Goal: Task Accomplishment & Management: Manage account settings

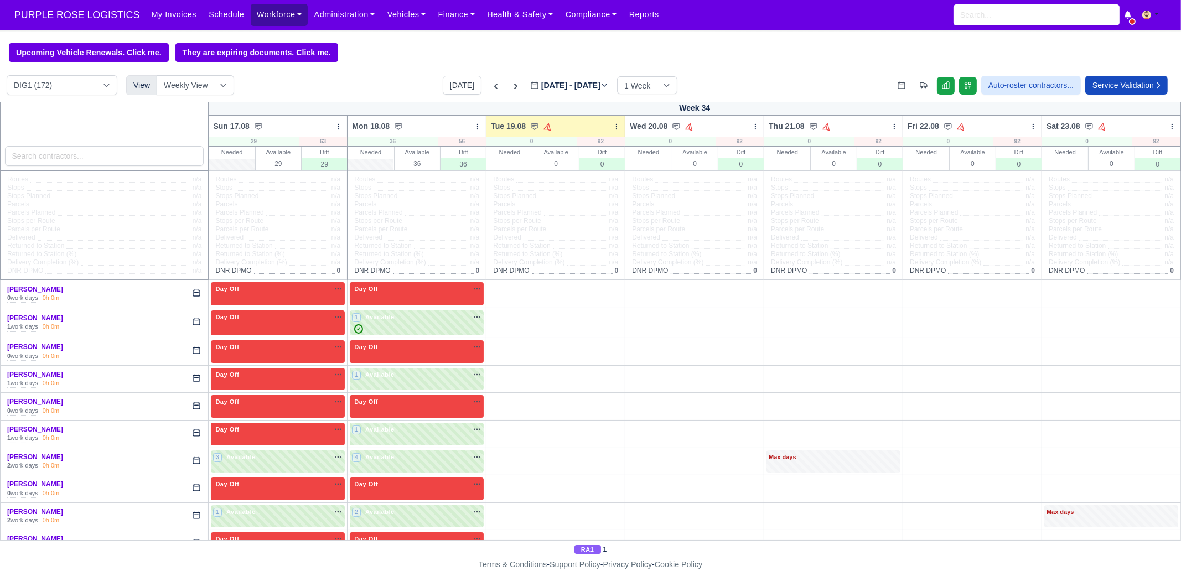
click at [256, 18] on link "Workforce" at bounding box center [280, 15] width 58 height 22
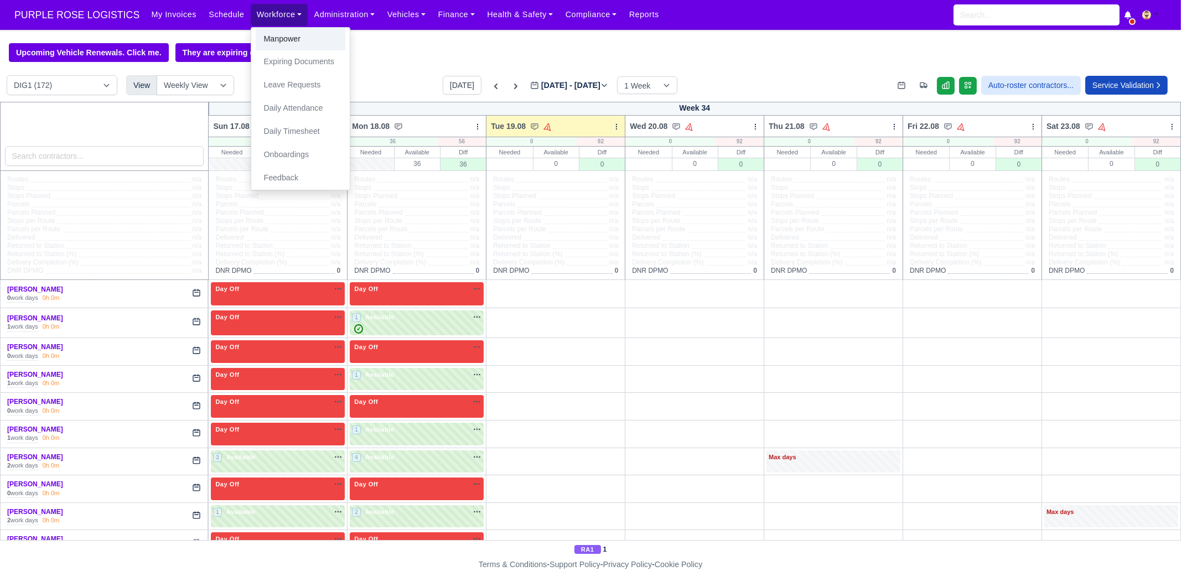
click at [280, 40] on link "Manpower" at bounding box center [301, 39] width 90 height 23
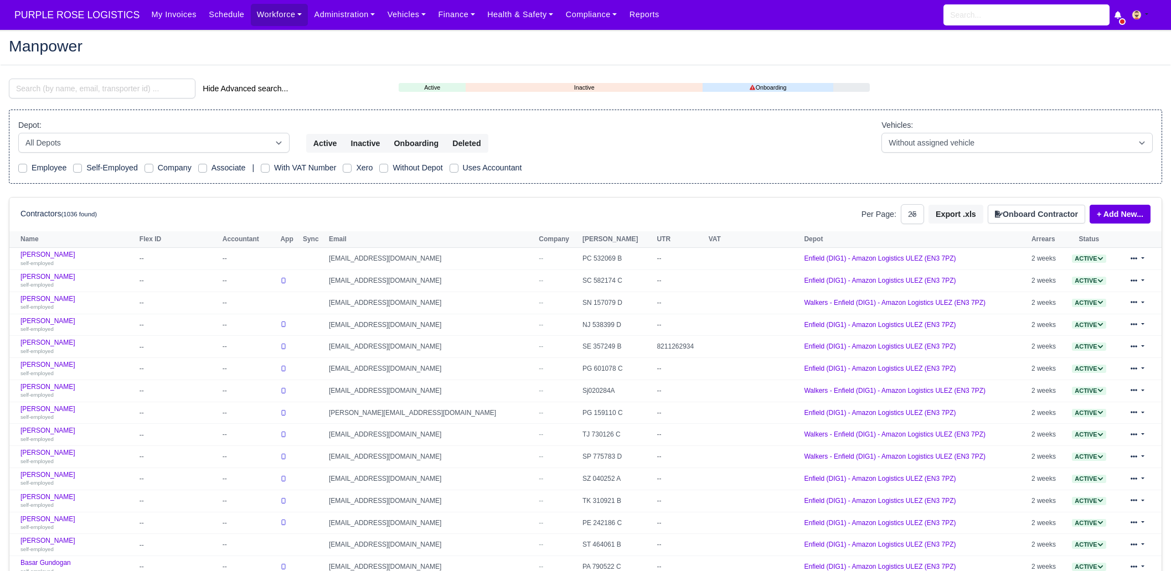
select select "25"
click at [1046, 218] on button "Onboard Contractor" at bounding box center [1036, 214] width 97 height 19
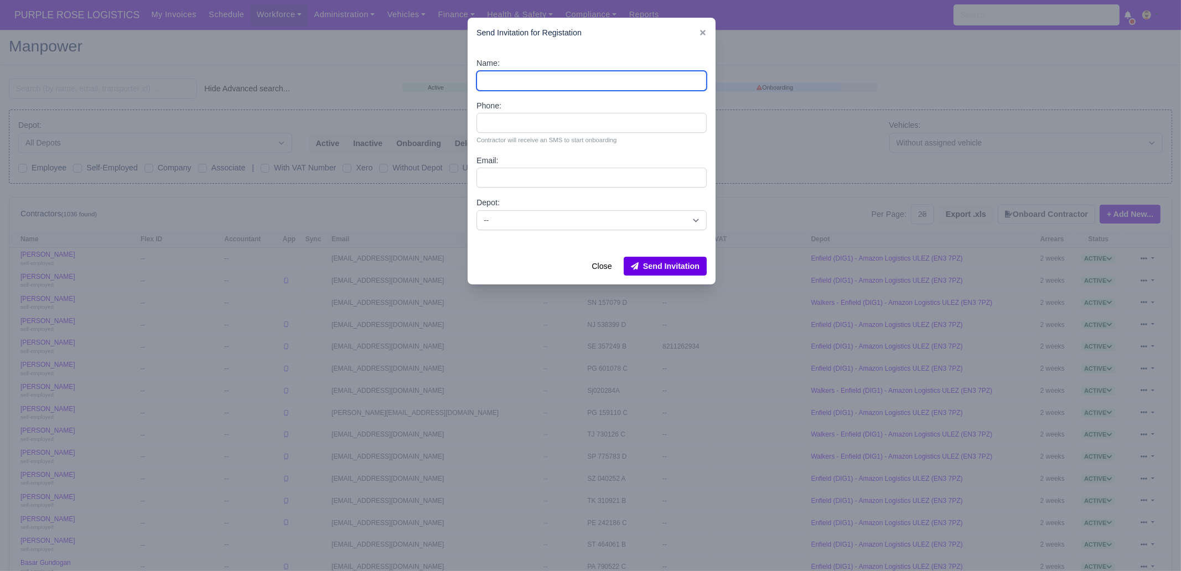
click at [555, 84] on input "Name:" at bounding box center [592, 81] width 230 height 20
paste input "Joel"
paste input "De Melin"
type input "Joel De Melin"
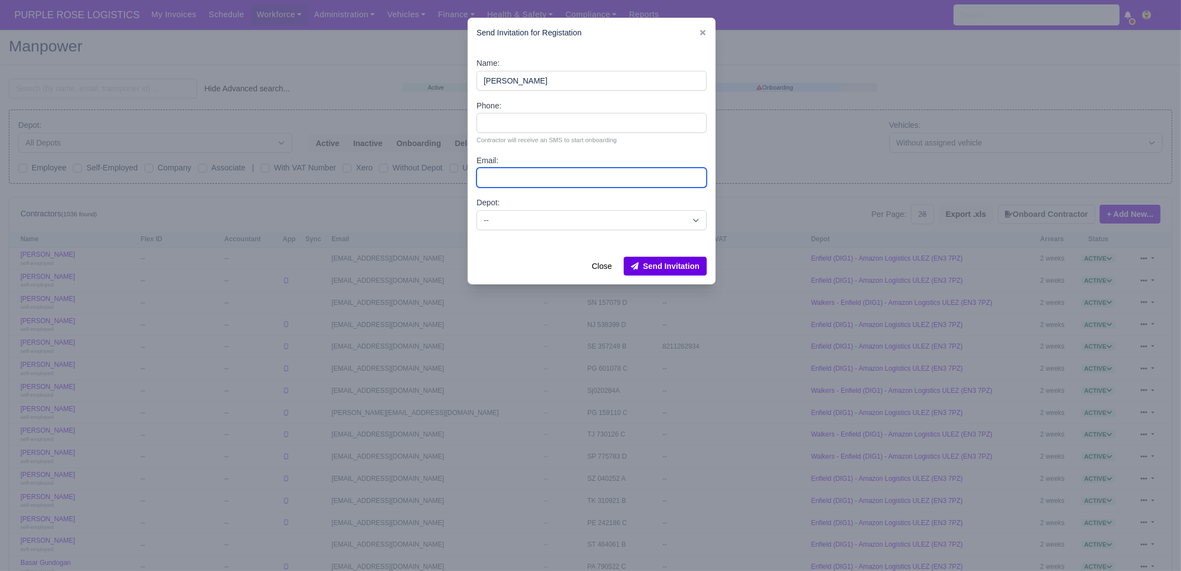
drag, startPoint x: 507, startPoint y: 182, endPoint x: 512, endPoint y: 178, distance: 6.0
click at [507, 182] on input "Email:" at bounding box center [592, 178] width 230 height 20
paste input "[EMAIL_ADDRESS][DOMAIN_NAME]"
type input "[EMAIL_ADDRESS][DOMAIN_NAME]"
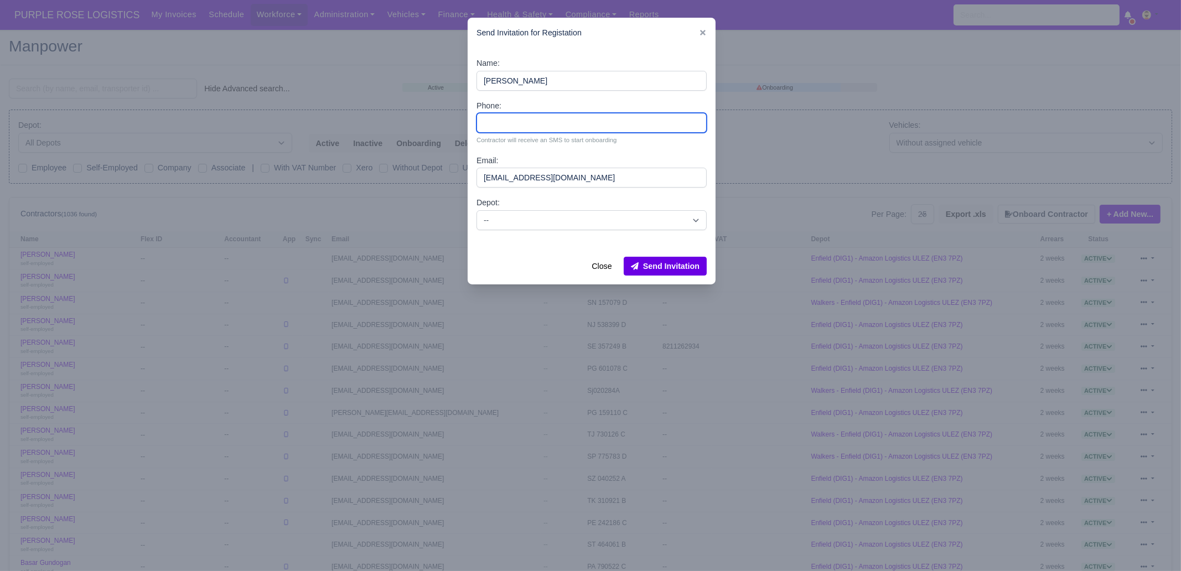
click at [545, 125] on input "Phone:" at bounding box center [592, 123] width 230 height 20
type input "07939806990"
click at [520, 223] on select "-- Enfield (DIG1) - Amazon Logistics ULEZ (EN3 7PZ) Harlow (DHW1) - Amazon Logi…" at bounding box center [592, 220] width 230 height 20
select select "1"
click at [477, 210] on select "-- Enfield (DIG1) - Amazon Logistics ULEZ (EN3 7PZ) Harlow (DHW1) - Amazon Logi…" at bounding box center [592, 220] width 230 height 20
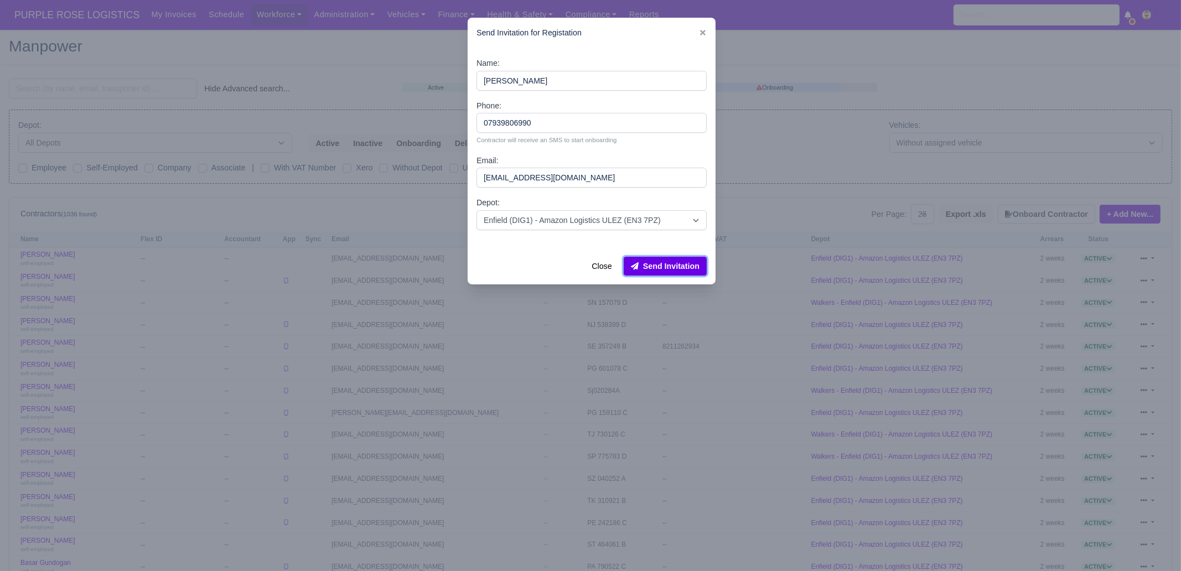
click at [679, 270] on button "Send Invitation" at bounding box center [665, 266] width 83 height 19
drag, startPoint x: 702, startPoint y: 34, endPoint x: 566, endPoint y: 50, distance: 136.6
click at [702, 34] on icon at bounding box center [703, 33] width 6 height 6
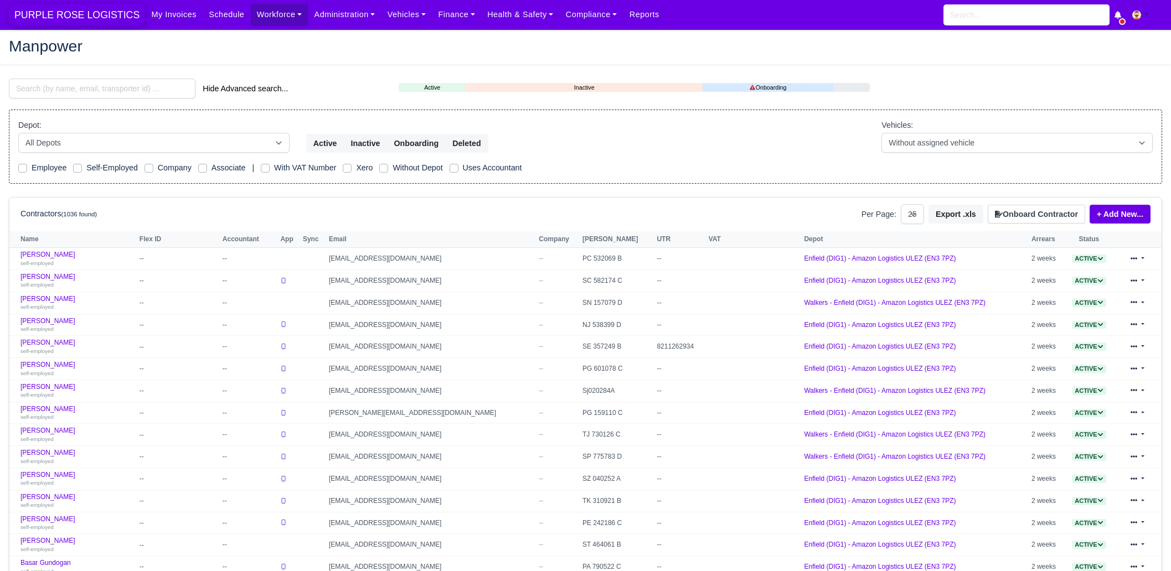
click at [85, 14] on span "PURPLE ROSE LOGISTICS" at bounding box center [77, 15] width 136 height 22
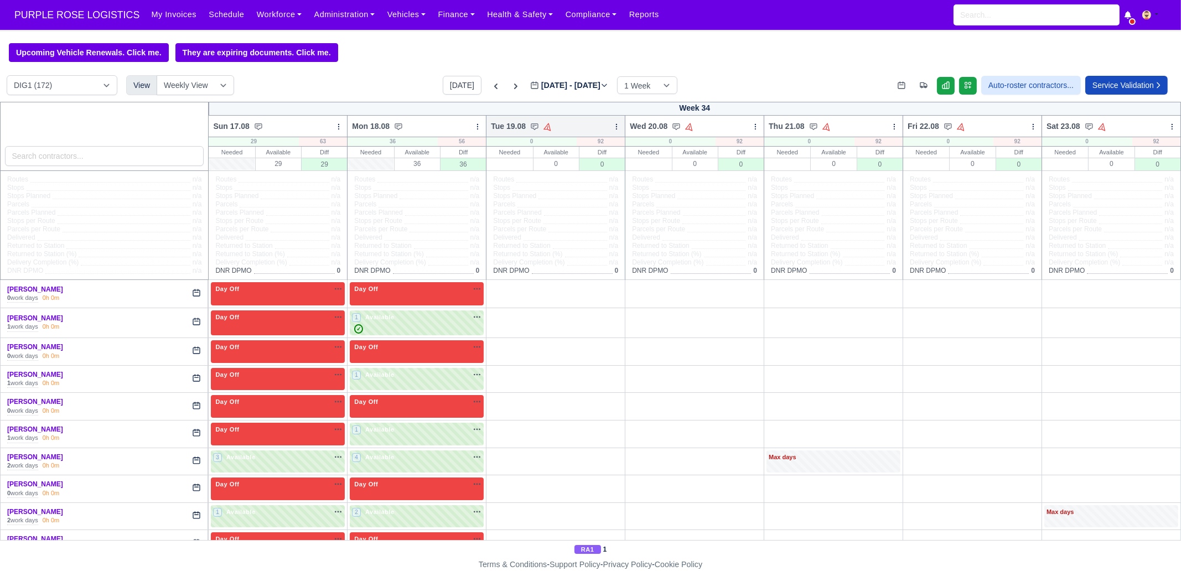
click at [613, 128] on icon at bounding box center [617, 127] width 8 height 8
click at [580, 171] on link "Bulk Status Change" at bounding box center [559, 166] width 124 height 20
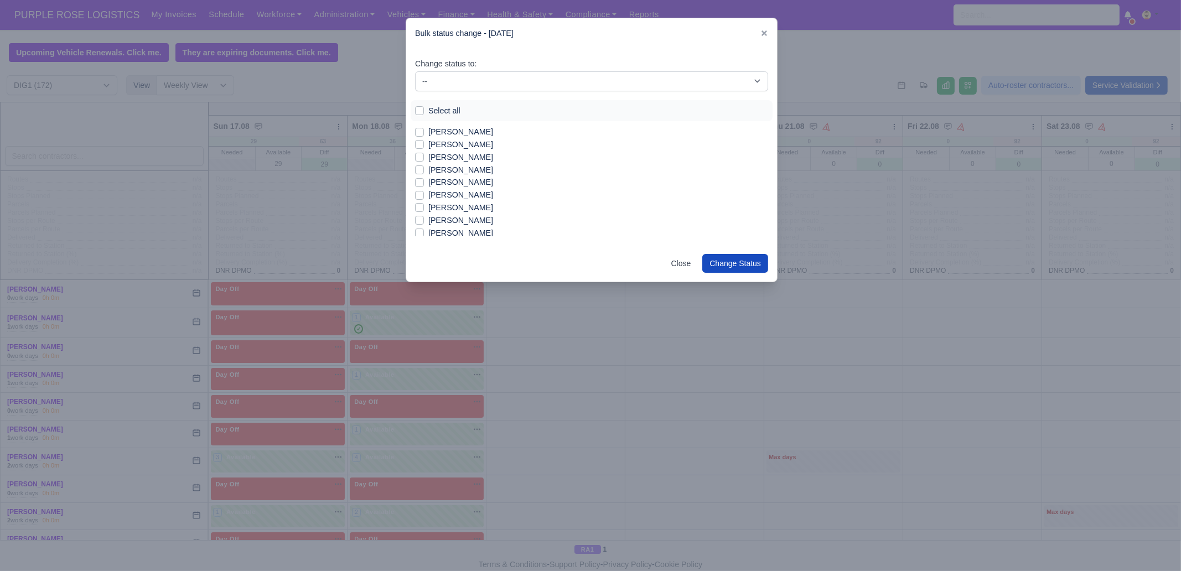
drag, startPoint x: 449, startPoint y: 110, endPoint x: 453, endPoint y: 102, distance: 9.4
click at [448, 110] on label "Select all" at bounding box center [445, 111] width 32 height 13
click at [424, 110] on input "Select all" at bounding box center [419, 109] width 9 height 9
checkbox input "true"
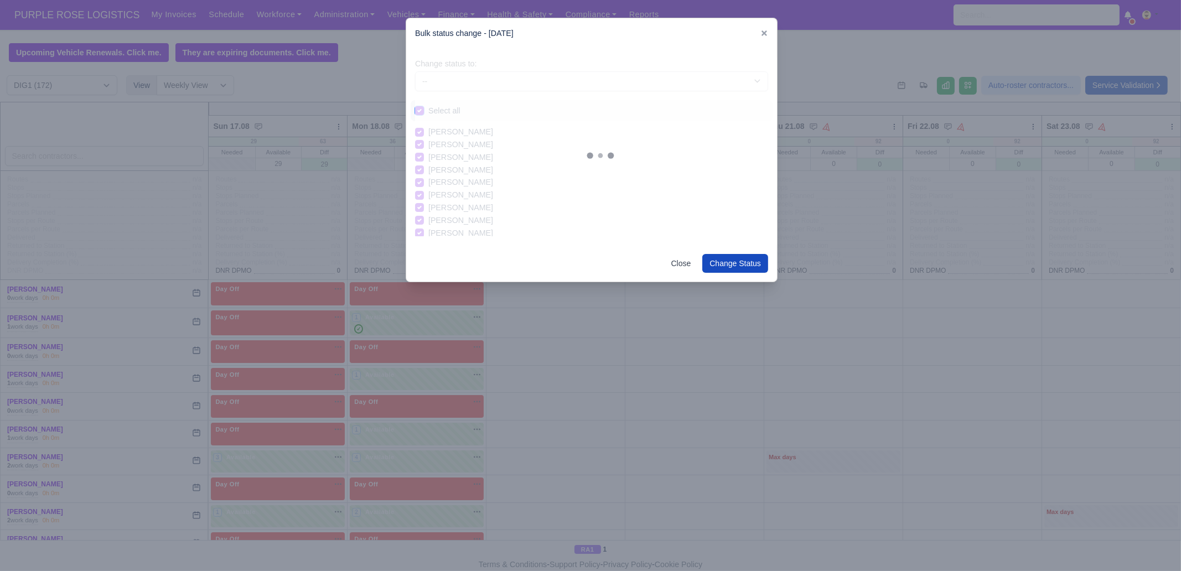
checkbox input "true"
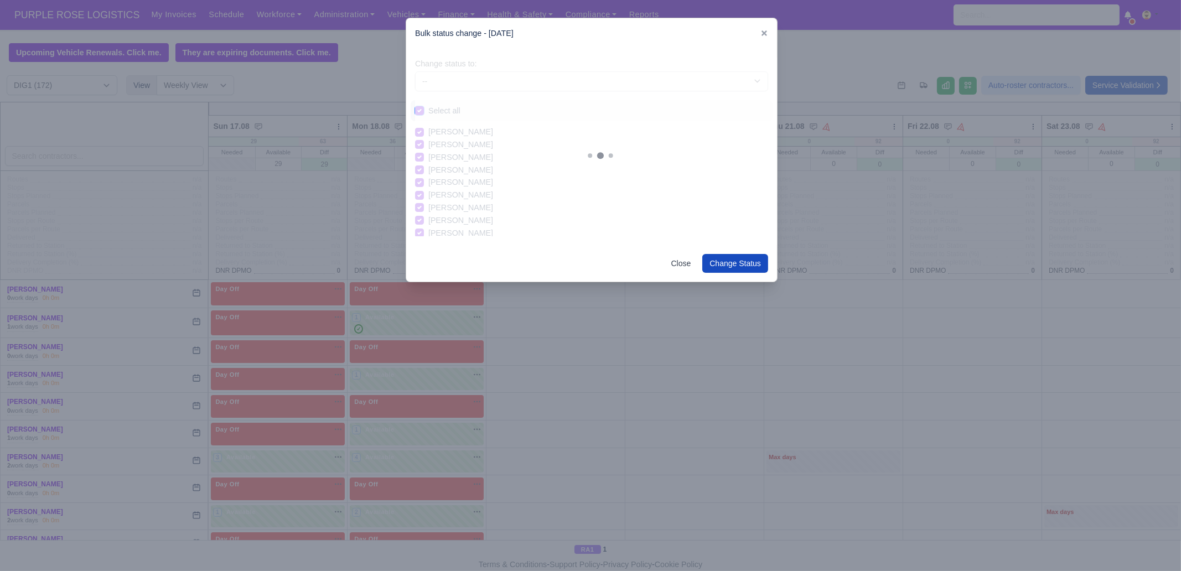
checkbox input "true"
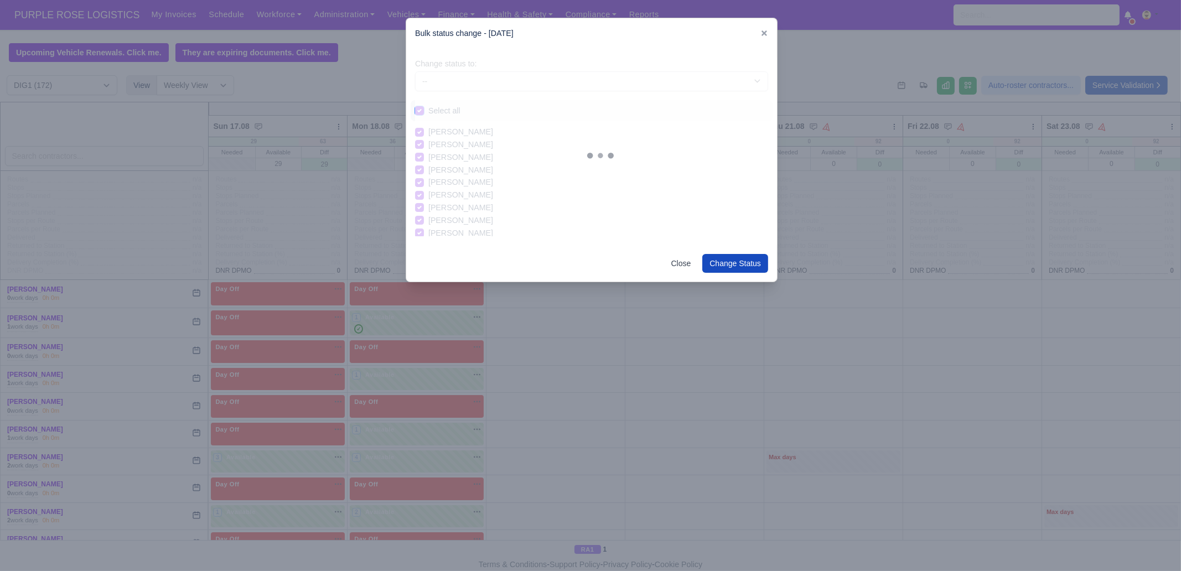
checkbox input "true"
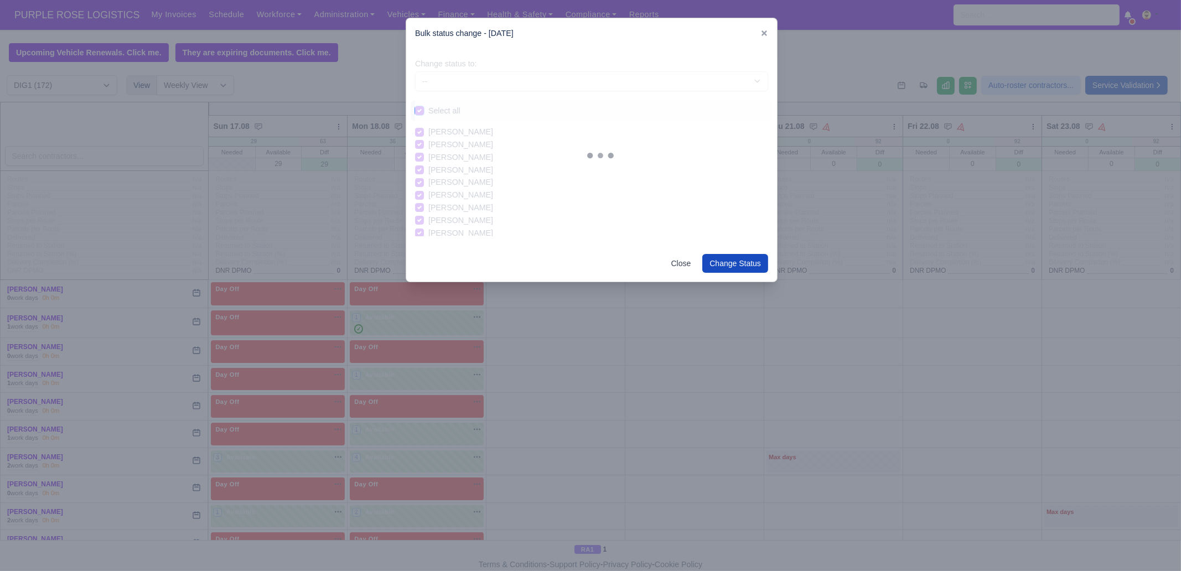
checkbox input "true"
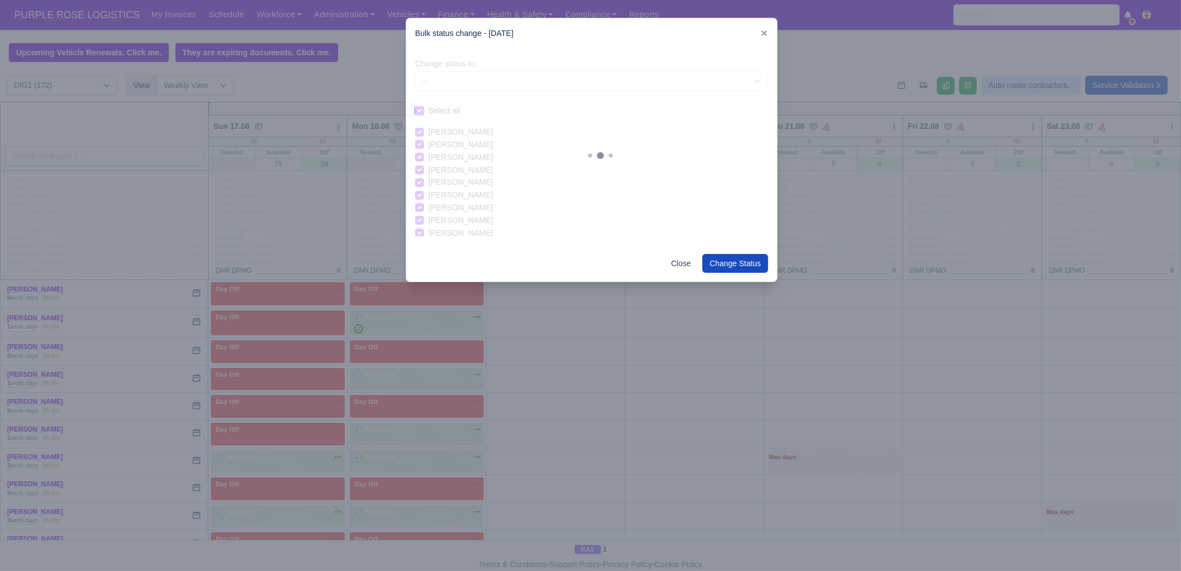
checkbox input "true"
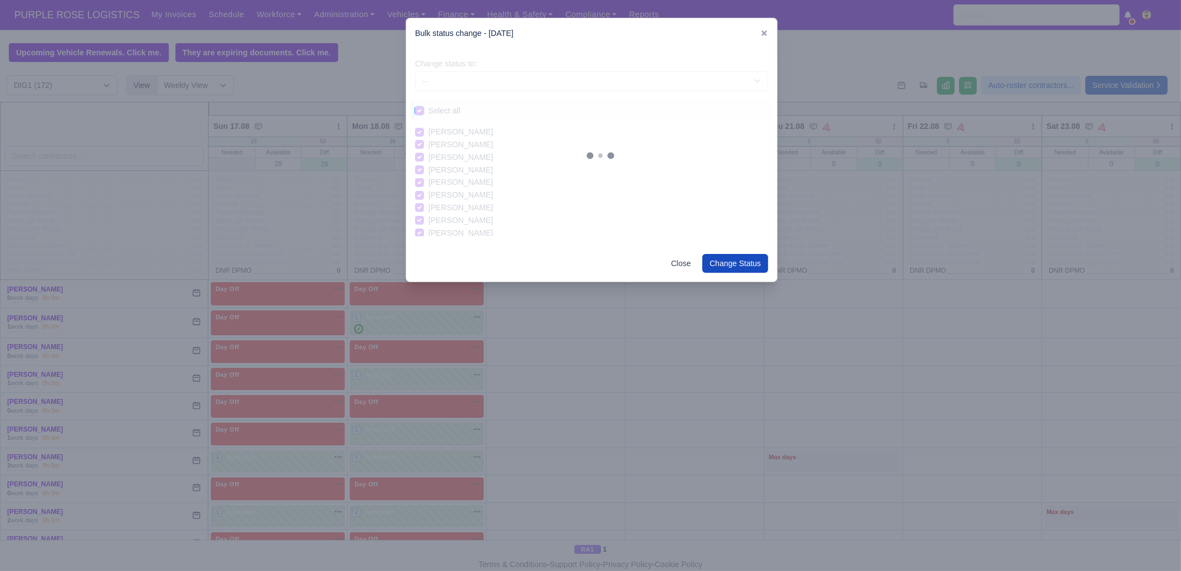
checkbox input "true"
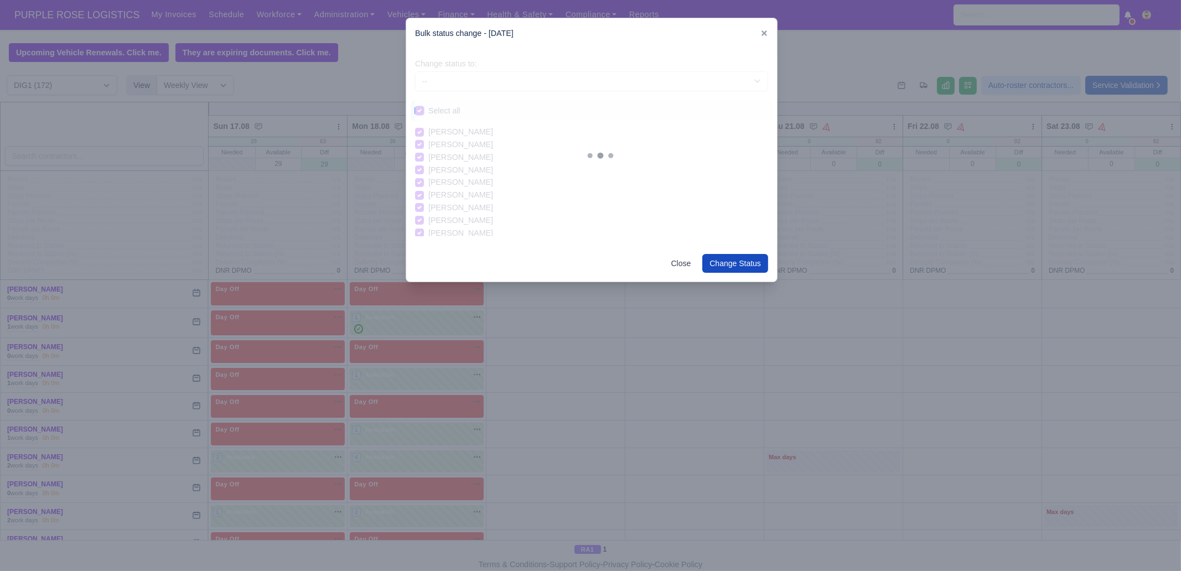
checkbox input "true"
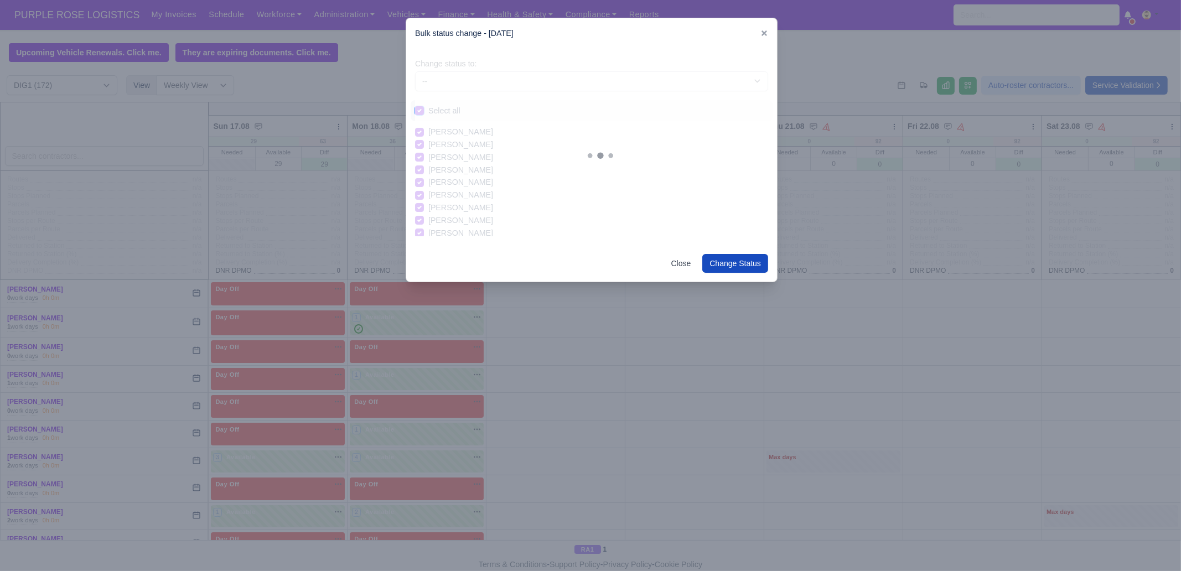
checkbox input "true"
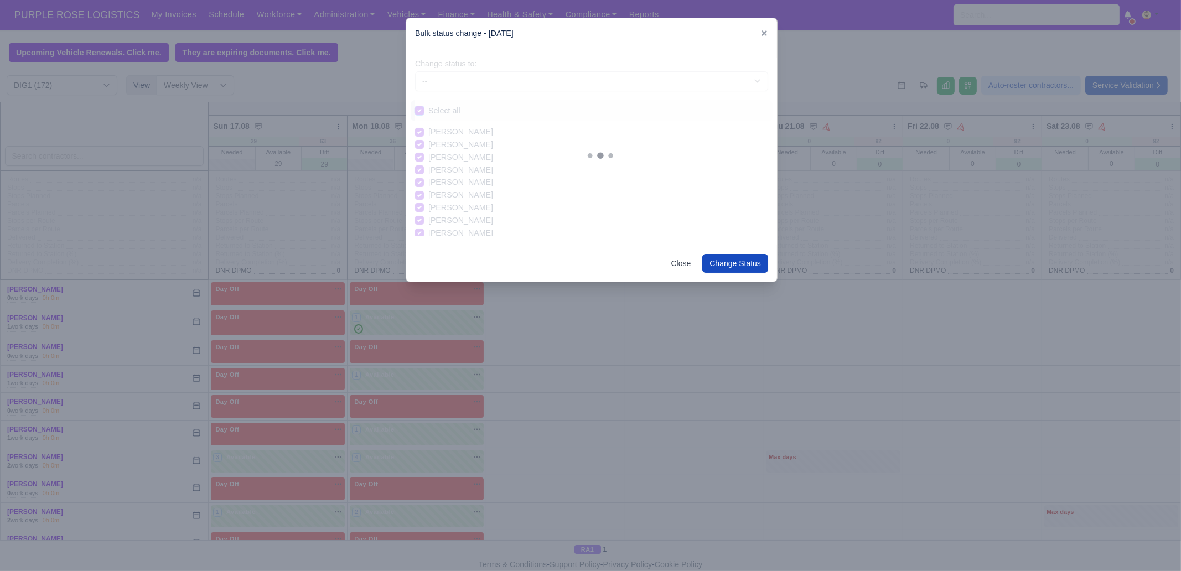
checkbox input "true"
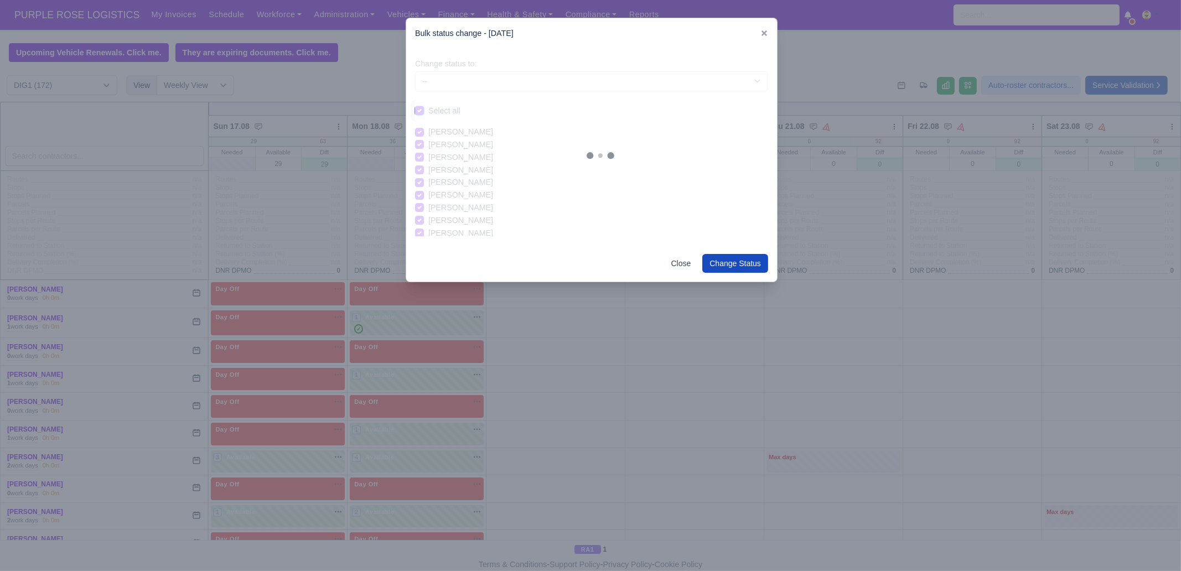
checkbox input "true"
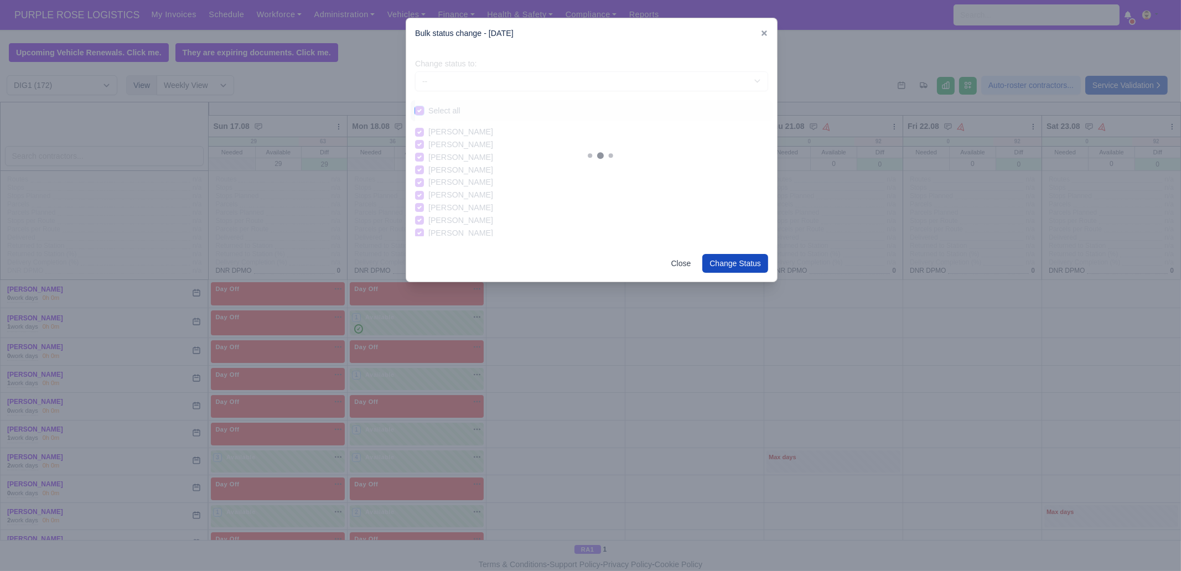
checkbox input "true"
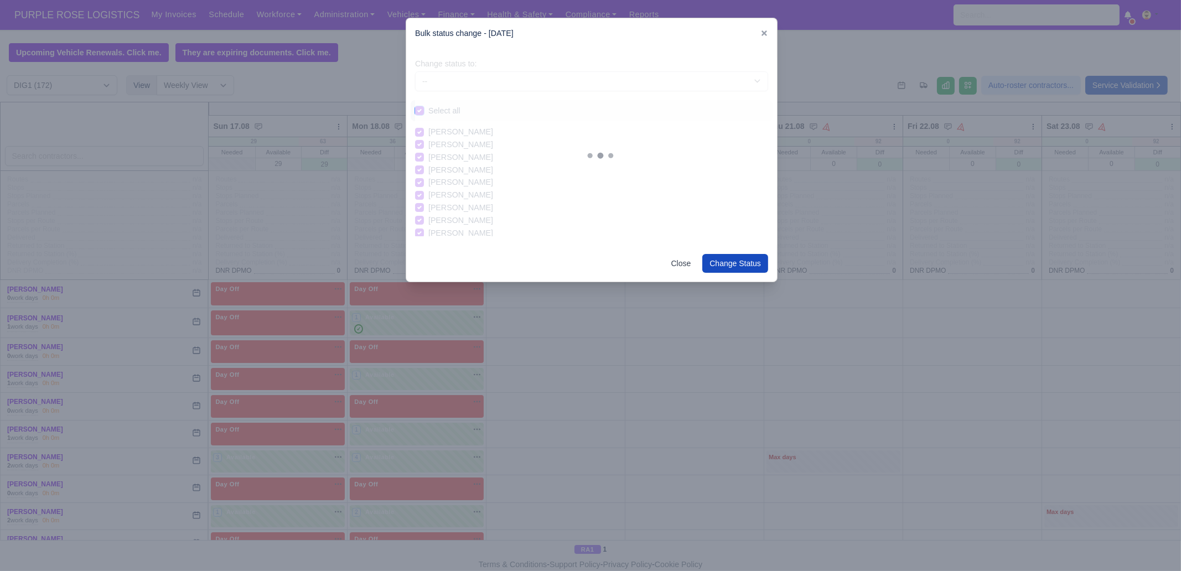
checkbox input "true"
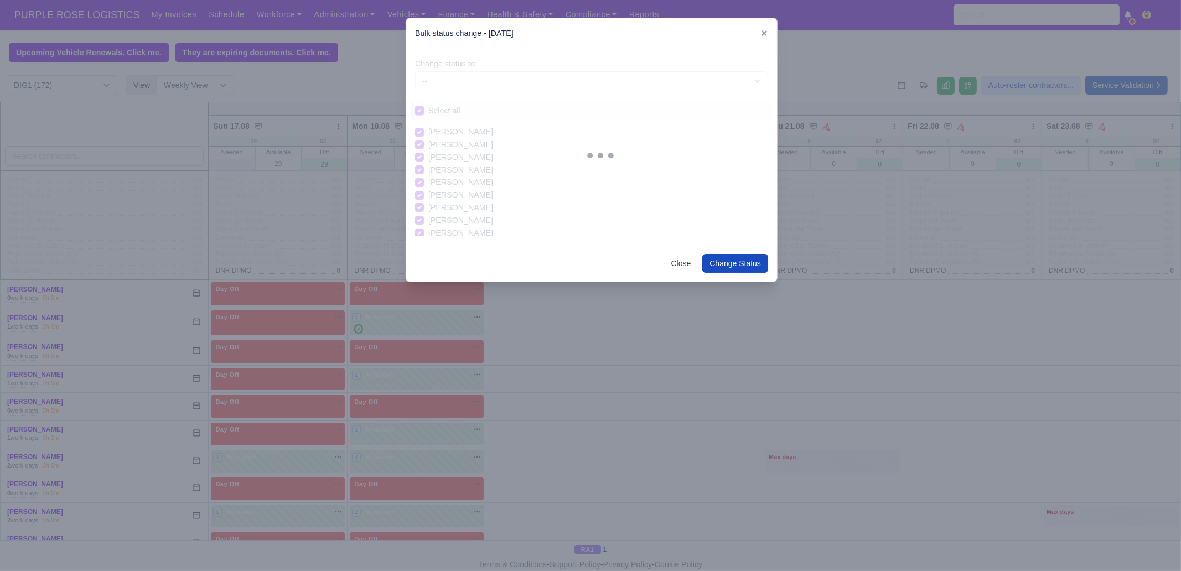
checkbox input "true"
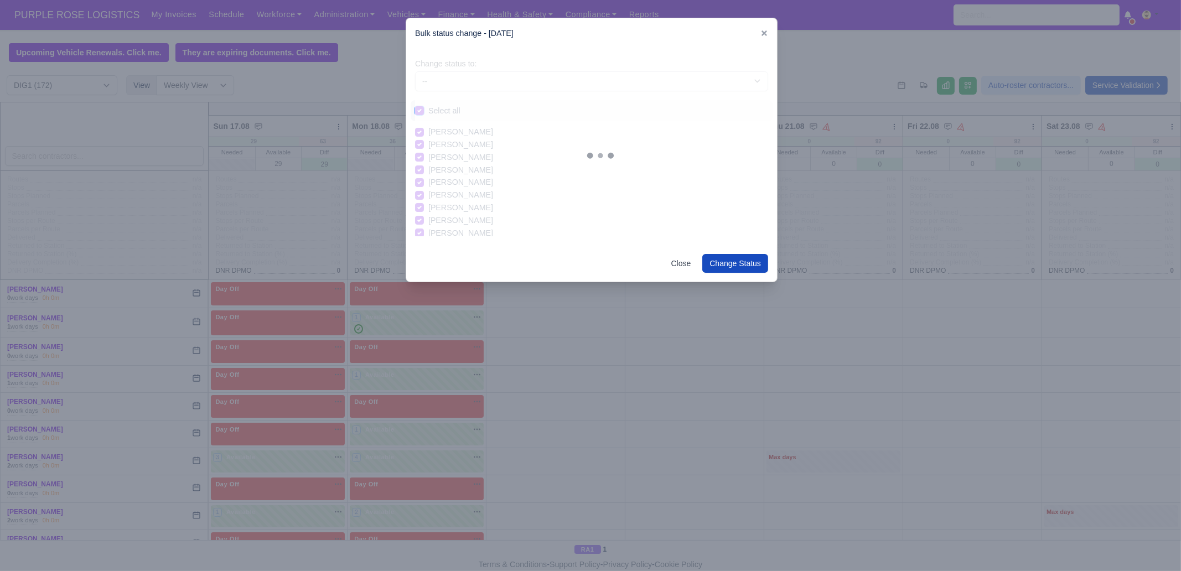
checkbox input "true"
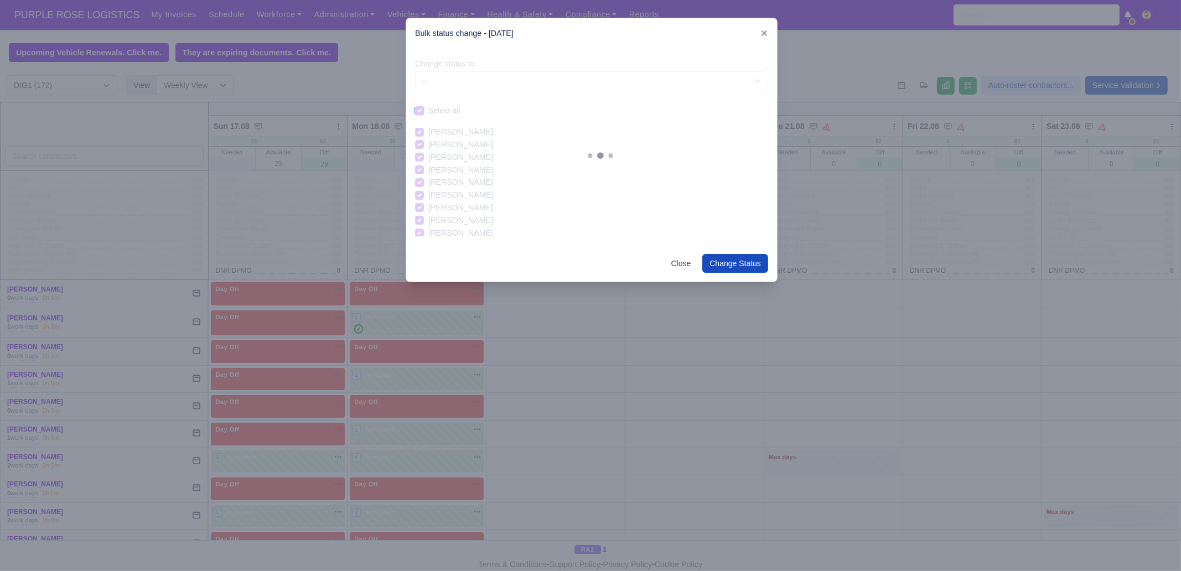
checkbox input "true"
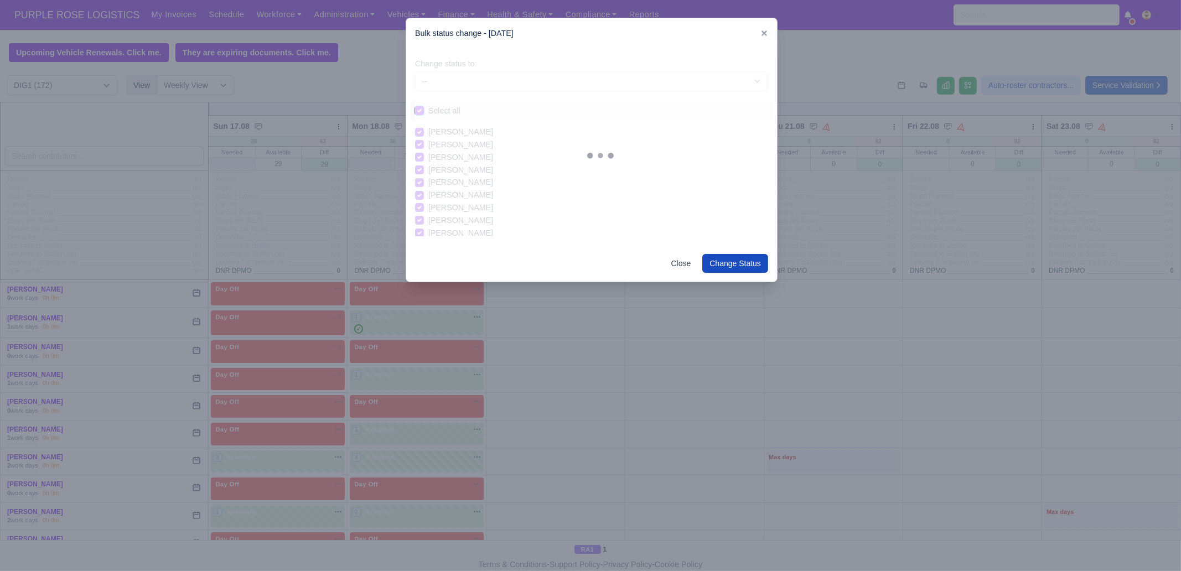
checkbox input "true"
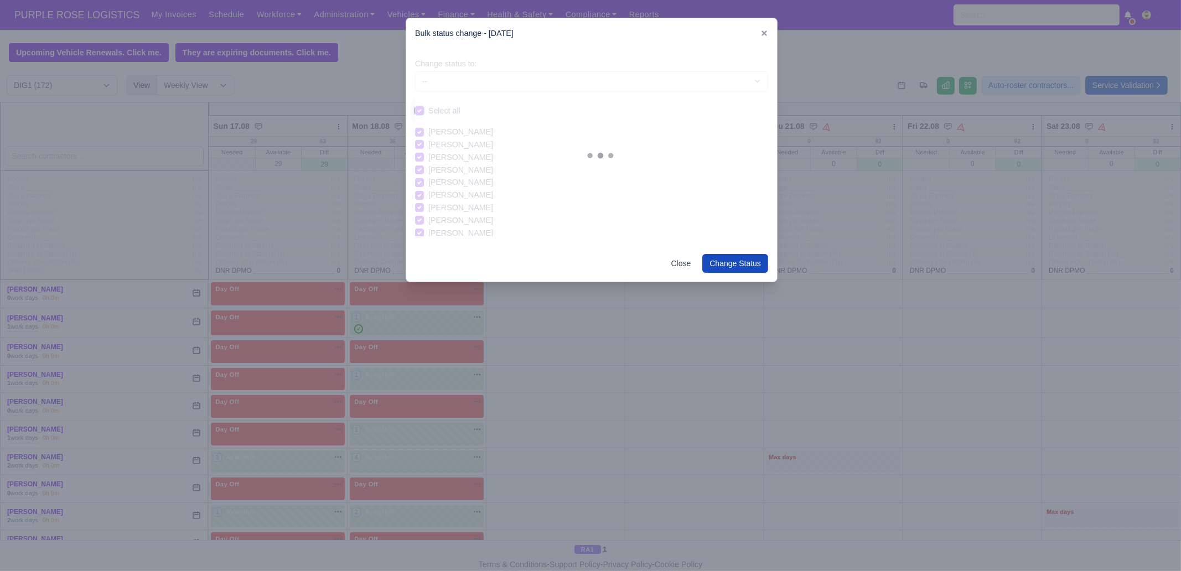
checkbox input "true"
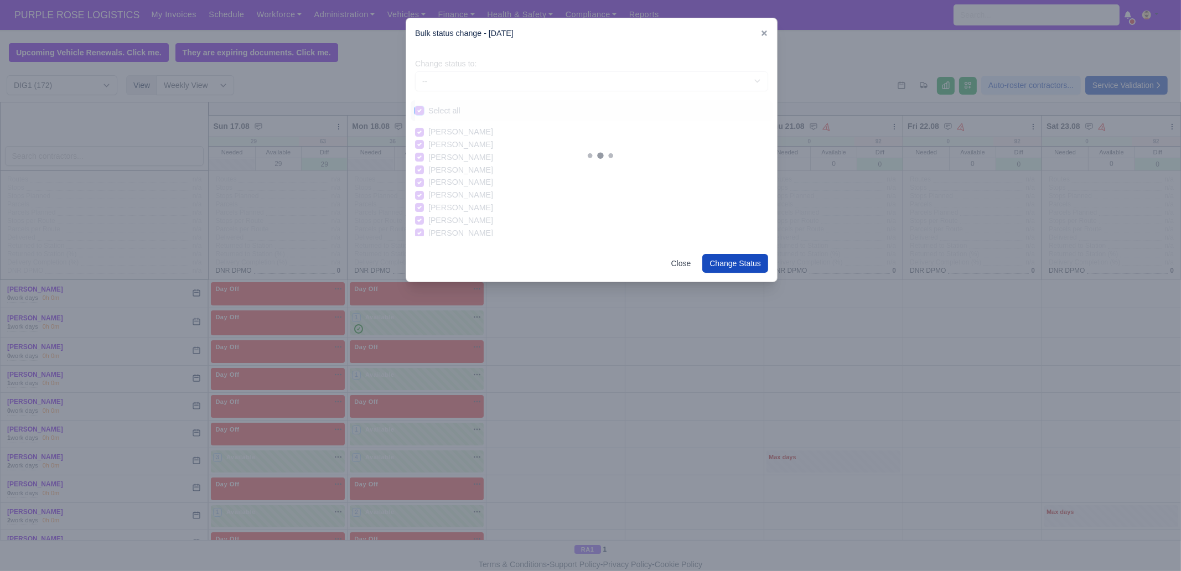
checkbox input "true"
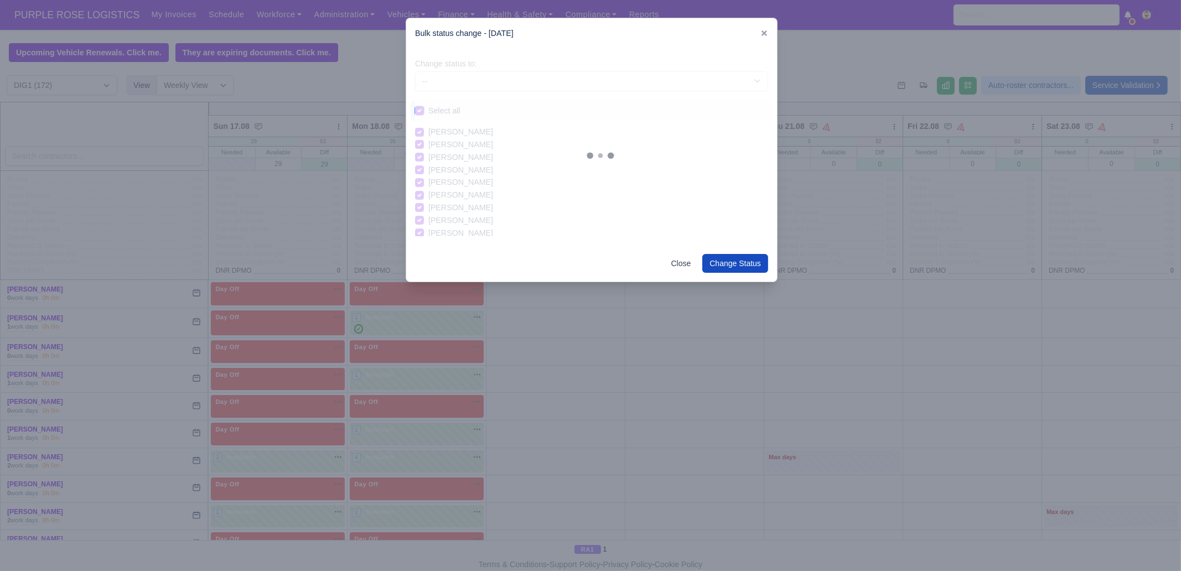
checkbox input "true"
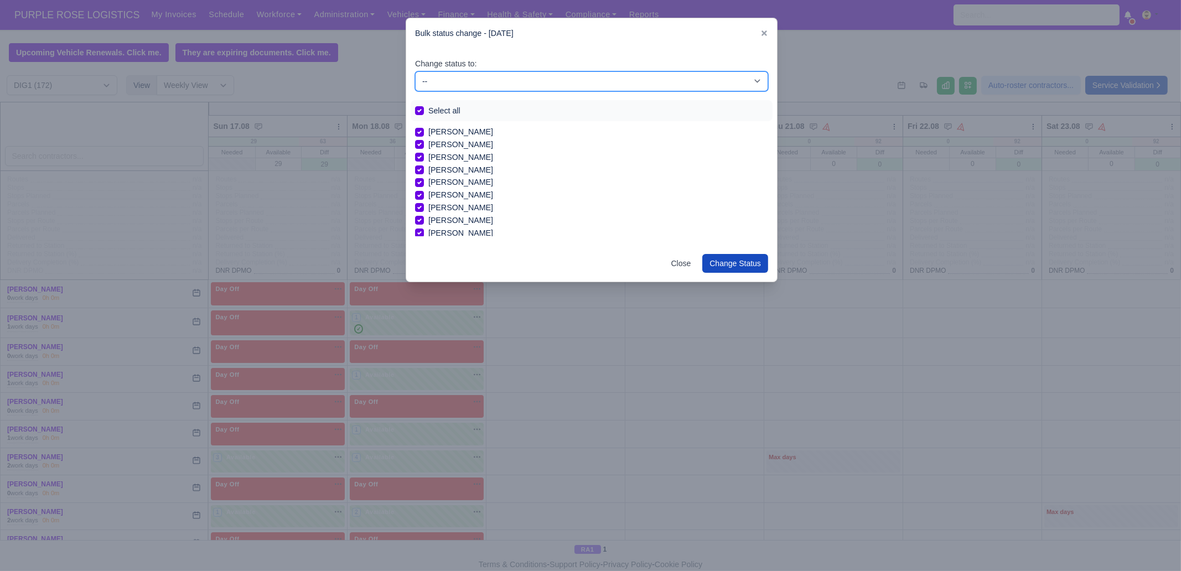
click at [470, 76] on select "-- Unasigned Available Day Off Stand By Other Depot" at bounding box center [591, 81] width 353 height 20
select select "Day Off"
click at [415, 71] on select "-- Unasigned Available Day Off Stand By Other Depot" at bounding box center [591, 81] width 353 height 20
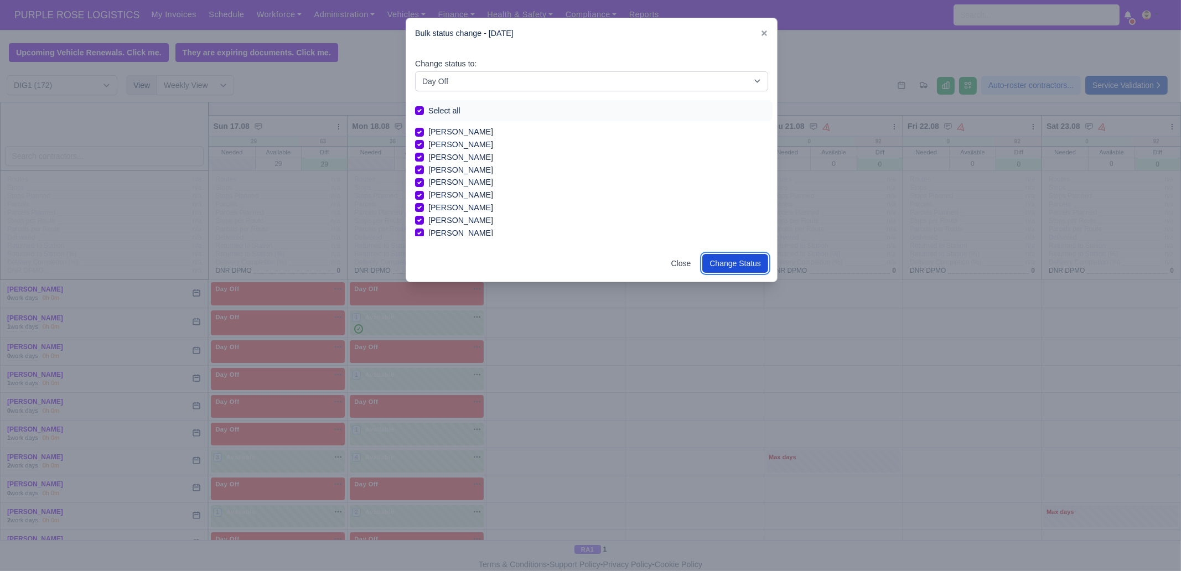
click at [739, 264] on button "Change Status" at bounding box center [736, 263] width 66 height 19
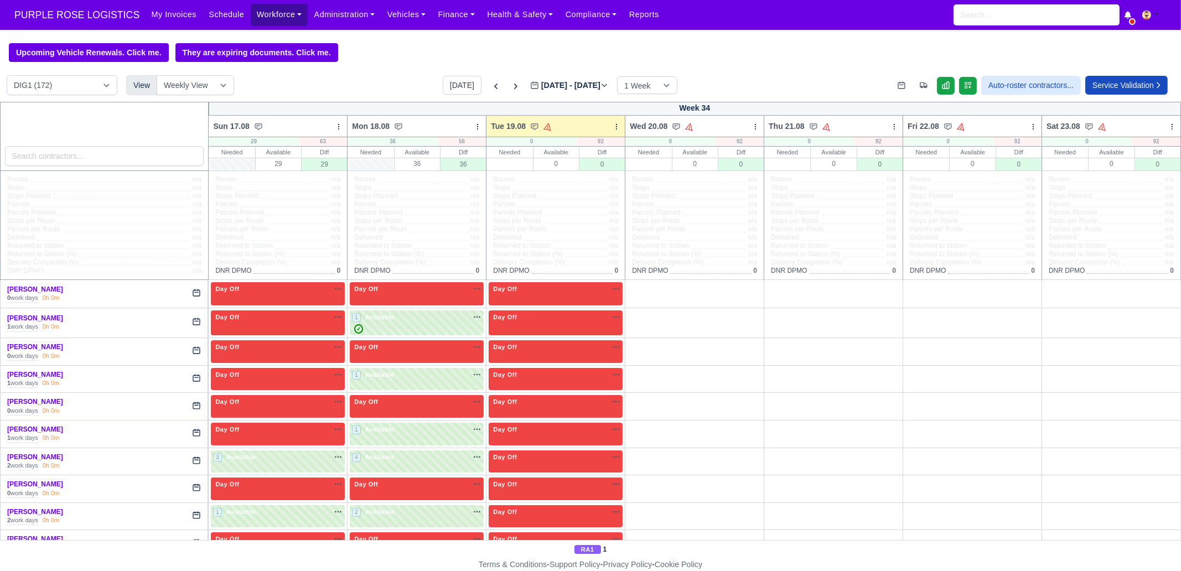
click at [268, 16] on link "Workforce" at bounding box center [280, 15] width 58 height 22
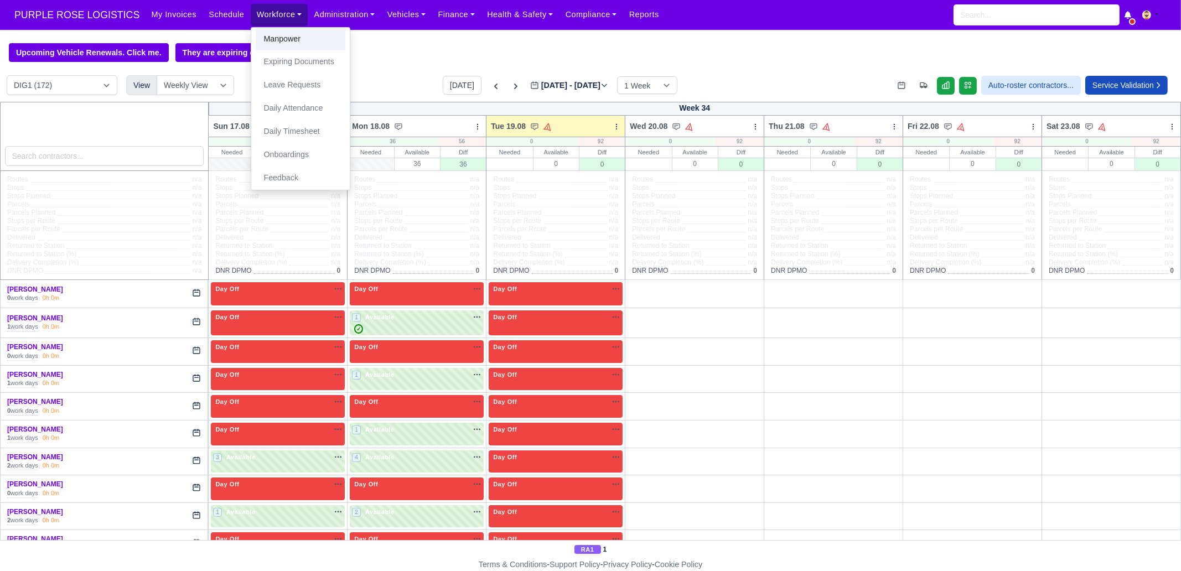
click at [296, 41] on link "Manpower" at bounding box center [301, 39] width 90 height 23
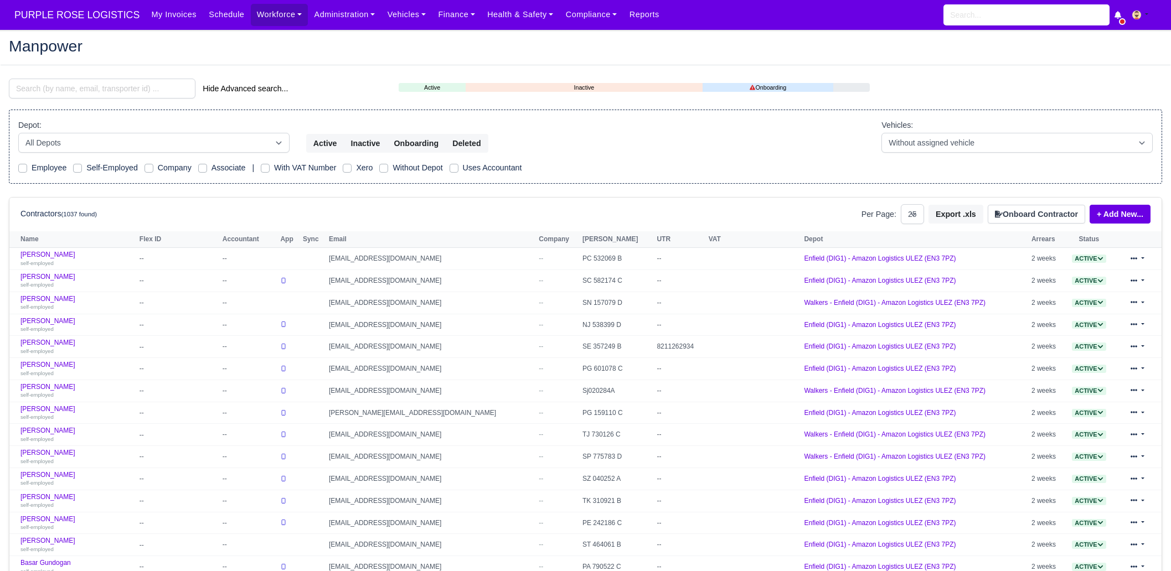
select select "25"
click at [122, 92] on input "search" at bounding box center [102, 89] width 187 height 20
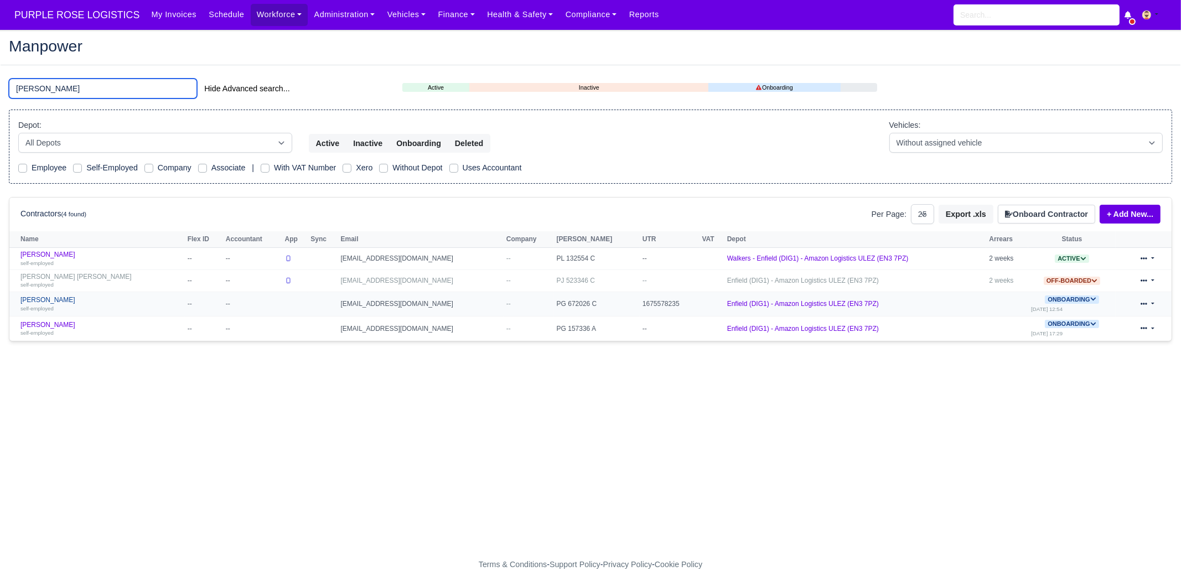
type input "joel"
click at [80, 305] on div "self-employed" at bounding box center [101, 308] width 162 height 8
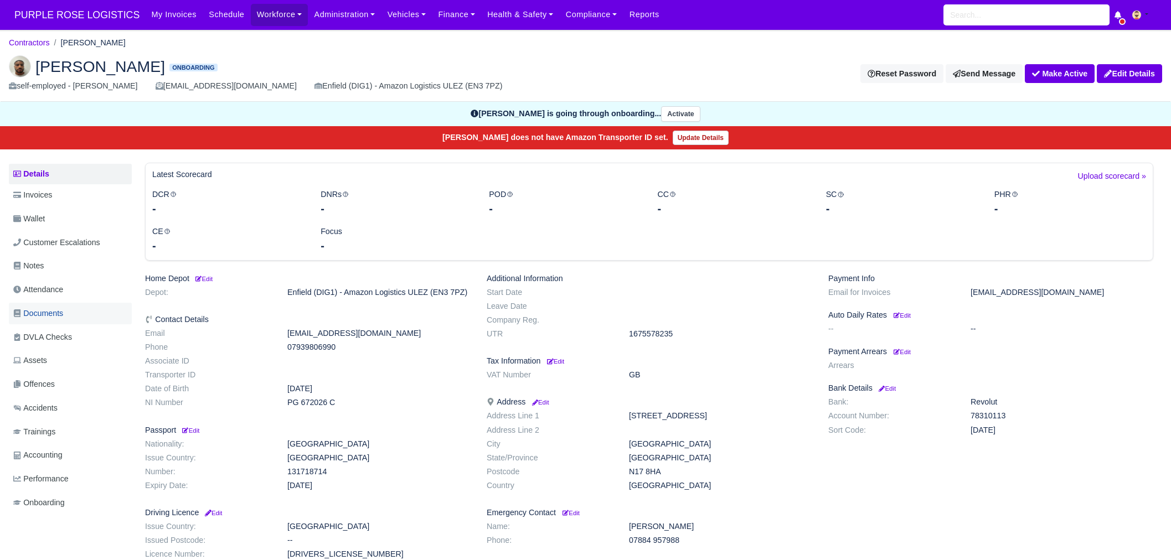
click at [73, 309] on link "Documents" at bounding box center [70, 314] width 123 height 22
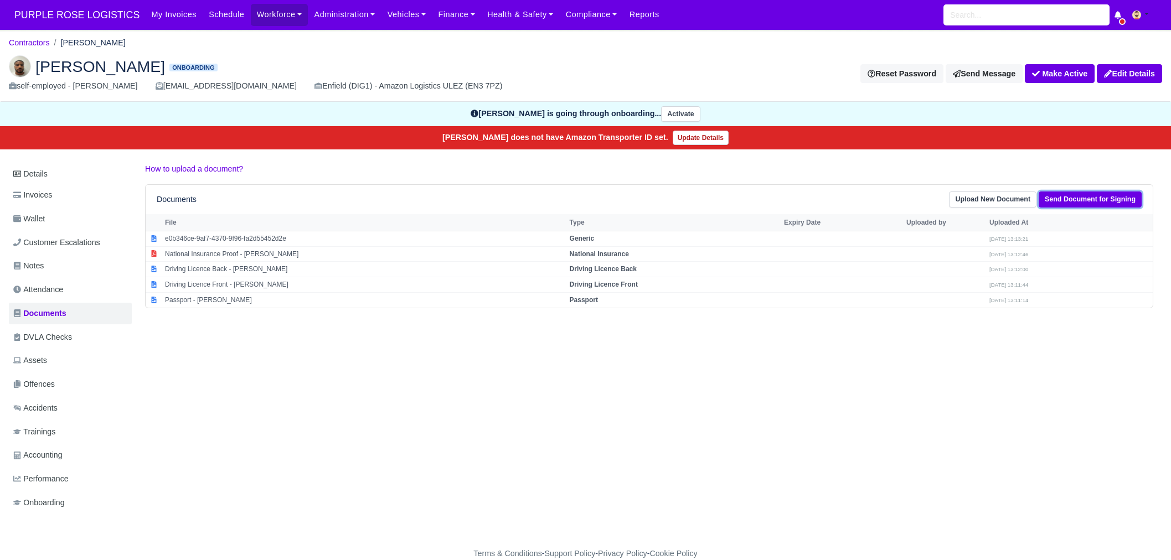
click at [1071, 197] on link "Send Document for Signing" at bounding box center [1090, 200] width 103 height 16
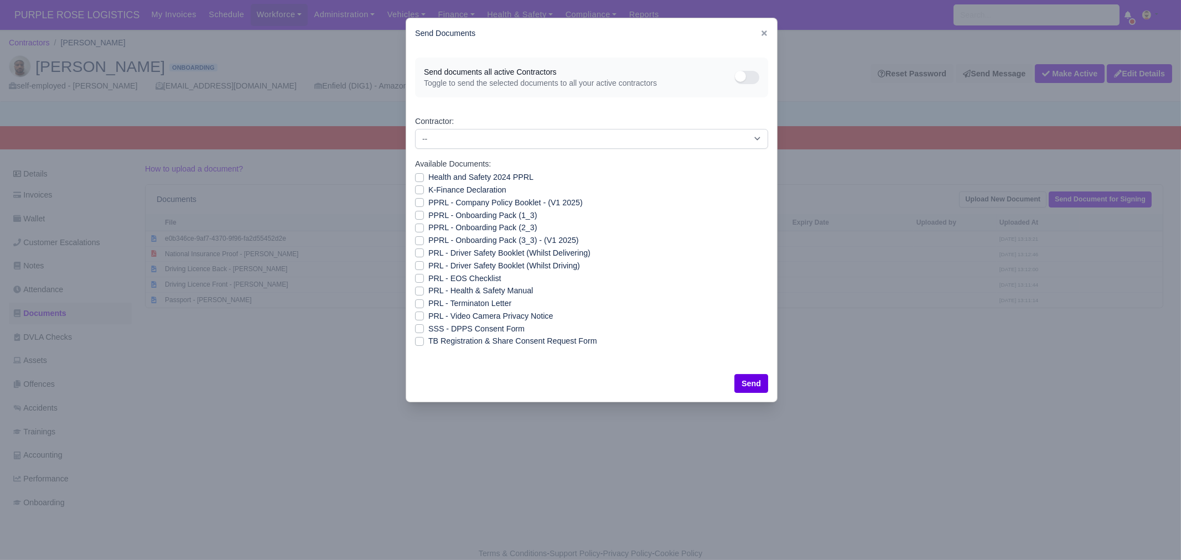
click at [489, 328] on label "SSS - DPPS Consent Form" at bounding box center [477, 329] width 96 height 13
click at [424, 328] on input "SSS - DPPS Consent Form" at bounding box center [419, 327] width 9 height 9
checkbox input "true"
click at [464, 318] on label "PRL - Video Camera Privacy Notice" at bounding box center [491, 316] width 125 height 13
click at [424, 318] on input "PRL - Video Camera Privacy Notice" at bounding box center [419, 314] width 9 height 9
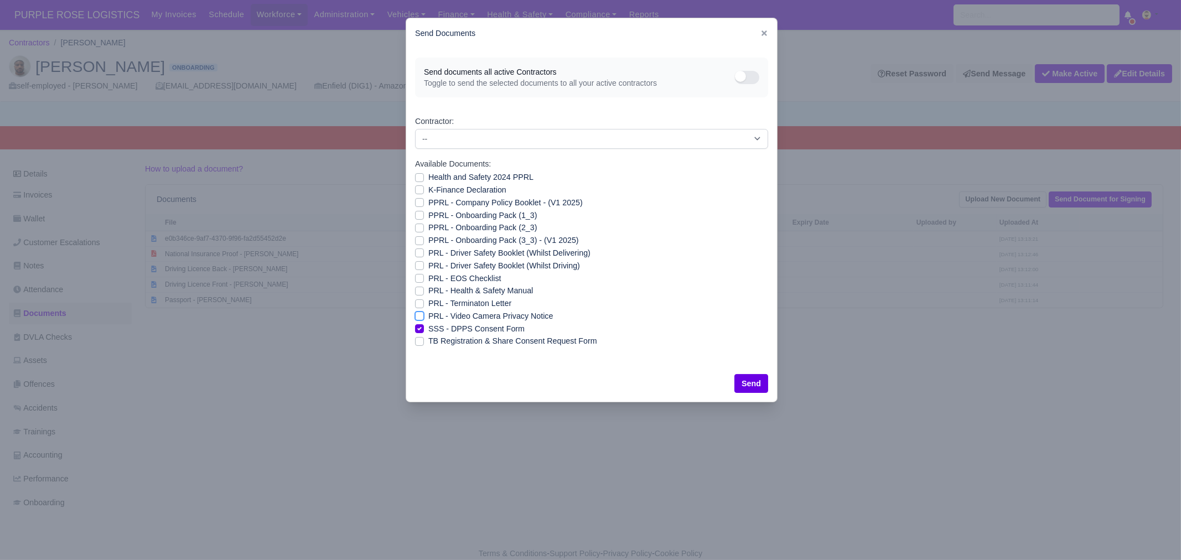
checkbox input "true"
click at [471, 295] on label "PRL - Health & Safety Manual" at bounding box center [481, 291] width 105 height 13
click at [424, 293] on input "PRL - Health & Safety Manual" at bounding box center [419, 289] width 9 height 9
checkbox input "true"
click at [474, 270] on label "PRL - Driver Safety Booklet (Whilst Driving)" at bounding box center [505, 266] width 152 height 13
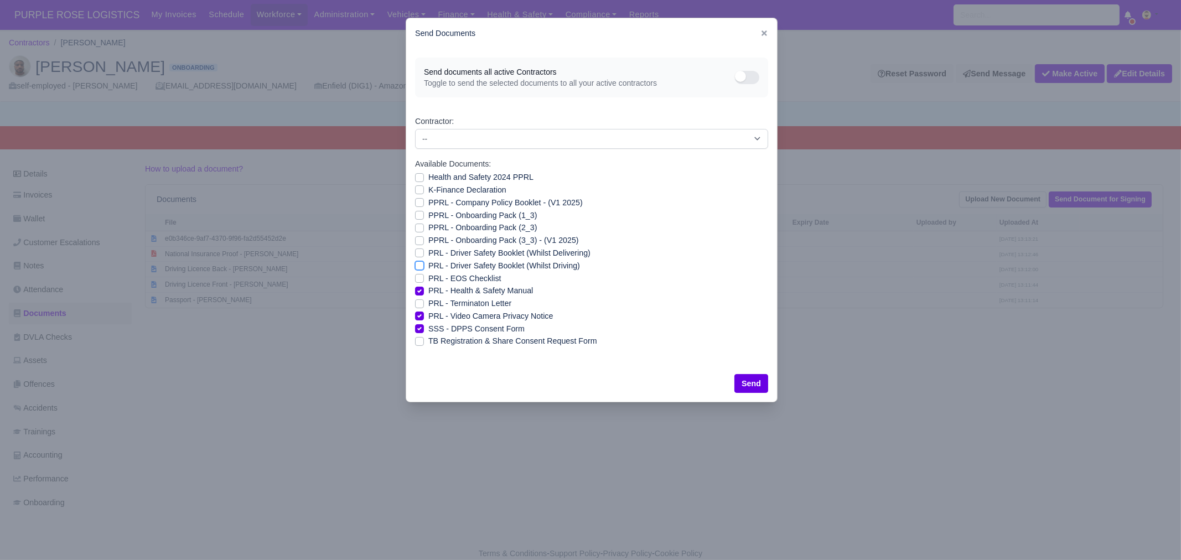
click at [424, 269] on input "PRL - Driver Safety Booklet (Whilst Driving)" at bounding box center [419, 264] width 9 height 9
checkbox input "true"
click at [473, 253] on label "PRL - Driver Safety Booklet (Whilst Delivering)" at bounding box center [510, 253] width 162 height 13
click at [424, 253] on input "PRL - Driver Safety Booklet (Whilst Delivering)" at bounding box center [419, 251] width 9 height 9
checkbox input "true"
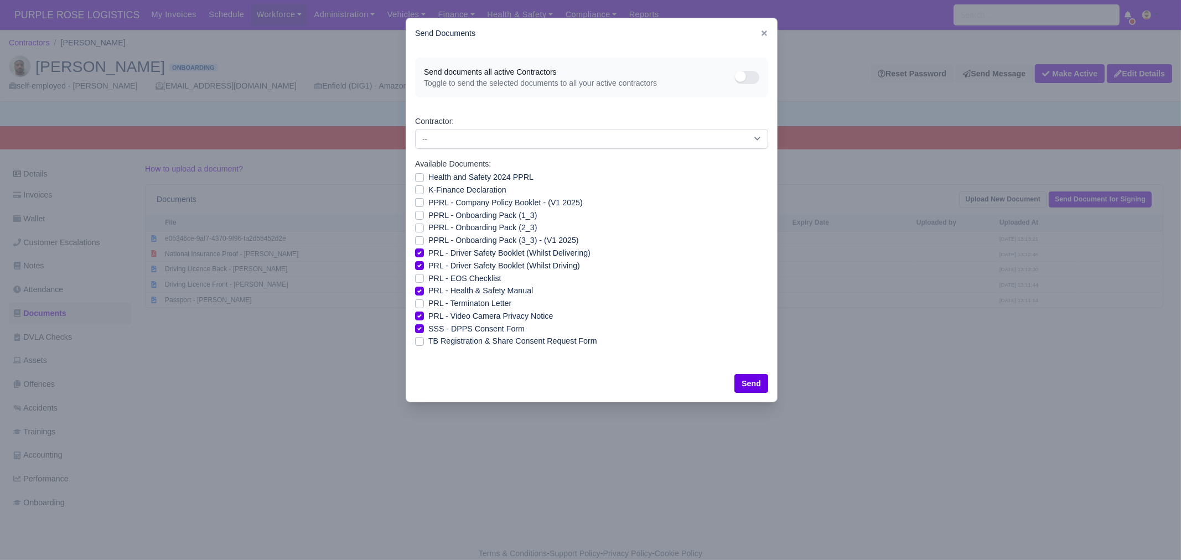
click at [476, 239] on label "PPRL - Onboarding Pack (3_3) - (V1 2025)" at bounding box center [504, 240] width 151 height 13
click at [424, 239] on input "PPRL - Onboarding Pack (3_3) - (V1 2025)" at bounding box center [419, 238] width 9 height 9
checkbox input "true"
click at [479, 228] on label "PPRL - Onboarding Pack (2_3)" at bounding box center [483, 227] width 109 height 13
click at [424, 228] on input "PPRL - Onboarding Pack (2_3)" at bounding box center [419, 225] width 9 height 9
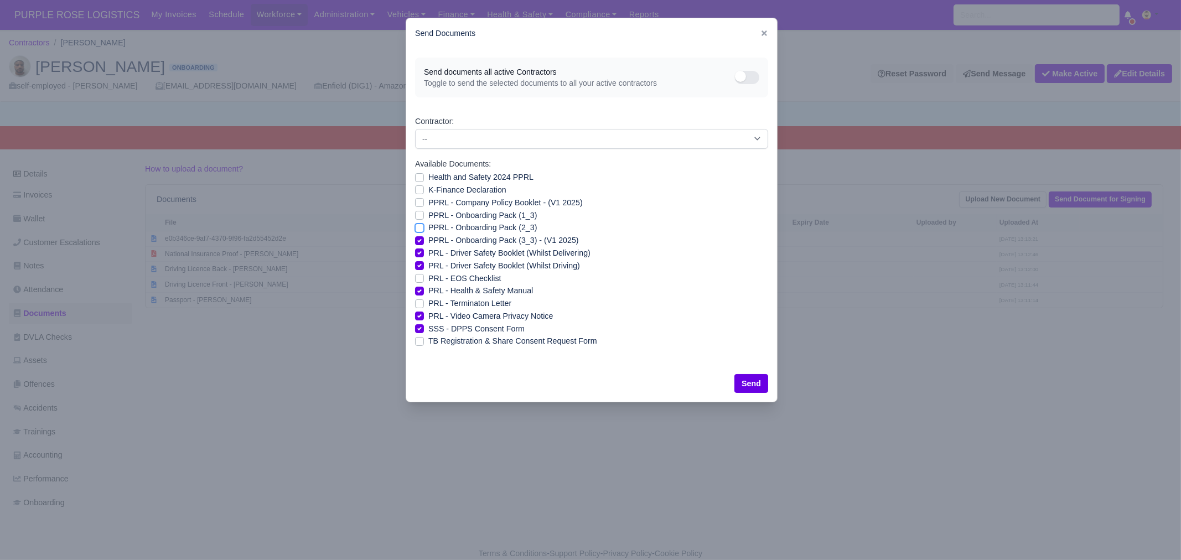
checkbox input "true"
click at [479, 217] on label "PPRL - Onboarding Pack (1_3)" at bounding box center [483, 215] width 109 height 13
click at [424, 217] on input "PPRL - Onboarding Pack (1_3)" at bounding box center [419, 213] width 9 height 9
checkbox input "true"
click at [479, 200] on label "PPRL - Company Policy Booklet - (V1 2025)" at bounding box center [506, 203] width 154 height 13
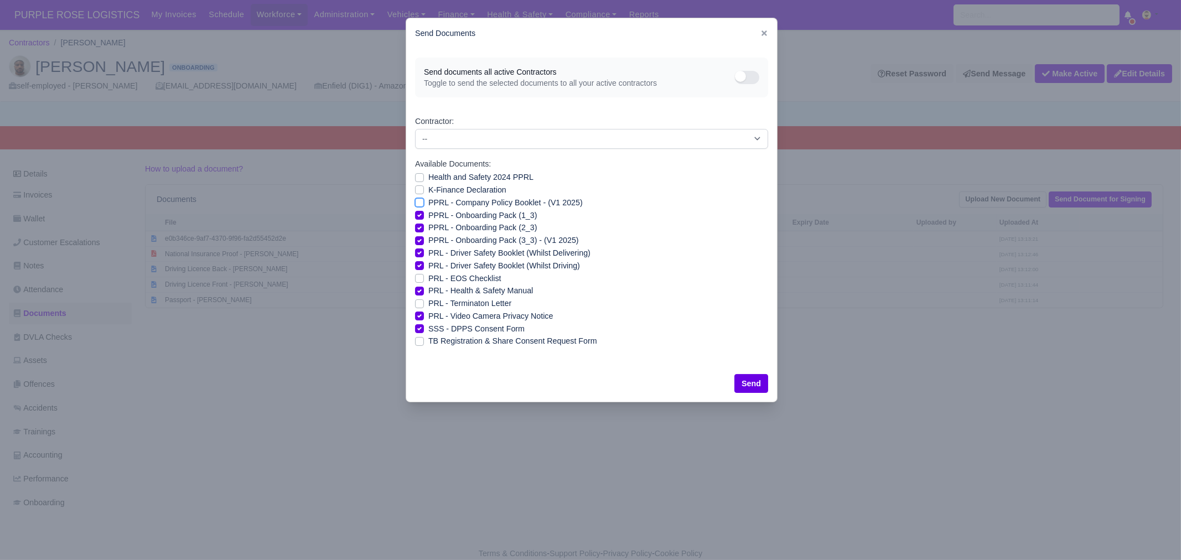
click at [424, 200] on input "PPRL - Company Policy Booklet - (V1 2025)" at bounding box center [419, 201] width 9 height 9
checkbox input "true"
click at [476, 189] on label "K-Finance Declaration" at bounding box center [468, 190] width 78 height 13
click at [424, 189] on input "K-Finance Declaration" at bounding box center [419, 188] width 9 height 9
checkbox input "true"
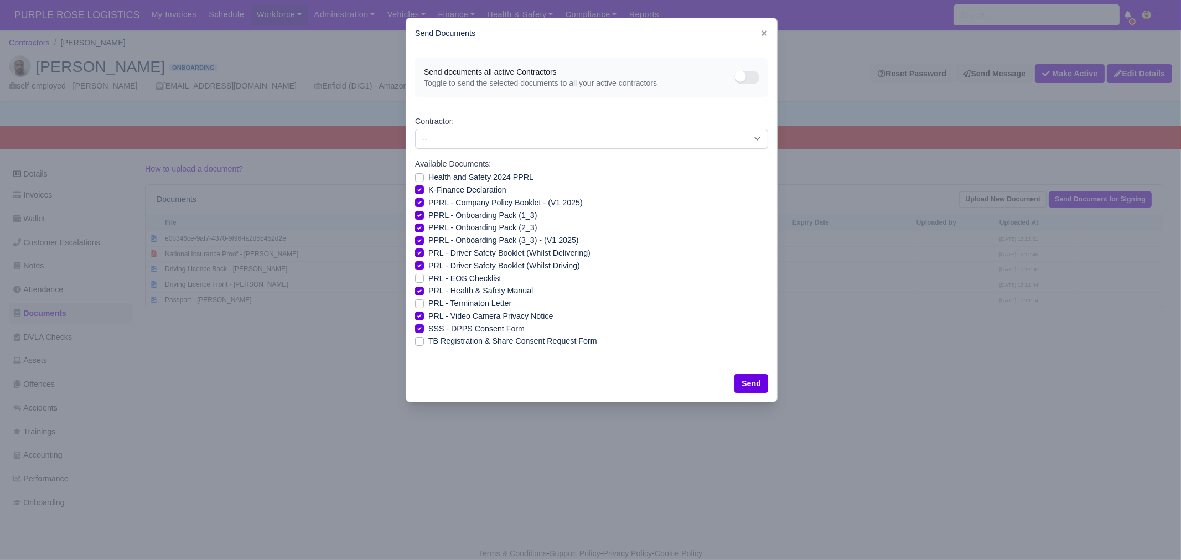
click at [478, 175] on label "Health and Safety 2024 PPRL" at bounding box center [481, 177] width 105 height 13
click at [424, 175] on input "Health and Safety 2024 PPRL" at bounding box center [419, 175] width 9 height 9
checkbox input "true"
click at [429, 331] on label "SSS - DPPS Consent Form" at bounding box center [477, 329] width 96 height 13
click at [424, 331] on input "SSS - DPPS Consent Form" at bounding box center [419, 327] width 9 height 9
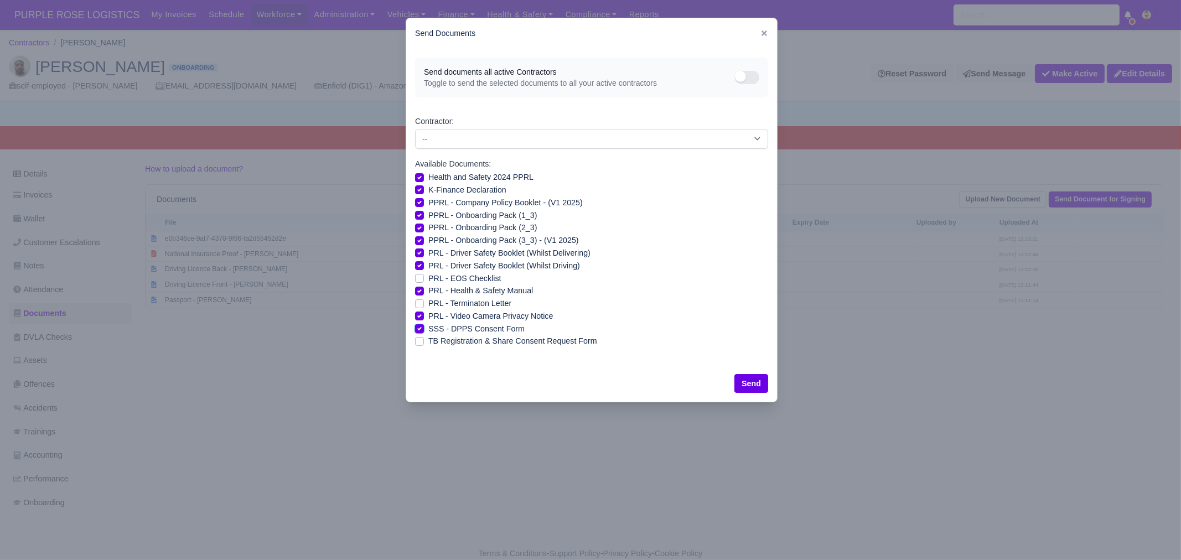
checkbox input "false"
click at [750, 390] on button "Send" at bounding box center [752, 383] width 34 height 19
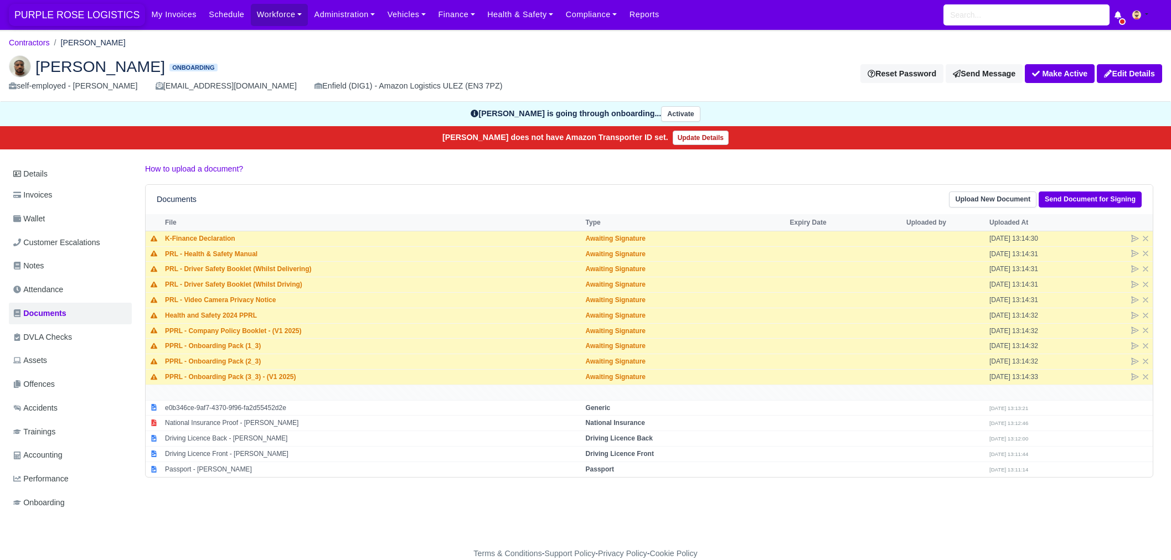
click at [96, 15] on span "PURPLE ROSE LOGISTICS" at bounding box center [77, 15] width 136 height 22
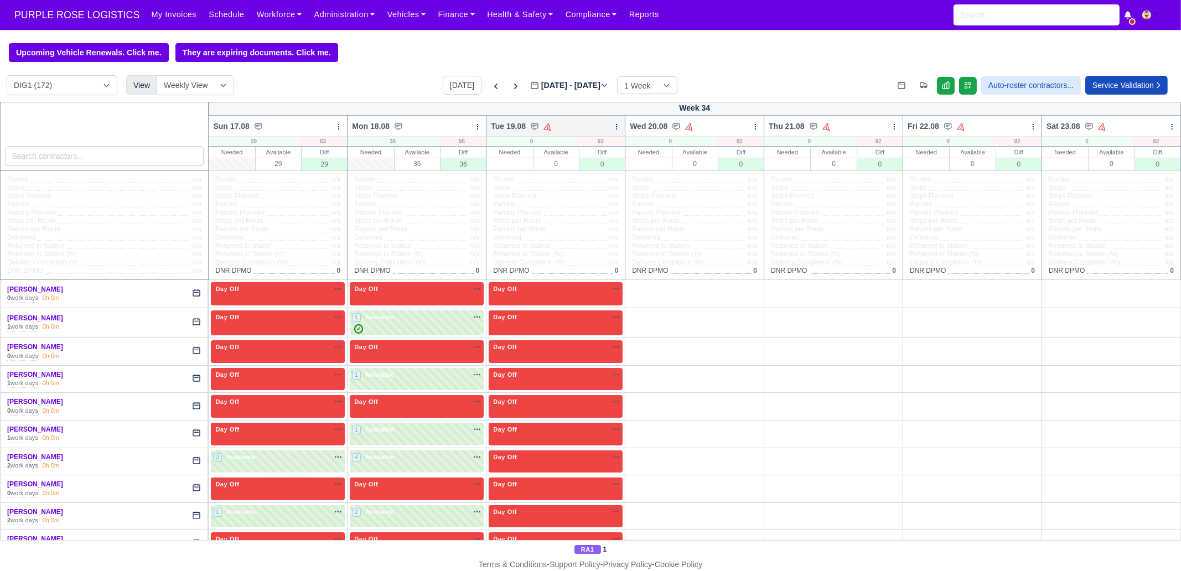
click at [613, 128] on icon at bounding box center [617, 127] width 8 height 8
click at [557, 164] on link "Bulk Status Change" at bounding box center [559, 166] width 124 height 20
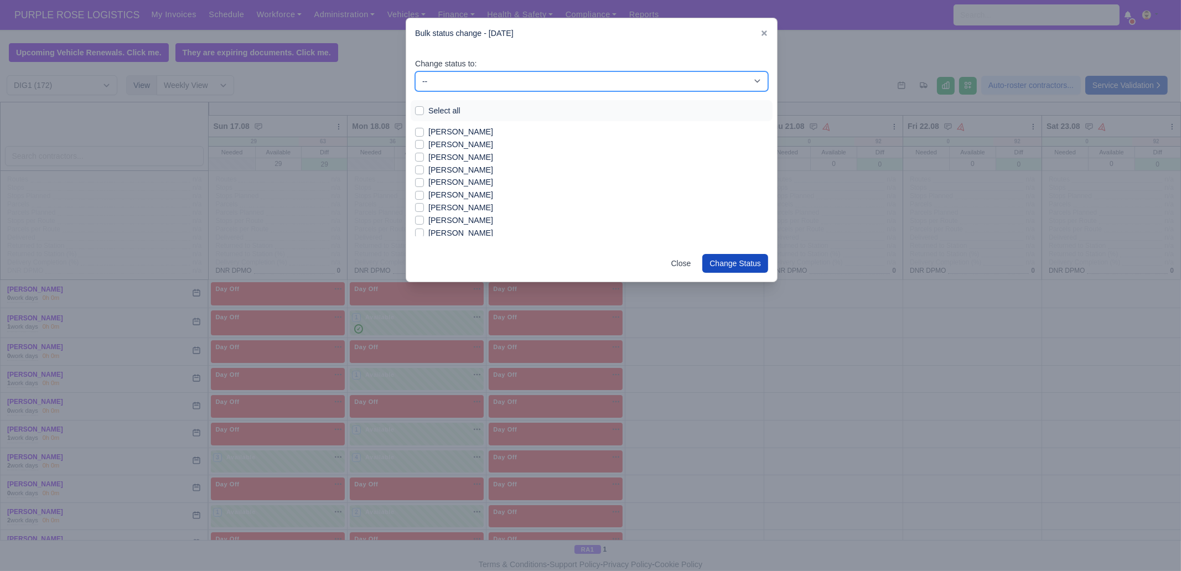
click at [473, 86] on select "-- Unasigned Available Day Off Stand By Other Depot" at bounding box center [591, 81] width 353 height 20
select select "Available"
click at [415, 71] on select "-- Unasigned Available Day Off Stand By Other Depot" at bounding box center [591, 81] width 353 height 20
click at [466, 154] on label "Adrian Ando" at bounding box center [461, 157] width 65 height 13
click at [424, 154] on input "Adrian Ando" at bounding box center [419, 155] width 9 height 9
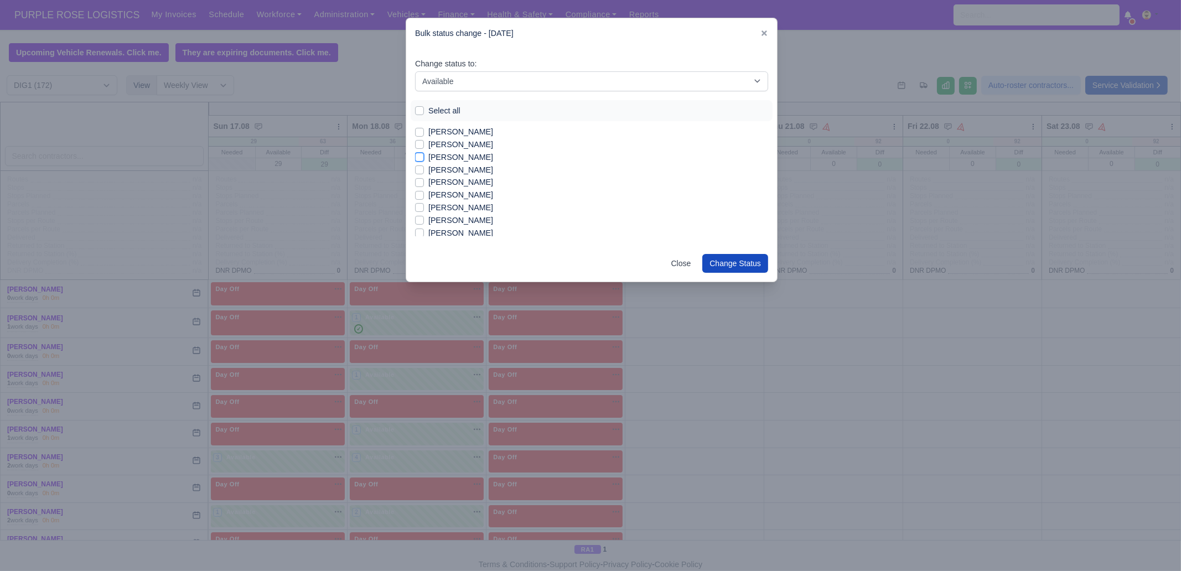
checkbox input "true"
click at [463, 171] on label "Airidas Sienauskas" at bounding box center [461, 170] width 65 height 13
click at [424, 171] on input "[PERSON_NAME]" at bounding box center [419, 168] width 9 height 9
checkbox input "true"
click at [464, 197] on label "[PERSON_NAME]" at bounding box center [461, 195] width 65 height 13
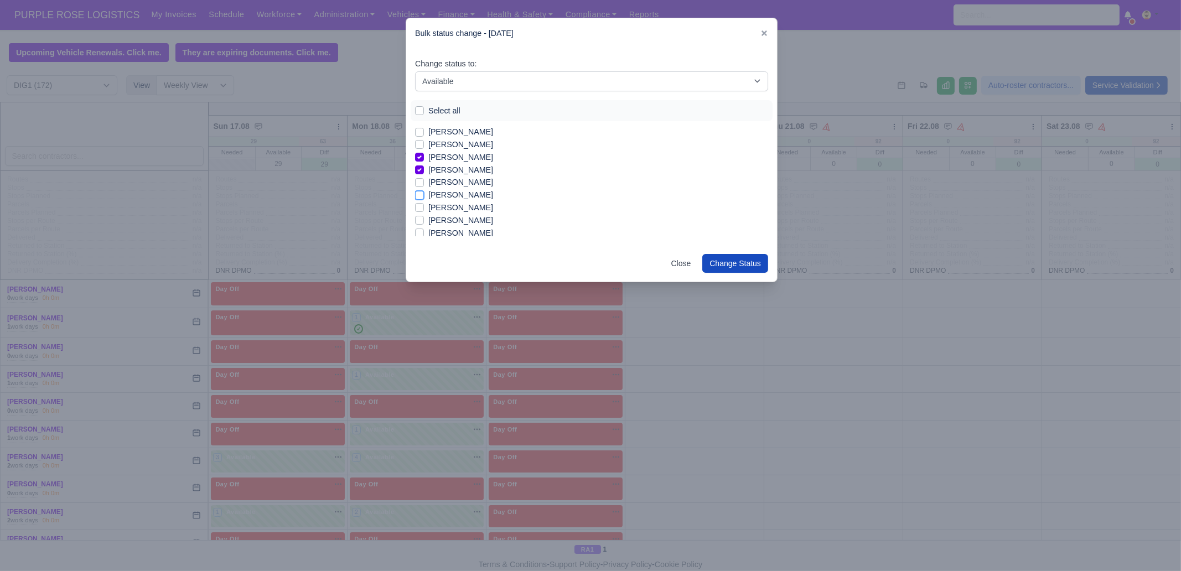
click at [424, 197] on input "[PERSON_NAME]" at bounding box center [419, 193] width 9 height 9
checkbox input "true"
click at [462, 210] on label "[PERSON_NAME]" at bounding box center [461, 208] width 65 height 13
click at [424, 210] on input "[PERSON_NAME]" at bounding box center [419, 206] width 9 height 9
checkbox input "true"
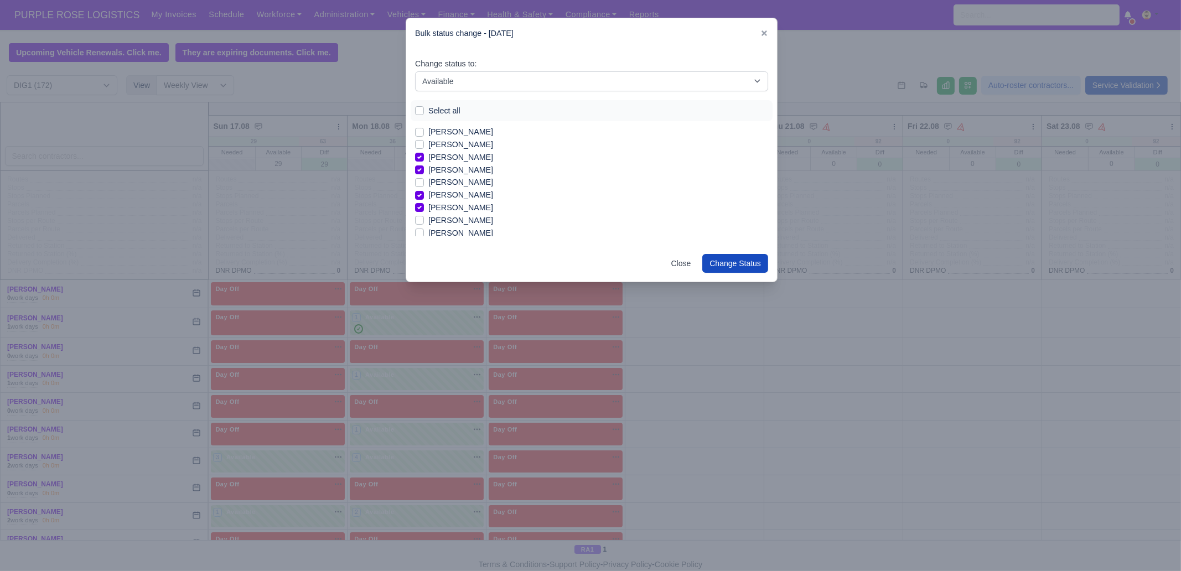
click at [457, 231] on label "Ashraf Elwafai" at bounding box center [461, 233] width 65 height 13
click at [424, 231] on input "Ashraf Elwafai" at bounding box center [419, 231] width 9 height 9
checkbox input "true"
click at [467, 178] on label "[PERSON_NAME]" at bounding box center [461, 177] width 65 height 13
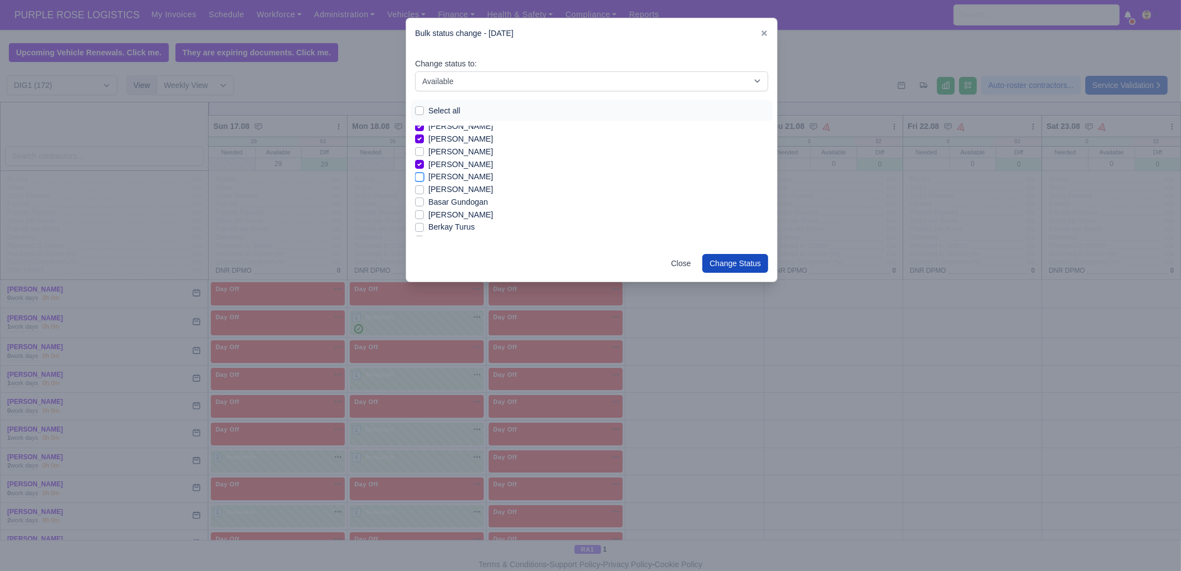
click at [424, 178] on input "[PERSON_NAME]" at bounding box center [419, 175] width 9 height 9
checkbox input "true"
click at [457, 182] on label "[PERSON_NAME]" at bounding box center [461, 183] width 65 height 13
click at [424, 182] on input "[PERSON_NAME]" at bounding box center [419, 181] width 9 height 9
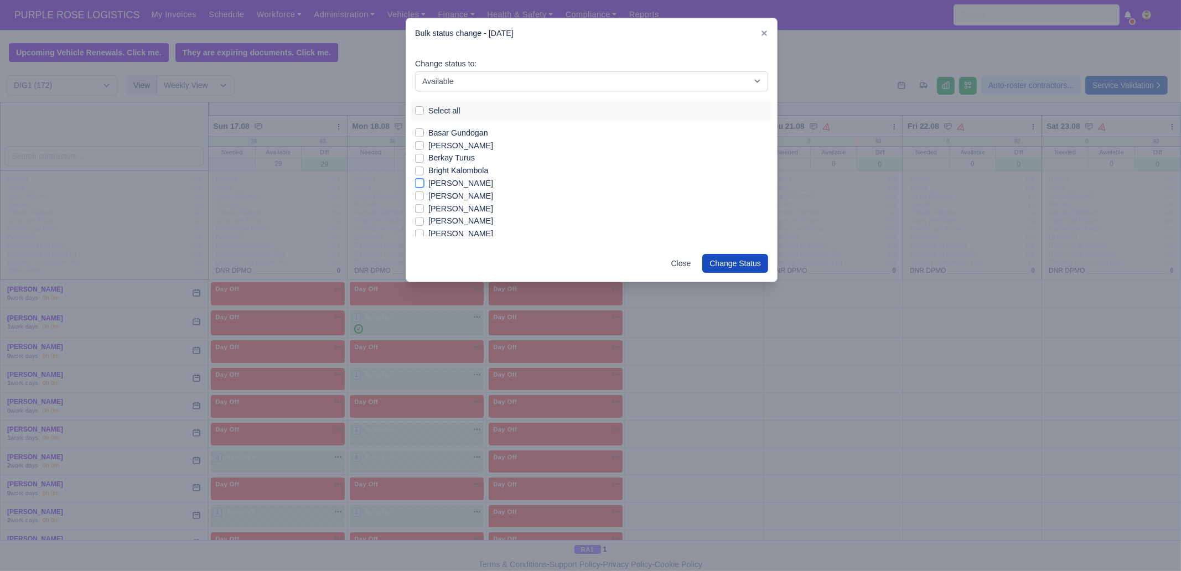
checkbox input "true"
click at [460, 231] on label "[PERSON_NAME]" at bounding box center [461, 234] width 65 height 13
click at [424, 231] on input "[PERSON_NAME]" at bounding box center [419, 232] width 9 height 9
checkbox input "true"
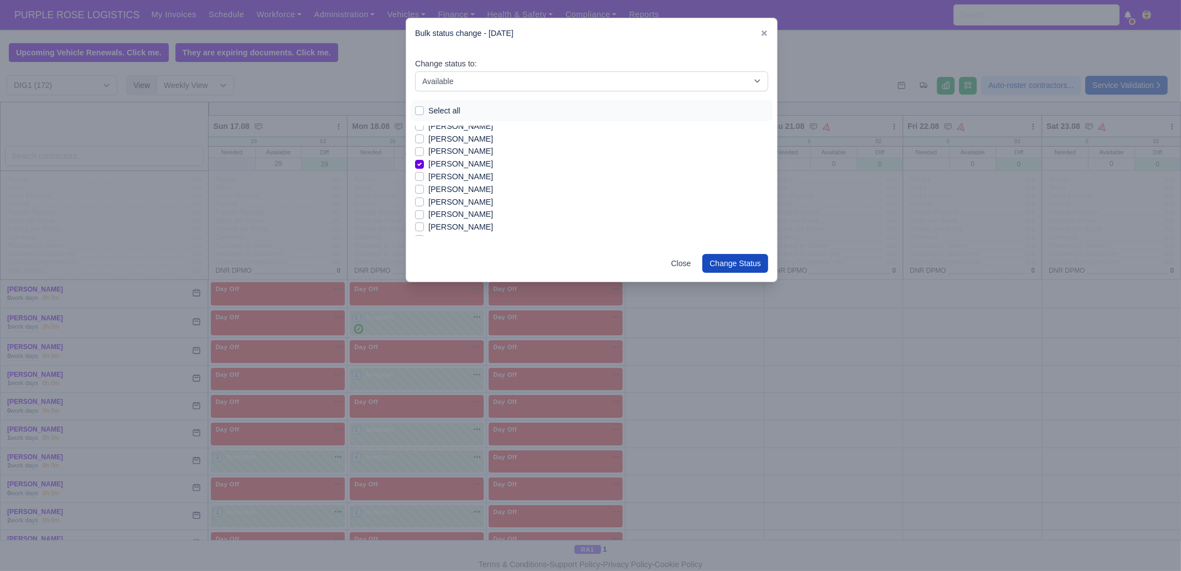
click at [458, 177] on label "[PERSON_NAME]" at bounding box center [461, 177] width 65 height 13
click at [424, 177] on input "[PERSON_NAME]" at bounding box center [419, 175] width 9 height 9
checkbox input "true"
click at [457, 189] on label "[PERSON_NAME]" at bounding box center [461, 189] width 65 height 13
click at [424, 189] on input "[PERSON_NAME]" at bounding box center [419, 187] width 9 height 9
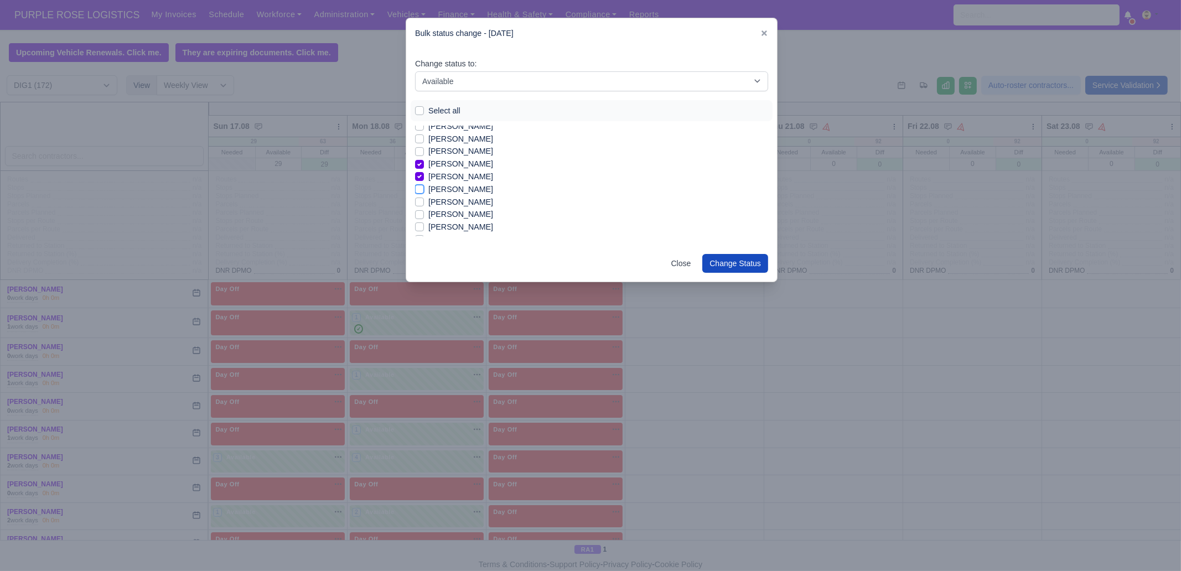
checkbox input "true"
click at [457, 200] on label "[PERSON_NAME]" at bounding box center [461, 202] width 65 height 13
click at [424, 200] on input "[PERSON_NAME]" at bounding box center [419, 200] width 9 height 9
checkbox input "true"
click at [457, 226] on label "[PERSON_NAME]" at bounding box center [461, 227] width 65 height 13
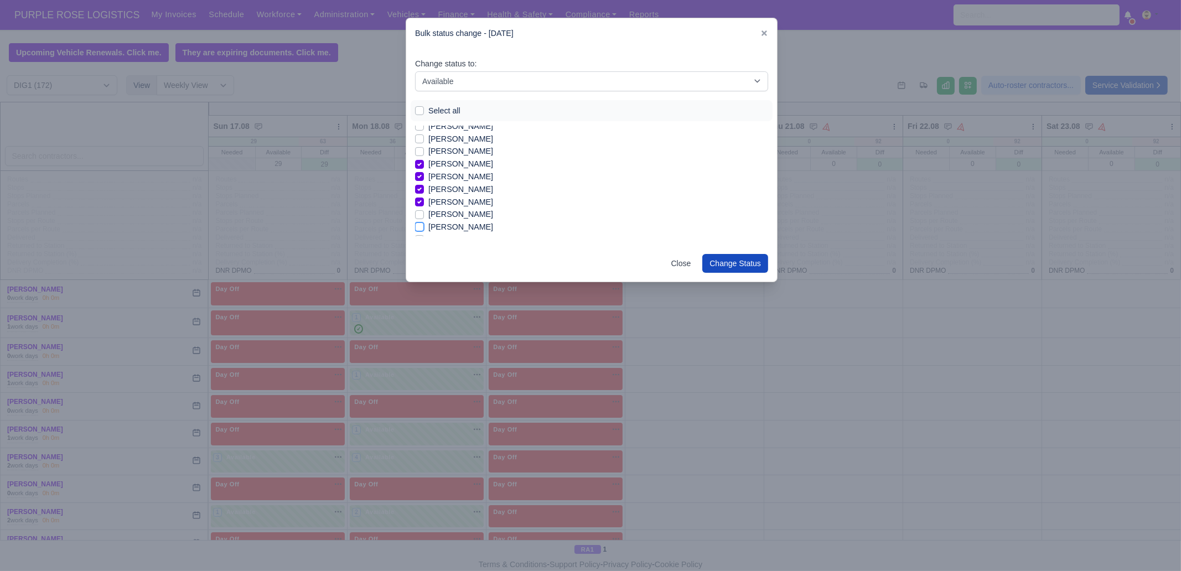
click at [424, 226] on input "[PERSON_NAME]" at bounding box center [419, 225] width 9 height 9
checkbox input "true"
click at [452, 169] on label "[PERSON_NAME]" at bounding box center [461, 171] width 65 height 13
click at [424, 169] on input "[PERSON_NAME]" at bounding box center [419, 169] width 9 height 9
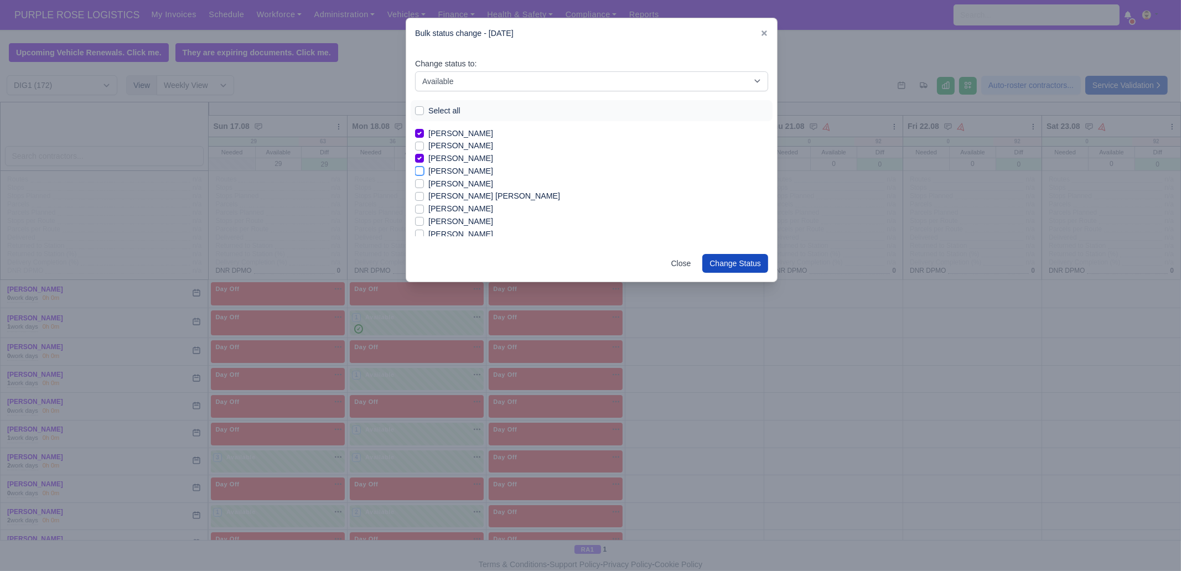
checkbox input "true"
click at [459, 183] on label "[PERSON_NAME]" at bounding box center [461, 184] width 65 height 13
click at [424, 183] on input "[PERSON_NAME]" at bounding box center [419, 182] width 9 height 9
checkbox input "true"
click at [469, 208] on label "[PERSON_NAME]" at bounding box center [461, 209] width 65 height 13
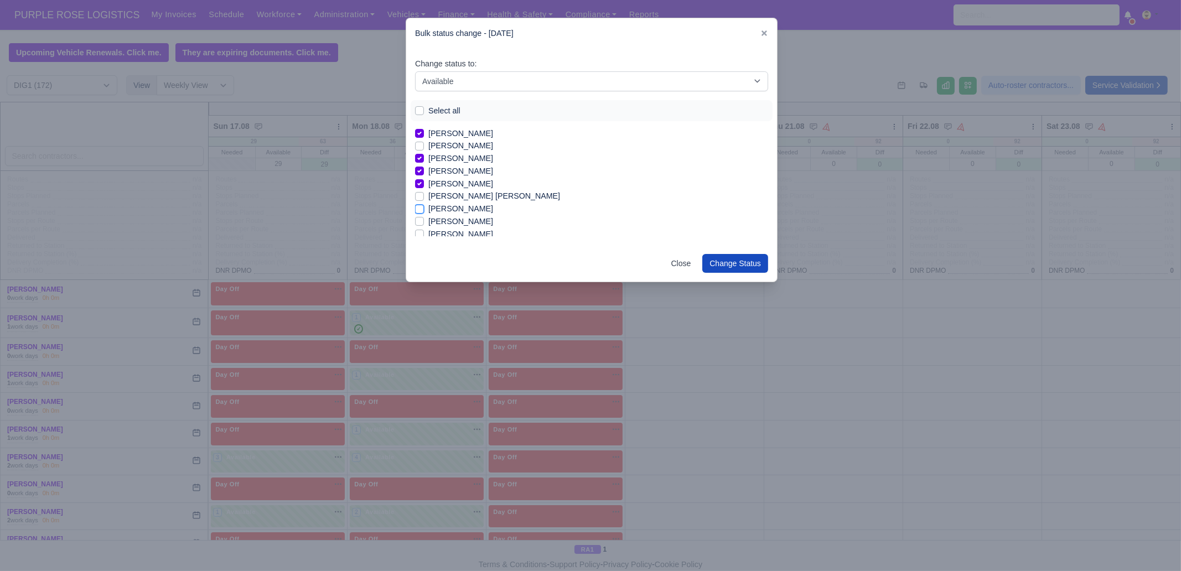
click at [424, 208] on input "[PERSON_NAME]" at bounding box center [419, 207] width 9 height 9
checkbox input "true"
click at [464, 233] on label "[PERSON_NAME]" at bounding box center [461, 234] width 65 height 13
click at [424, 233] on input "[PERSON_NAME]" at bounding box center [419, 232] width 9 height 9
checkbox input "true"
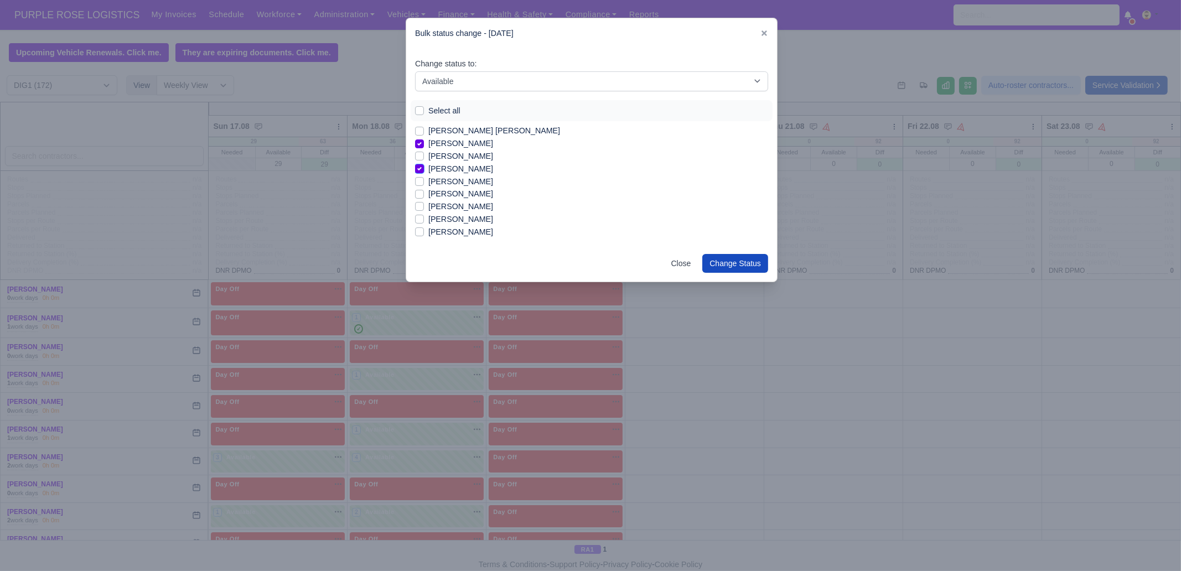
scroll to position [346, 0]
click at [462, 178] on label "[PERSON_NAME]" at bounding box center [461, 177] width 65 height 13
click at [443, 177] on label "[PERSON_NAME]" at bounding box center [461, 177] width 65 height 13
click at [424, 177] on input "[PERSON_NAME]" at bounding box center [419, 175] width 9 height 9
checkbox input "true"
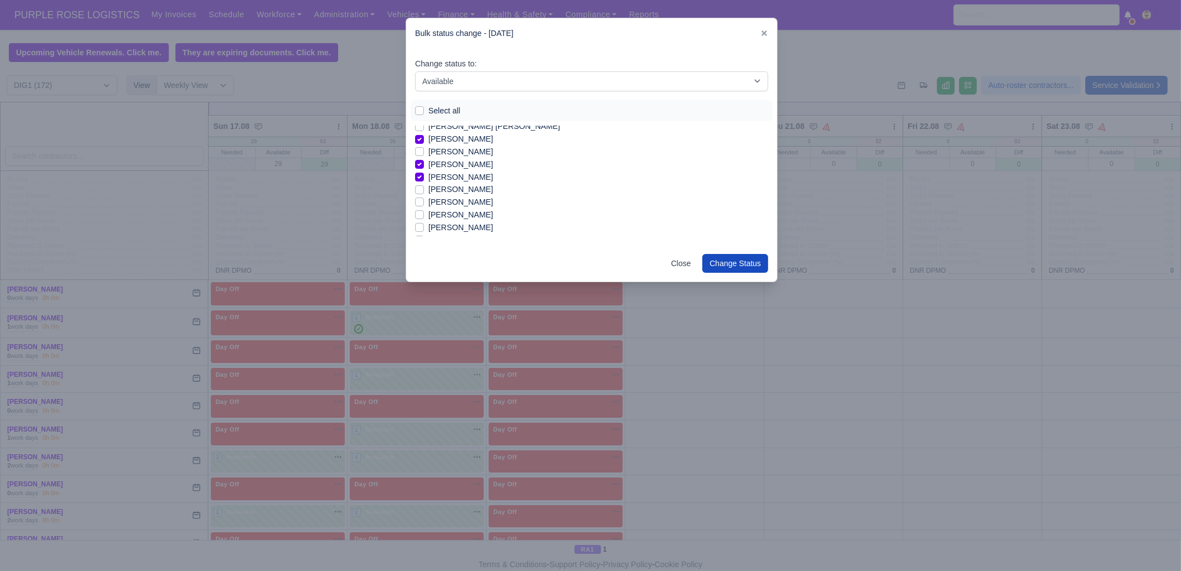
click at [441, 190] on label "[PERSON_NAME]" at bounding box center [461, 189] width 65 height 13
click at [424, 190] on input "[PERSON_NAME]" at bounding box center [419, 187] width 9 height 9
checkbox input "true"
click at [450, 226] on label "[PERSON_NAME]" at bounding box center [461, 227] width 65 height 13
click at [424, 226] on input "[PERSON_NAME]" at bounding box center [419, 225] width 9 height 9
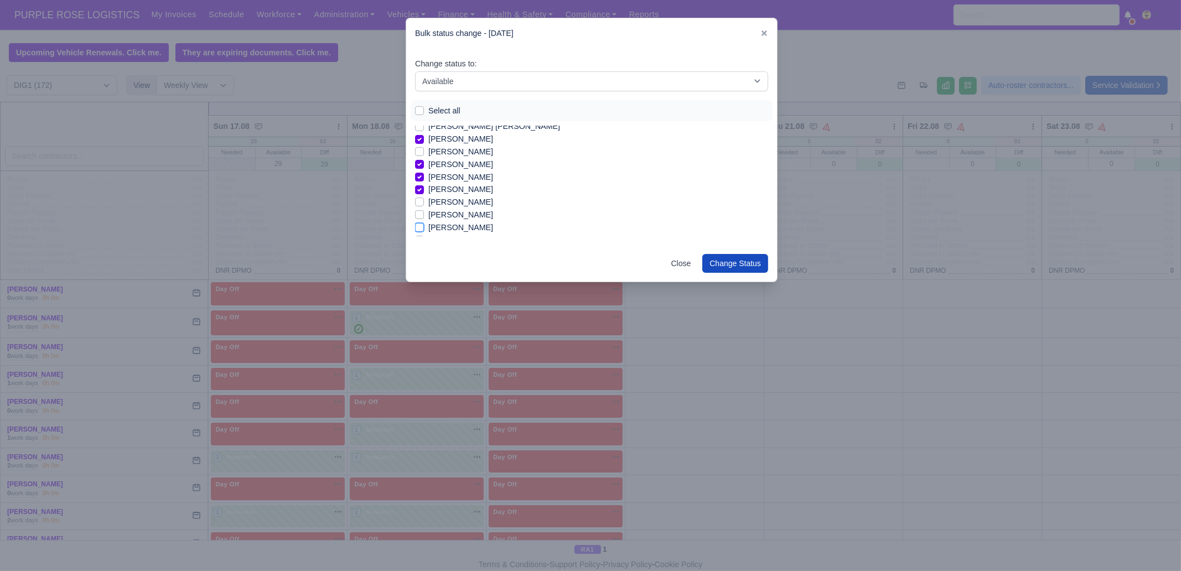
checkbox input "true"
click at [460, 173] on label "[PERSON_NAME]" at bounding box center [461, 170] width 65 height 13
click at [424, 173] on input "[PERSON_NAME]" at bounding box center [419, 168] width 9 height 9
checkbox input "true"
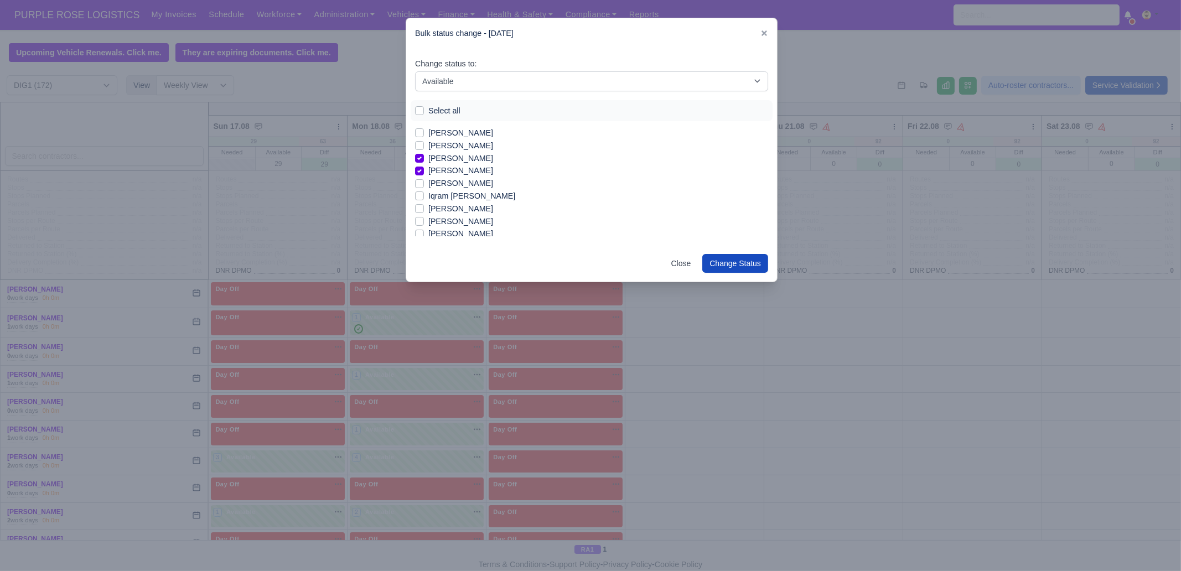
click at [459, 184] on label "[PERSON_NAME]" at bounding box center [461, 183] width 65 height 13
click at [424, 184] on input "[PERSON_NAME]" at bounding box center [419, 181] width 9 height 9
checkbox input "true"
click at [450, 223] on label "[PERSON_NAME]" at bounding box center [461, 221] width 65 height 13
click at [424, 223] on input "[PERSON_NAME]" at bounding box center [419, 219] width 9 height 9
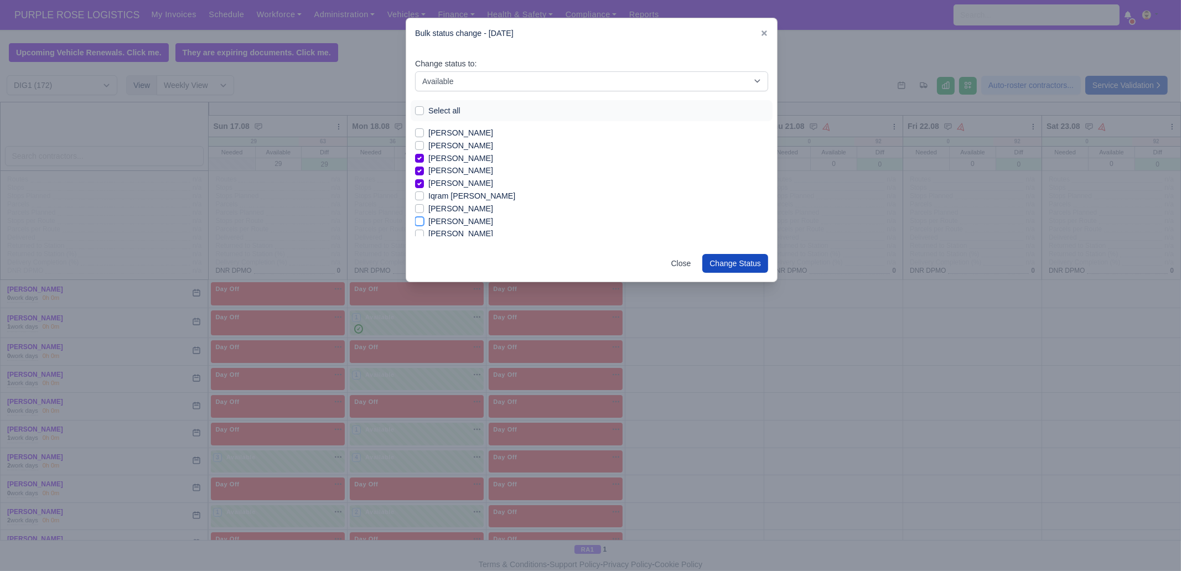
checkbox input "true"
click at [457, 228] on label "[PERSON_NAME] [PERSON_NAME]" at bounding box center [495, 228] width 132 height 13
click at [424, 228] on input "[PERSON_NAME] [PERSON_NAME]" at bounding box center [419, 226] width 9 height 9
checkbox input "true"
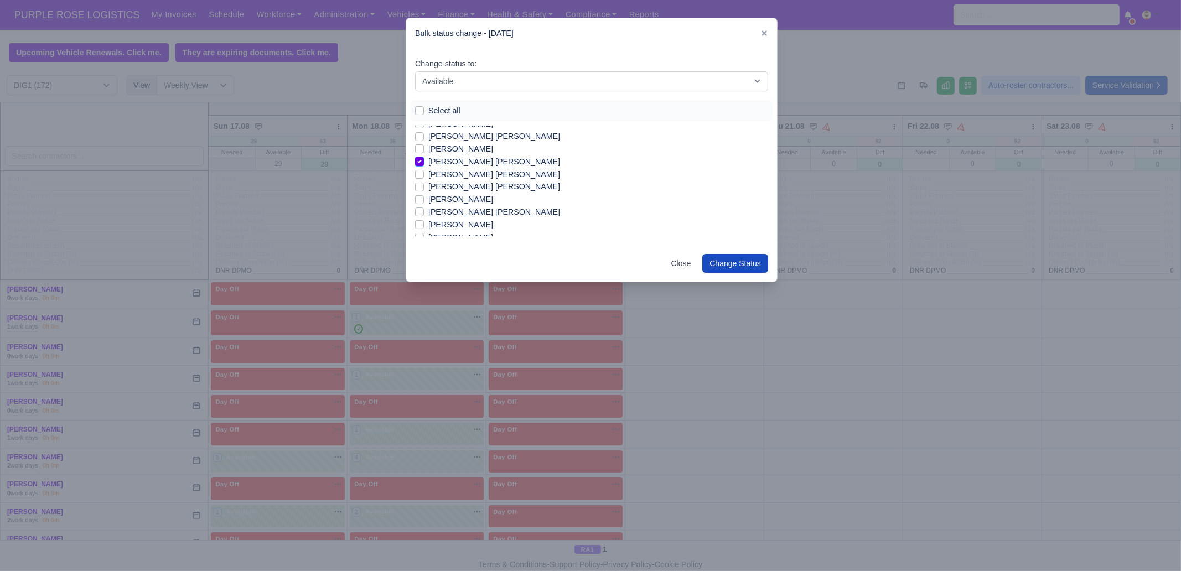
scroll to position [692, 0]
click at [487, 187] on label "[PERSON_NAME] [PERSON_NAME]" at bounding box center [495, 184] width 132 height 13
click at [424, 187] on input "[PERSON_NAME] [PERSON_NAME]" at bounding box center [419, 182] width 9 height 9
checkbox input "true"
click at [480, 223] on label "[PERSON_NAME]" at bounding box center [461, 222] width 65 height 13
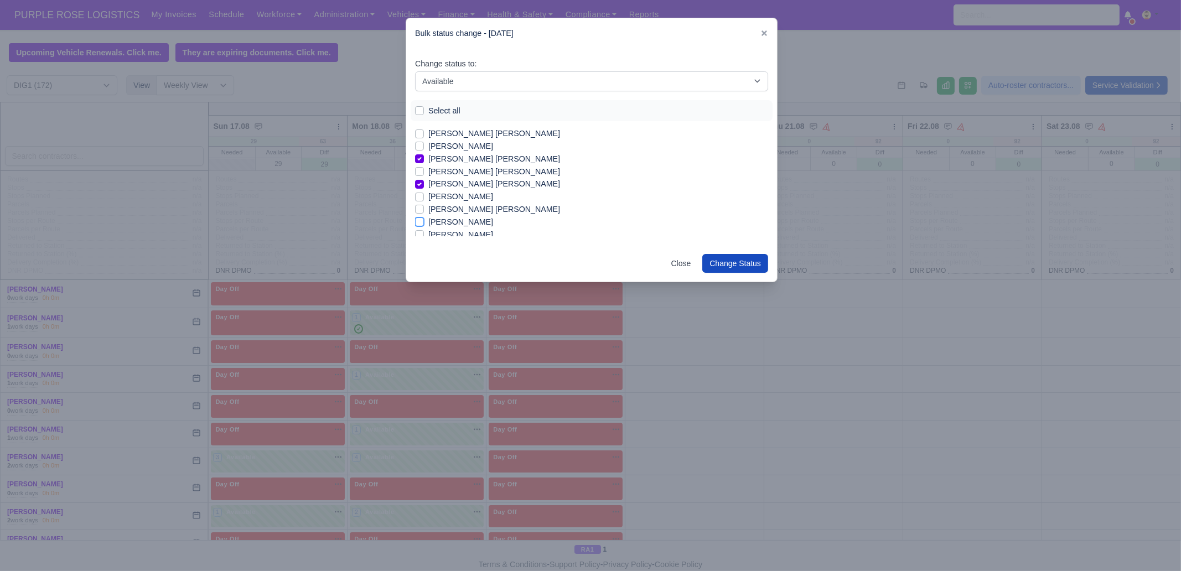
click at [424, 223] on input "[PERSON_NAME]" at bounding box center [419, 220] width 9 height 9
checkbox input "true"
click at [486, 168] on label "[PERSON_NAME]" at bounding box center [461, 165] width 65 height 13
click at [424, 168] on input "[PERSON_NAME]" at bounding box center [419, 163] width 9 height 9
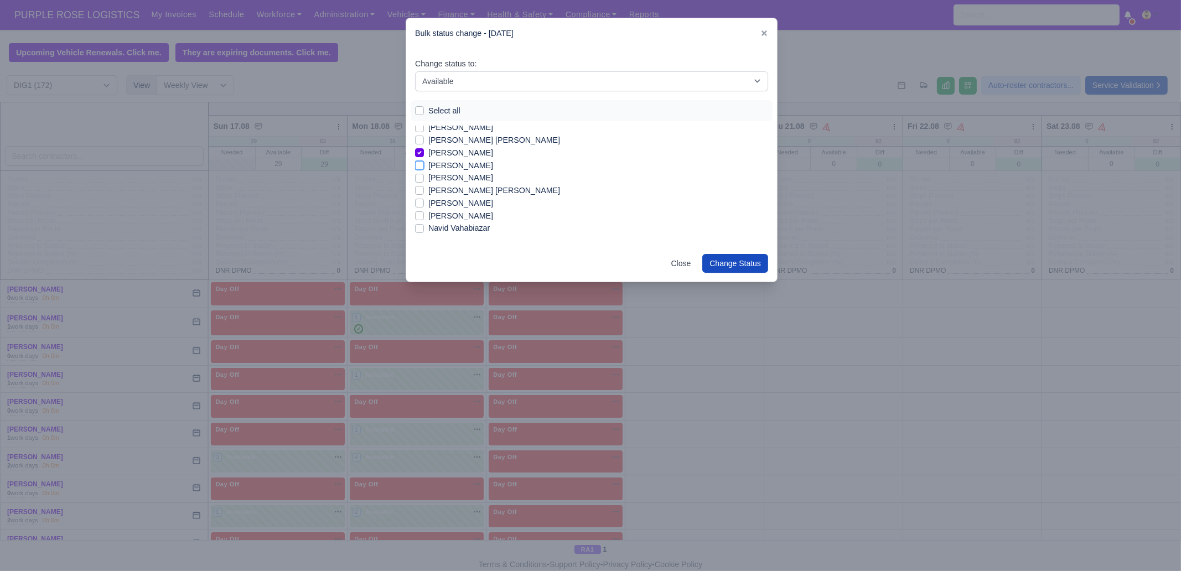
checkbox input "true"
click at [495, 144] on label "[PERSON_NAME] [PERSON_NAME]" at bounding box center [495, 140] width 132 height 13
click at [424, 143] on input "[PERSON_NAME] [PERSON_NAME]" at bounding box center [419, 138] width 9 height 9
checkbox input "true"
click at [482, 203] on label "[PERSON_NAME]" at bounding box center [461, 203] width 65 height 13
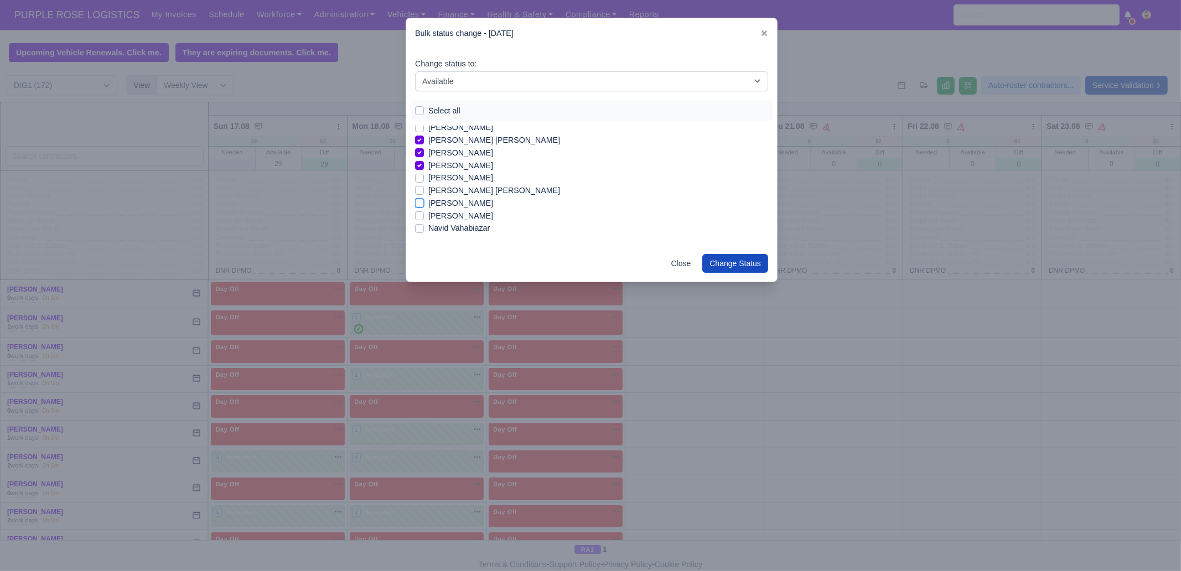
click at [424, 203] on input "[PERSON_NAME]" at bounding box center [419, 201] width 9 height 9
checkbox input "true"
click at [467, 215] on label "[PERSON_NAME]" at bounding box center [461, 216] width 65 height 13
click at [424, 215] on input "[PERSON_NAME]" at bounding box center [419, 214] width 9 height 9
checkbox input "true"
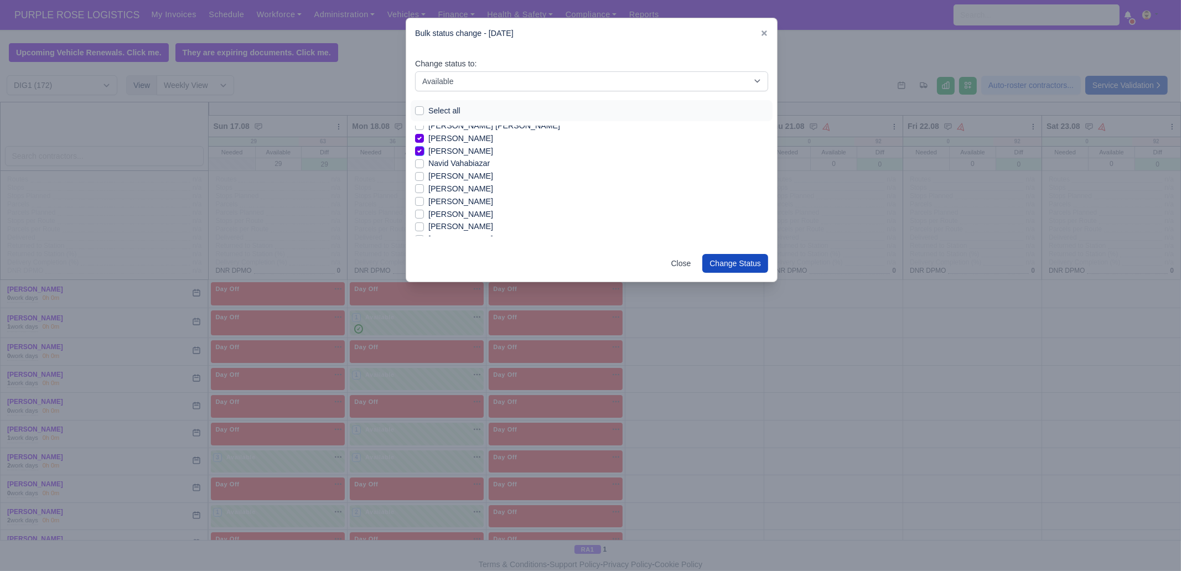
scroll to position [830, 0]
click at [473, 169] on label "[PERSON_NAME]" at bounding box center [461, 172] width 65 height 13
click at [424, 169] on input "[PERSON_NAME]" at bounding box center [419, 170] width 9 height 9
checkbox input "true"
click at [446, 231] on label "[PERSON_NAME]" at bounding box center [461, 235] width 65 height 13
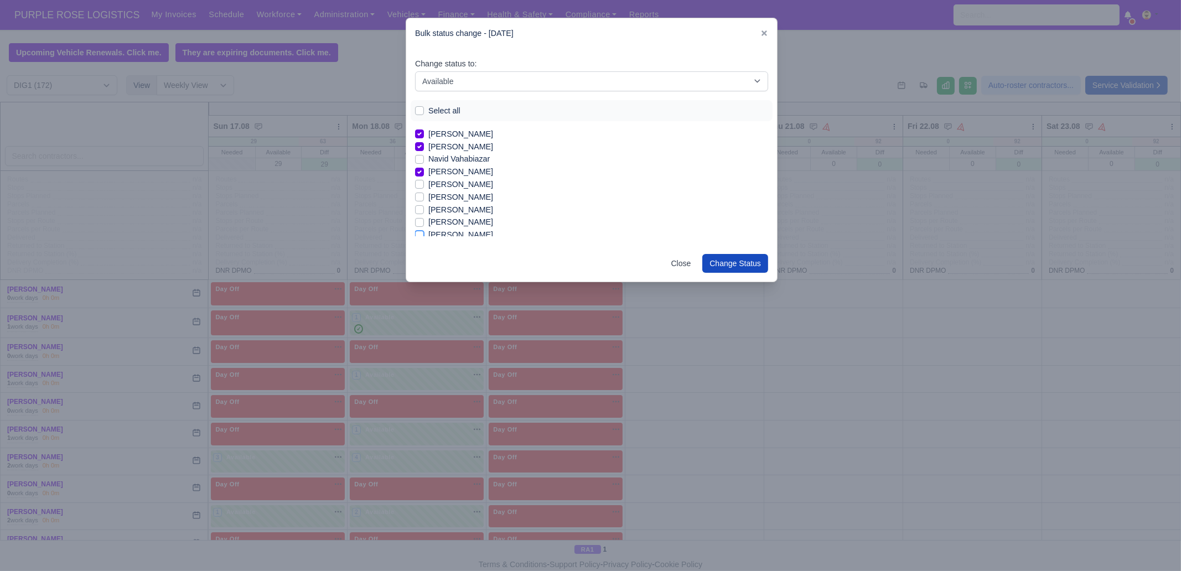
click at [424, 231] on input "[PERSON_NAME]" at bounding box center [419, 233] width 9 height 9
checkbox input "true"
click at [456, 203] on label "[PERSON_NAME] Lo [PERSON_NAME]" at bounding box center [500, 202] width 143 height 13
click at [424, 203] on input "[PERSON_NAME] Lo [PERSON_NAME]" at bounding box center [419, 200] width 9 height 9
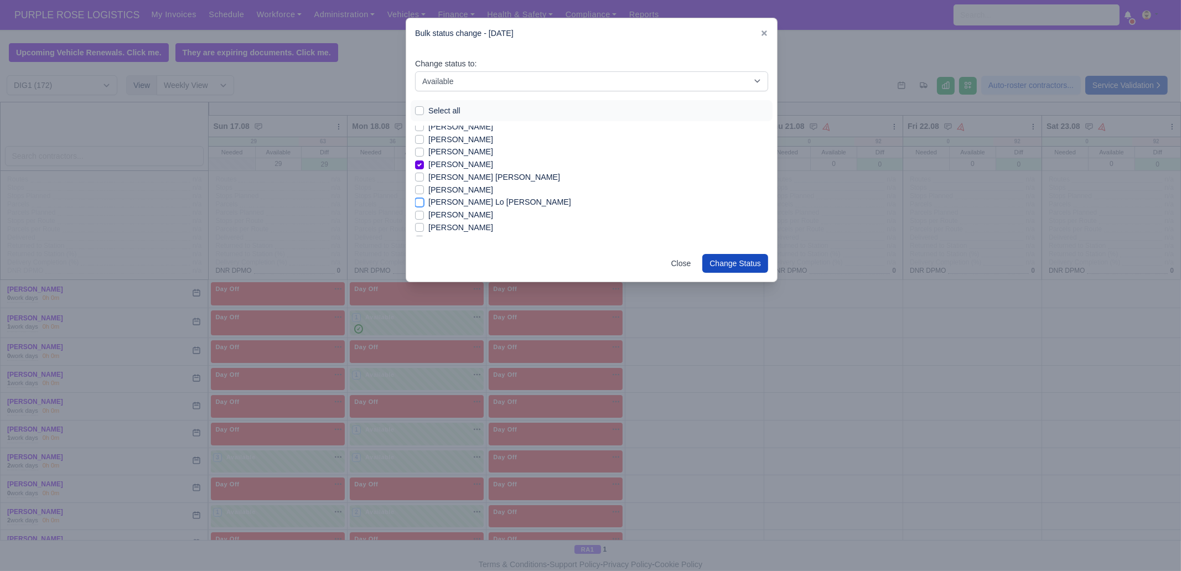
checkbox input "true"
click at [457, 219] on label "[PERSON_NAME]" at bounding box center [461, 215] width 65 height 13
click at [424, 218] on input "[PERSON_NAME]" at bounding box center [419, 213] width 9 height 9
checkbox input "true"
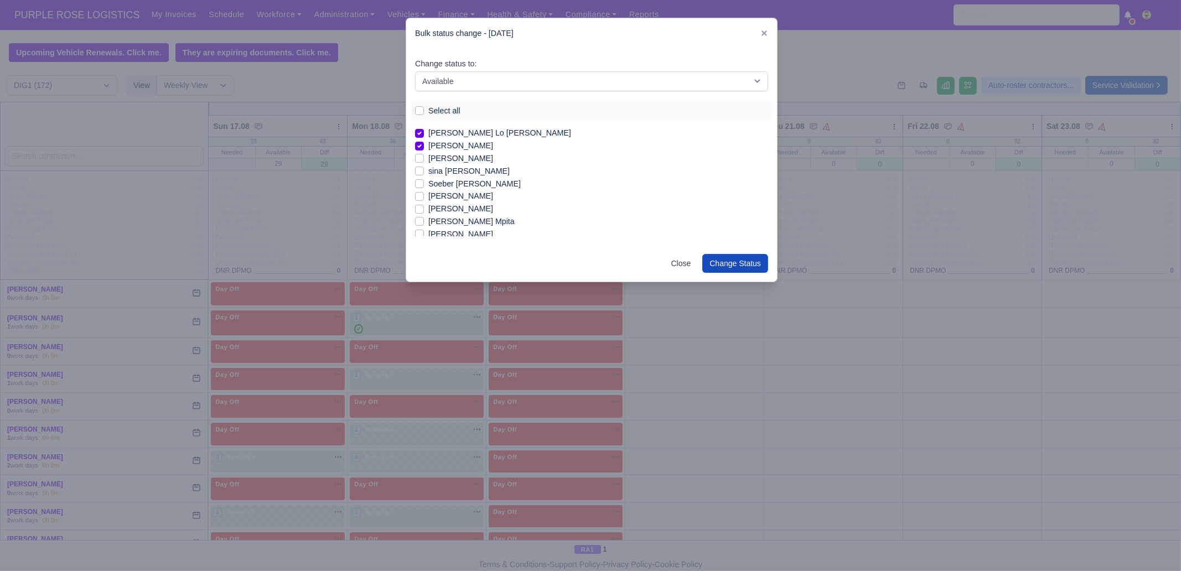
click at [448, 172] on label "sina [PERSON_NAME]" at bounding box center [469, 171] width 81 height 13
click at [424, 172] on input "sina [PERSON_NAME]" at bounding box center [419, 169] width 9 height 9
checkbox input "true"
click at [458, 197] on label "[PERSON_NAME]" at bounding box center [461, 196] width 65 height 13
click at [424, 197] on input "[PERSON_NAME]" at bounding box center [419, 194] width 9 height 9
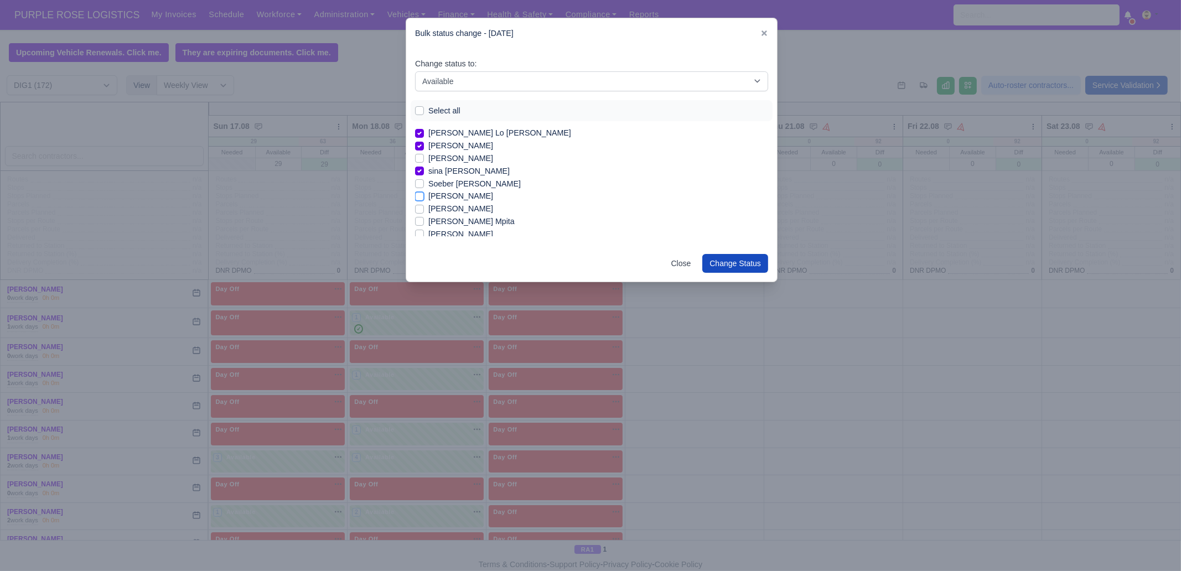
checkbox input "true"
click at [480, 209] on label "[PERSON_NAME]" at bounding box center [461, 209] width 65 height 13
click at [424, 209] on input "[PERSON_NAME]" at bounding box center [419, 207] width 9 height 9
checkbox input "true"
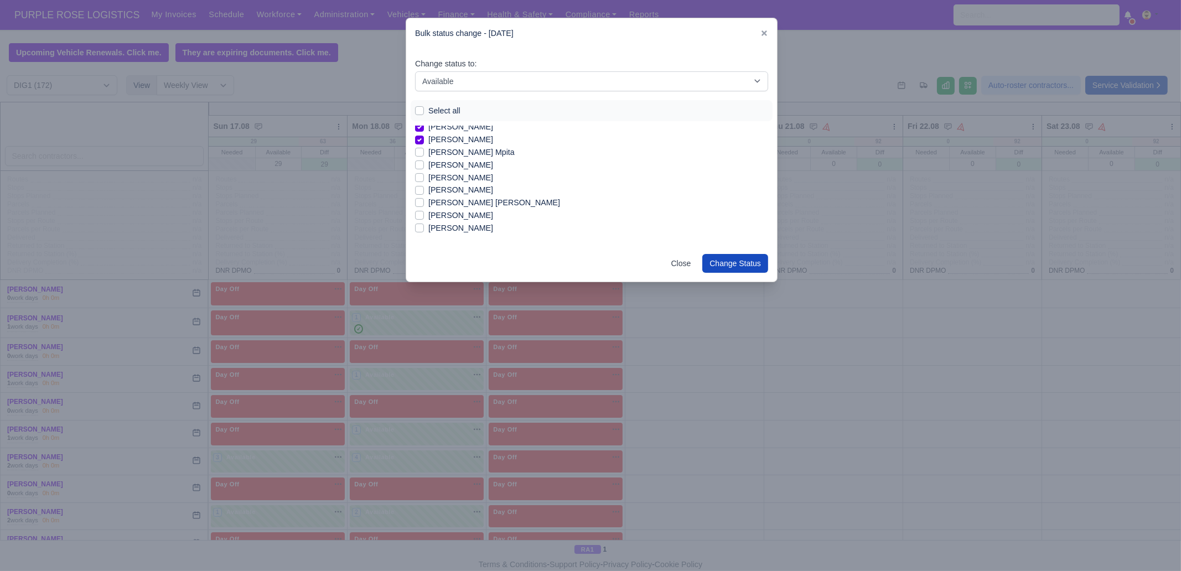
click at [472, 181] on label "[PERSON_NAME]" at bounding box center [461, 178] width 65 height 13
click at [424, 180] on input "[PERSON_NAME]" at bounding box center [419, 176] width 9 height 9
checkbox input "true"
click at [460, 213] on label "[PERSON_NAME]" at bounding box center [461, 215] width 65 height 13
click at [424, 213] on input "[PERSON_NAME]" at bounding box center [419, 213] width 9 height 9
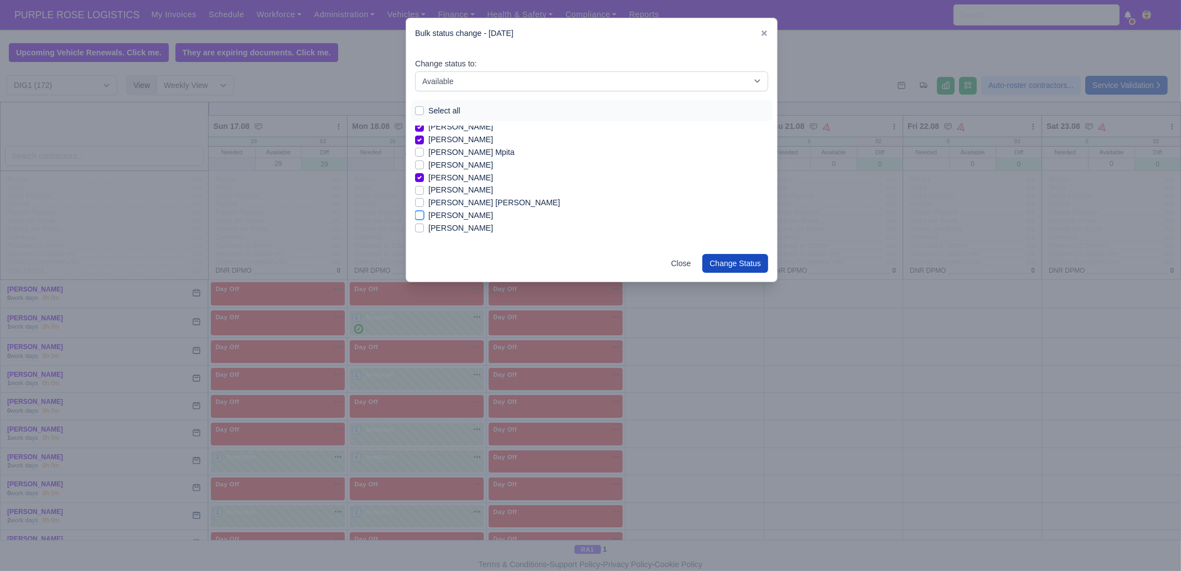
checkbox input "true"
click at [457, 218] on label "[PERSON_NAME]" at bounding box center [461, 221] width 65 height 13
click at [424, 218] on input "[PERSON_NAME]" at bounding box center [419, 219] width 9 height 9
checkbox input "true"
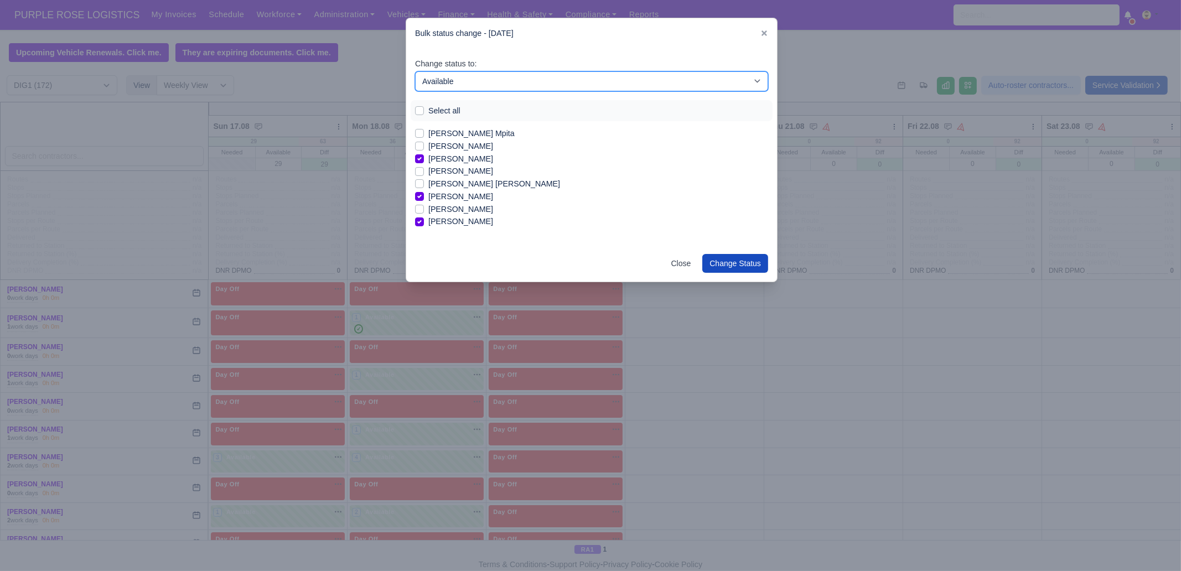
click at [464, 80] on select "-- Unasigned Available Day Off Stand By Other Depot" at bounding box center [591, 81] width 353 height 20
click at [415, 71] on select "-- Unasigned Available Day Off Stand By Other Depot" at bounding box center [591, 81] width 353 height 20
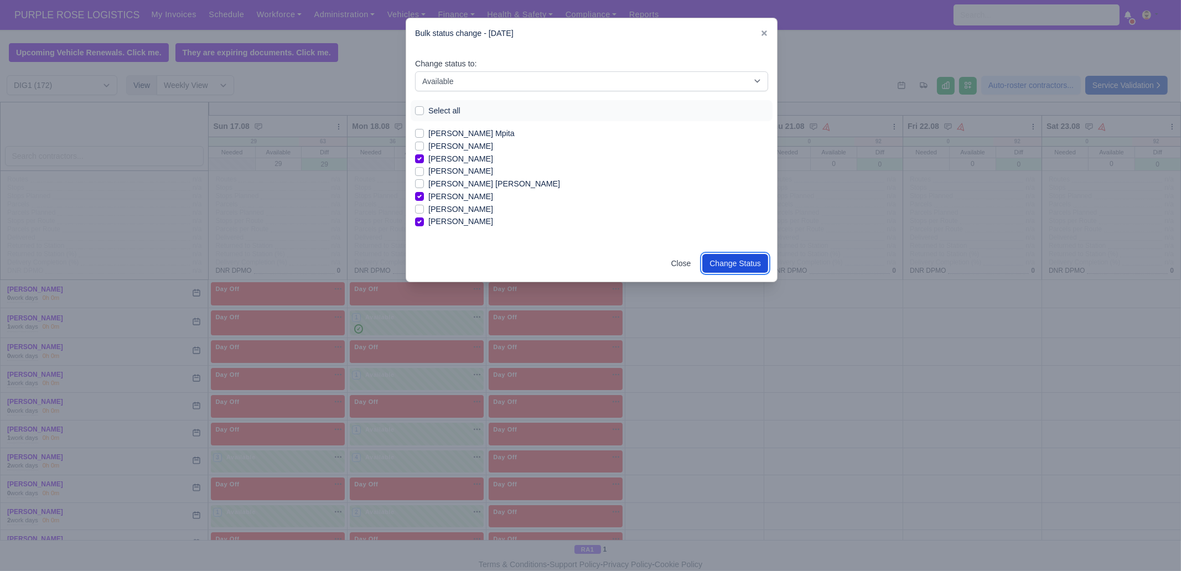
click at [727, 260] on button "Change Status" at bounding box center [736, 263] width 66 height 19
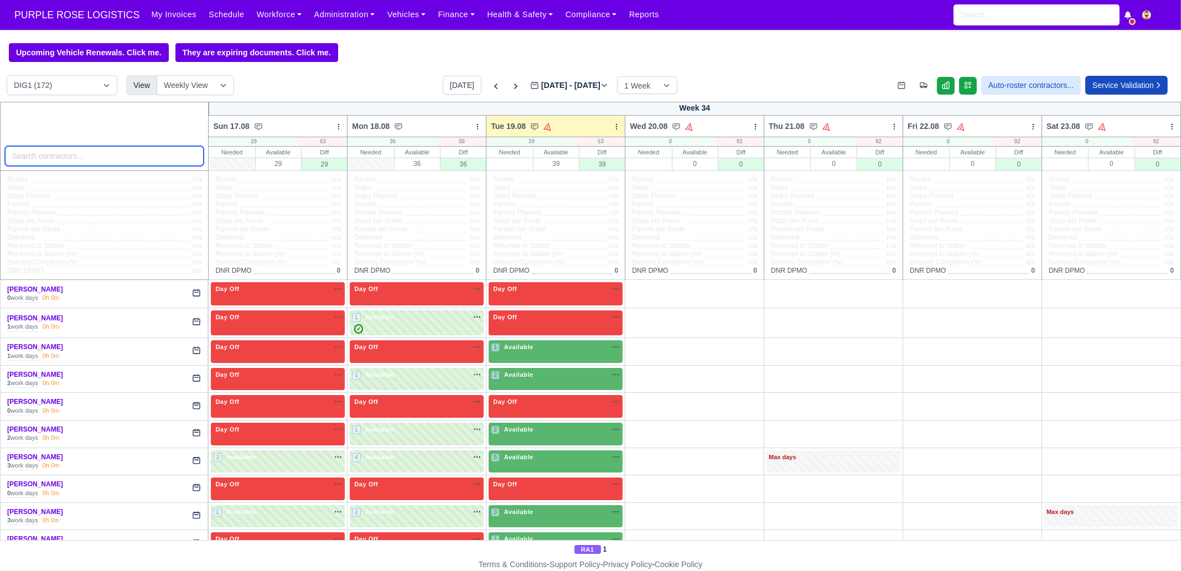
click at [142, 149] on input "search" at bounding box center [104, 156] width 199 height 20
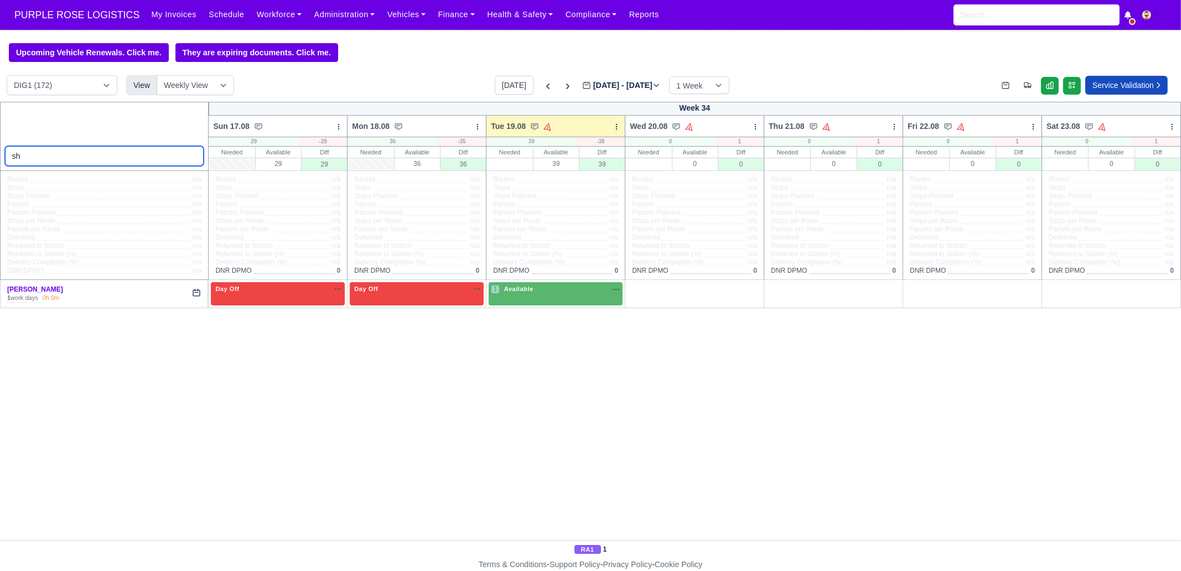
type input "s"
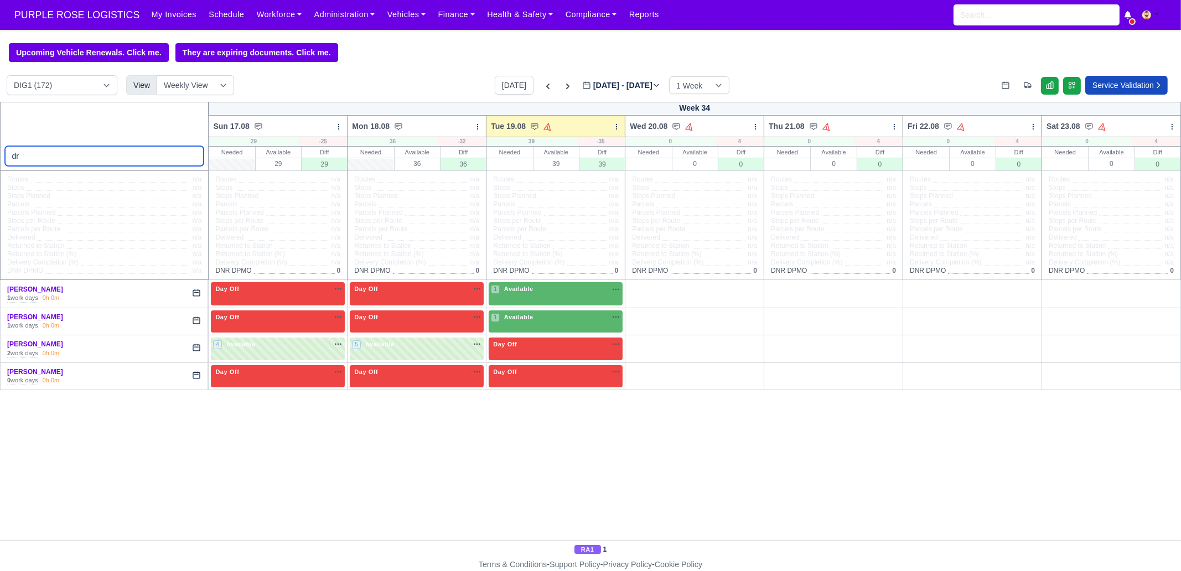
type input "d"
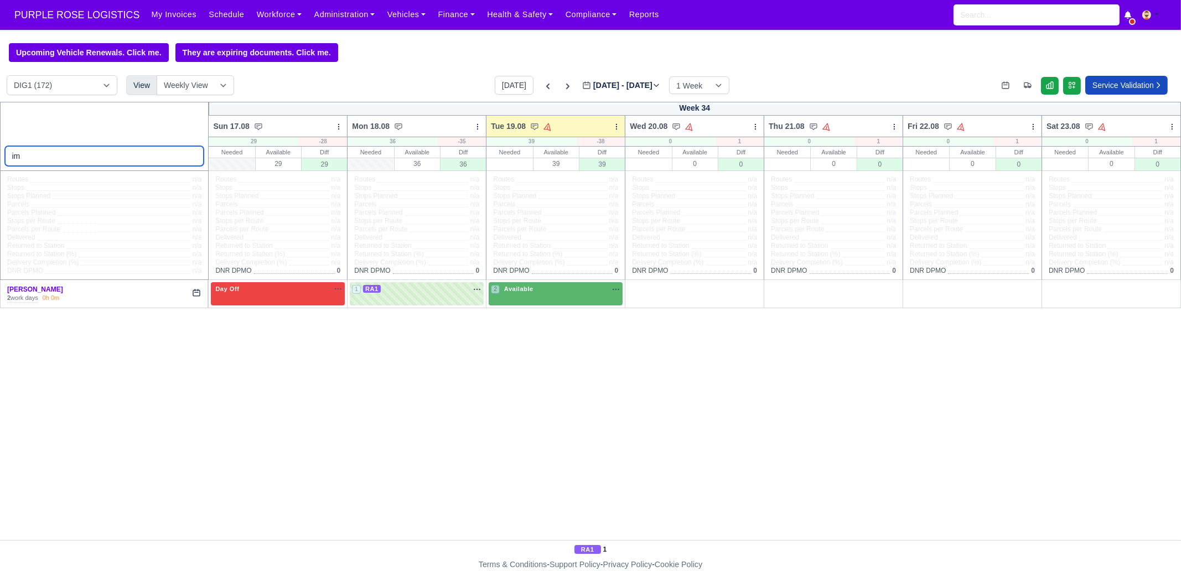
type input "i"
click at [269, 23] on link "Workforce" at bounding box center [280, 15] width 58 height 22
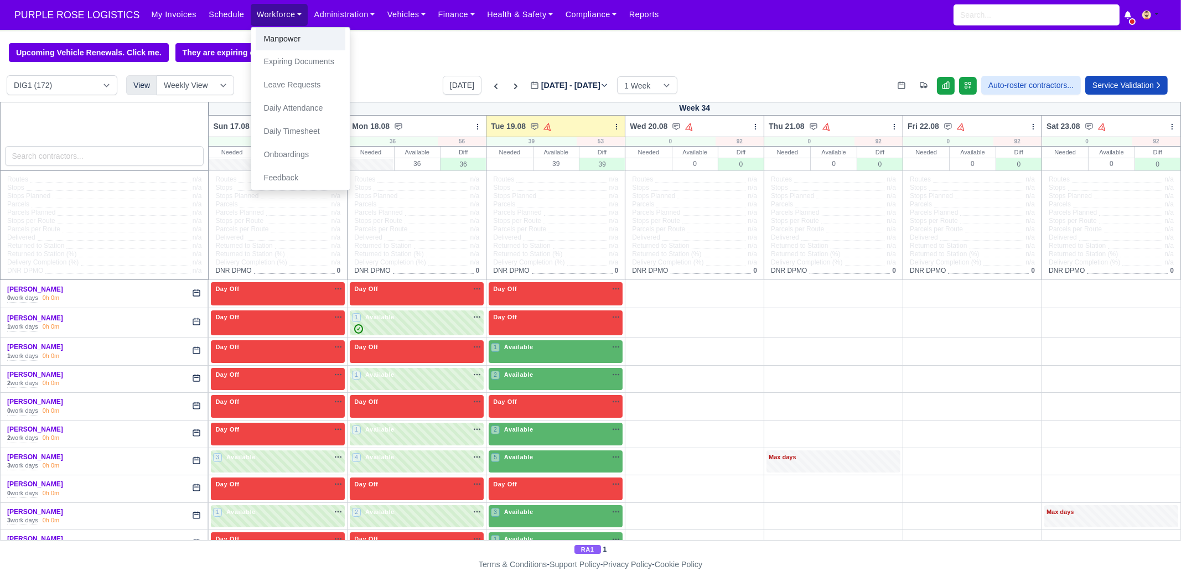
click at [268, 33] on link "Manpower" at bounding box center [301, 39] width 90 height 23
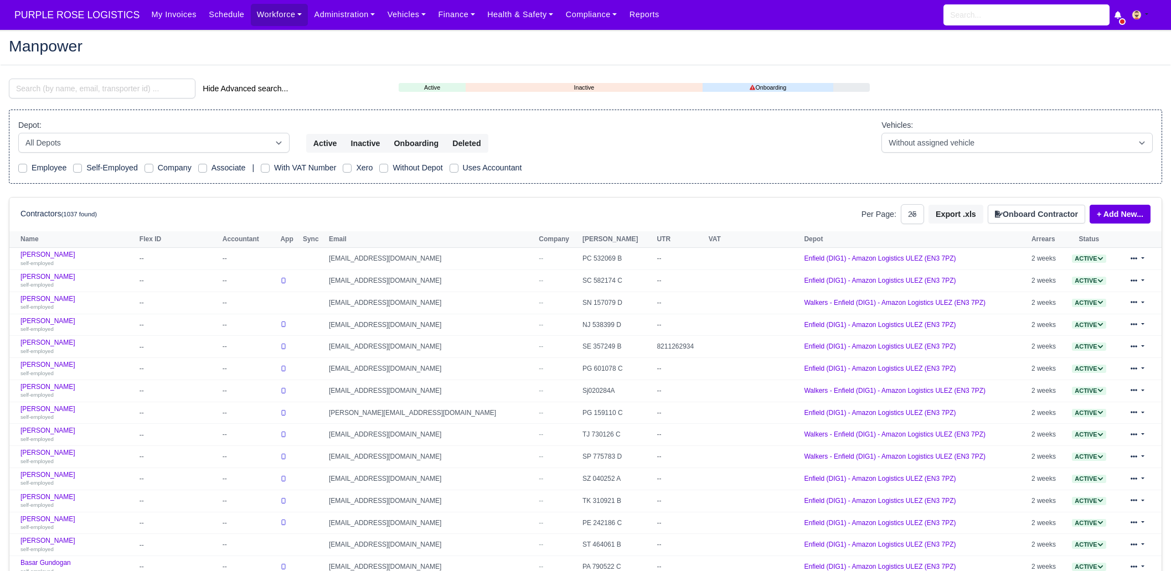
select select "25"
click at [107, 92] on input "search" at bounding box center [102, 89] width 187 height 20
paste input "Joseph"
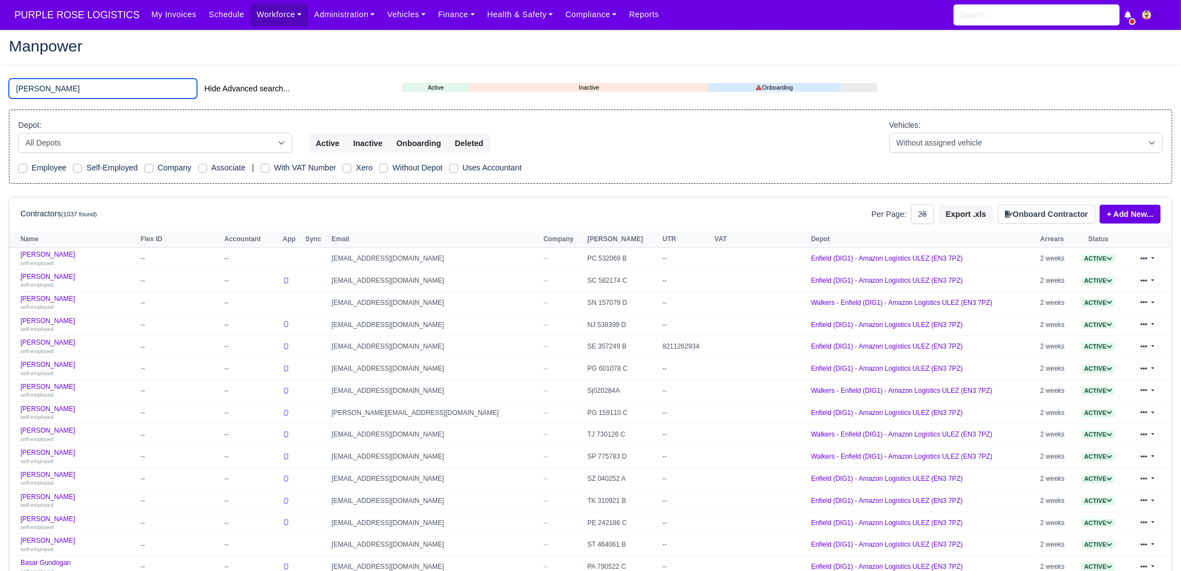
type input "Joseph"
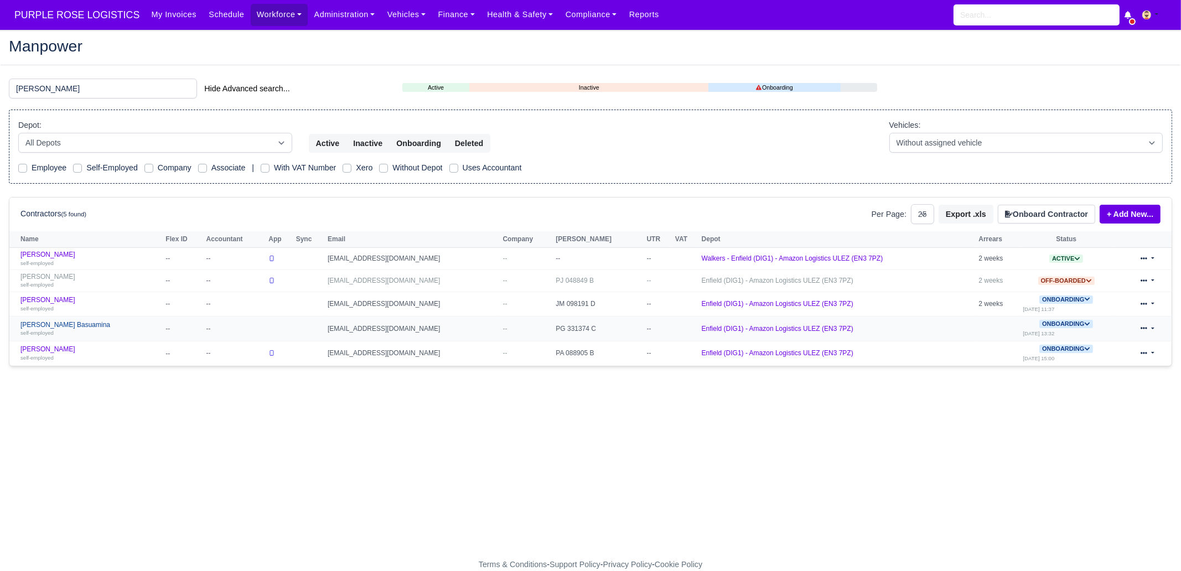
click at [103, 329] on div "self-employed" at bounding box center [90, 333] width 140 height 8
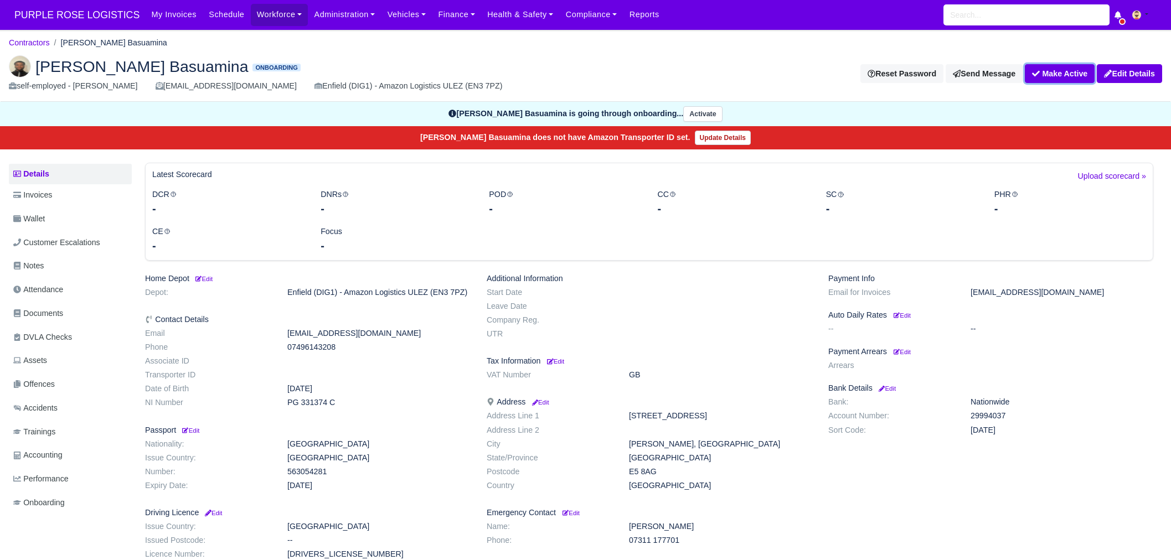
drag, startPoint x: 1069, startPoint y: 78, endPoint x: 1055, endPoint y: 86, distance: 16.1
click at [1069, 78] on button "Make Active" at bounding box center [1060, 73] width 70 height 19
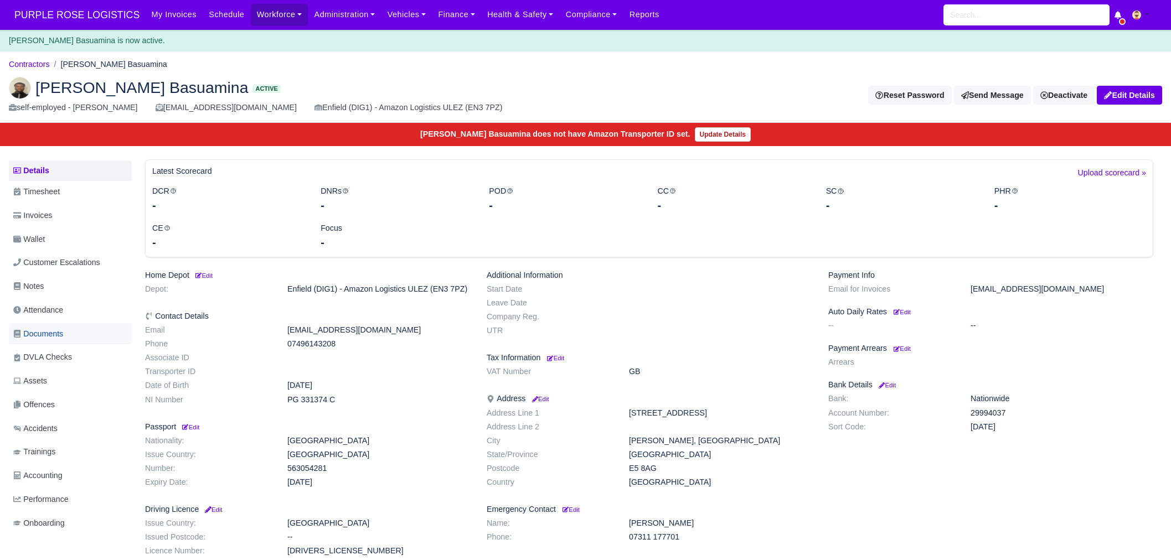
click at [70, 331] on link "Documents" at bounding box center [70, 334] width 123 height 22
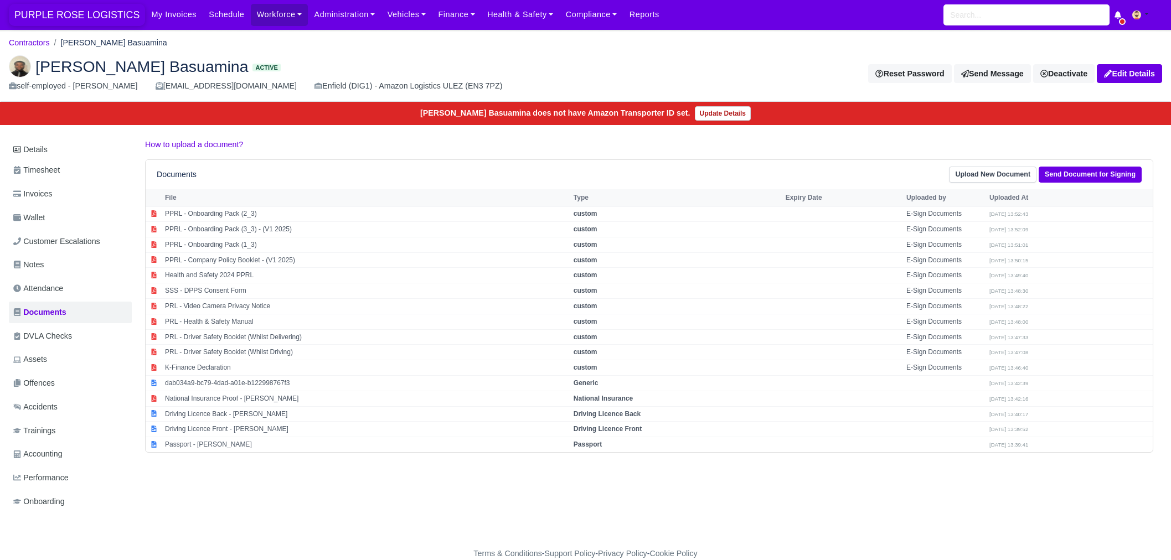
click at [94, 15] on span "PURPLE ROSE LOGISTICS" at bounding box center [77, 15] width 136 height 22
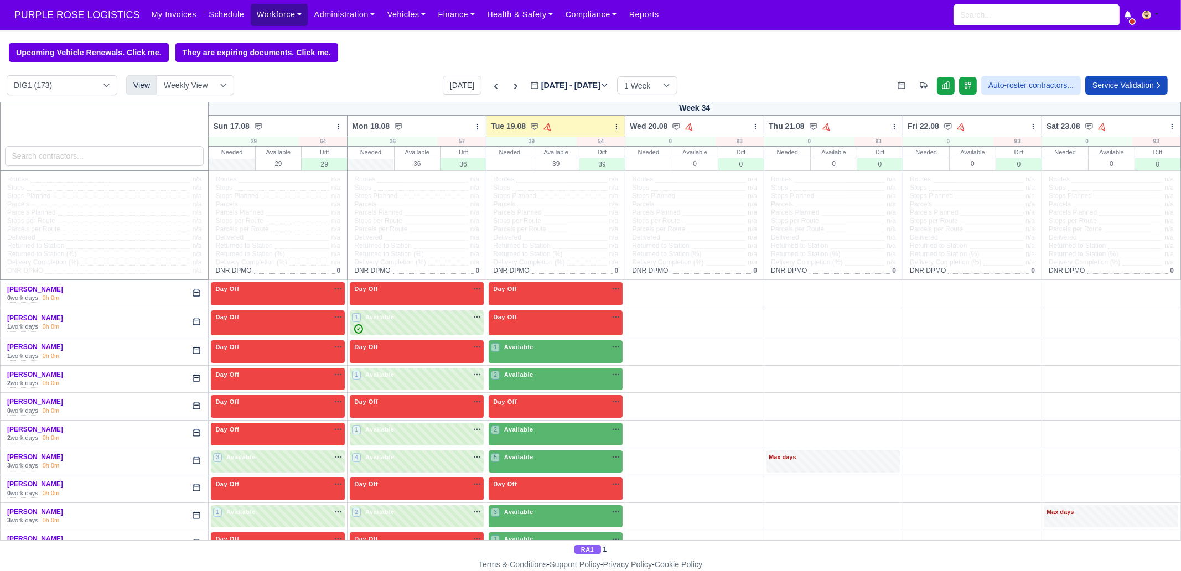
click at [256, 20] on link "Workforce" at bounding box center [280, 15] width 58 height 22
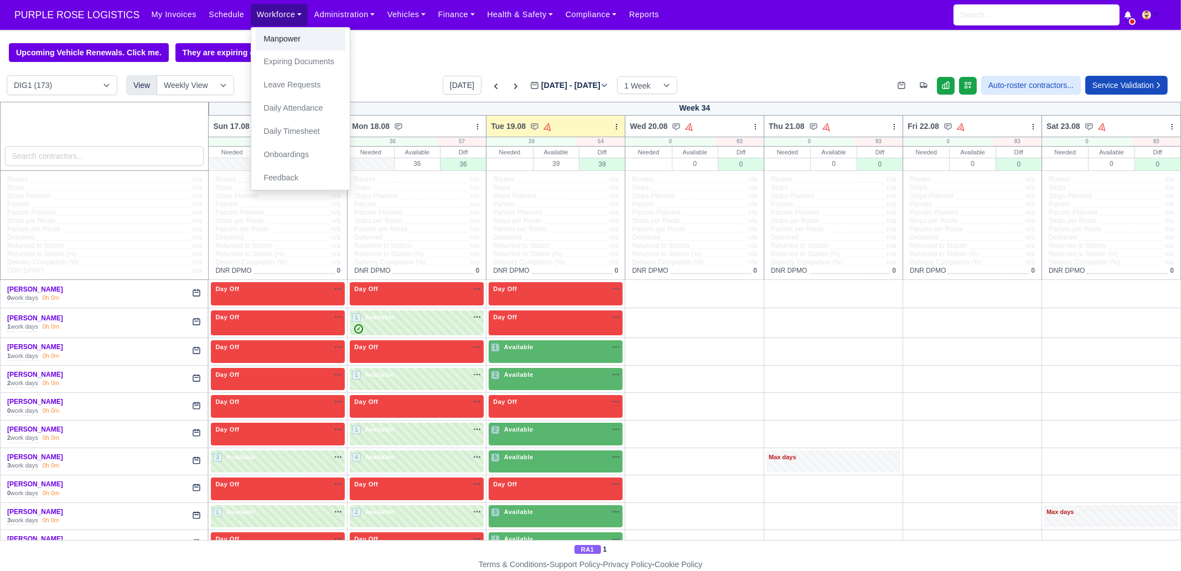
click at [279, 40] on link "Manpower" at bounding box center [301, 39] width 90 height 23
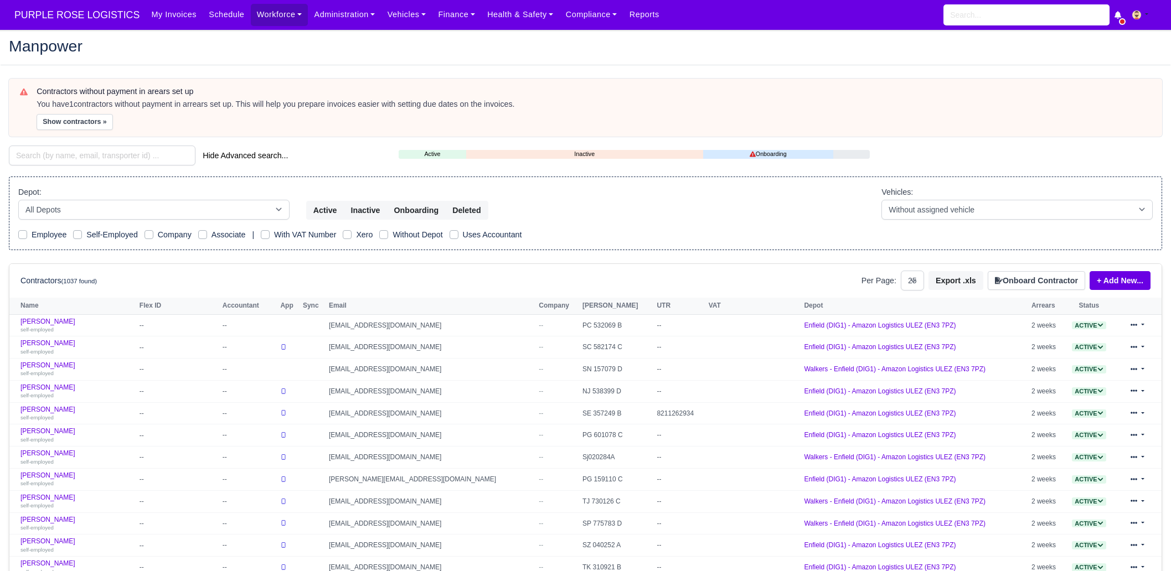
select select "25"
click at [115, 154] on input "search" at bounding box center [102, 156] width 187 height 20
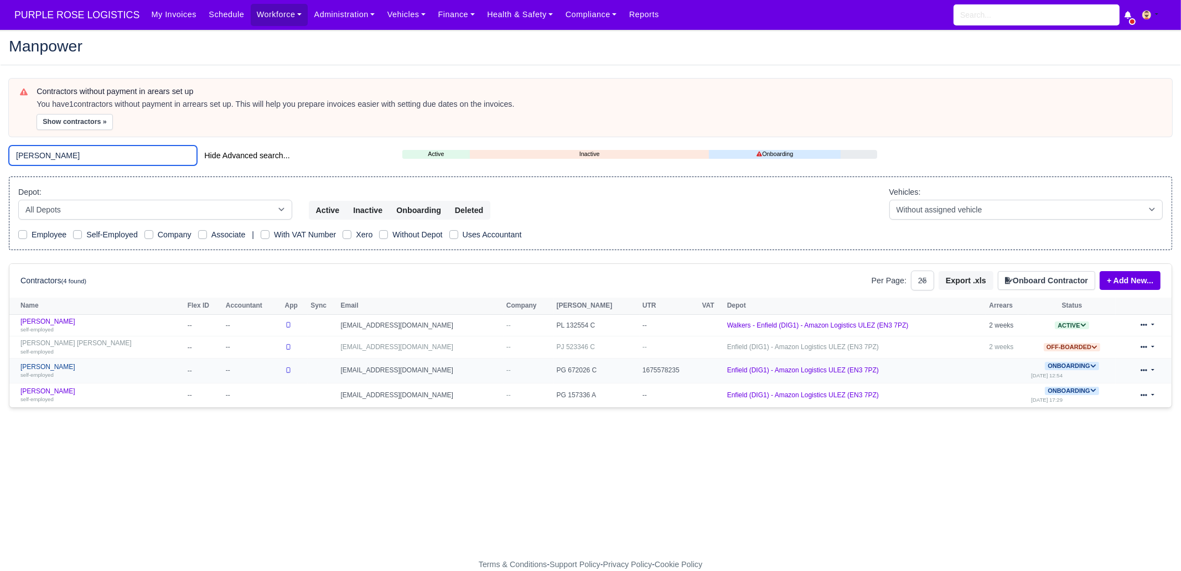
type input "[PERSON_NAME]"
click at [90, 367] on link "[PERSON_NAME] self-employed" at bounding box center [101, 371] width 162 height 16
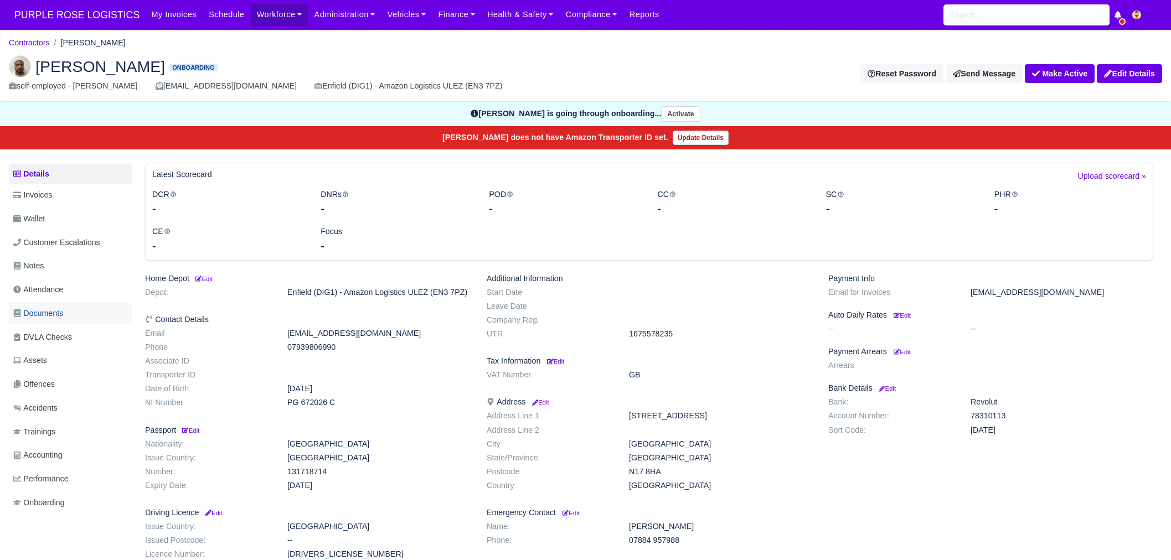
click at [54, 311] on span "Documents" at bounding box center [38, 313] width 50 height 13
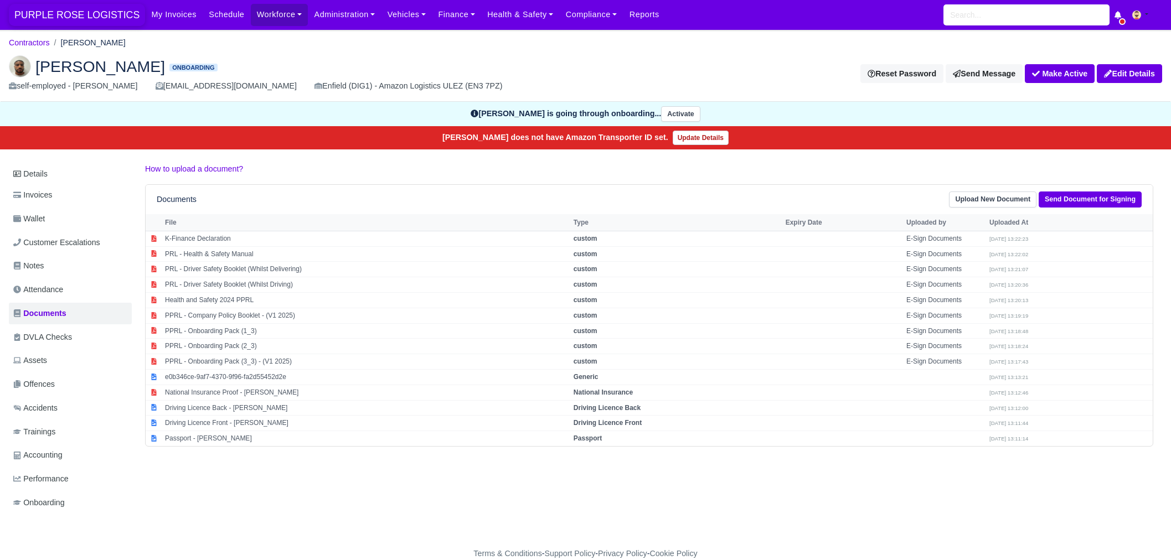
click at [60, 21] on span "PURPLE ROSE LOGISTICS" at bounding box center [77, 15] width 136 height 22
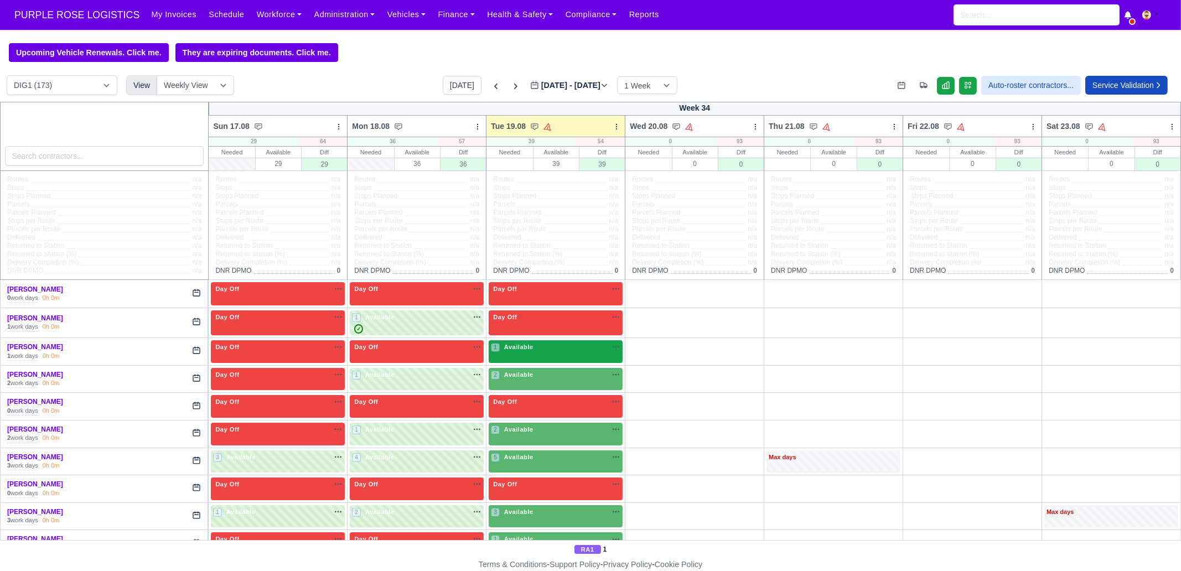
click at [559, 355] on div "1 Available" at bounding box center [556, 351] width 134 height 23
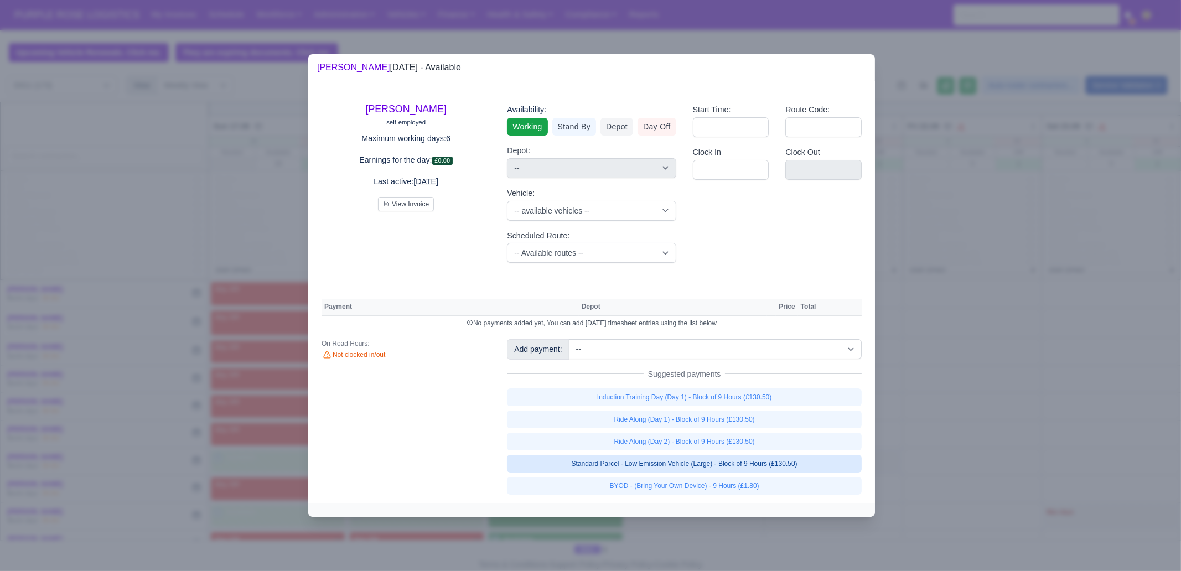
click at [709, 468] on link "Standard Parcel - Low Emission Vehicle (Large) - Block of 9 Hours (£130.50)" at bounding box center [684, 464] width 355 height 18
select select "1"
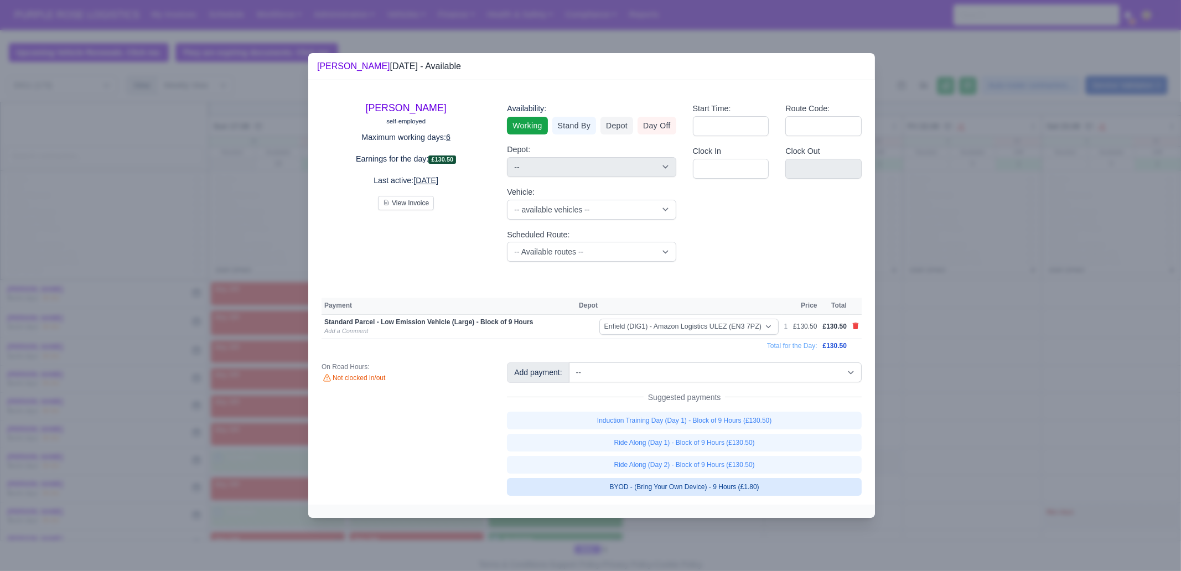
click at [717, 487] on link "BYOD - (Bring Your Own Device) - 9 Hours (£1.80)" at bounding box center [684, 487] width 355 height 18
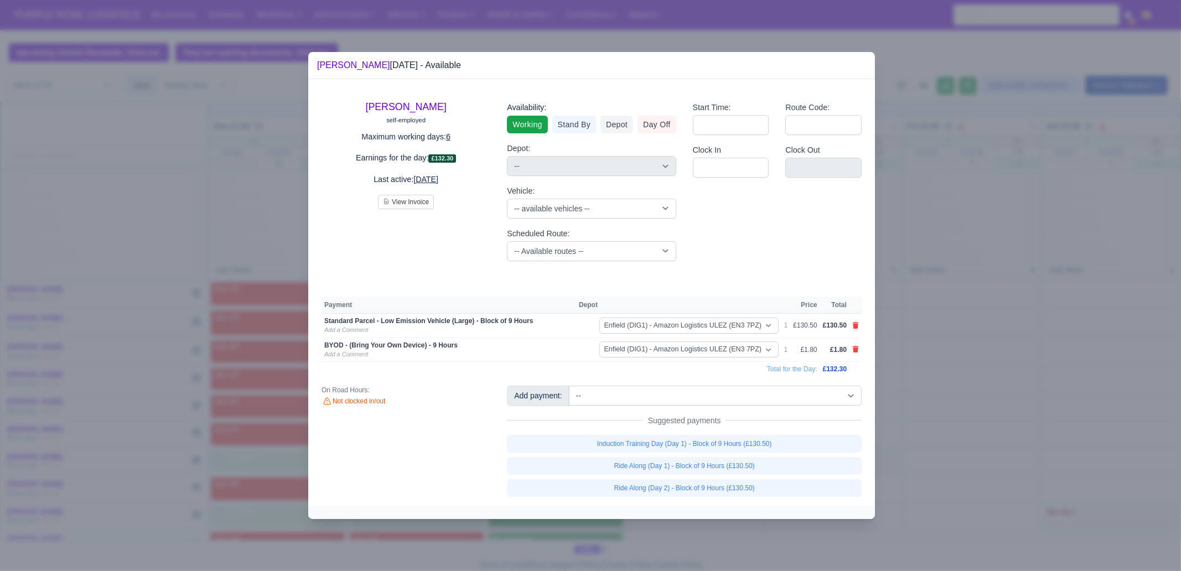
drag, startPoint x: 745, startPoint y: 537, endPoint x: 724, endPoint y: 528, distance: 22.8
click at [745, 537] on div at bounding box center [590, 285] width 1181 height 571
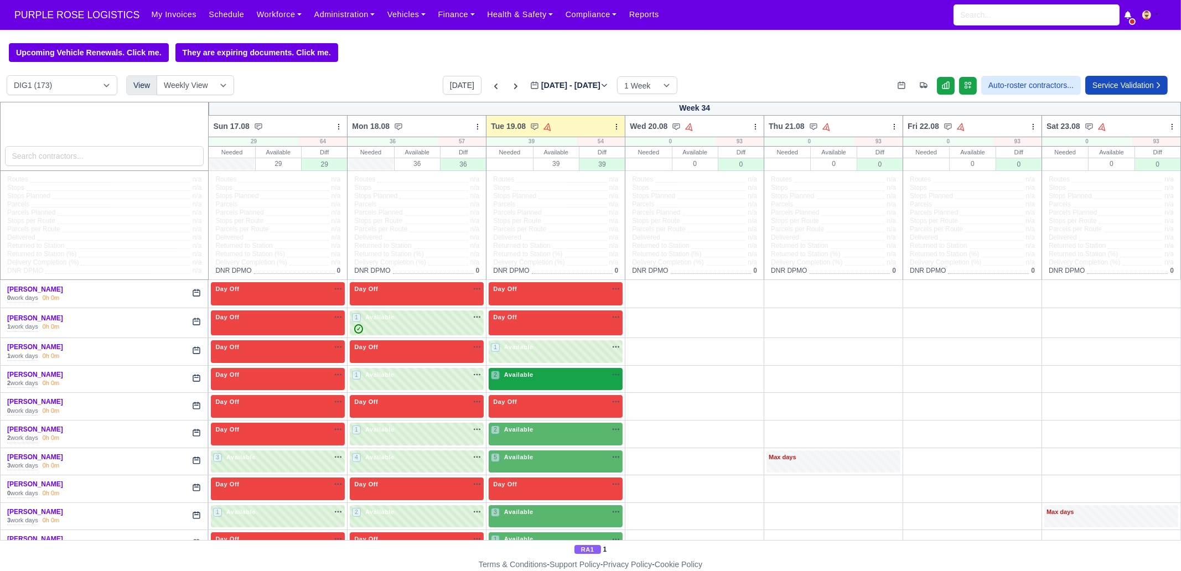
click at [545, 378] on div "2 Available na" at bounding box center [556, 374] width 130 height 9
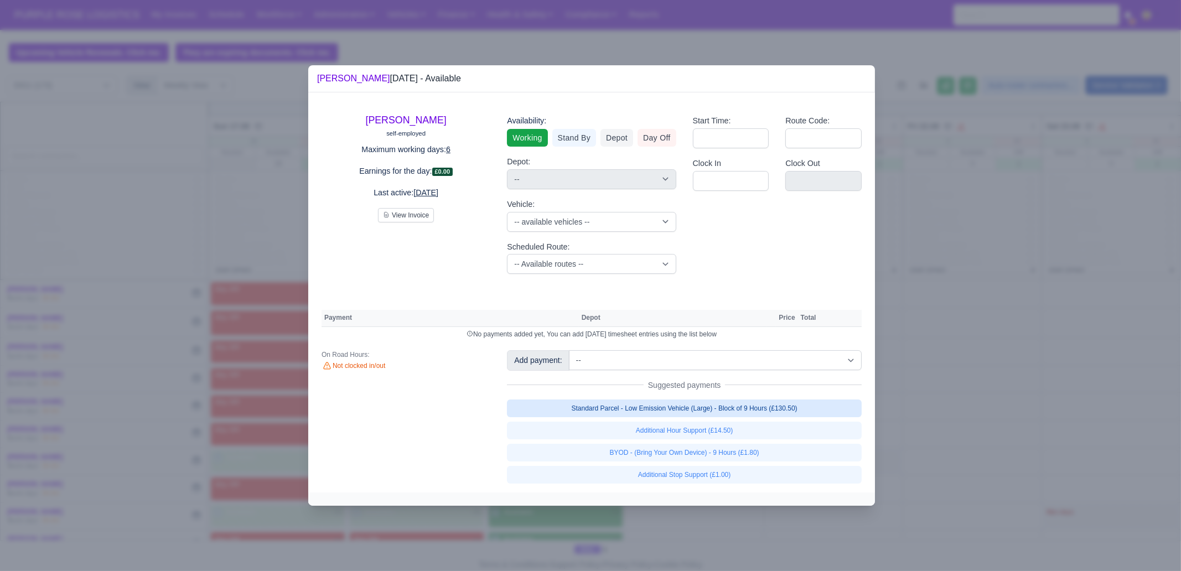
click at [791, 411] on link "Standard Parcel - Low Emission Vehicle (Large) - Block of 9 Hours (£130.50)" at bounding box center [684, 409] width 355 height 18
select select "1"
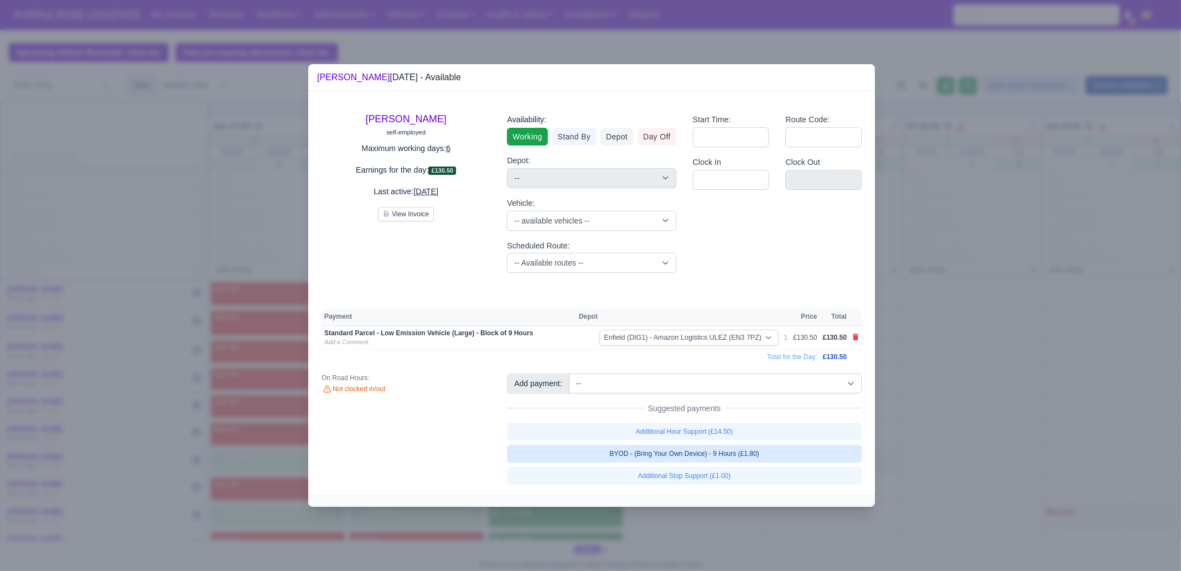
click at [780, 454] on link "BYOD - (Bring Your Own Device) - 9 Hours (£1.80)" at bounding box center [684, 454] width 355 height 18
select select "1"
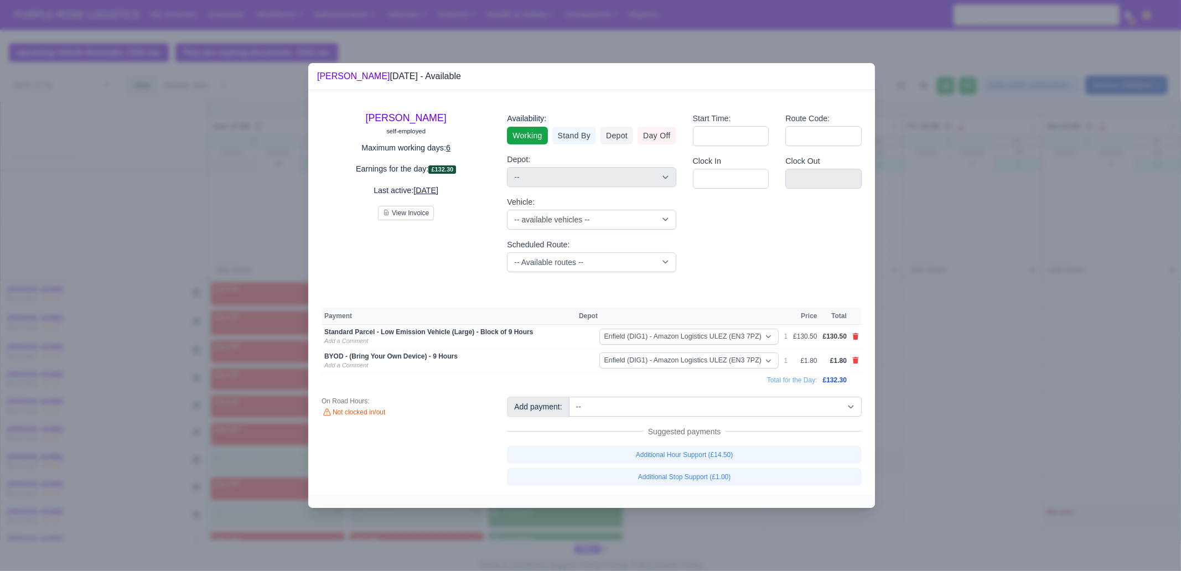
click at [941, 393] on div at bounding box center [590, 285] width 1181 height 571
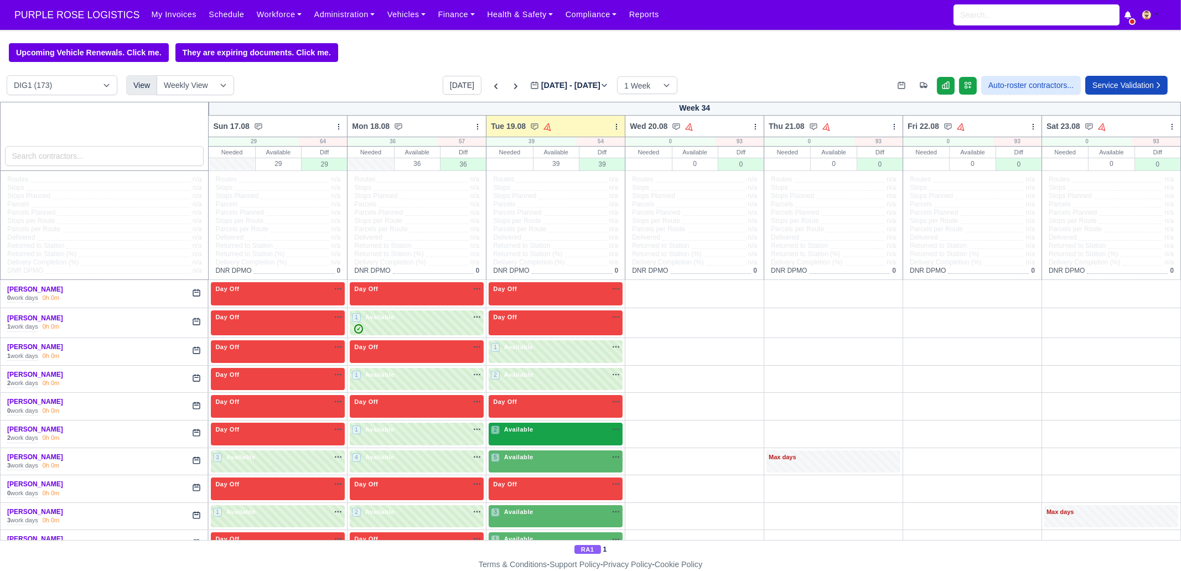
click at [562, 432] on div "2 Available na" at bounding box center [556, 429] width 130 height 9
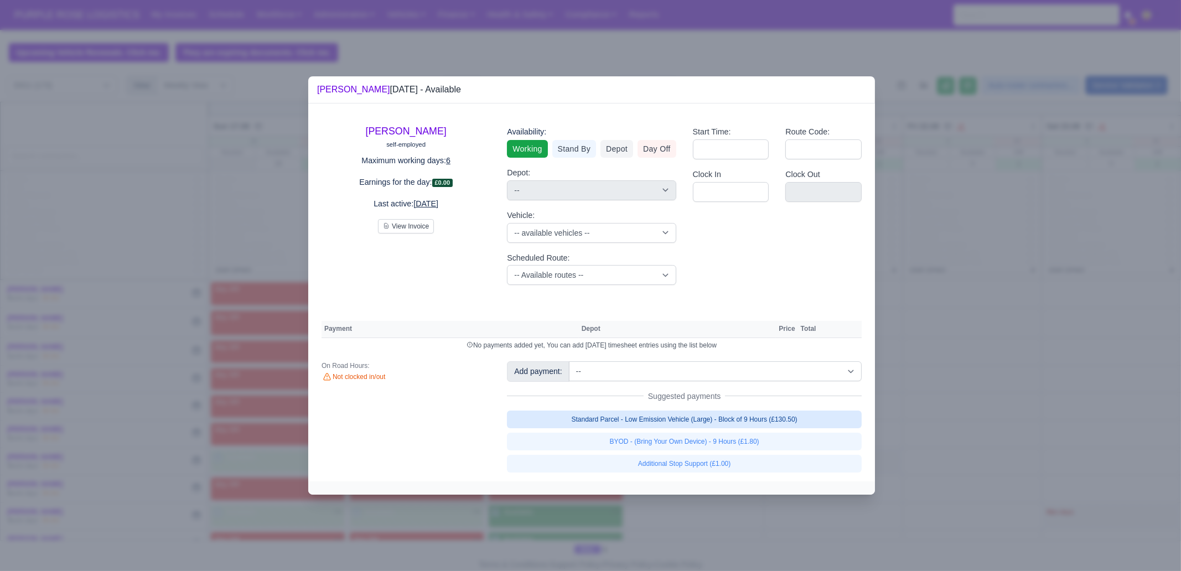
click at [740, 424] on link "Standard Parcel - Low Emission Vehicle (Large) - Block of 9 Hours (£130.50)" at bounding box center [684, 420] width 355 height 18
select select "1"
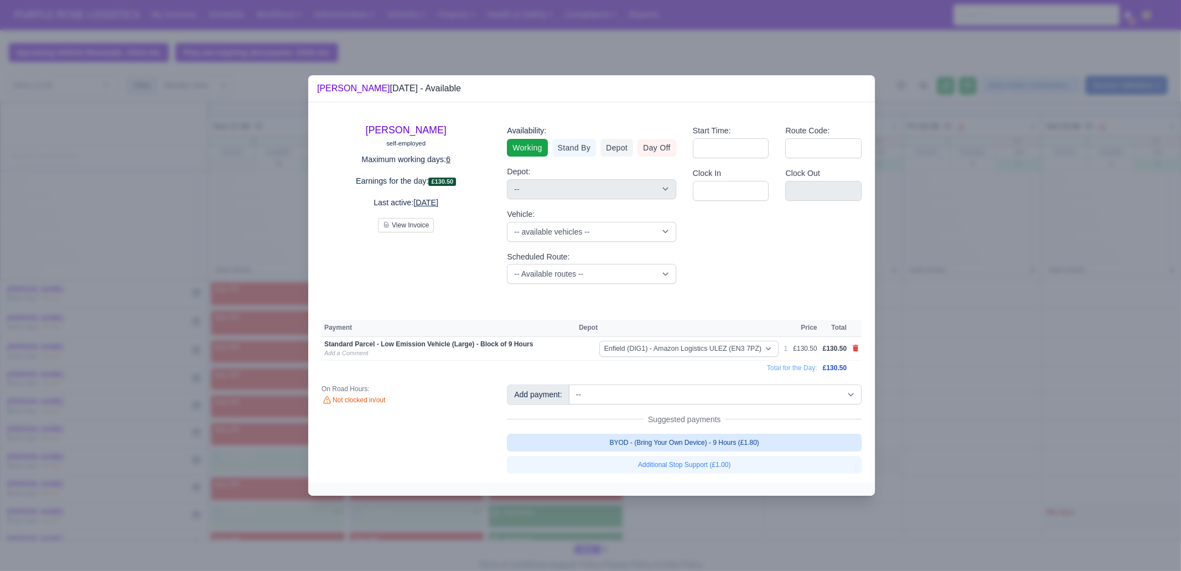
click at [750, 443] on link "BYOD - (Bring Your Own Device) - 9 Hours (£1.80)" at bounding box center [684, 443] width 355 height 18
select select "1"
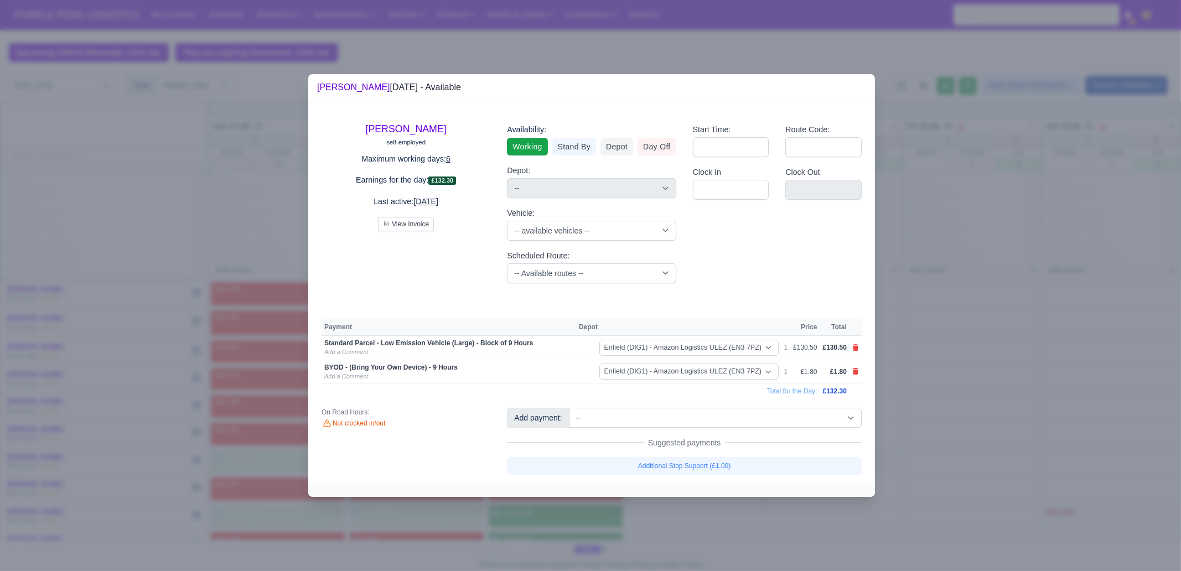
click at [761, 535] on div at bounding box center [590, 285] width 1181 height 571
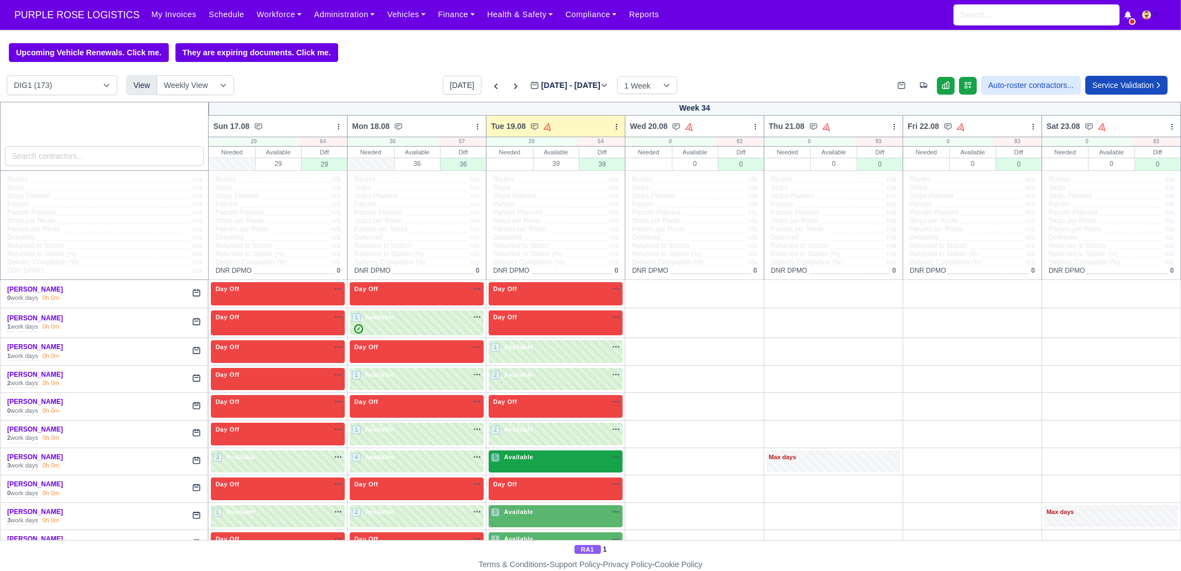
click at [550, 461] on div "5 Available na" at bounding box center [556, 457] width 130 height 9
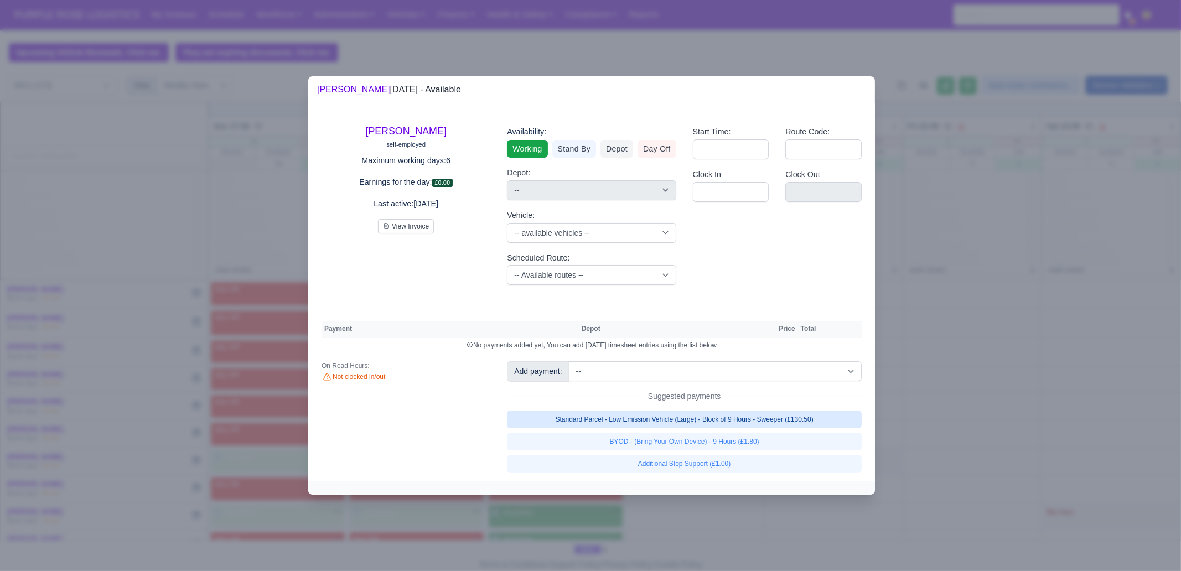
click at [755, 417] on link "Standard Parcel - Low Emission Vehicle (Large) - Block of 9 Hours - Sweeper (£1…" at bounding box center [684, 420] width 355 height 18
select select "1"
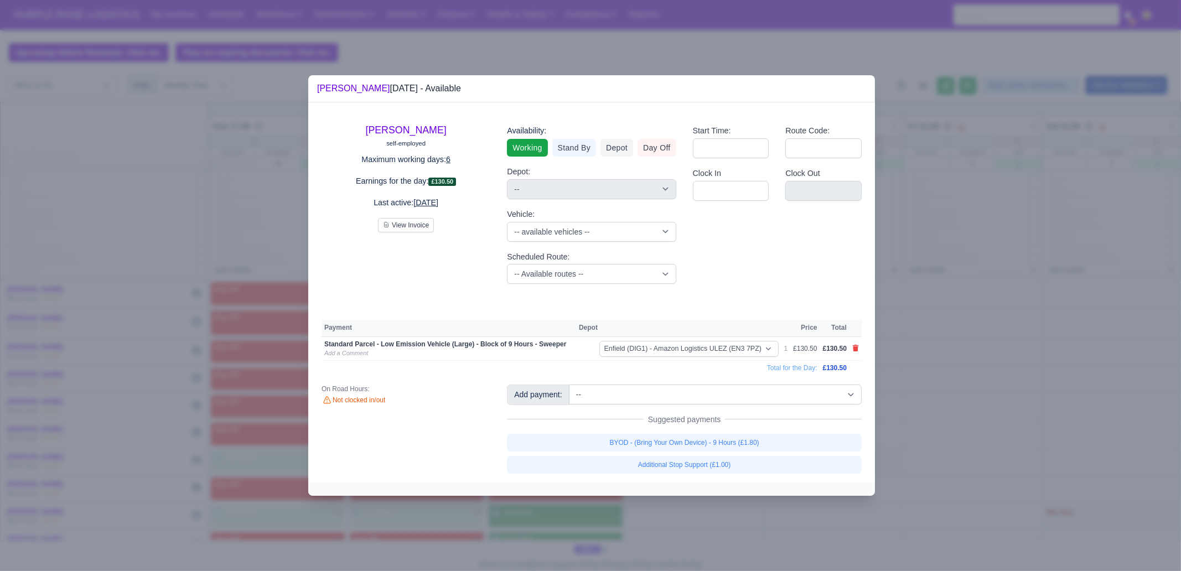
click at [751, 452] on div "BYOD - (Bring Your Own Device) - 9 Hours (£1.80) Additional Stop Support (£1.00)" at bounding box center [684, 454] width 355 height 40
click at [753, 443] on link "BYOD - (Bring Your Own Device) - 9 Hours (£1.80)" at bounding box center [684, 443] width 355 height 18
select select "1"
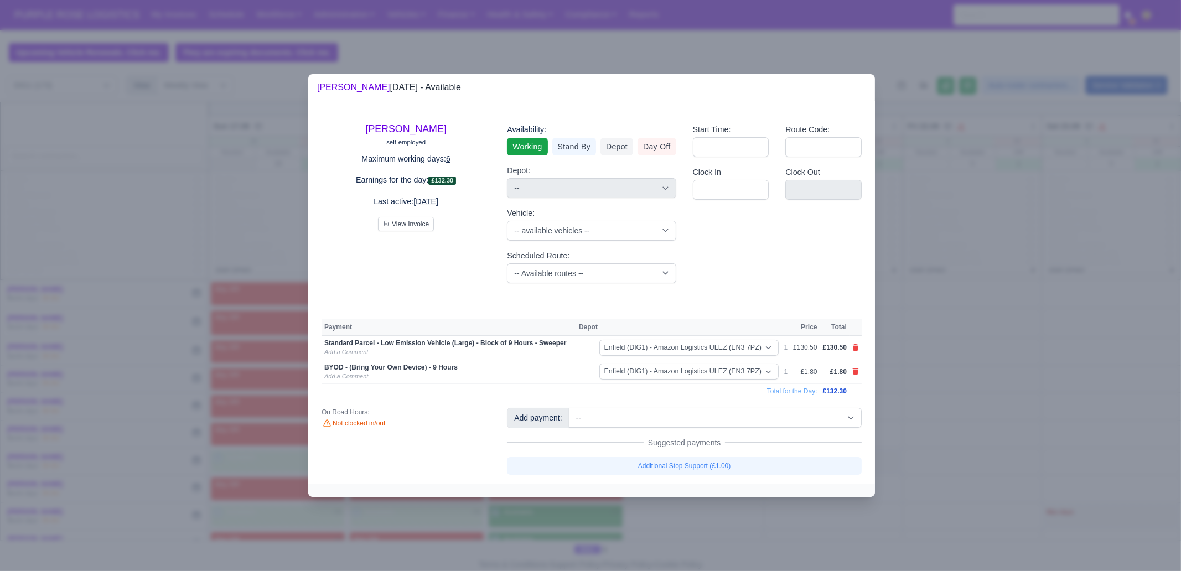
click at [777, 522] on div at bounding box center [590, 285] width 1181 height 571
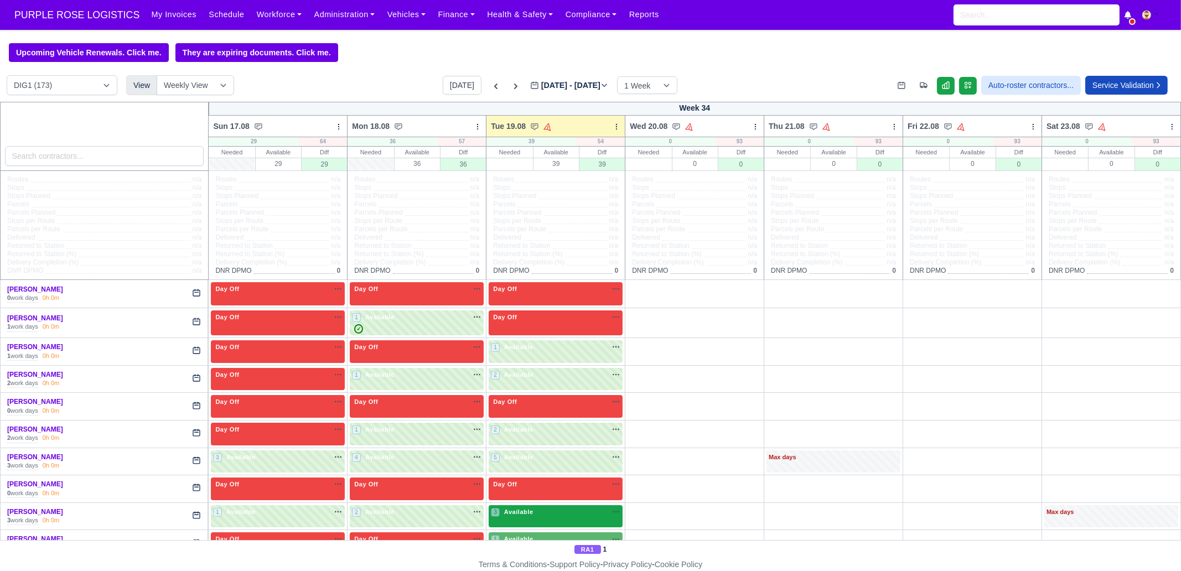
click at [548, 518] on div "3 Available na" at bounding box center [556, 514] width 130 height 12
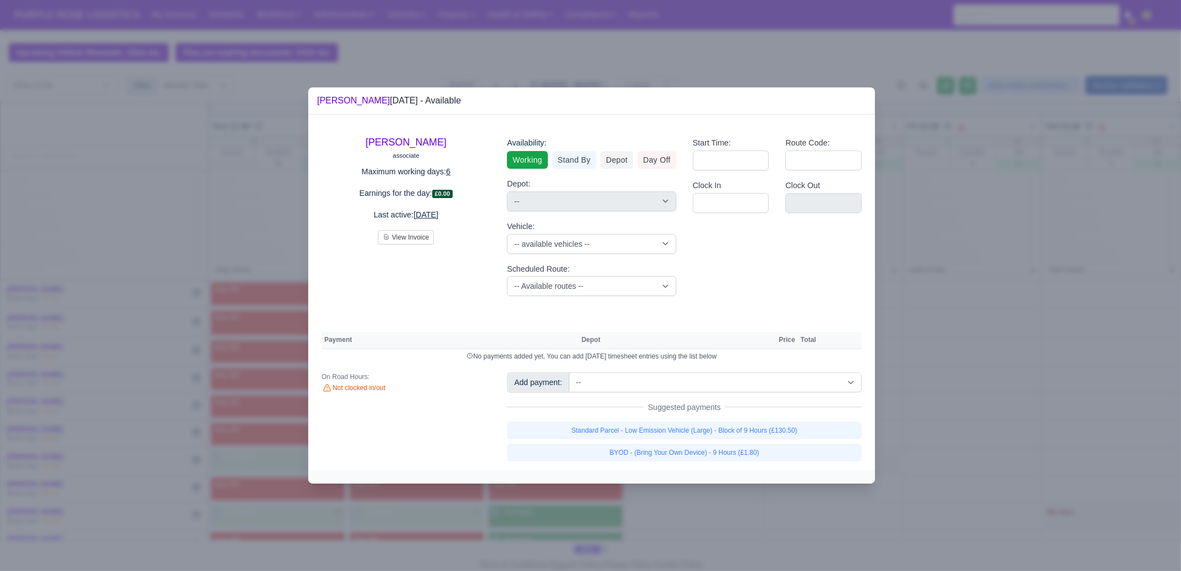
click at [776, 440] on div "Standard Parcel - Low Emission Vehicle (Large) - Block of 9 Hours (£130.50) BYO…" at bounding box center [684, 442] width 355 height 40
click at [779, 432] on link "Standard Parcel - Low Emission Vehicle (Large) - Block of 9 Hours (£130.50)" at bounding box center [684, 431] width 355 height 18
select select "1"
click at [771, 440] on link "Standard Parcel - Low Emission Vehicle (Large) - Block of 9 Hours (£130.50)" at bounding box center [684, 431] width 355 height 18
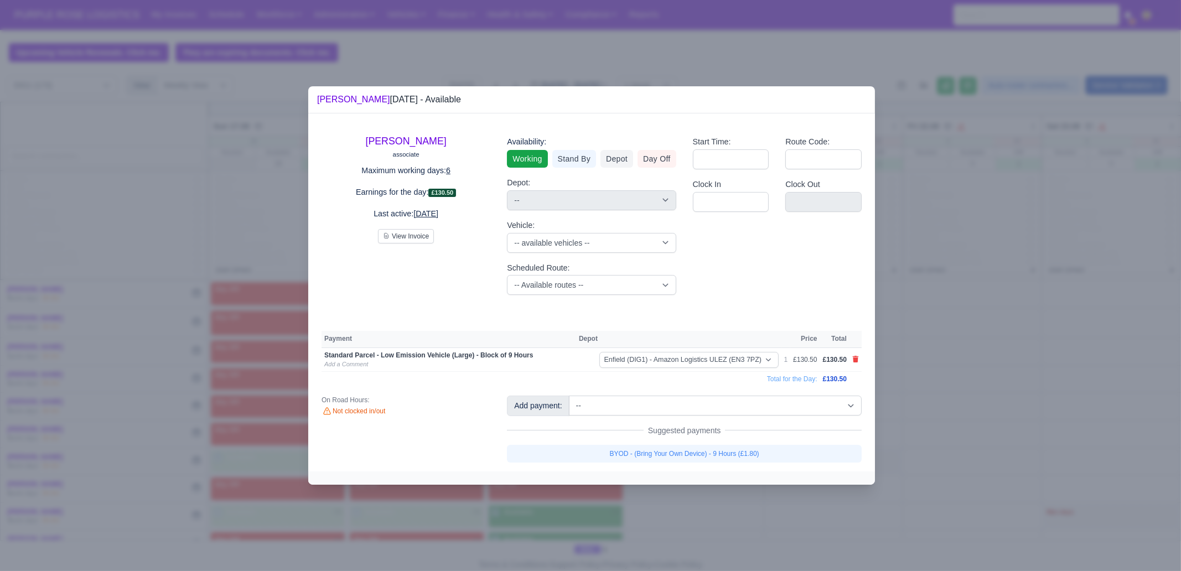
select select "1"
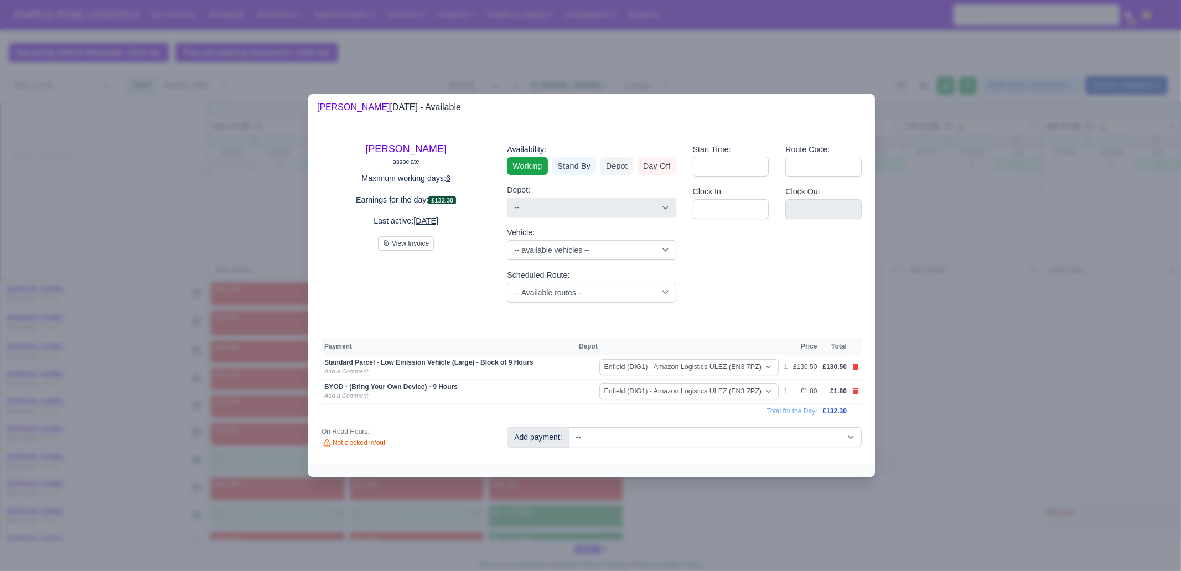
drag, startPoint x: 750, startPoint y: 502, endPoint x: 562, endPoint y: 479, distance: 189.6
click at [750, 502] on div at bounding box center [590, 285] width 1181 height 571
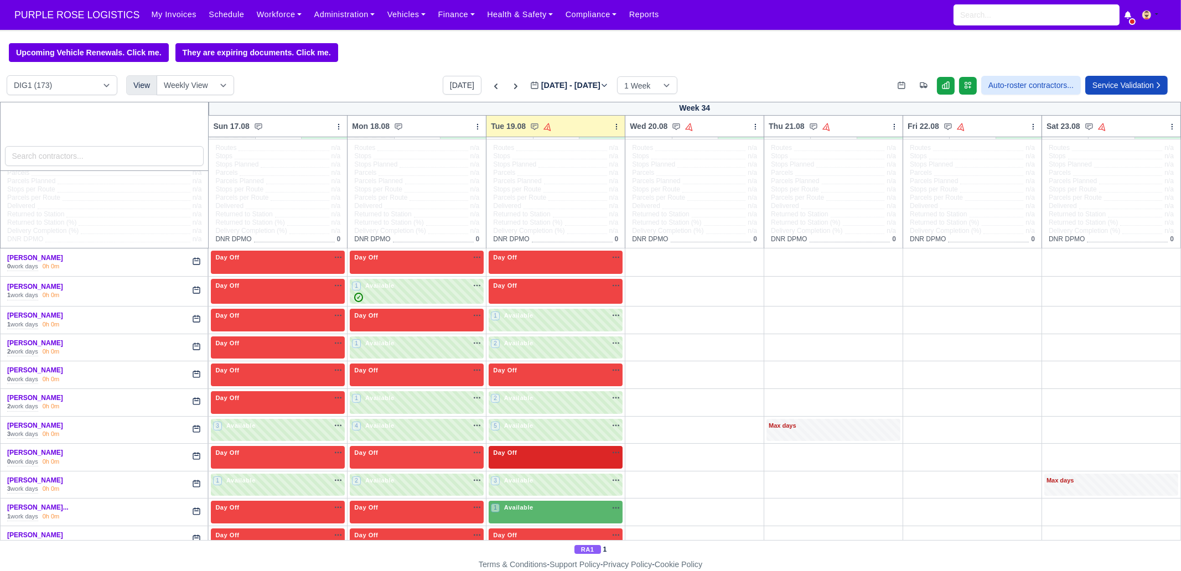
scroll to position [69, 0]
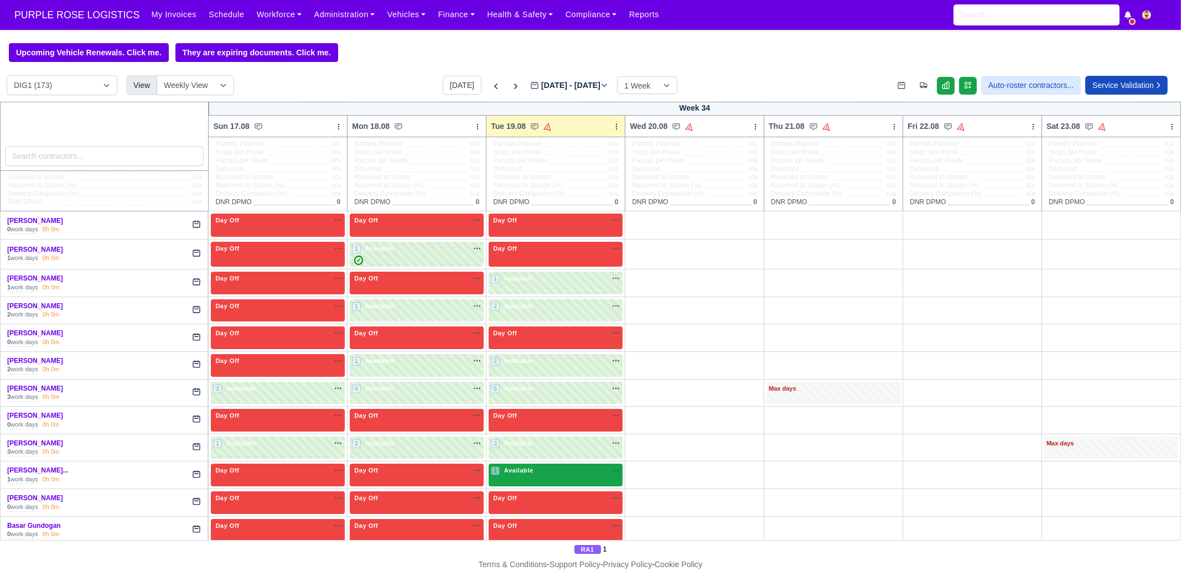
click at [522, 472] on span "Available" at bounding box center [519, 471] width 34 height 8
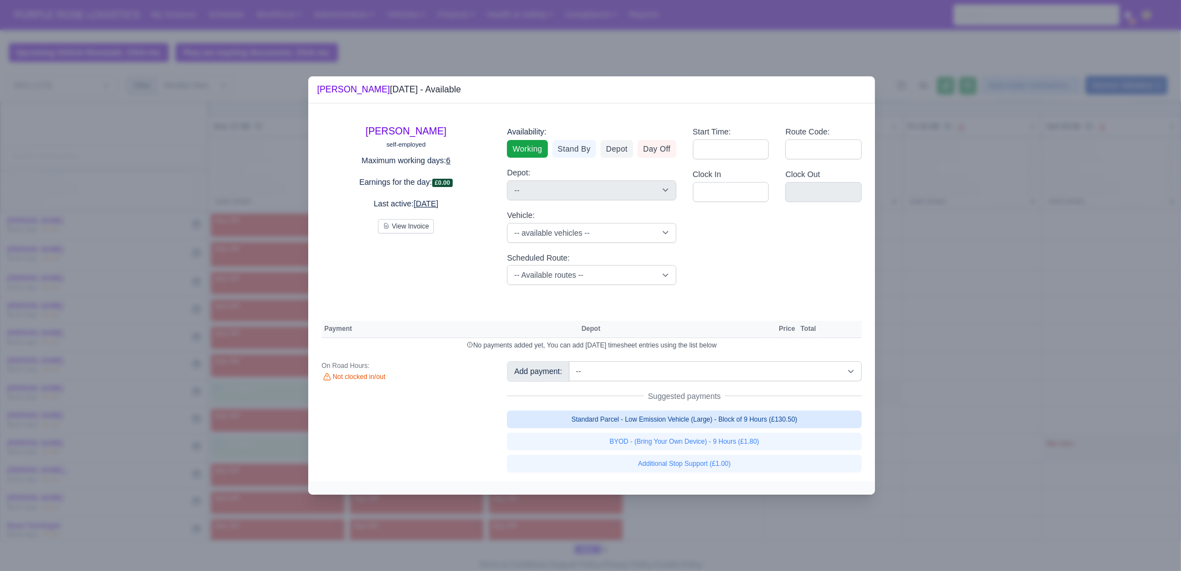
click at [794, 419] on link "Standard Parcel - Low Emission Vehicle (Large) - Block of 9 Hours (£130.50)" at bounding box center [684, 420] width 355 height 18
select select "1"
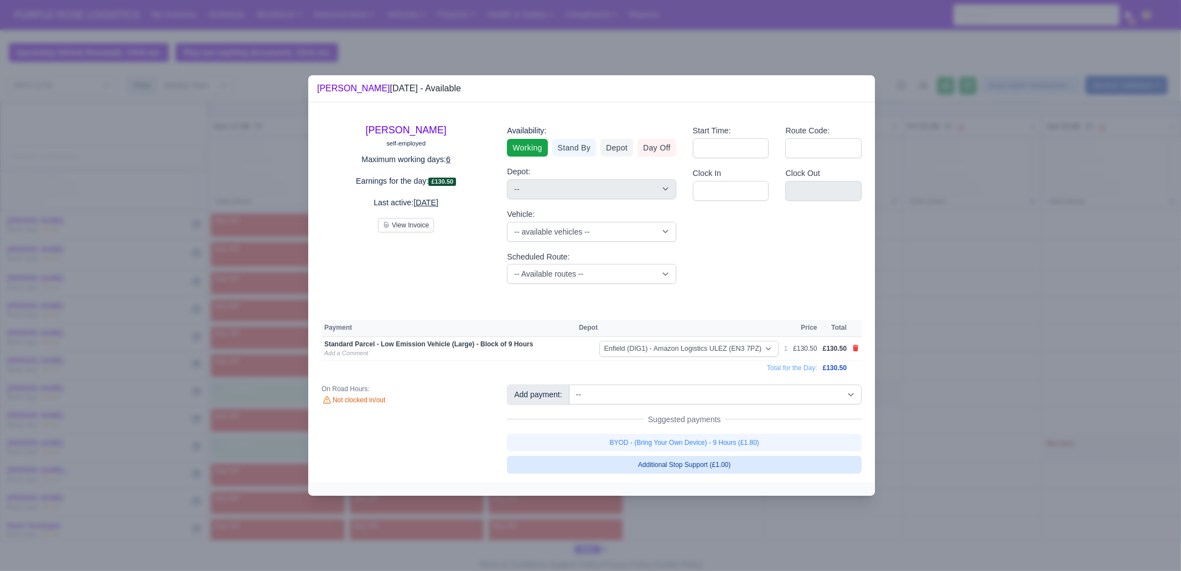
click at [794, 441] on link "BYOD - (Bring Your Own Device) - 9 Hours (£1.80)" at bounding box center [684, 443] width 355 height 18
select select "1"
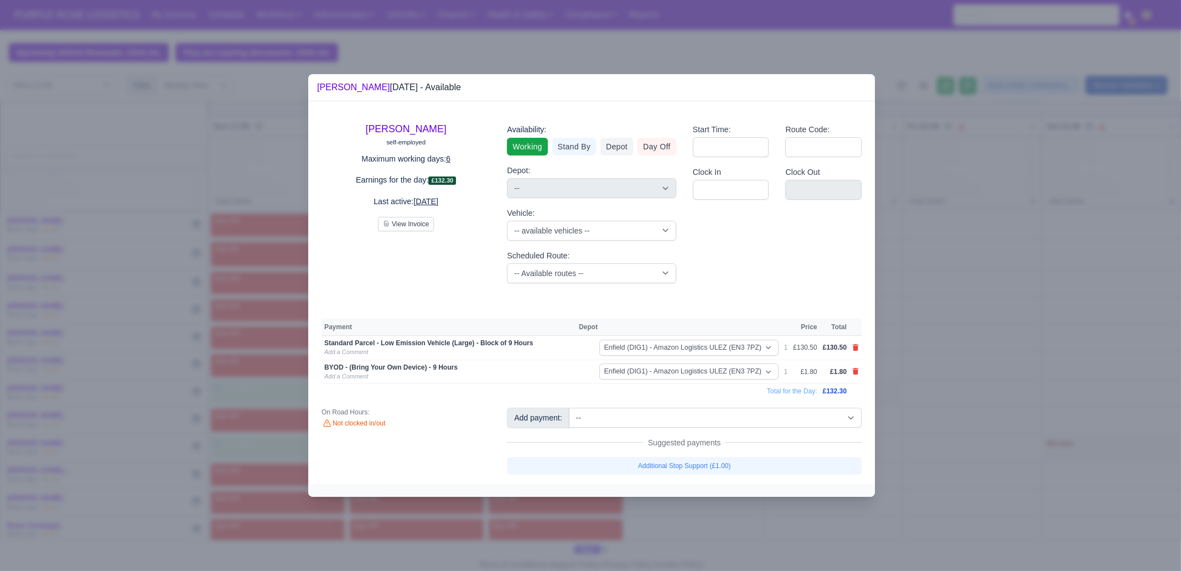
click at [911, 450] on div at bounding box center [590, 285] width 1181 height 571
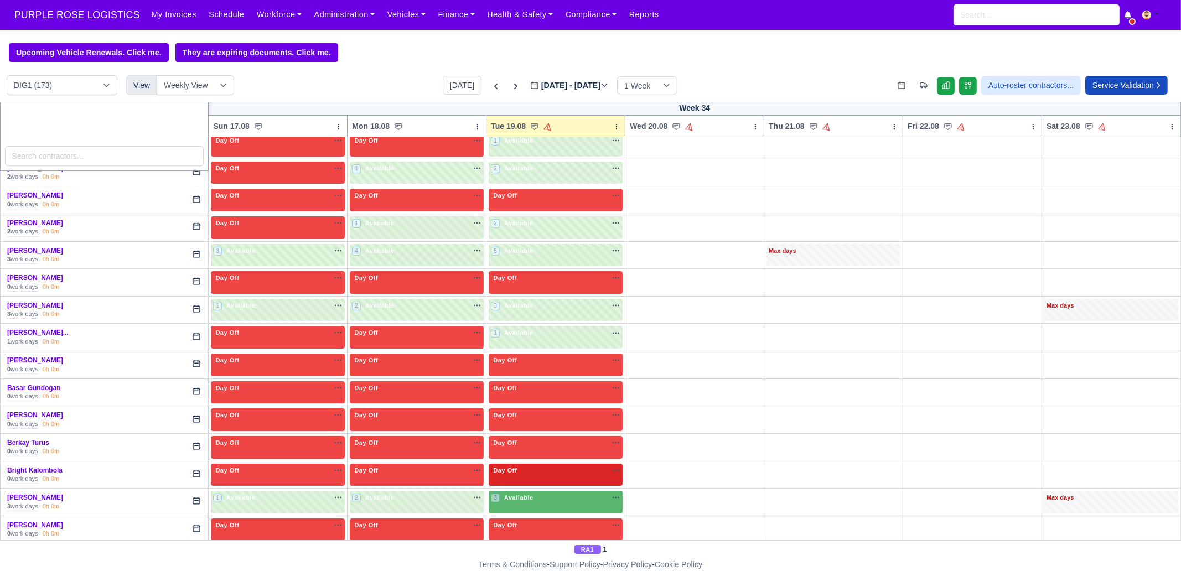
scroll to position [208, 0]
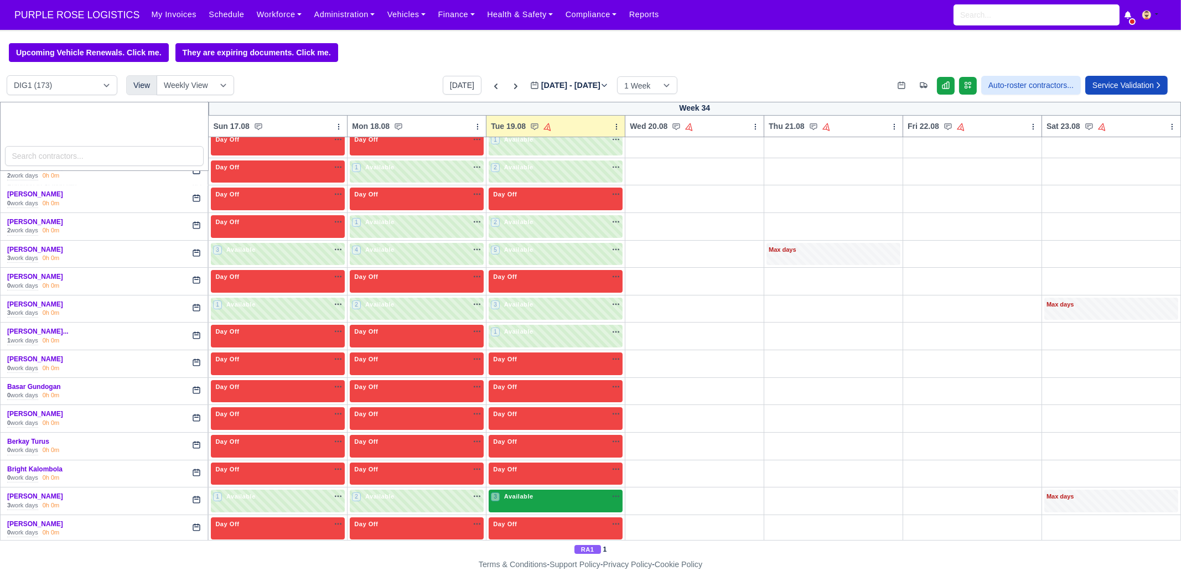
click at [523, 497] on span "Available" at bounding box center [519, 497] width 34 height 8
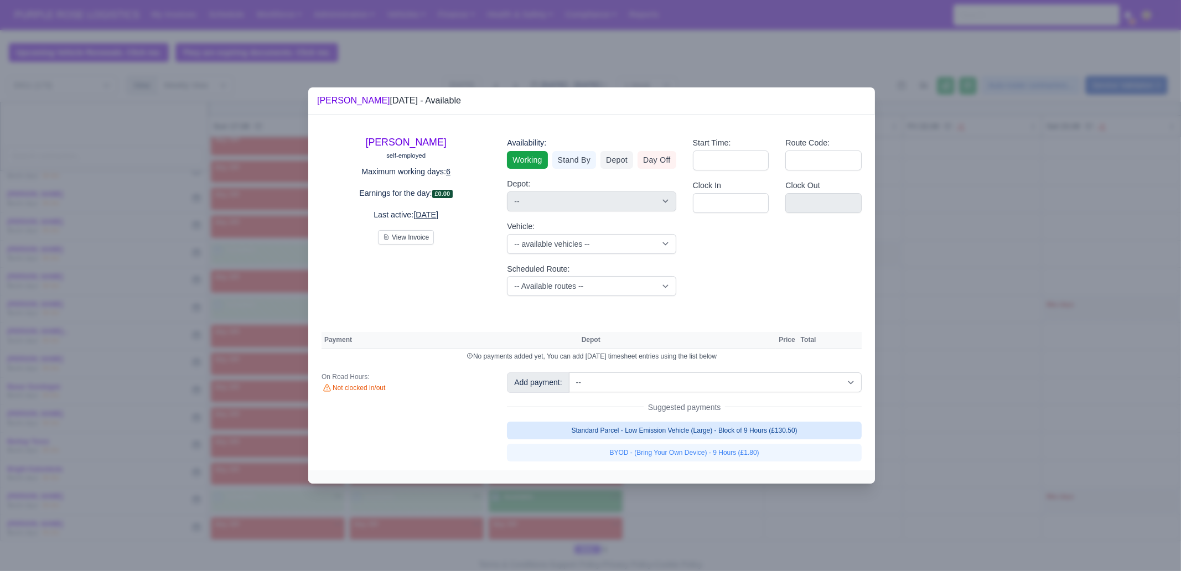
click at [784, 431] on link "Standard Parcel - Low Emission Vehicle (Large) - Block of 9 Hours (£130.50)" at bounding box center [684, 431] width 355 height 18
select select "1"
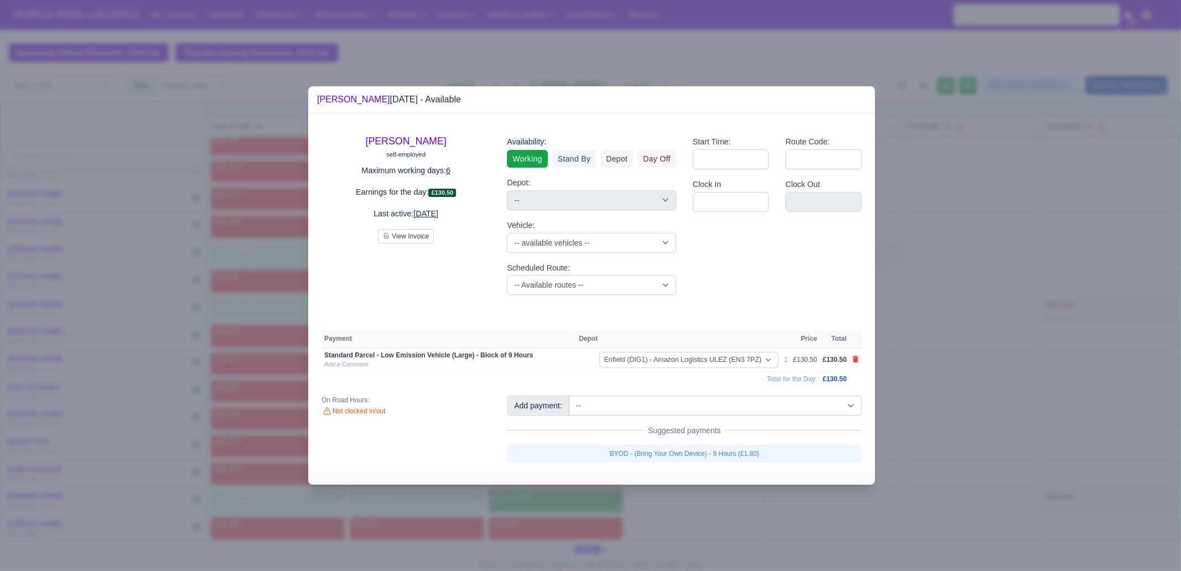
click at [781, 456] on link "BYOD - (Bring Your Own Device) - 9 Hours (£1.80)" at bounding box center [684, 454] width 355 height 18
select select "1"
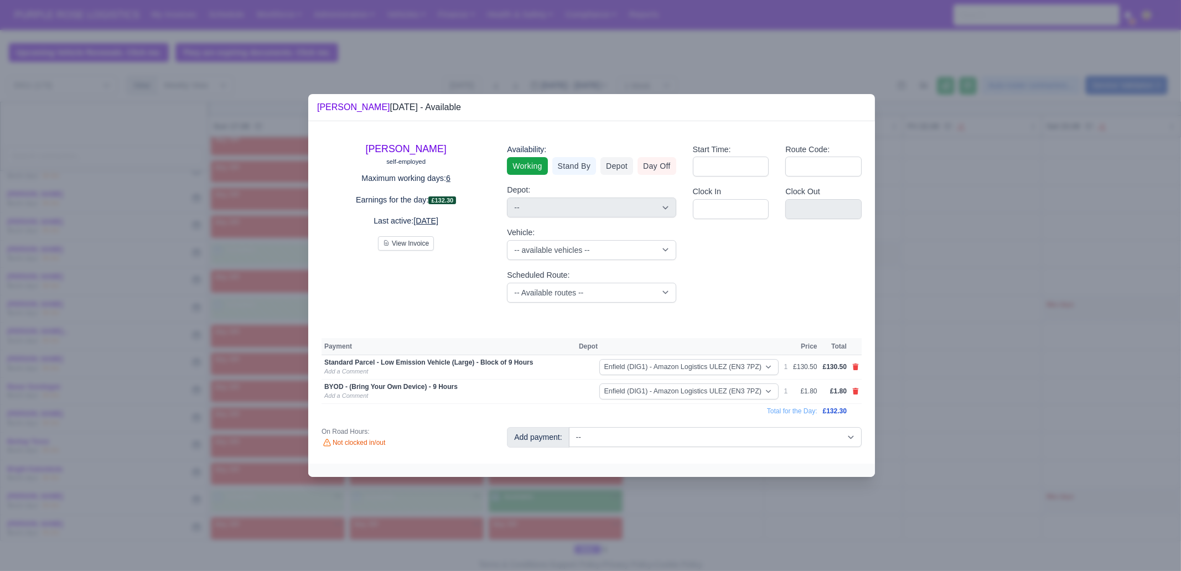
click at [750, 505] on div at bounding box center [590, 285] width 1181 height 571
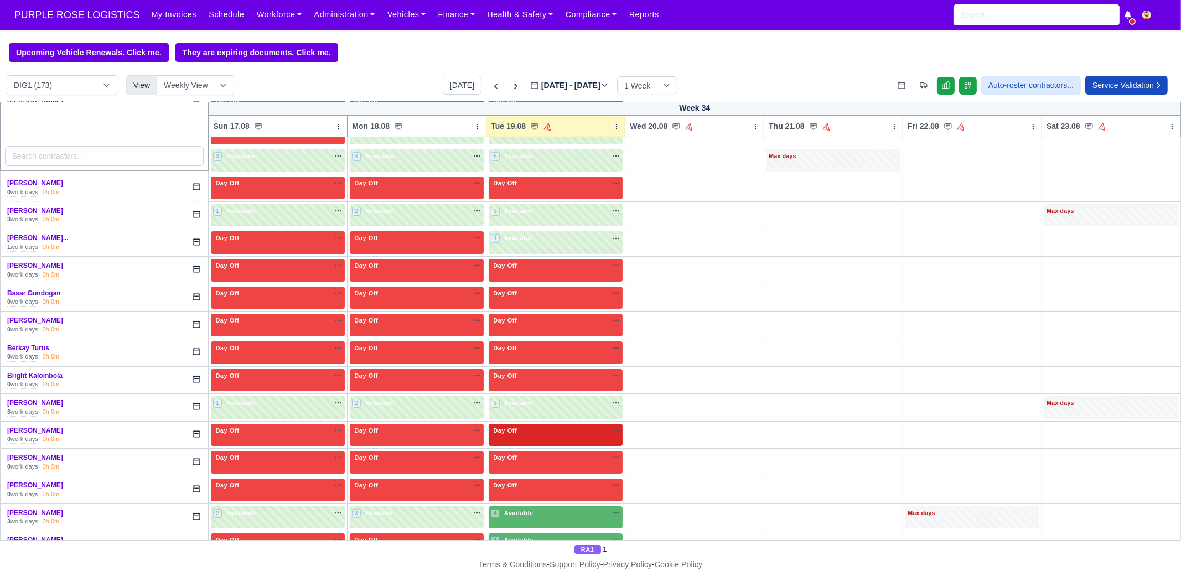
scroll to position [346, 0]
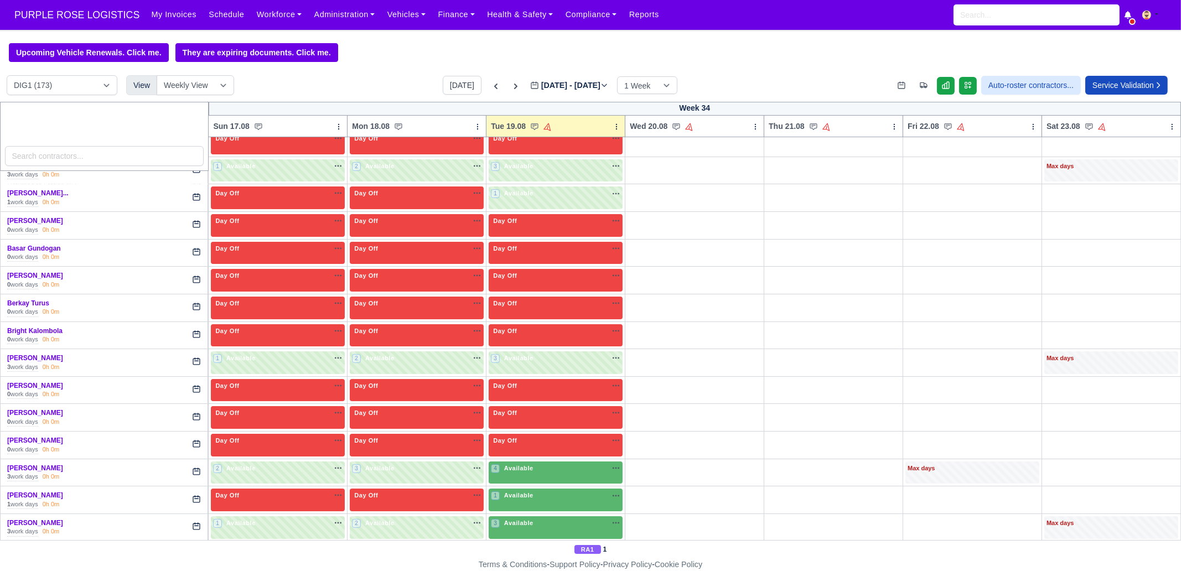
drag, startPoint x: 521, startPoint y: 464, endPoint x: 535, endPoint y: 458, distance: 15.6
click at [521, 464] on span "Available" at bounding box center [519, 468] width 34 height 8
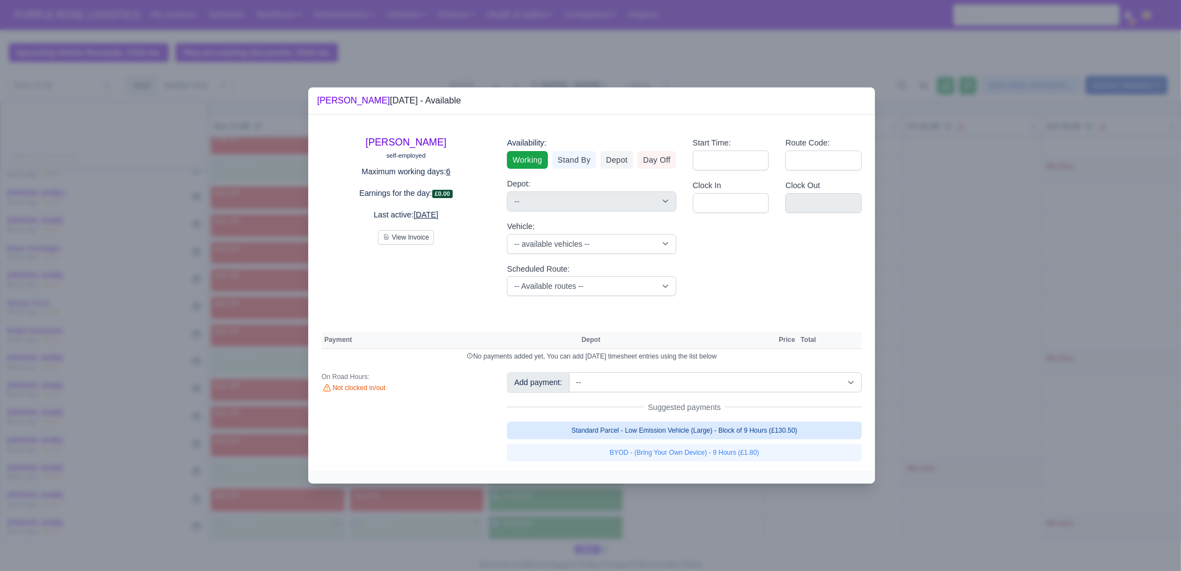
click at [716, 429] on link "Standard Parcel - Low Emission Vehicle (Large) - Block of 9 Hours (£130.50)" at bounding box center [684, 431] width 355 height 18
select select "1"
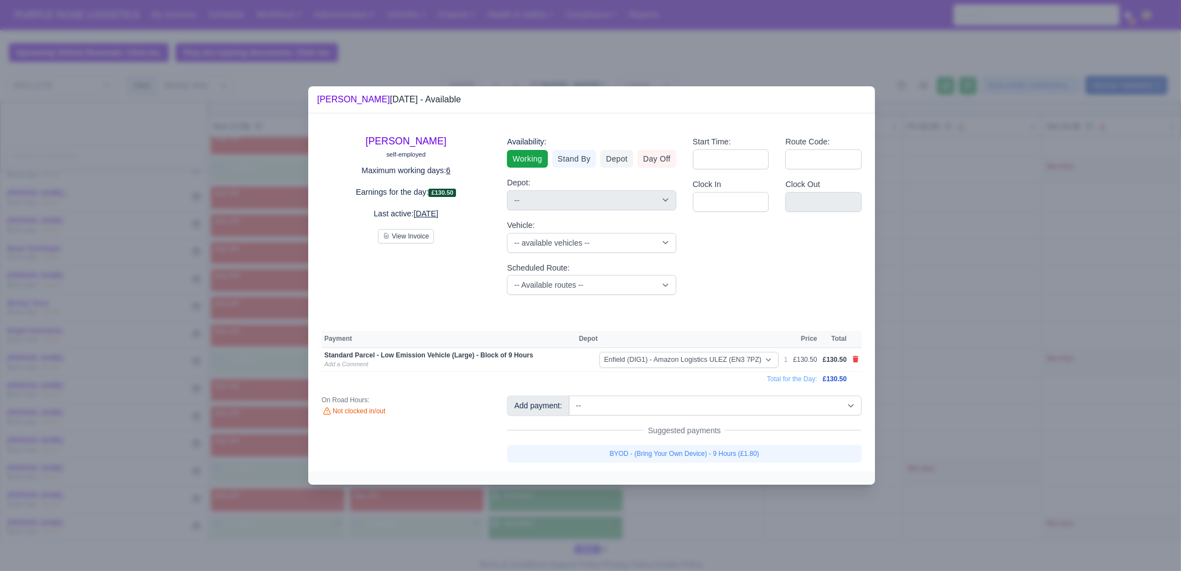
click at [720, 443] on div "Add payment: -- Additional Hour Support (£14.50) Additional Stop Support (£1.00…" at bounding box center [684, 429] width 371 height 66
click at [718, 449] on link "BYOD - (Bring Your Own Device) - 9 Hours (£1.80)" at bounding box center [684, 454] width 355 height 18
select select "1"
click at [751, 525] on div at bounding box center [590, 285] width 1181 height 571
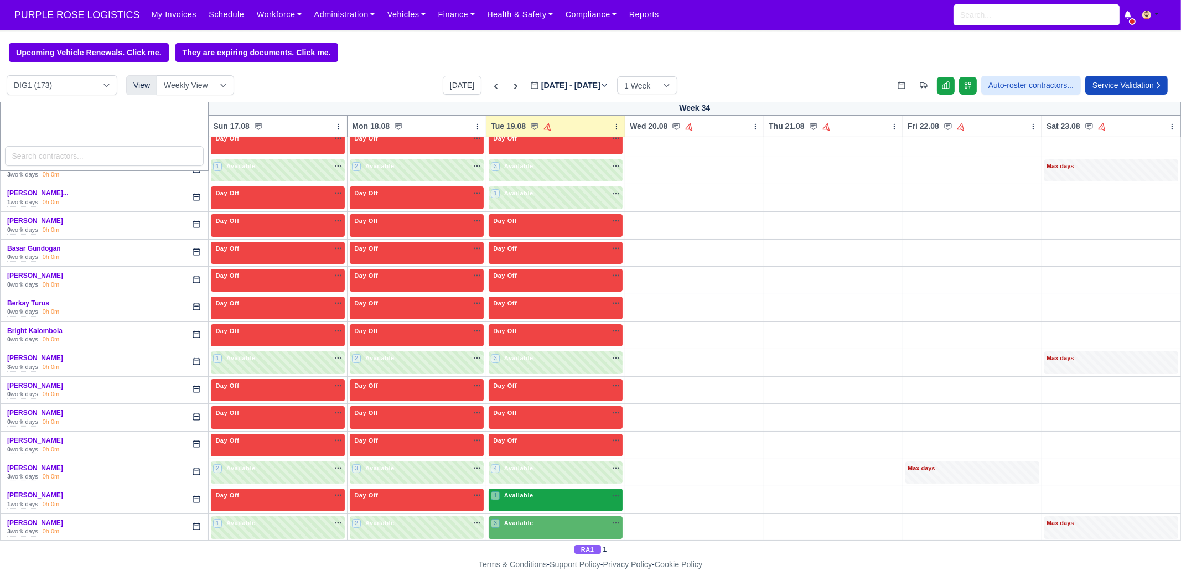
click at [551, 492] on div "1 Available na" at bounding box center [556, 495] width 130 height 9
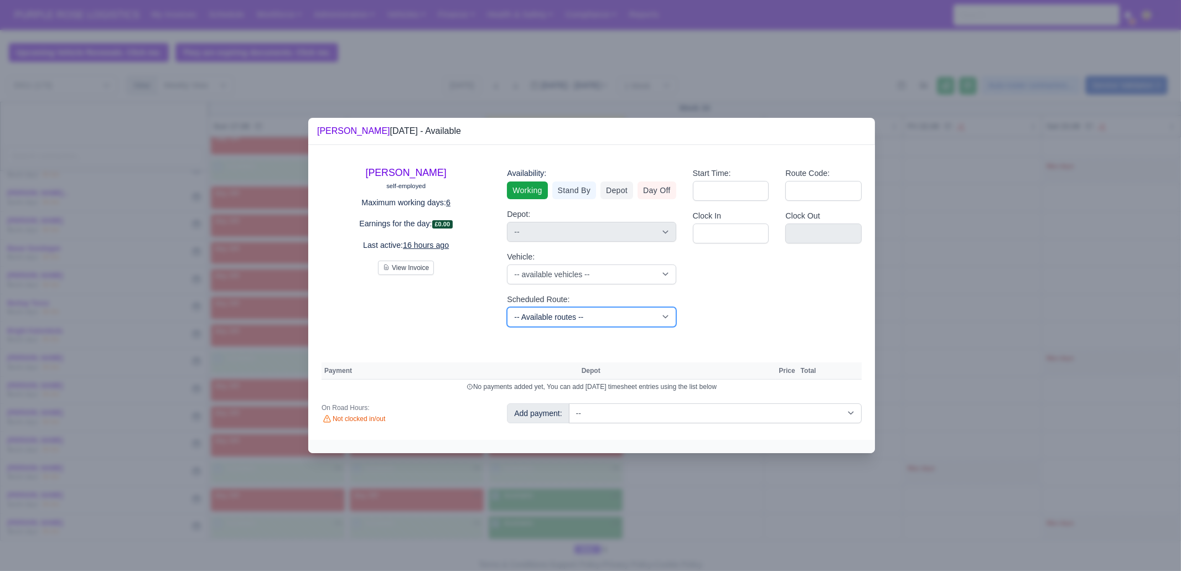
click at [570, 314] on select "-- Available routes -- Standard Parcel - Block of 6 Hours - (SD6) AmFlex RTS Ve…" at bounding box center [591, 317] width 169 height 20
select select "3"
click at [507, 307] on select "-- Available routes -- Standard Parcel - Block of 6 Hours - (SD6) AmFlex RTS Ve…" at bounding box center [591, 317] width 169 height 20
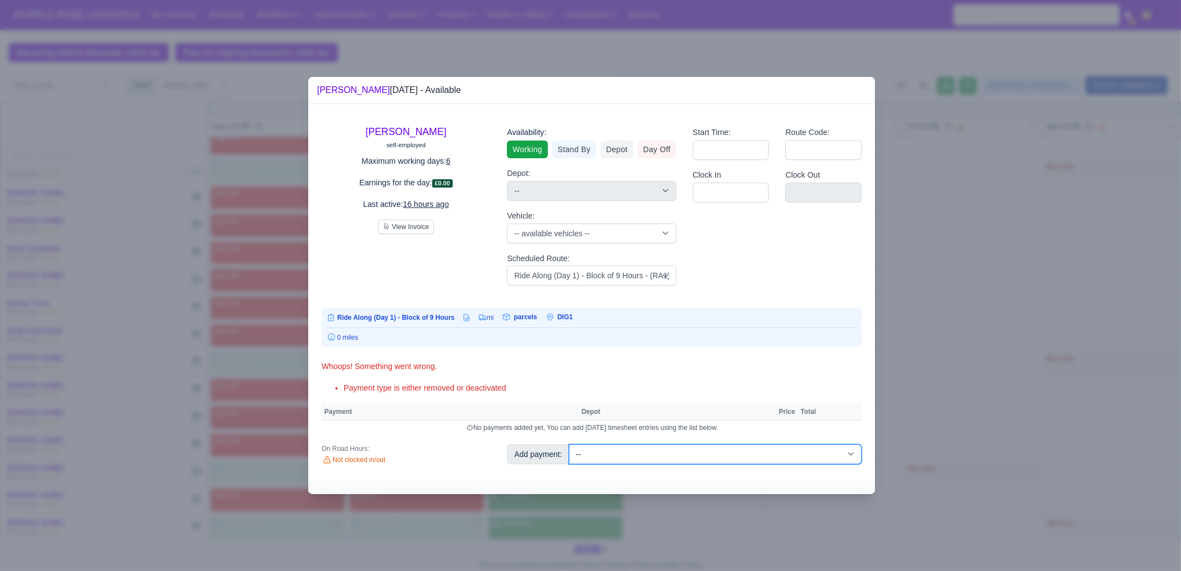
click at [706, 445] on select "-- Additional Hour Support (£14.50) Additional Stop Support (£1.00) BYOD - (Bri…" at bounding box center [715, 455] width 293 height 20
select select "87"
click at [569, 445] on select "-- Additional Hour Support (£14.50) Additional Stop Support (£1.00) BYOD - (Bri…" at bounding box center [715, 455] width 293 height 20
select select "1"
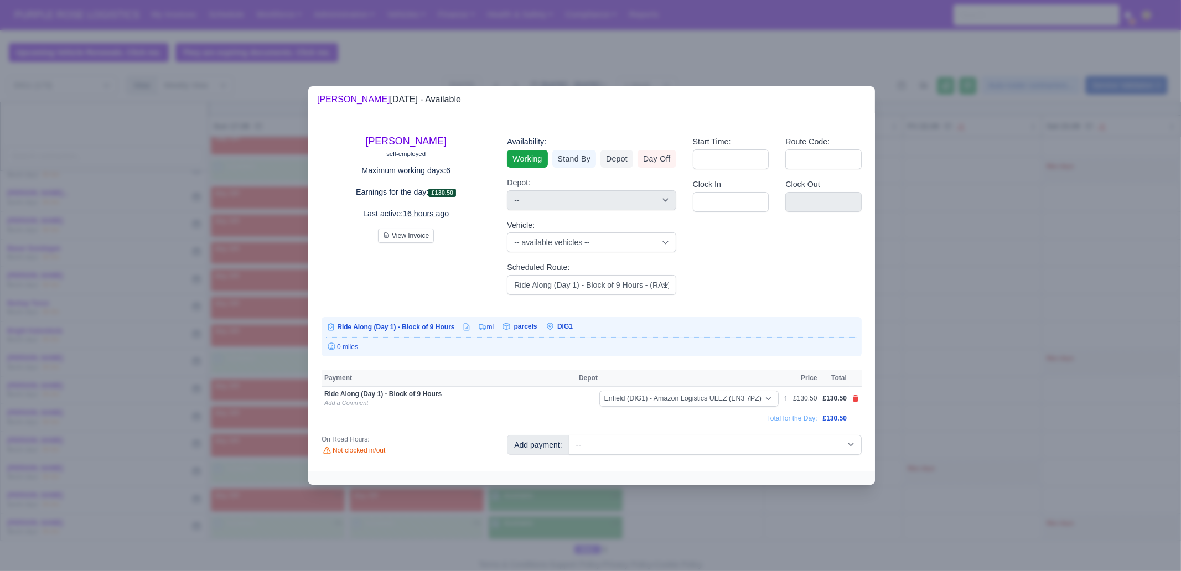
click at [967, 335] on div at bounding box center [590, 285] width 1181 height 571
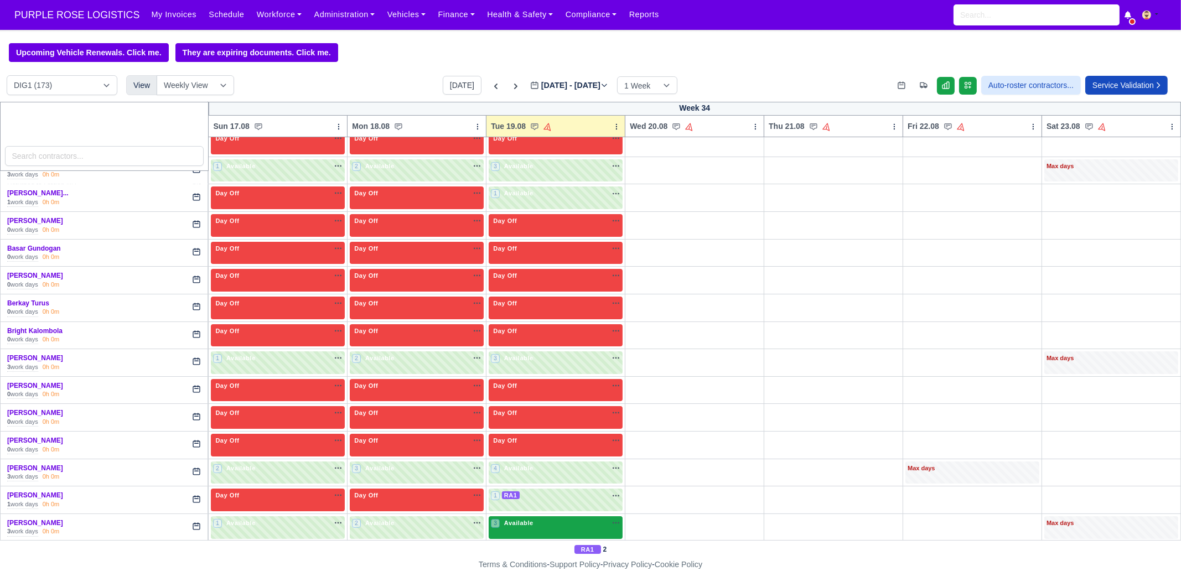
click at [520, 522] on span "Available" at bounding box center [519, 523] width 34 height 8
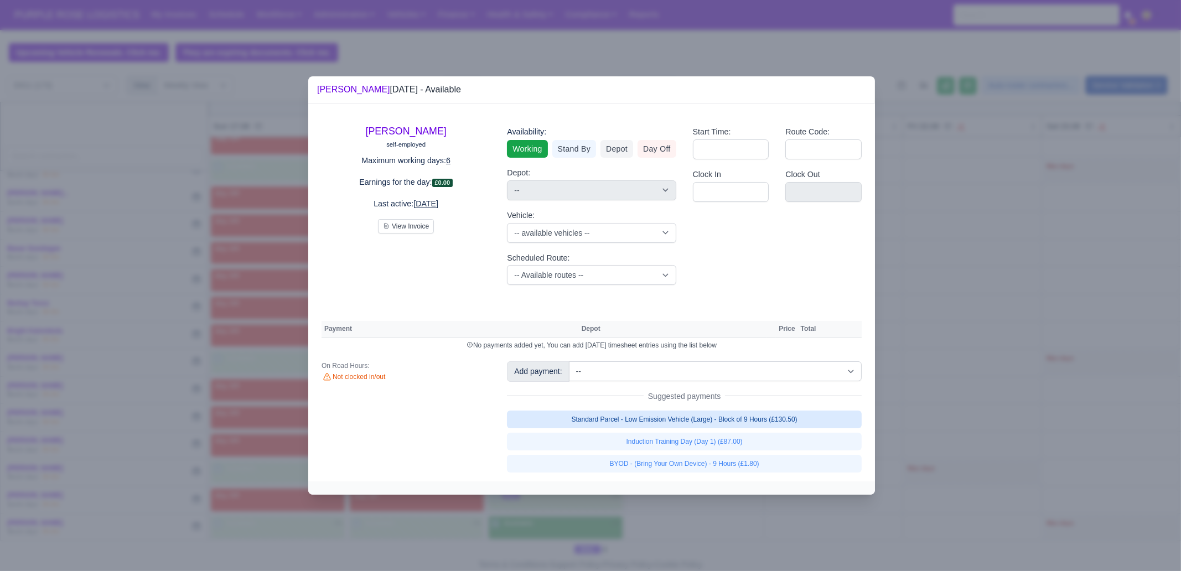
click at [704, 424] on link "Standard Parcel - Low Emission Vehicle (Large) - Block of 9 Hours (£130.50)" at bounding box center [684, 420] width 355 height 18
select select "1"
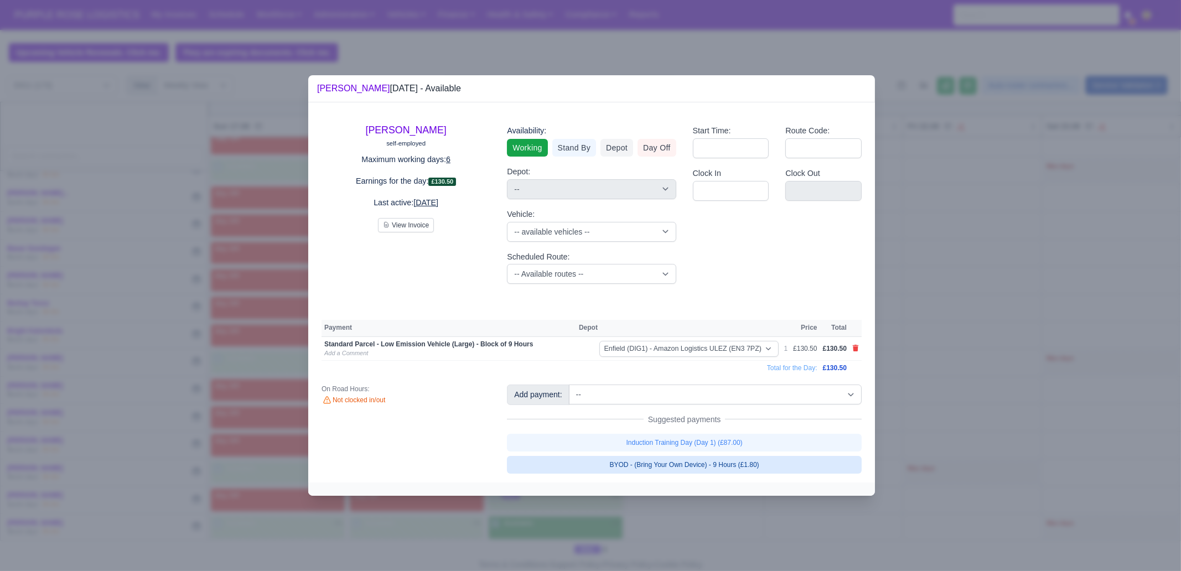
click at [714, 468] on link "BYOD - (Bring Your Own Device) - 9 Hours (£1.80)" at bounding box center [684, 465] width 355 height 18
select select "1"
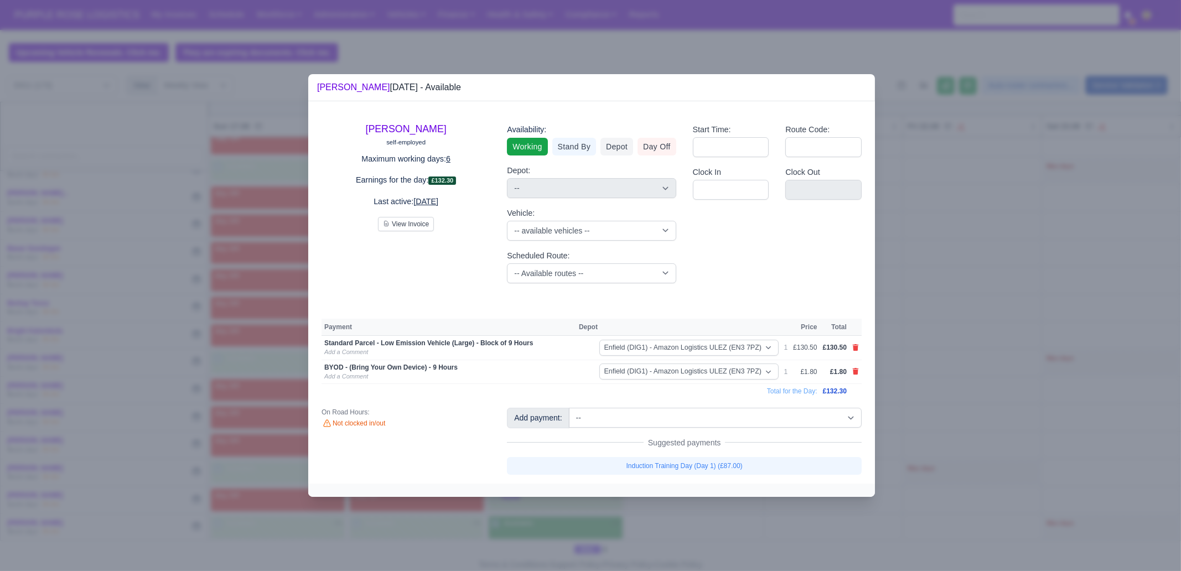
click at [725, 512] on div at bounding box center [590, 285] width 1181 height 571
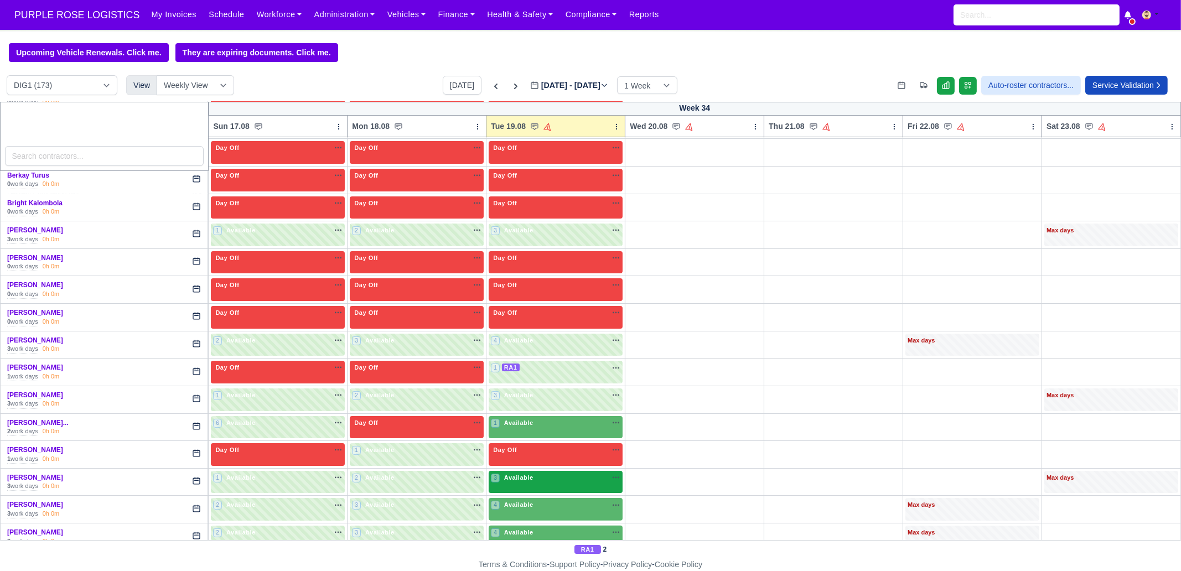
scroll to position [484, 0]
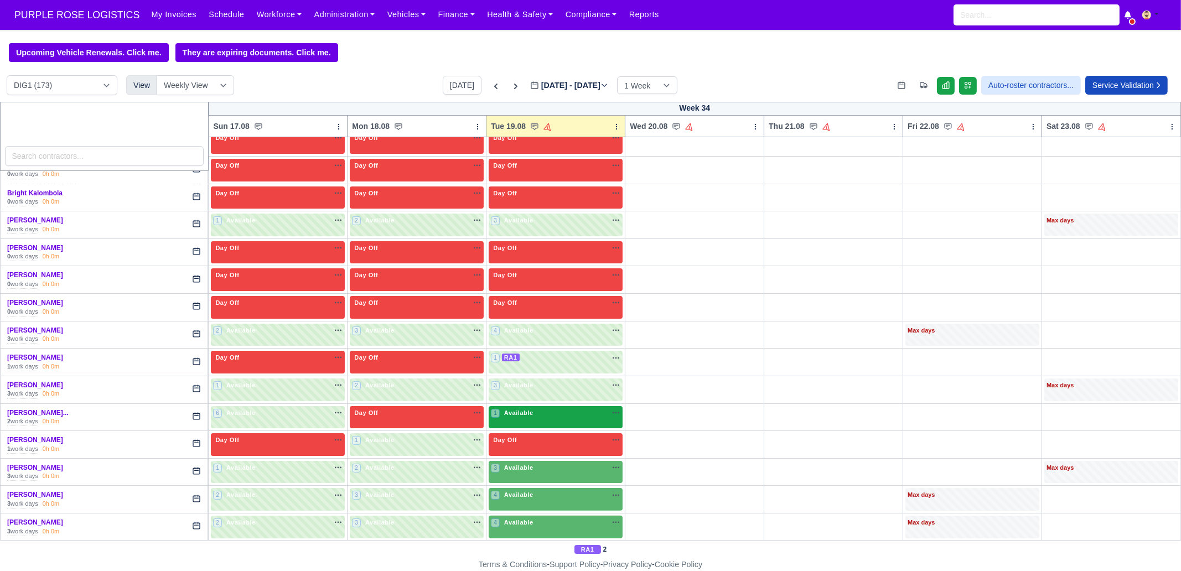
click at [525, 414] on div "1 Available na" at bounding box center [556, 415] width 130 height 12
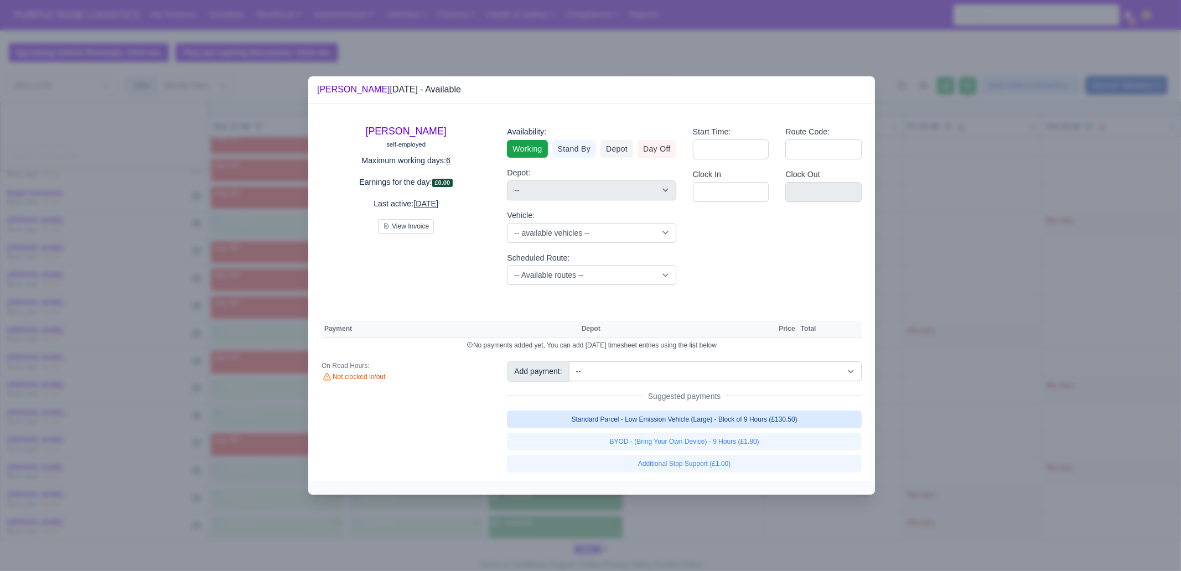
click at [744, 412] on link "Standard Parcel - Low Emission Vehicle (Large) - Block of 9 Hours (£130.50)" at bounding box center [684, 420] width 355 height 18
select select "1"
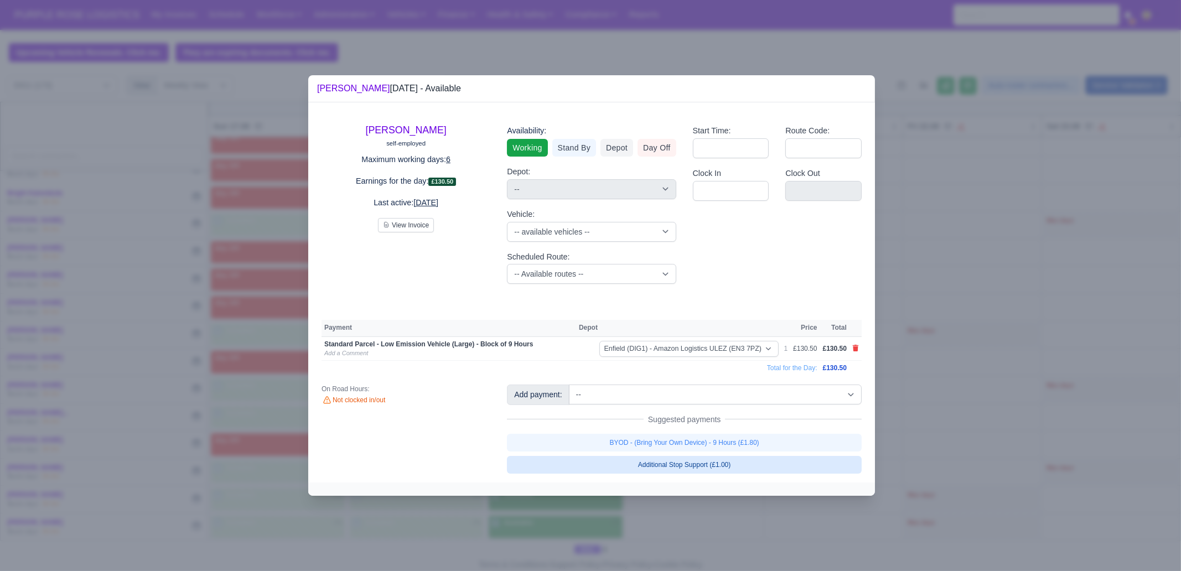
click at [742, 440] on link "BYOD - (Bring Your Own Device) - 9 Hours (£1.80)" at bounding box center [684, 443] width 355 height 18
select select "1"
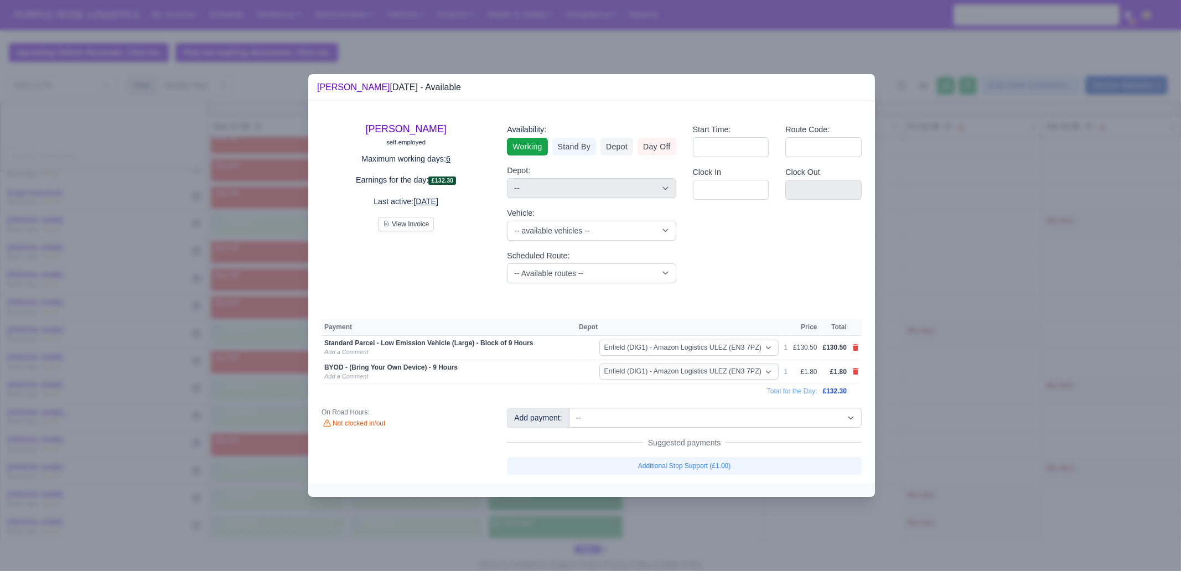
click at [1002, 439] on div at bounding box center [590, 285] width 1181 height 571
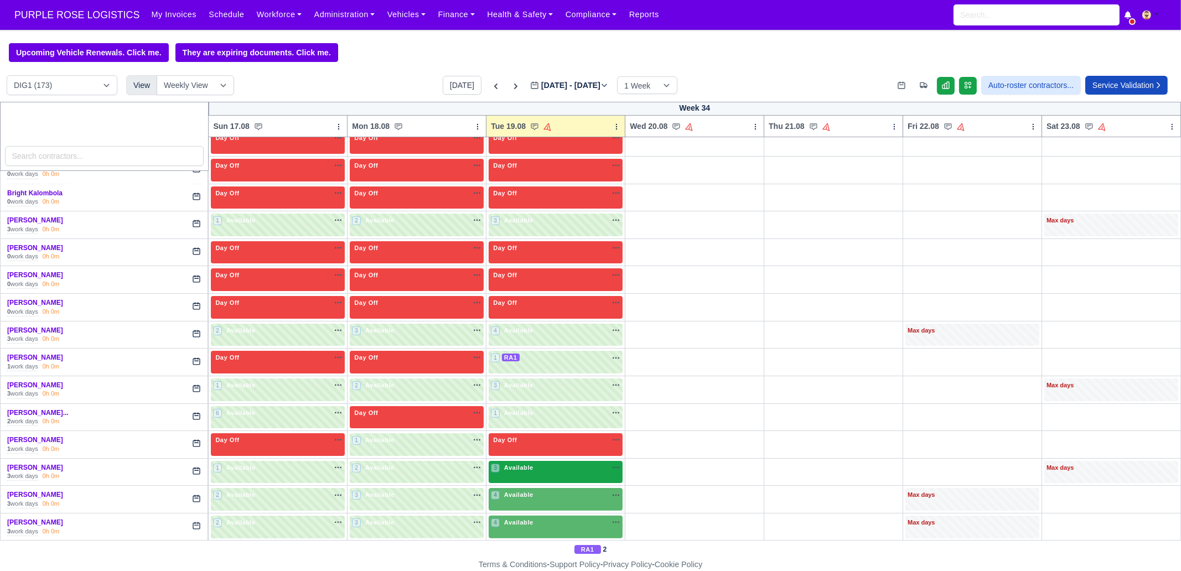
click at [561, 474] on div "3 Available" at bounding box center [556, 472] width 134 height 23
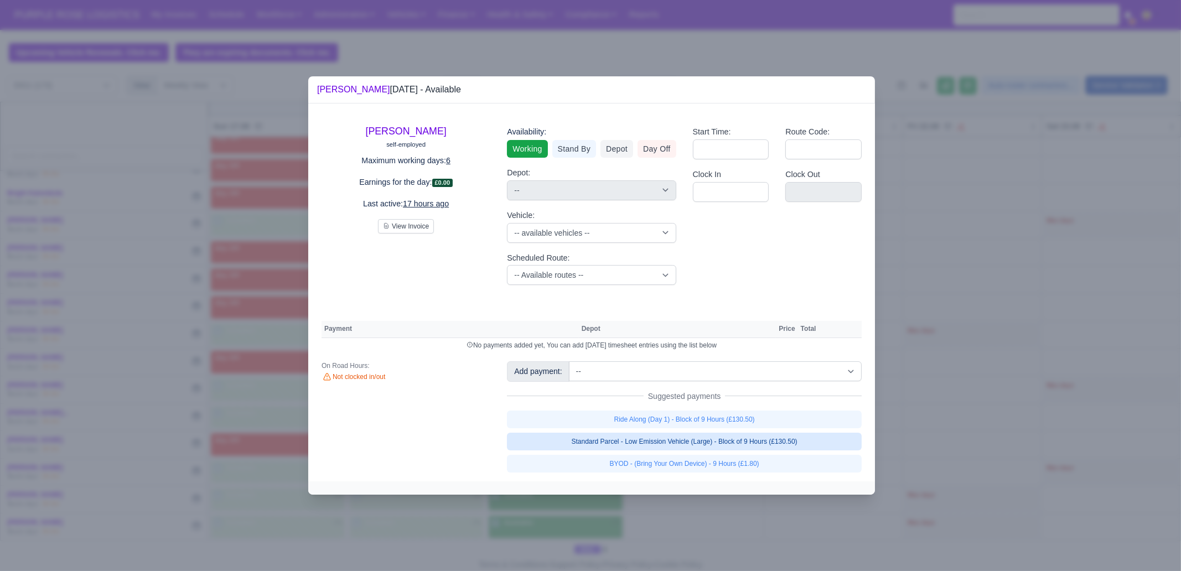
click at [757, 438] on link "Standard Parcel - Low Emission Vehicle (Large) - Block of 9 Hours (£130.50)" at bounding box center [684, 442] width 355 height 18
select select "1"
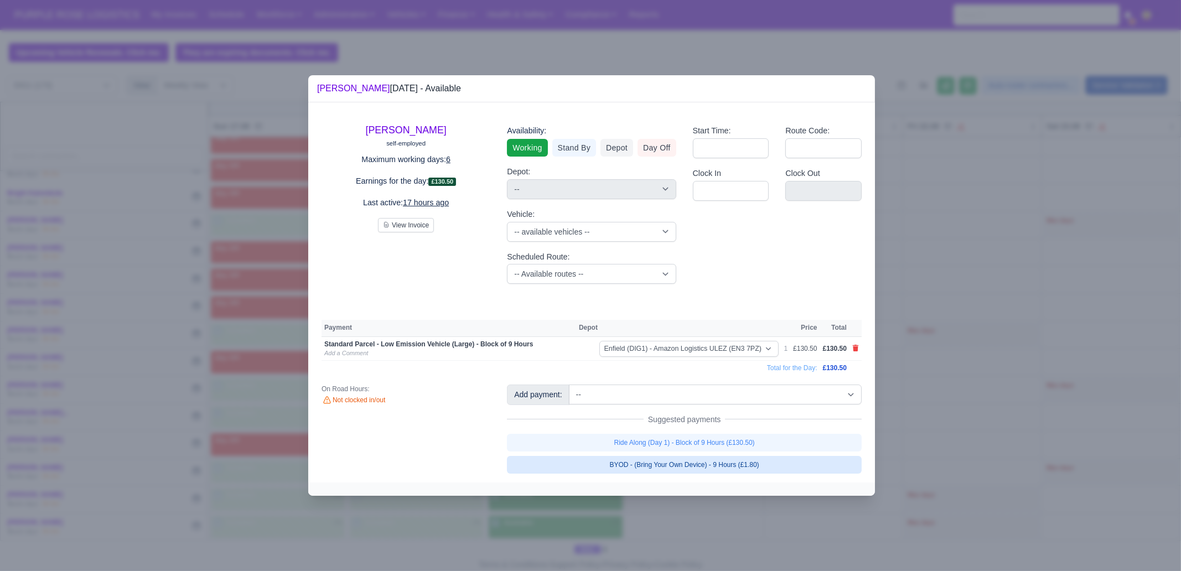
click at [755, 462] on link "BYOD - (Bring Your Own Device) - 9 Hours (£1.80)" at bounding box center [684, 465] width 355 height 18
select select "1"
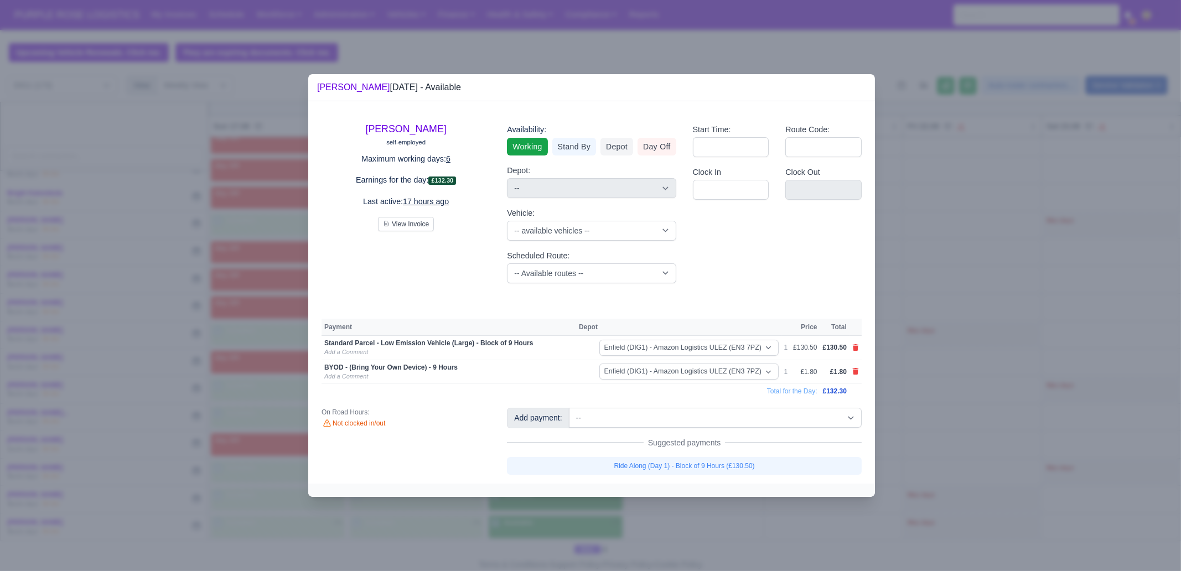
click at [748, 495] on div at bounding box center [591, 490] width 567 height 13
click at [538, 505] on div at bounding box center [590, 285] width 1181 height 571
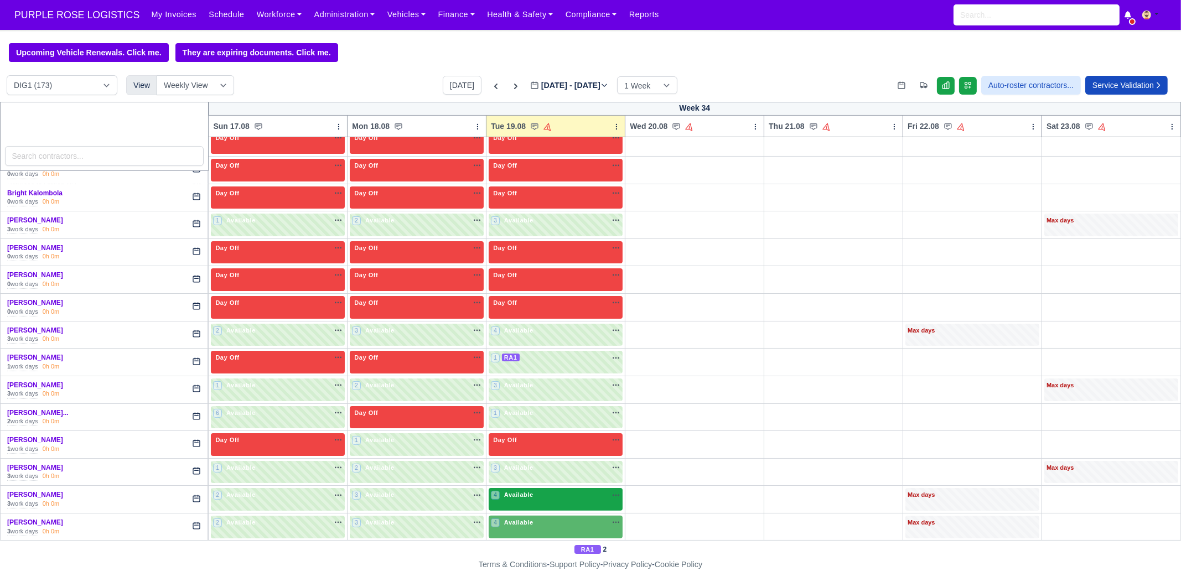
click at [535, 494] on div "4 Available na" at bounding box center [556, 495] width 130 height 9
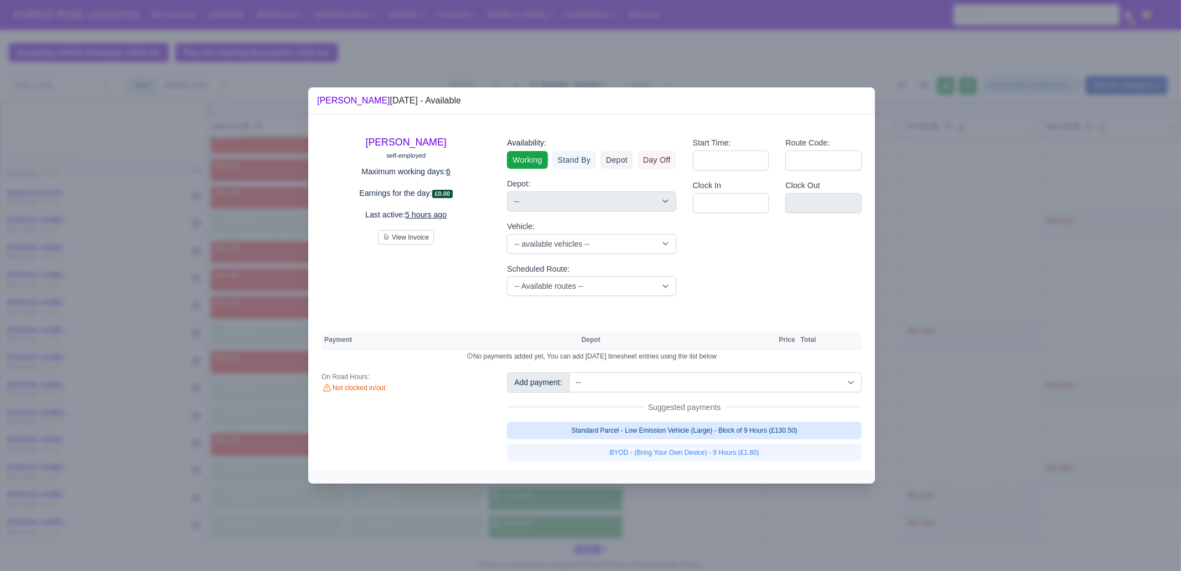
click at [666, 431] on link "Standard Parcel - Low Emission Vehicle (Large) - Block of 9 Hours (£130.50)" at bounding box center [684, 431] width 355 height 18
select select "1"
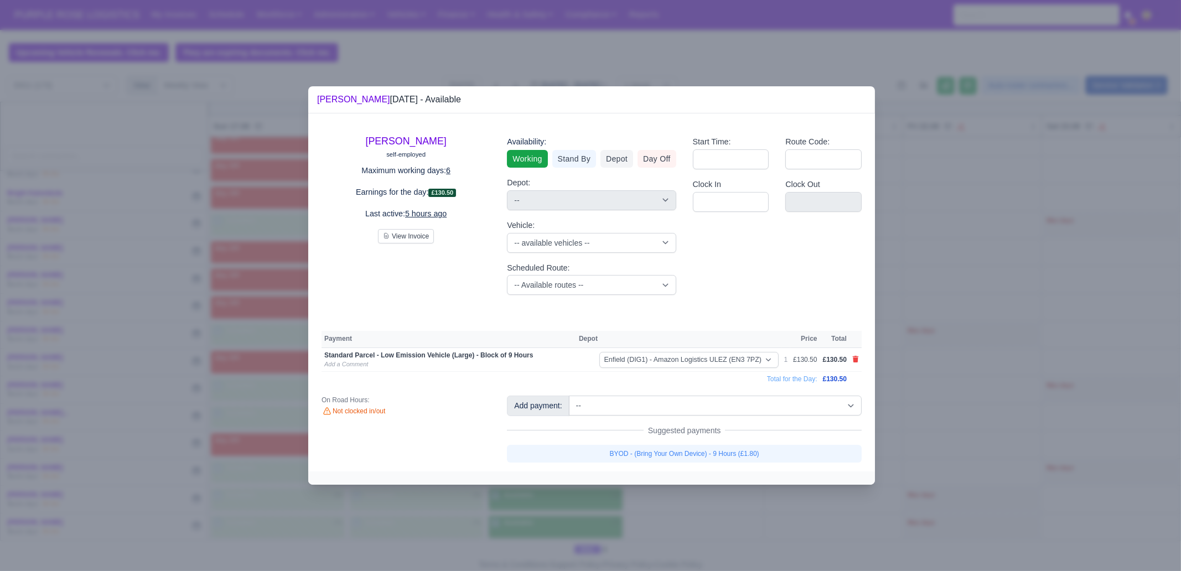
click at [668, 452] on link "BYOD - (Bring Your Own Device) - 9 Hours (£1.80)" at bounding box center [684, 454] width 355 height 18
click at [677, 504] on div at bounding box center [590, 285] width 1181 height 571
select select "1"
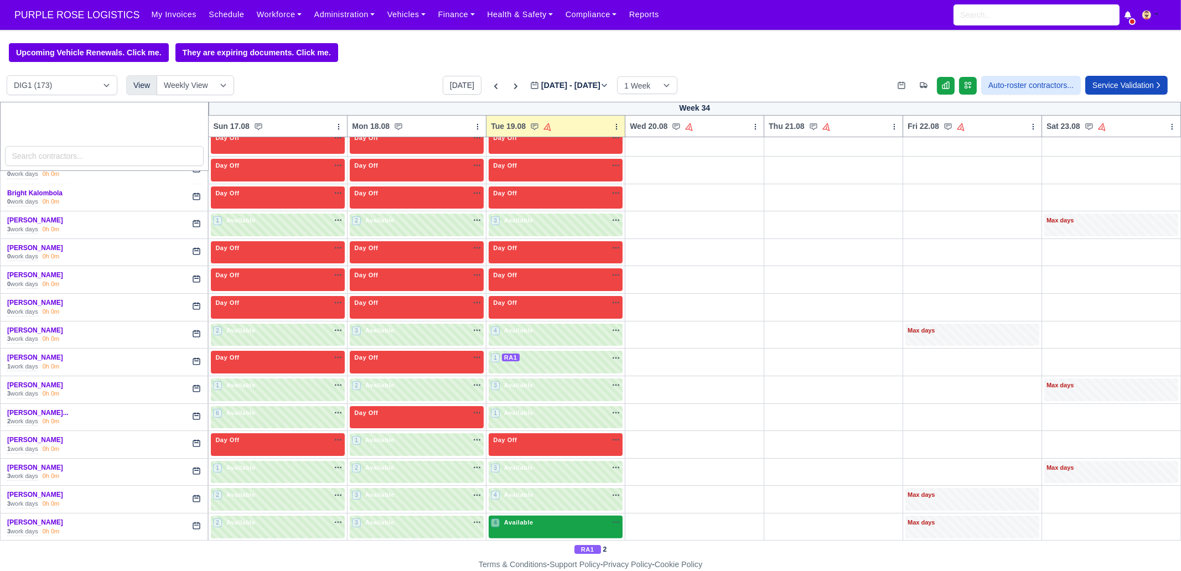
click at [559, 523] on div "4 Available na" at bounding box center [556, 524] width 130 height 12
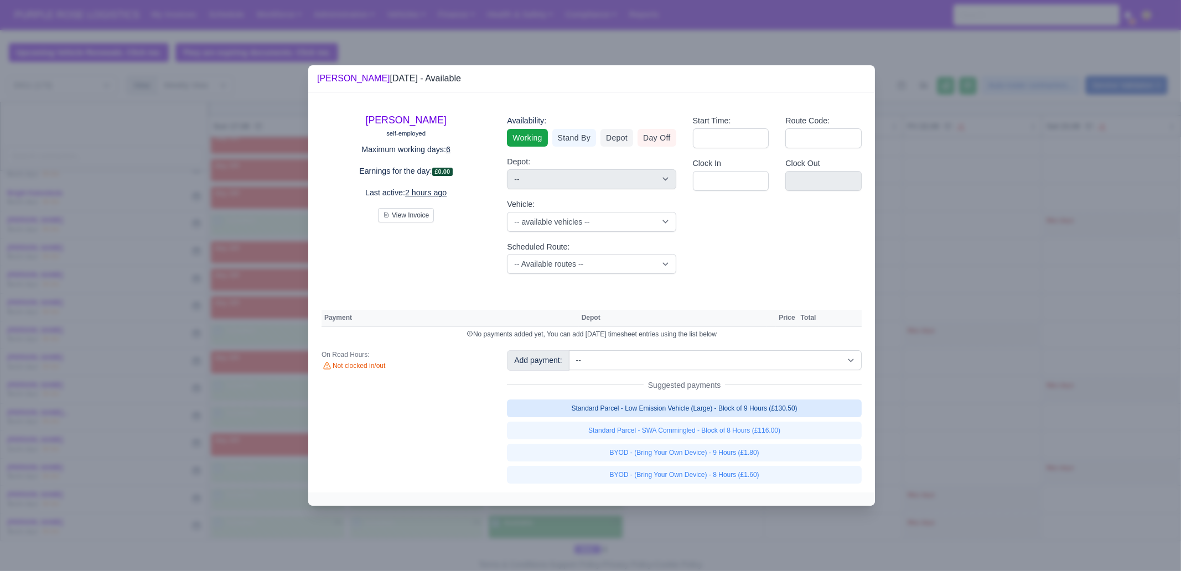
click at [792, 409] on link "Standard Parcel - Low Emission Vehicle (Large) - Block of 9 Hours (£130.50)" at bounding box center [684, 409] width 355 height 18
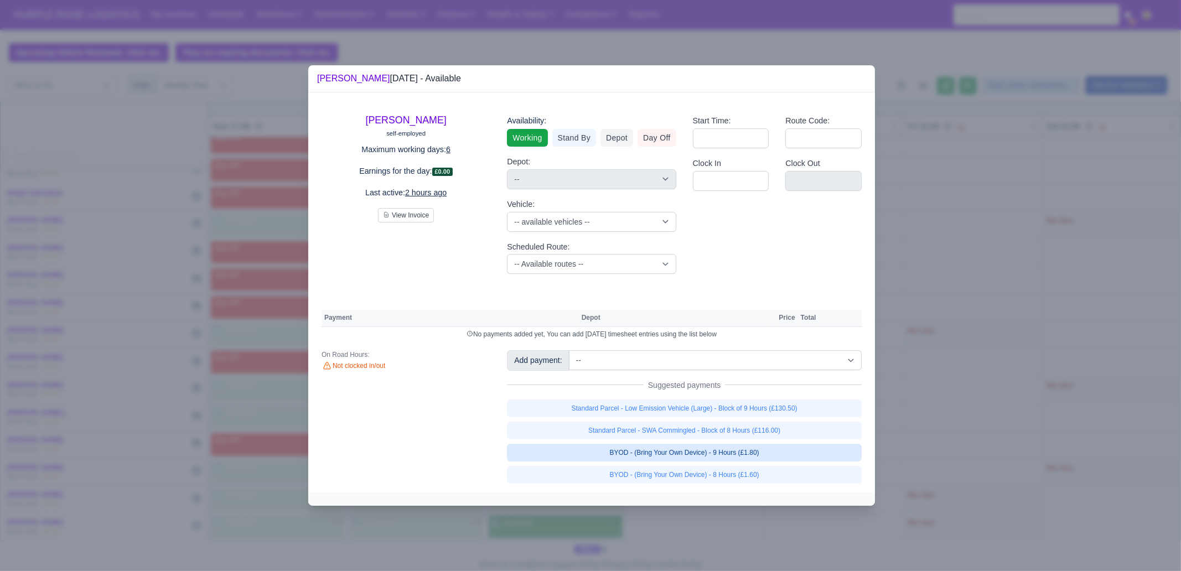
select select "1"
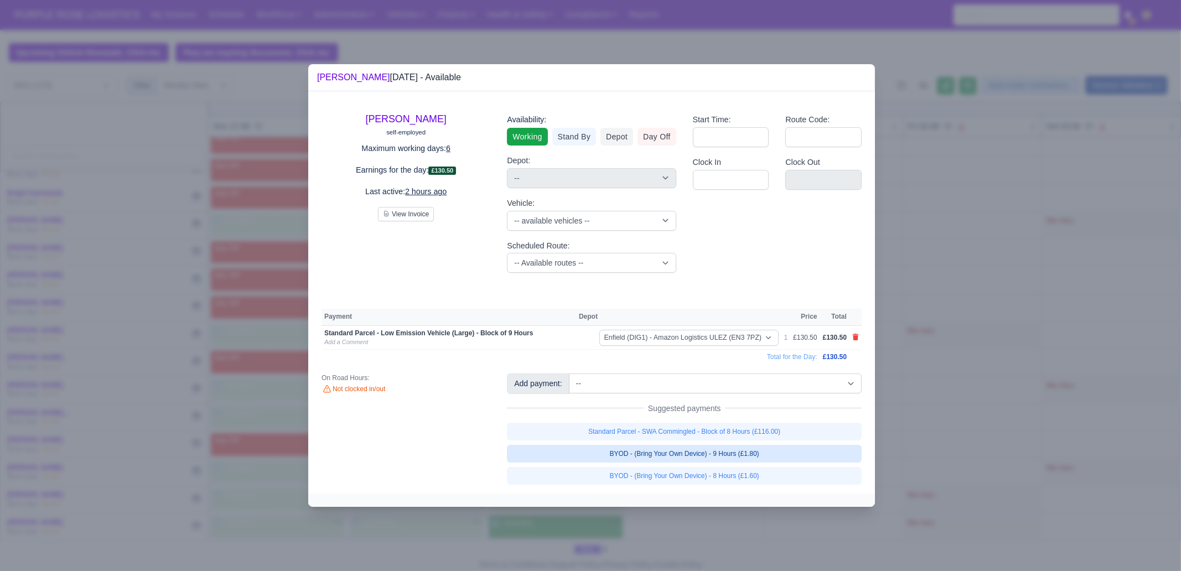
click at [786, 453] on link "BYOD - (Bring Your Own Device) - 9 Hours (£1.80)" at bounding box center [684, 454] width 355 height 18
select select "1"
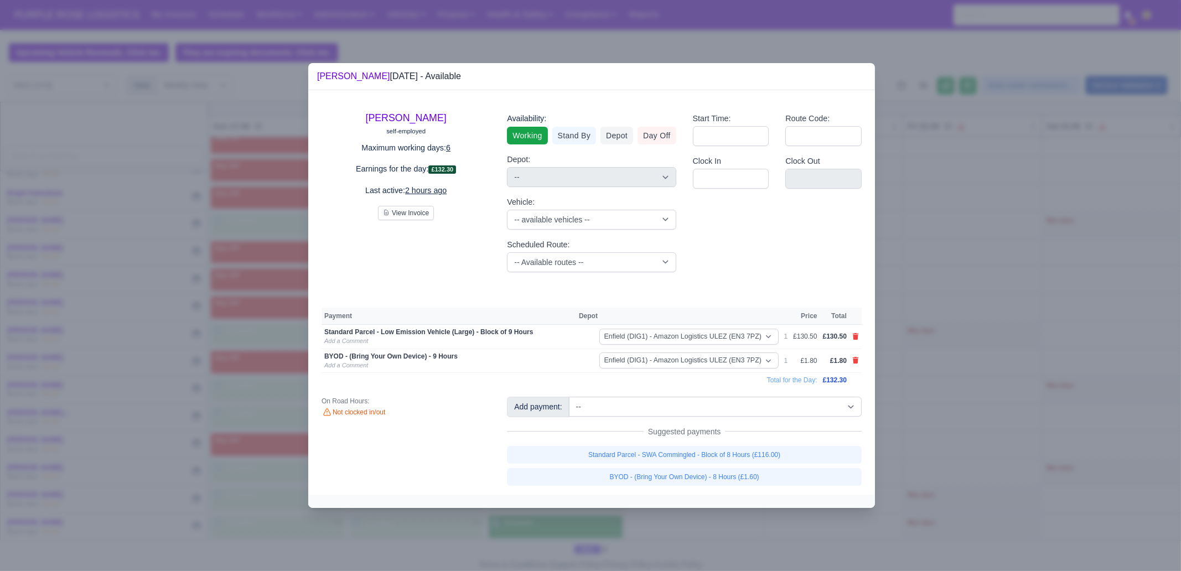
click at [929, 420] on div at bounding box center [590, 285] width 1181 height 571
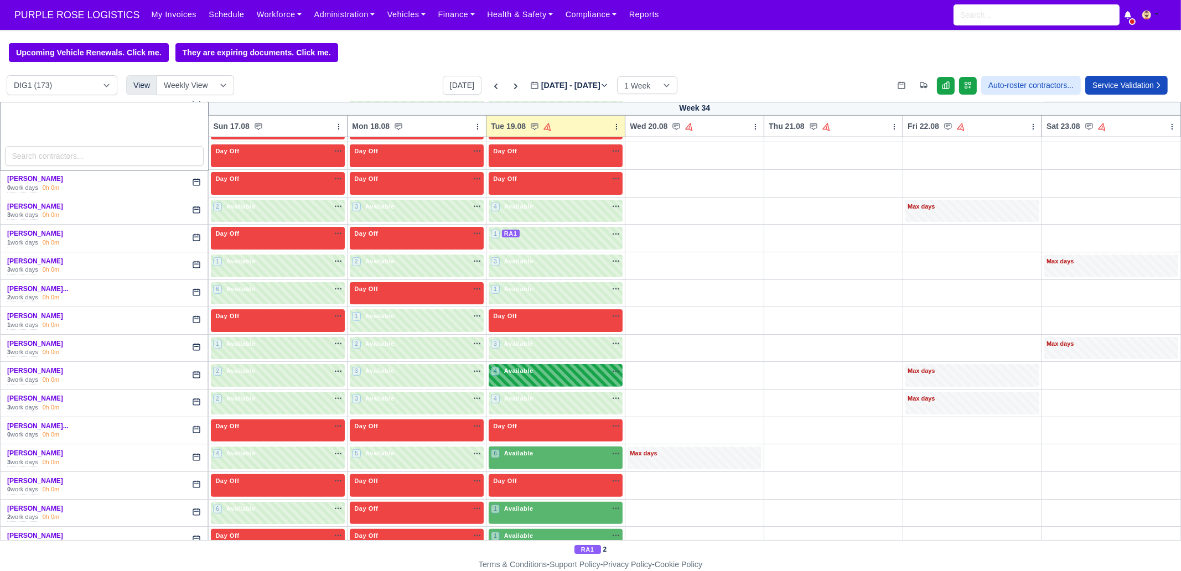
scroll to position [623, 0]
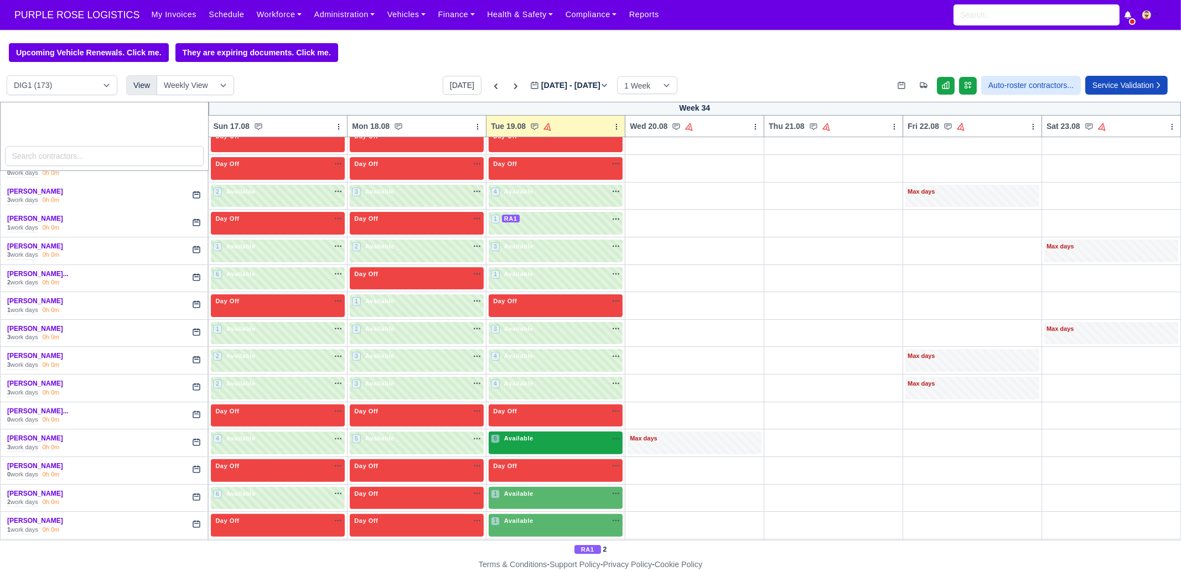
click at [508, 436] on span "Available" at bounding box center [519, 439] width 34 height 8
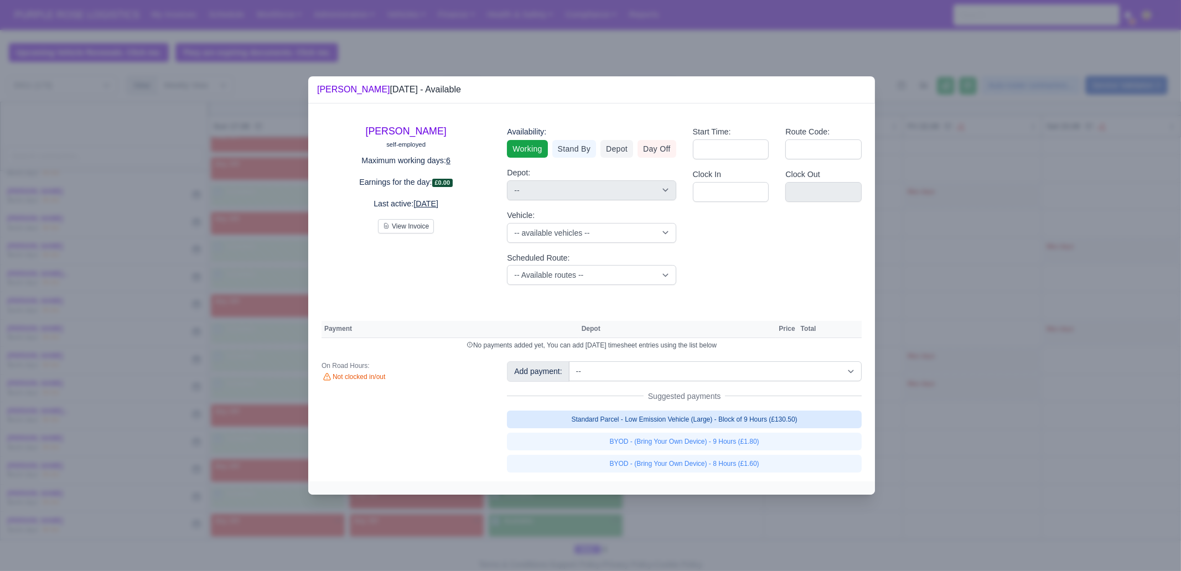
click at [794, 416] on link "Standard Parcel - Low Emission Vehicle (Large) - Block of 9 Hours (£130.50)" at bounding box center [684, 420] width 355 height 18
select select "1"
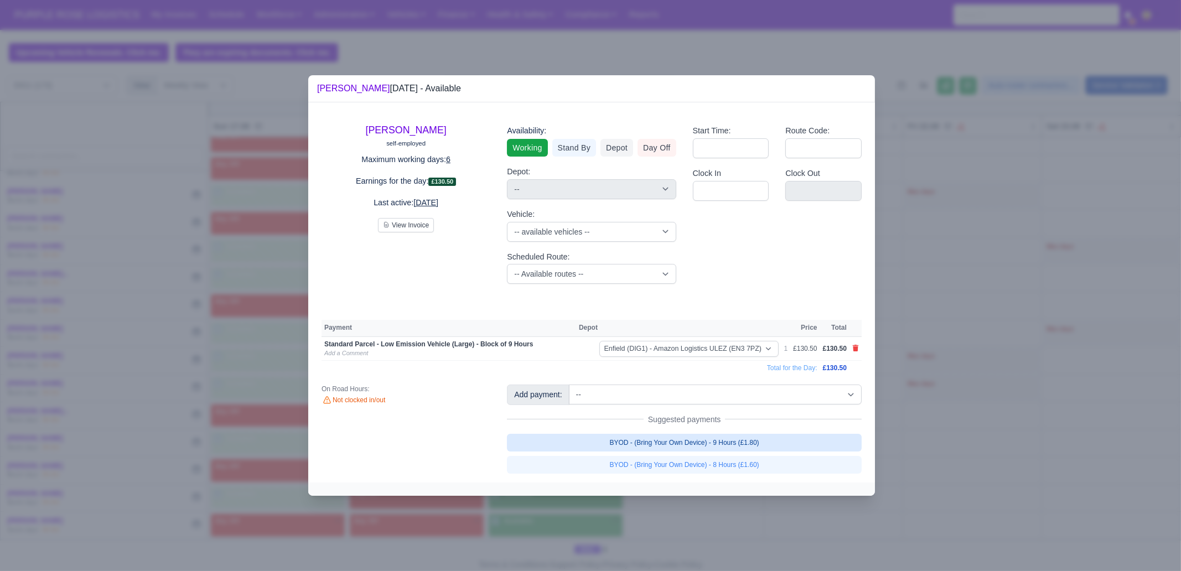
click at [775, 444] on link "BYOD - (Bring Your Own Device) - 9 Hours (£1.80)" at bounding box center [684, 443] width 355 height 18
select select "1"
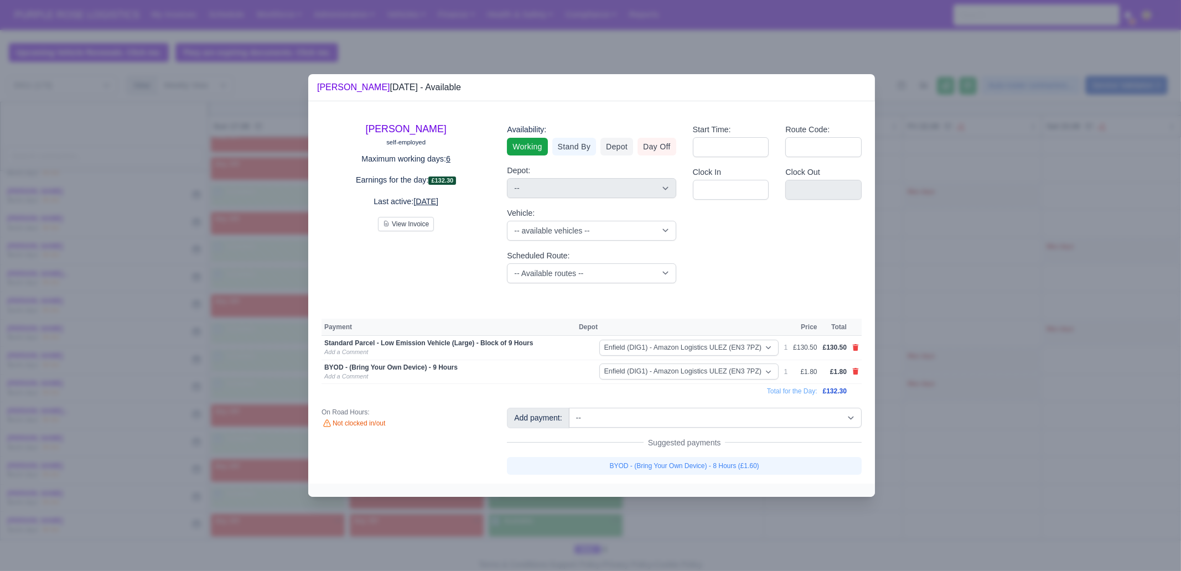
click at [959, 433] on div at bounding box center [590, 285] width 1181 height 571
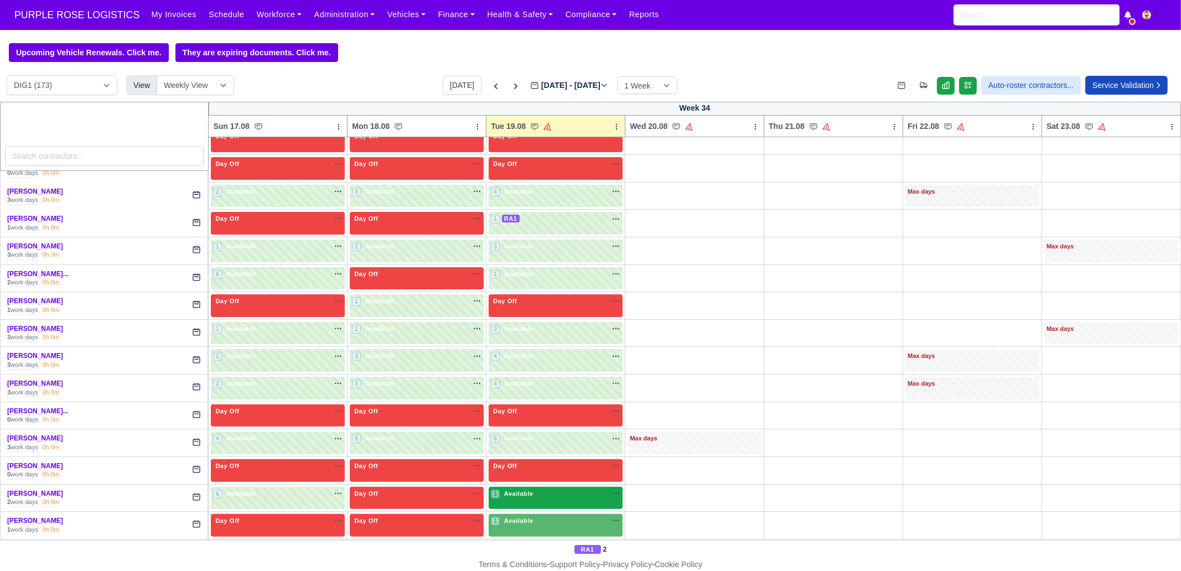
click at [551, 496] on div "1 Available" at bounding box center [556, 498] width 134 height 23
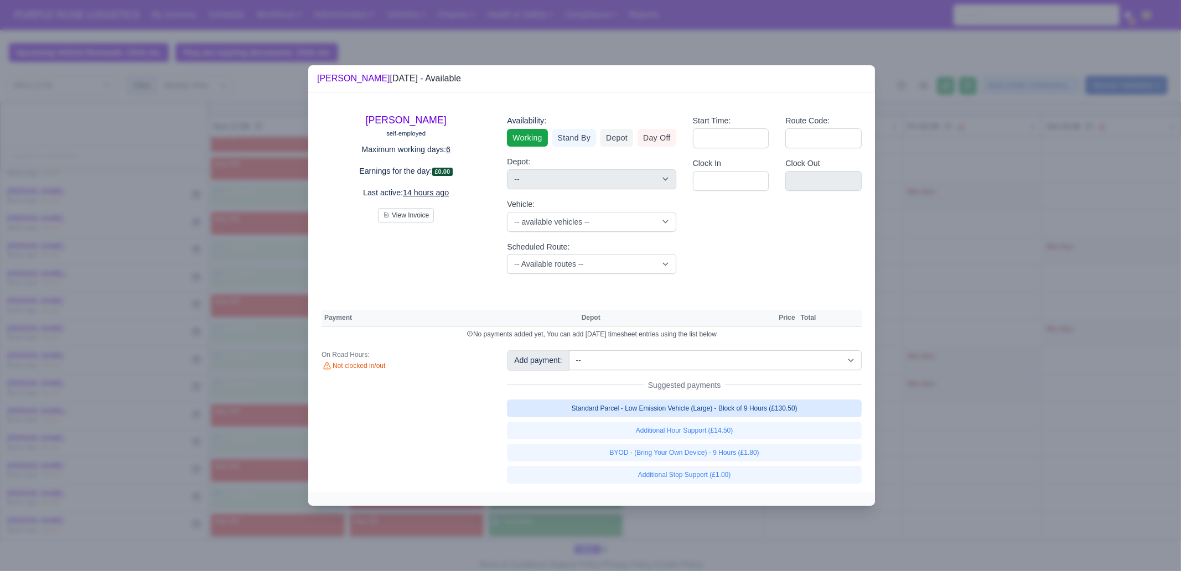
click at [783, 408] on link "Standard Parcel - Low Emission Vehicle (Large) - Block of 9 Hours (£130.50)" at bounding box center [684, 409] width 355 height 18
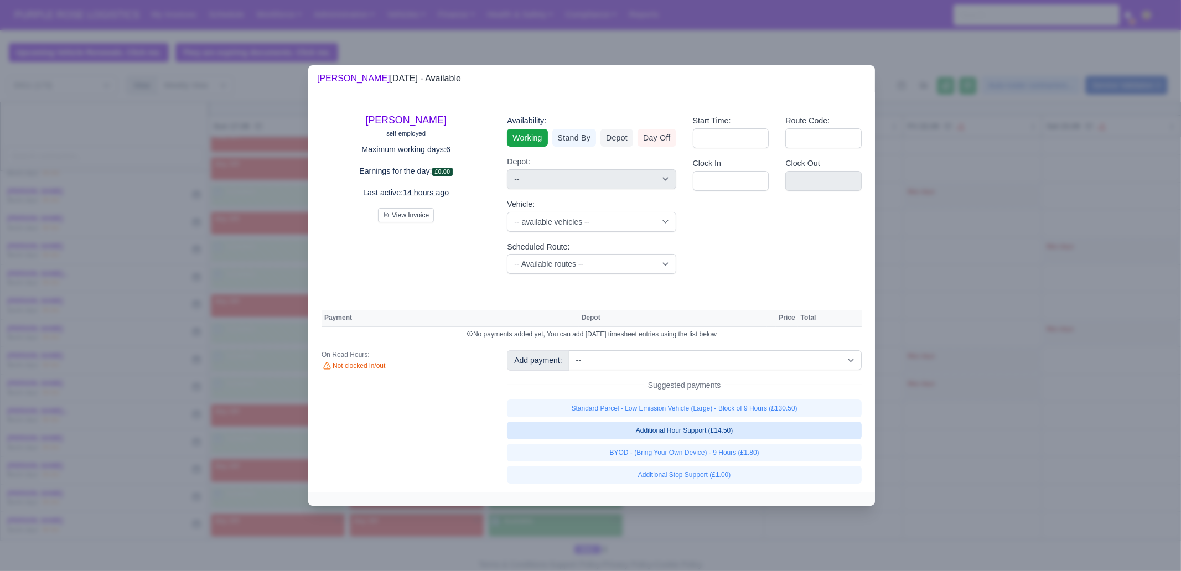
select select "1"
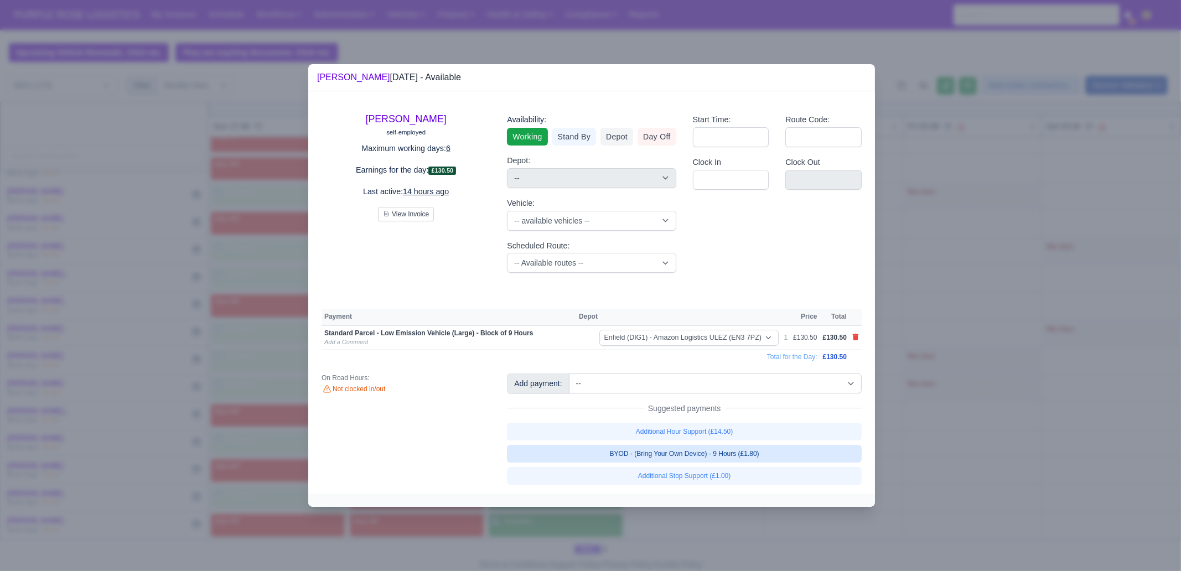
click at [772, 452] on link "BYOD - (Bring Your Own Device) - 9 Hours (£1.80)" at bounding box center [684, 454] width 355 height 18
select select "1"
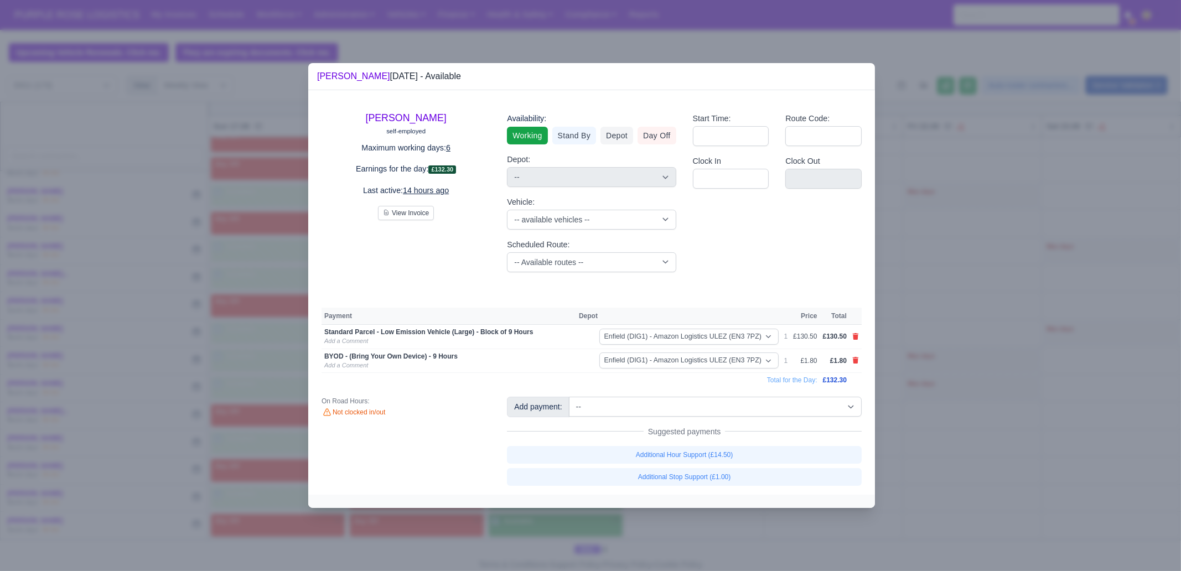
click at [944, 478] on div at bounding box center [590, 285] width 1181 height 571
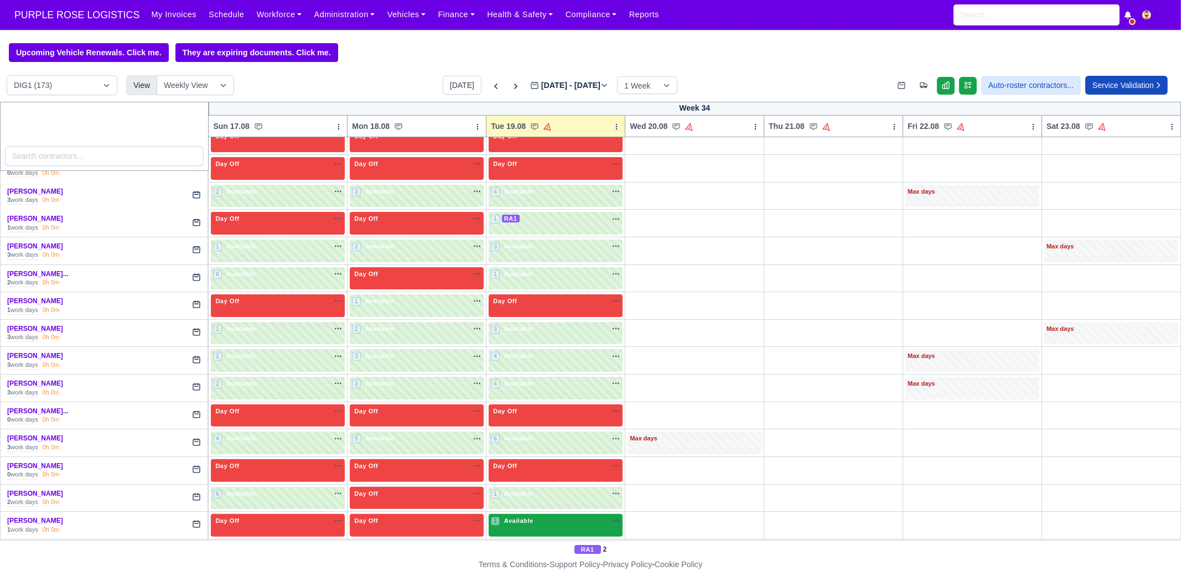
click at [546, 517] on div "1 Available na" at bounding box center [556, 521] width 130 height 9
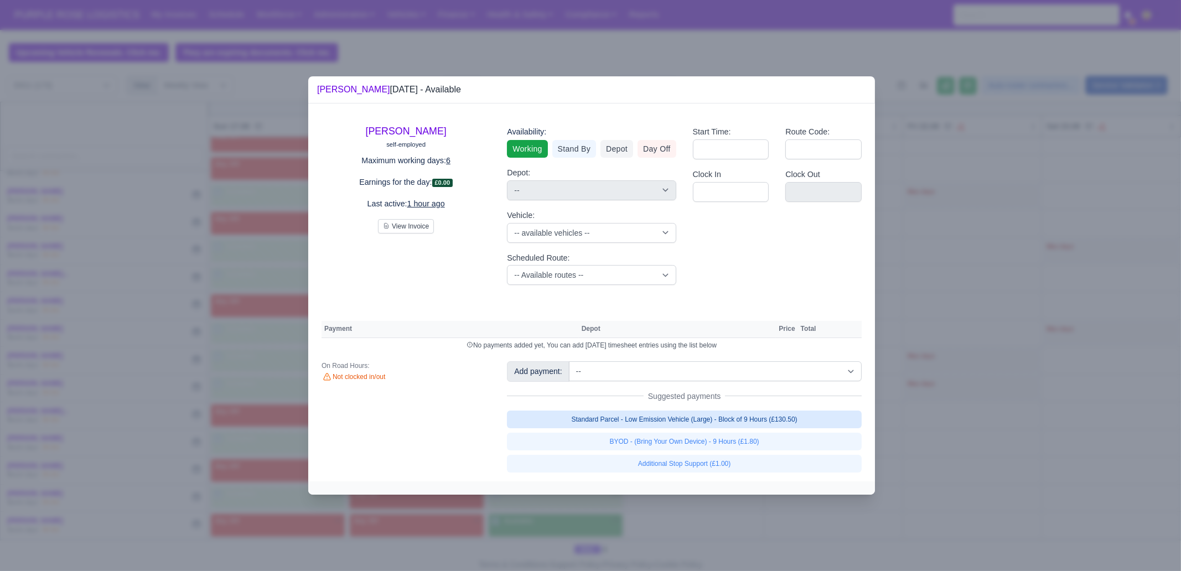
click at [775, 416] on link "Standard Parcel - Low Emission Vehicle (Large) - Block of 9 Hours (£130.50)" at bounding box center [684, 420] width 355 height 18
select select "1"
click at [770, 429] on link "Standard Parcel - Low Emission Vehicle (Large) - Block of 9 Hours (£130.50)" at bounding box center [684, 420] width 355 height 18
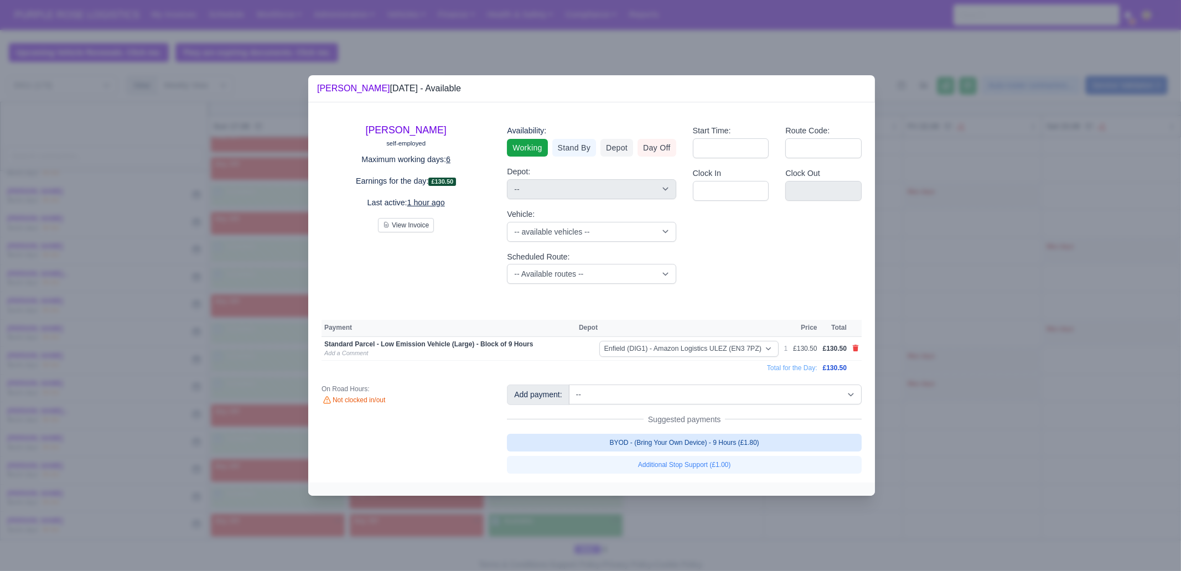
select select "1"
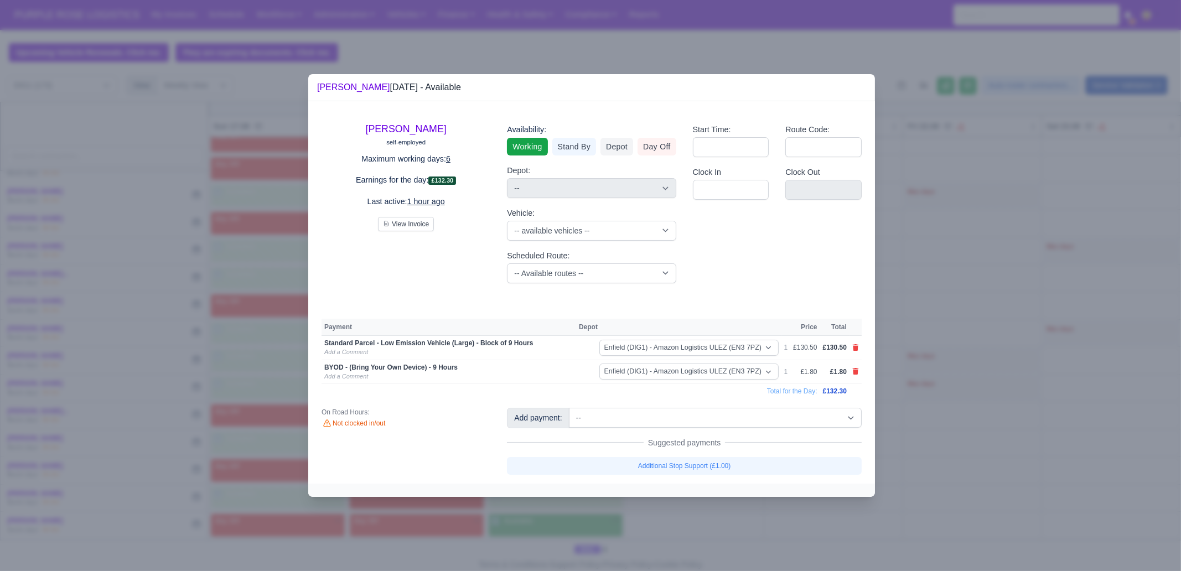
click at [971, 448] on div at bounding box center [590, 285] width 1181 height 571
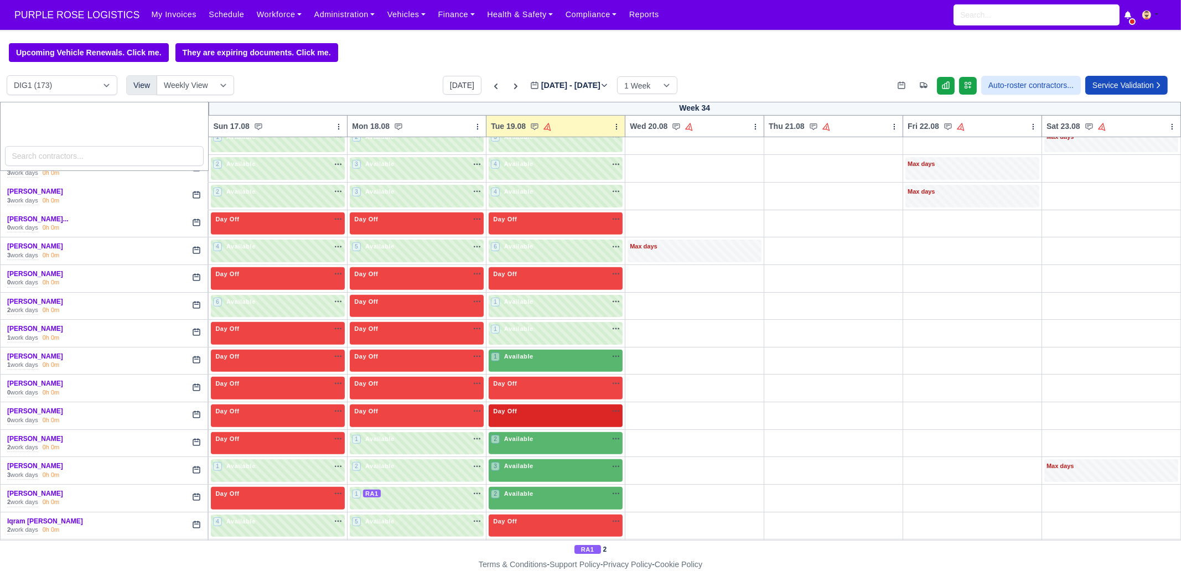
scroll to position [830, 0]
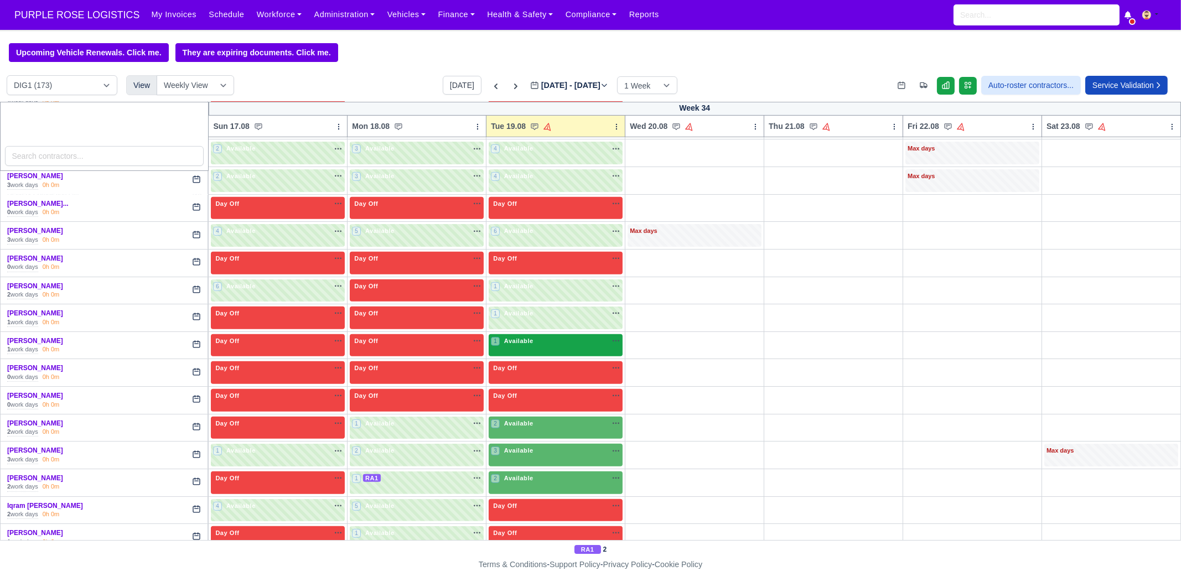
click at [526, 338] on span "Available" at bounding box center [519, 341] width 34 height 8
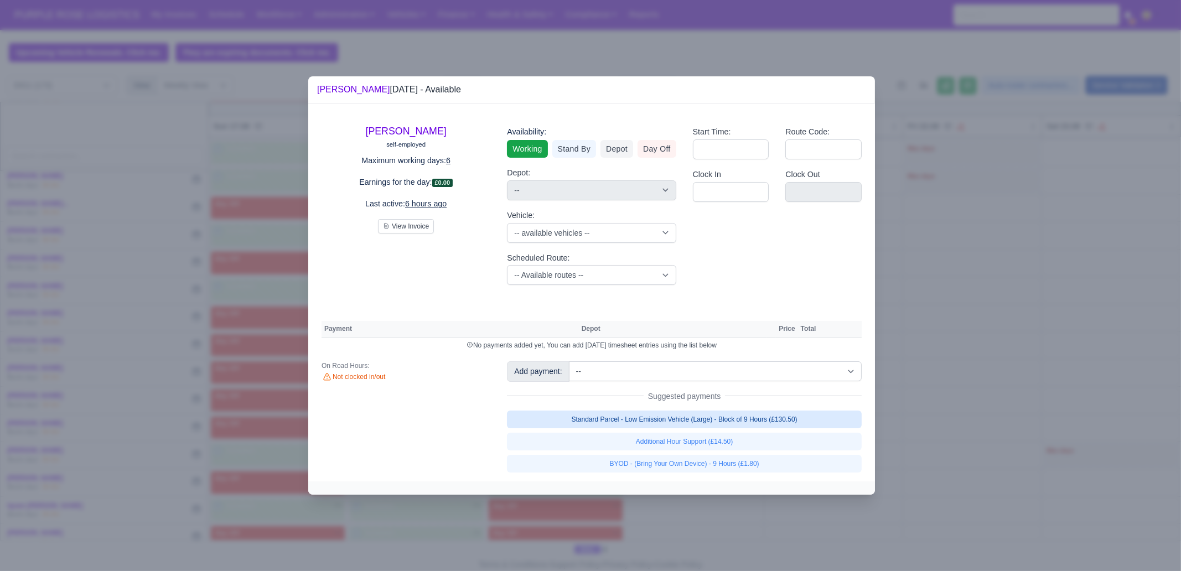
click at [746, 419] on link "Standard Parcel - Low Emission Vehicle (Large) - Block of 9 Hours (£130.50)" at bounding box center [684, 420] width 355 height 18
select select "1"
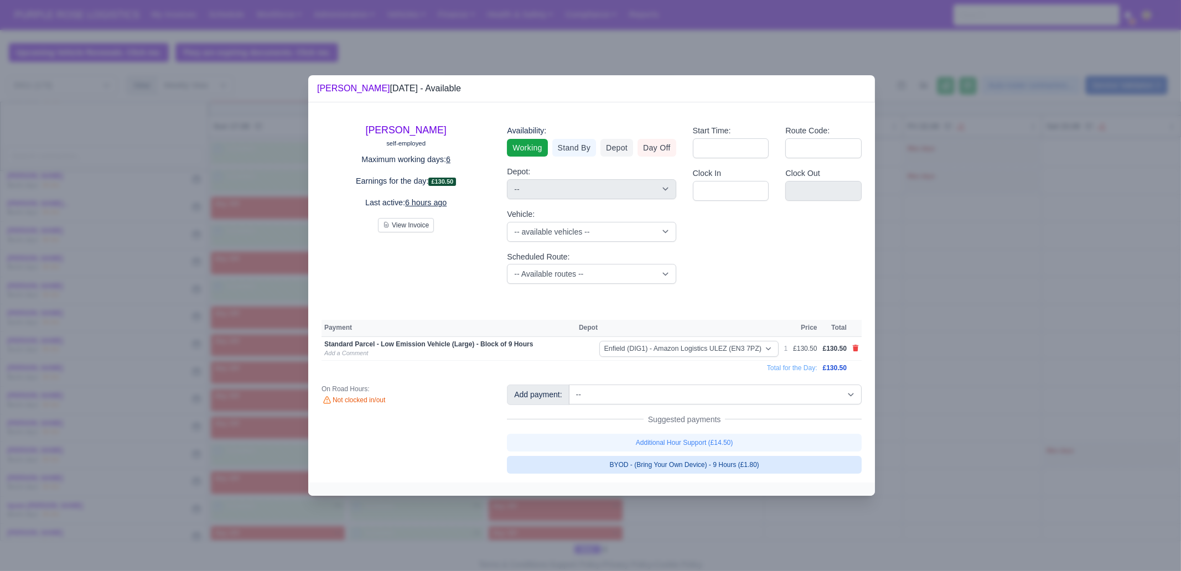
click at [750, 462] on link "BYOD - (Bring Your Own Device) - 9 Hours (£1.80)" at bounding box center [684, 465] width 355 height 18
select select "1"
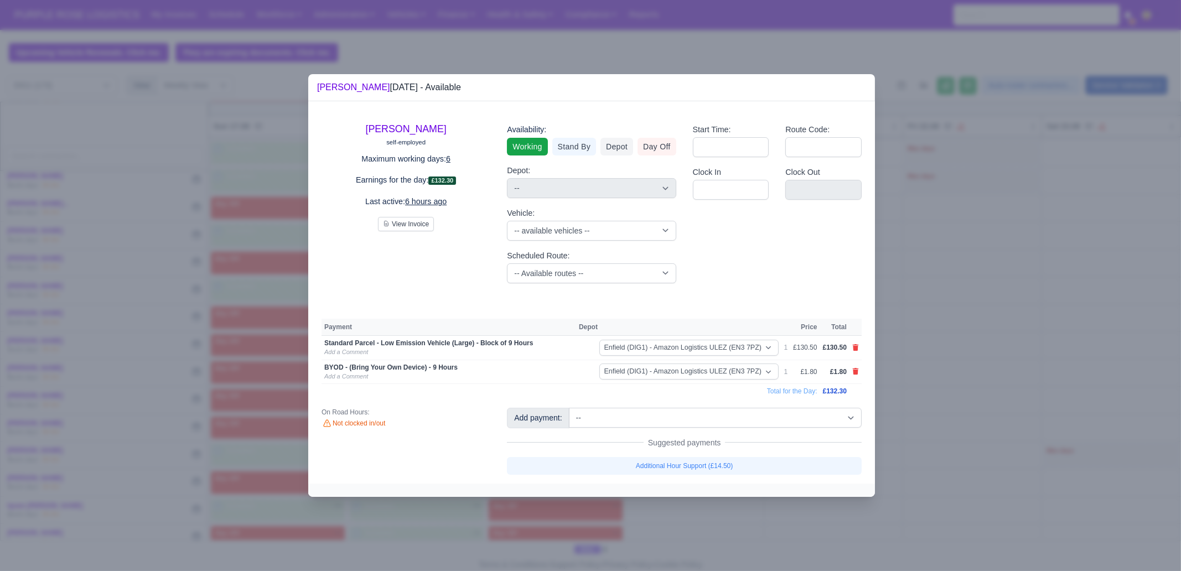
click at [776, 514] on div at bounding box center [590, 285] width 1181 height 571
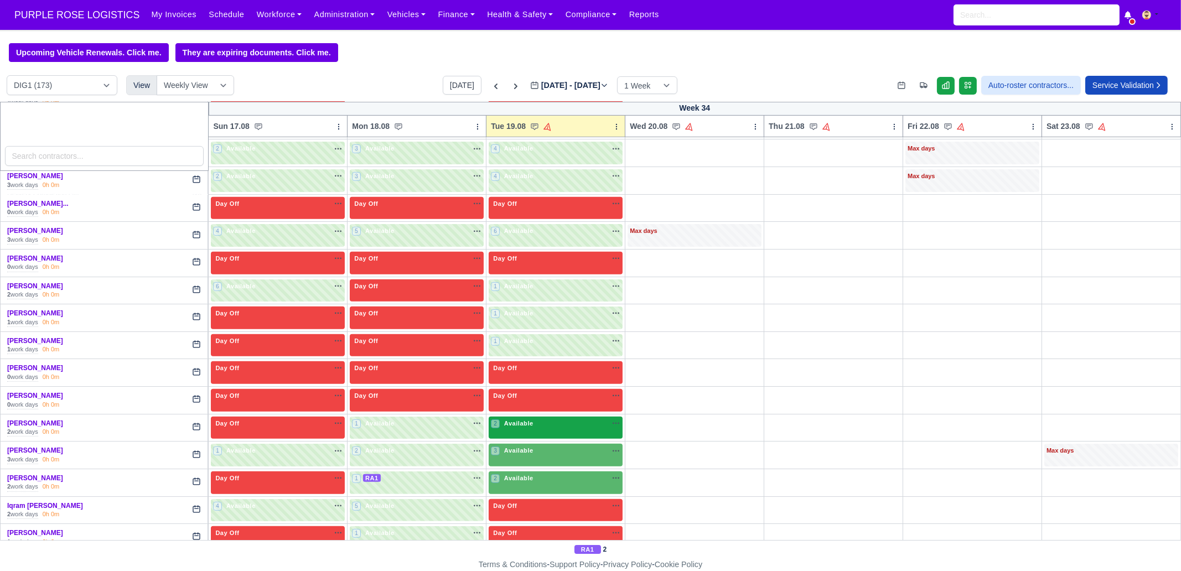
click at [538, 419] on div "2 Available na" at bounding box center [556, 423] width 130 height 9
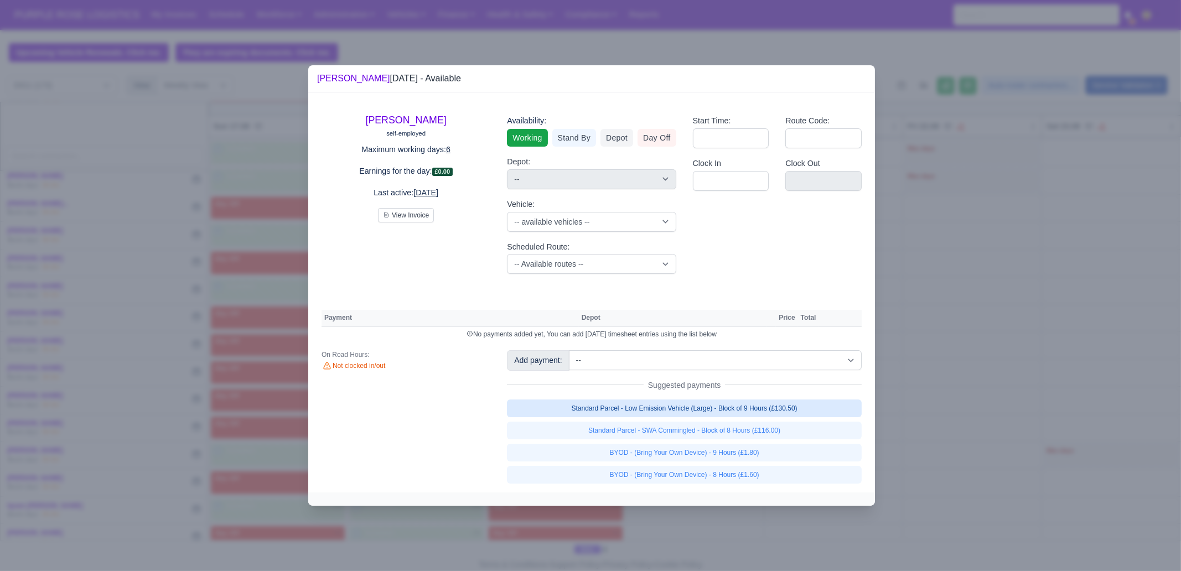
click at [804, 413] on link "Standard Parcel - Low Emission Vehicle (Large) - Block of 9 Hours (£130.50)" at bounding box center [684, 409] width 355 height 18
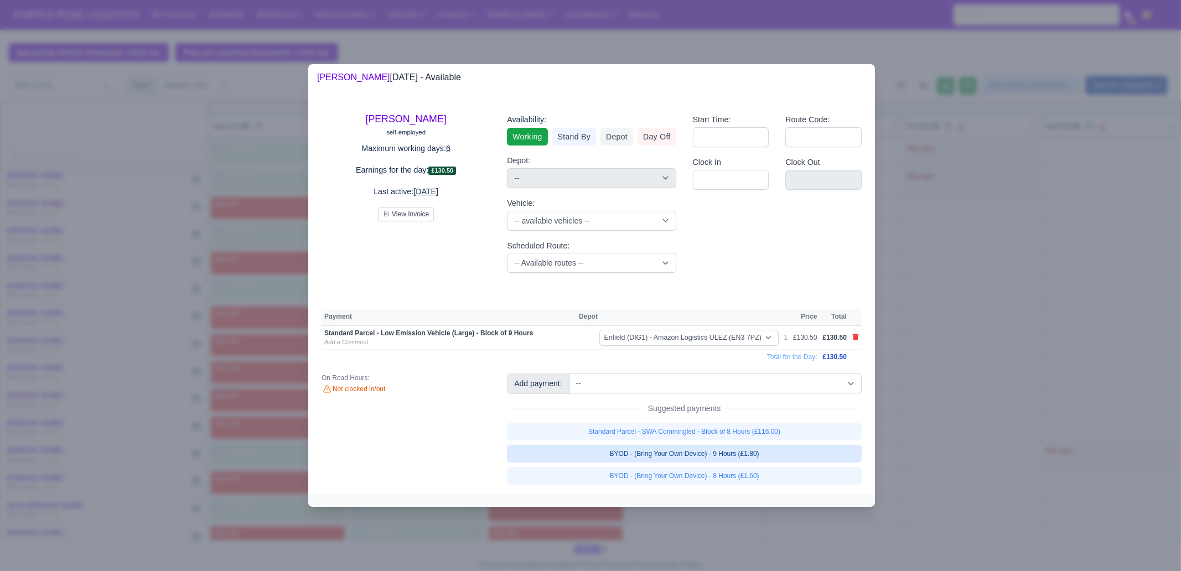
click at [794, 456] on link "BYOD - (Bring Your Own Device) - 9 Hours (£1.80)" at bounding box center [684, 454] width 355 height 18
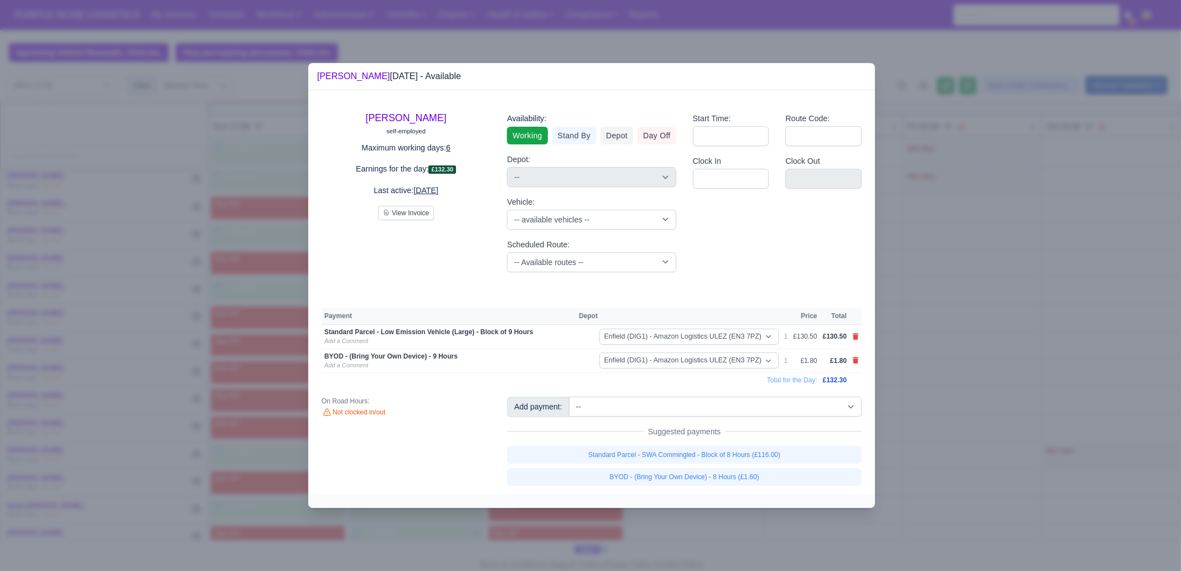
click at [937, 459] on div at bounding box center [590, 285] width 1181 height 571
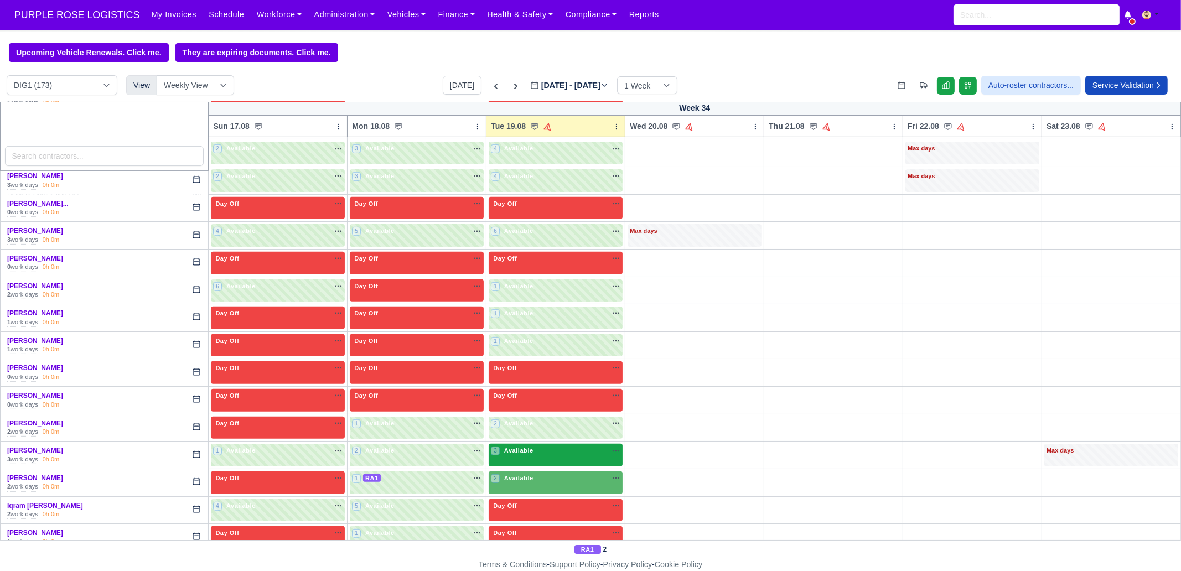
click at [548, 453] on div "3 Available" at bounding box center [556, 455] width 134 height 23
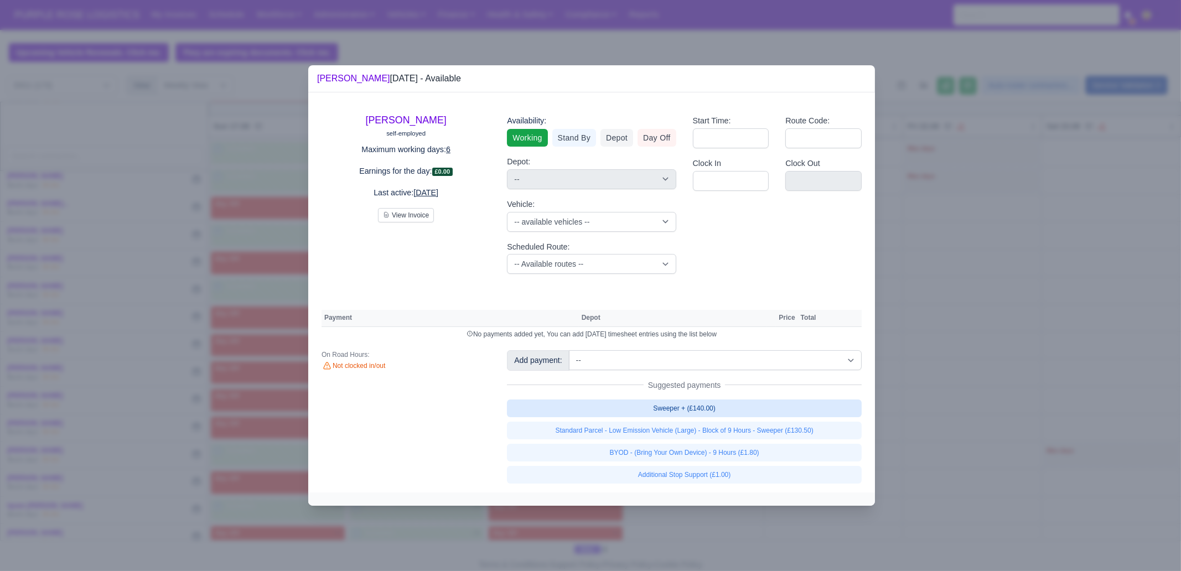
click at [780, 411] on link "Sweeper + (£140.00)" at bounding box center [684, 409] width 355 height 18
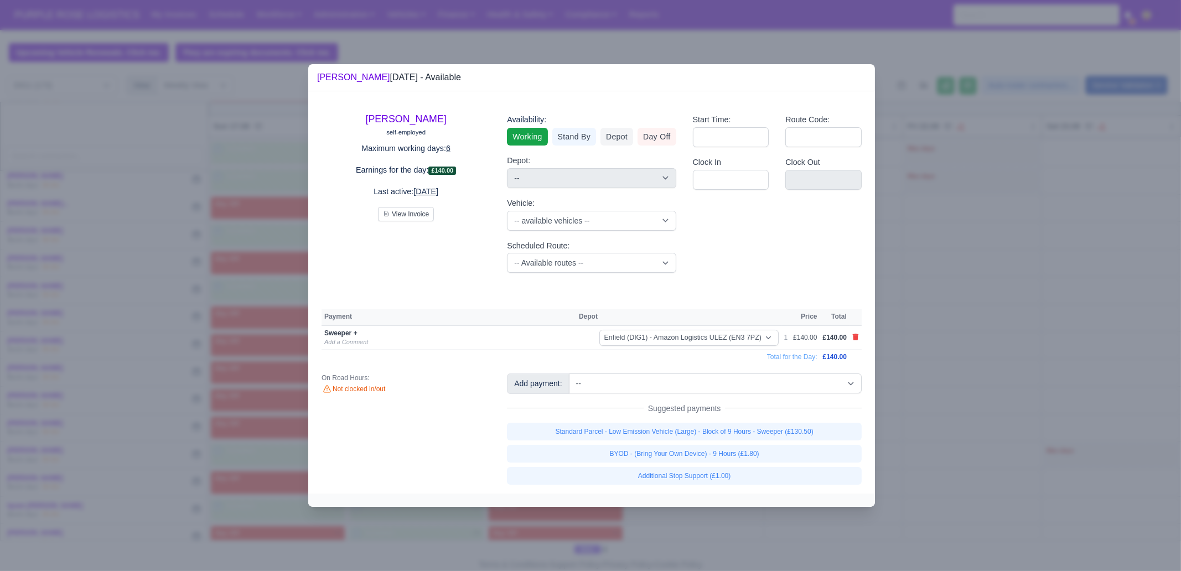
click at [966, 461] on div at bounding box center [590, 285] width 1181 height 571
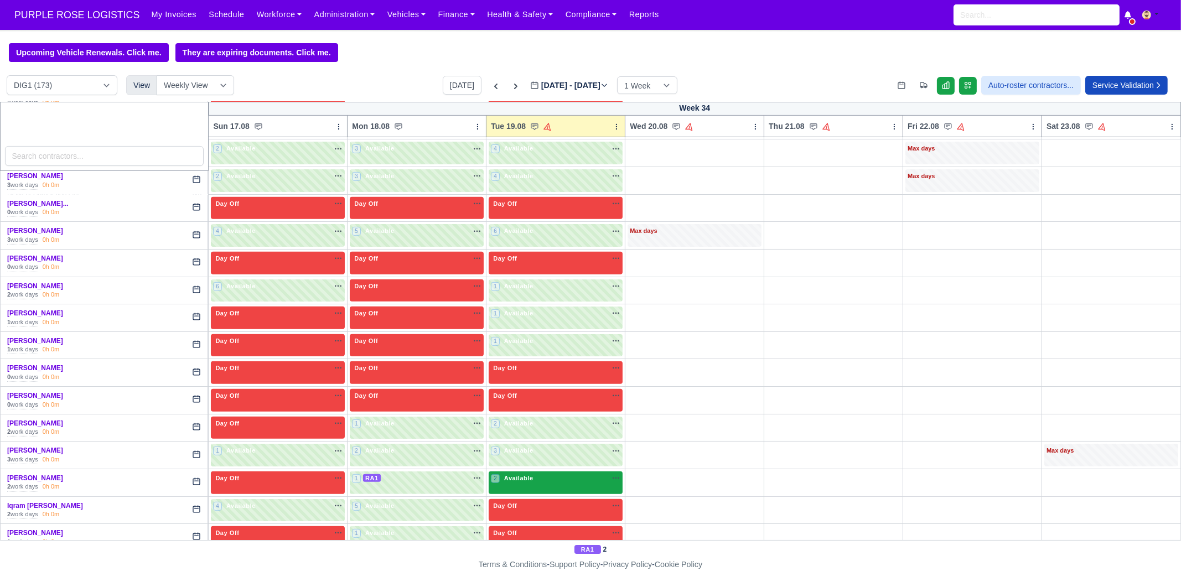
click at [552, 477] on div "2 Available na" at bounding box center [556, 480] width 130 height 12
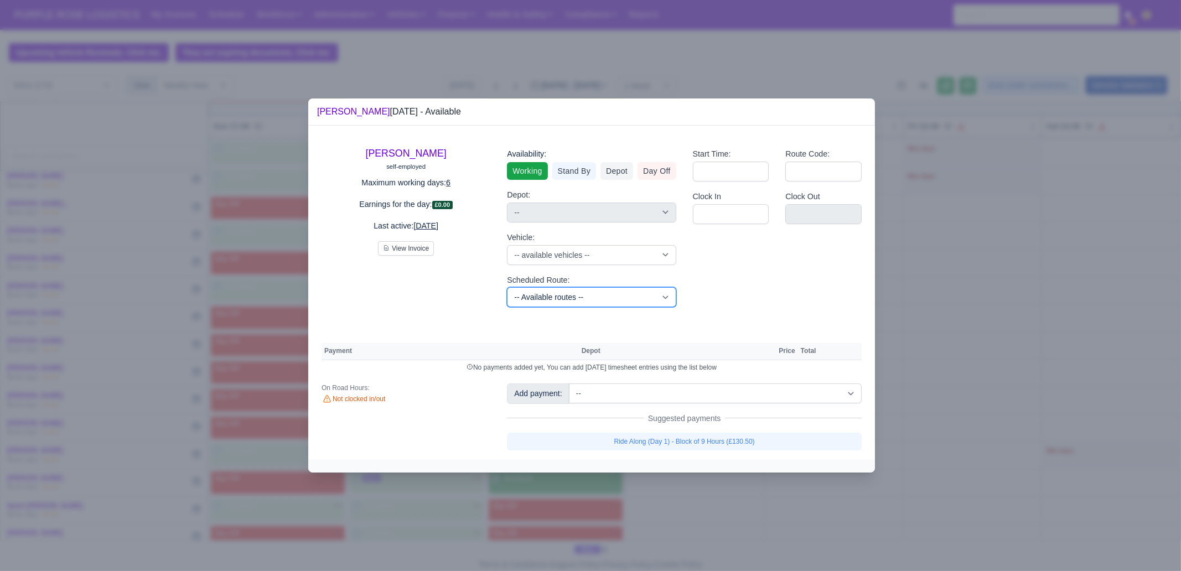
drag, startPoint x: 559, startPoint y: 304, endPoint x: 567, endPoint y: 302, distance: 8.1
click at [559, 304] on select "-- Available routes -- Standard Parcel - Block of 6 Hours - (SD6) AmFlex RTS Ve…" at bounding box center [591, 297] width 169 height 20
click at [507, 287] on select "-- Available routes -- Standard Parcel - Block of 6 Hours - (SD6) AmFlex RTS Ve…" at bounding box center [591, 297] width 169 height 20
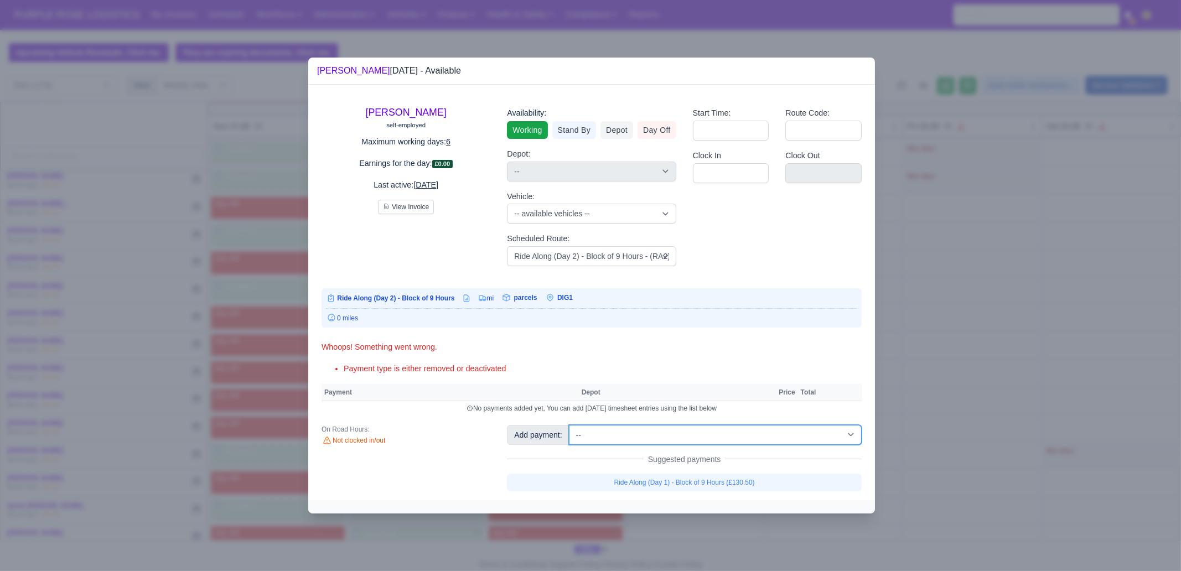
click at [714, 439] on select "-- Additional Hour Support (£14.50) Additional Stop Support (£1.00) BYOD - (Bri…" at bounding box center [715, 435] width 293 height 20
click at [569, 425] on select "-- Additional Hour Support (£14.50) Additional Stop Support (£1.00) BYOD - (Bri…" at bounding box center [715, 435] width 293 height 20
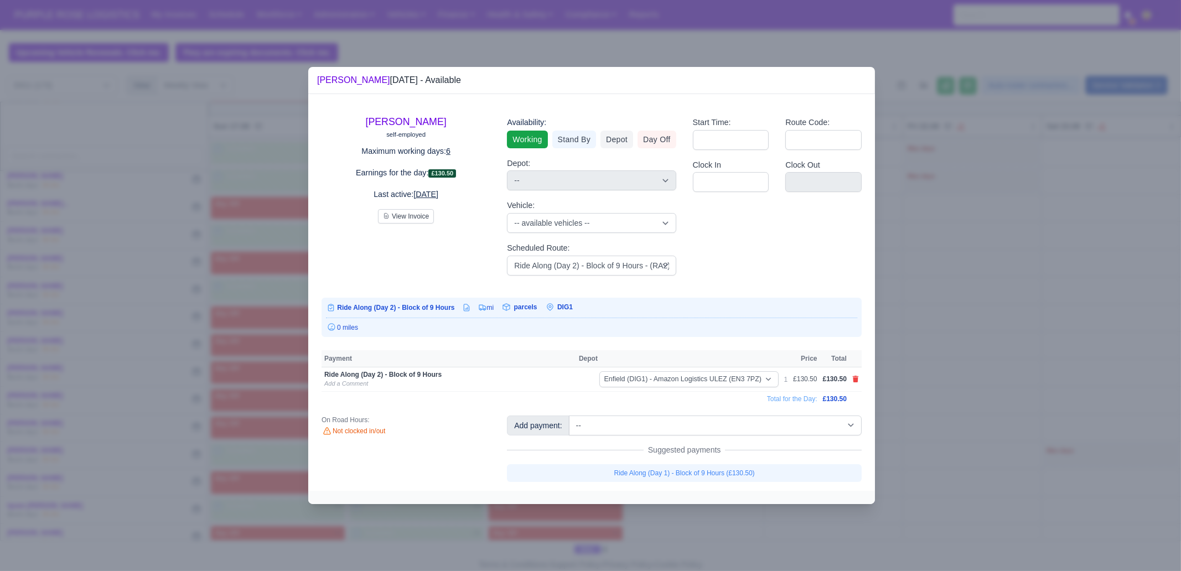
click at [952, 338] on div at bounding box center [590, 285] width 1181 height 571
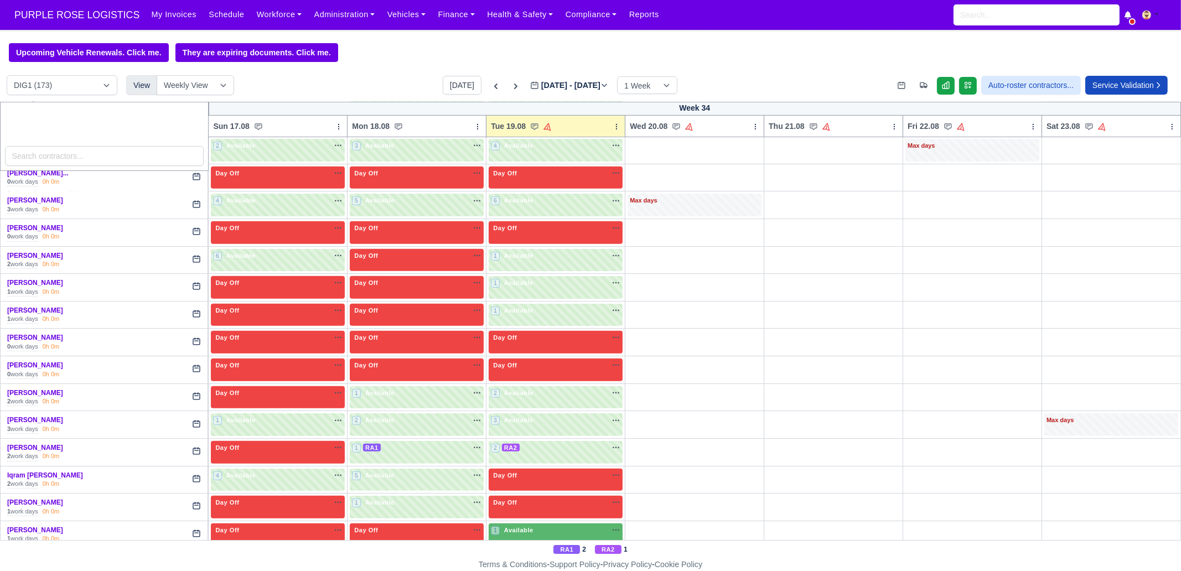
scroll to position [1037, 0]
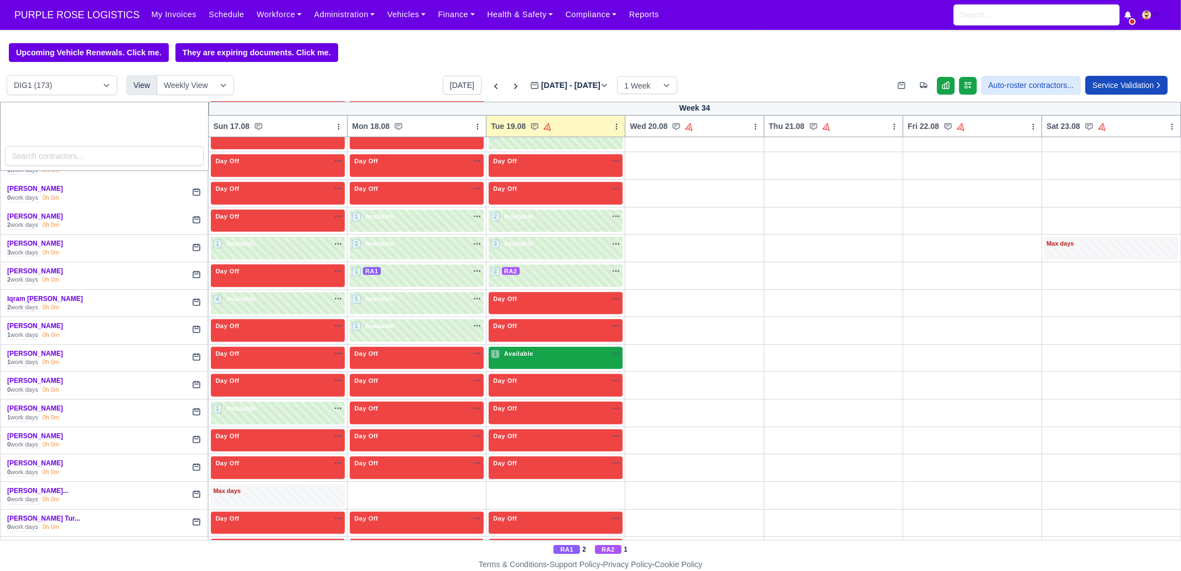
click at [534, 349] on div "1 Available na" at bounding box center [556, 353] width 130 height 9
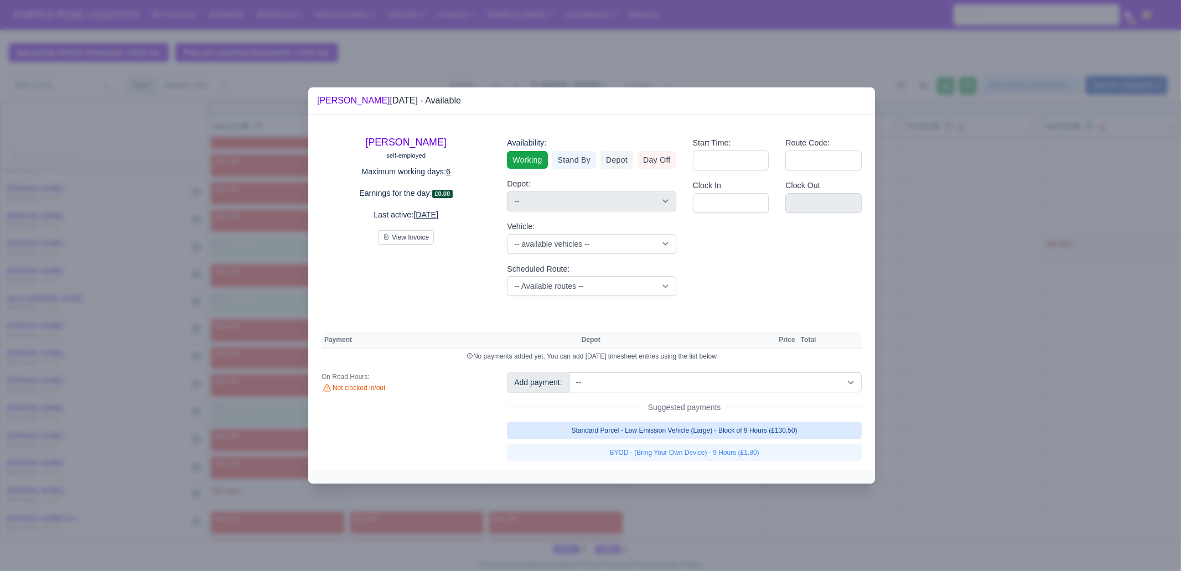
drag, startPoint x: 703, startPoint y: 425, endPoint x: 706, endPoint y: 435, distance: 10.5
click at [703, 425] on link "Standard Parcel - Low Emission Vehicle (Large) - Block of 9 Hours (£130.50)" at bounding box center [684, 431] width 355 height 18
click at [713, 440] on link "Standard Parcel - Low Emission Vehicle (Large) - Block of 9 Hours (£130.50)" at bounding box center [684, 431] width 355 height 18
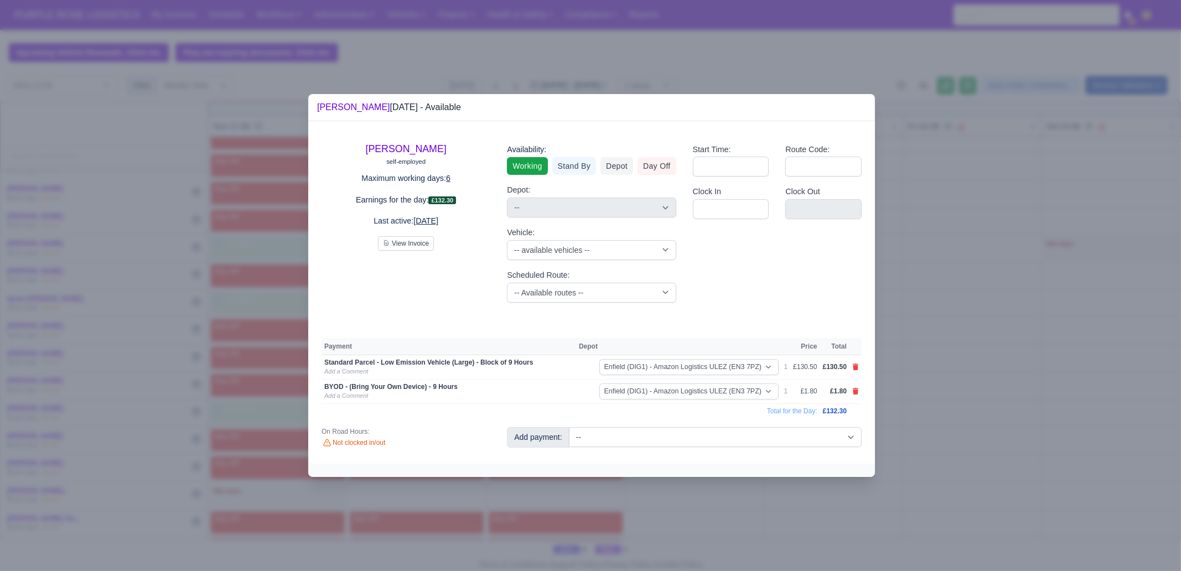
click at [724, 517] on div at bounding box center [590, 285] width 1181 height 571
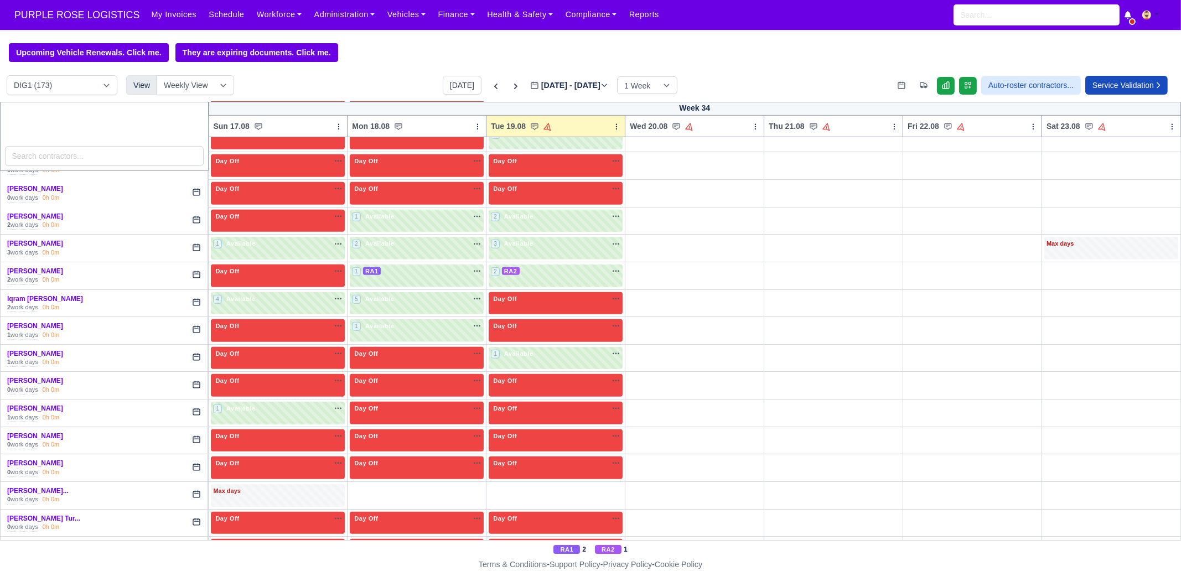
click at [273, 492] on div "Max days" at bounding box center [278, 495] width 134 height 23
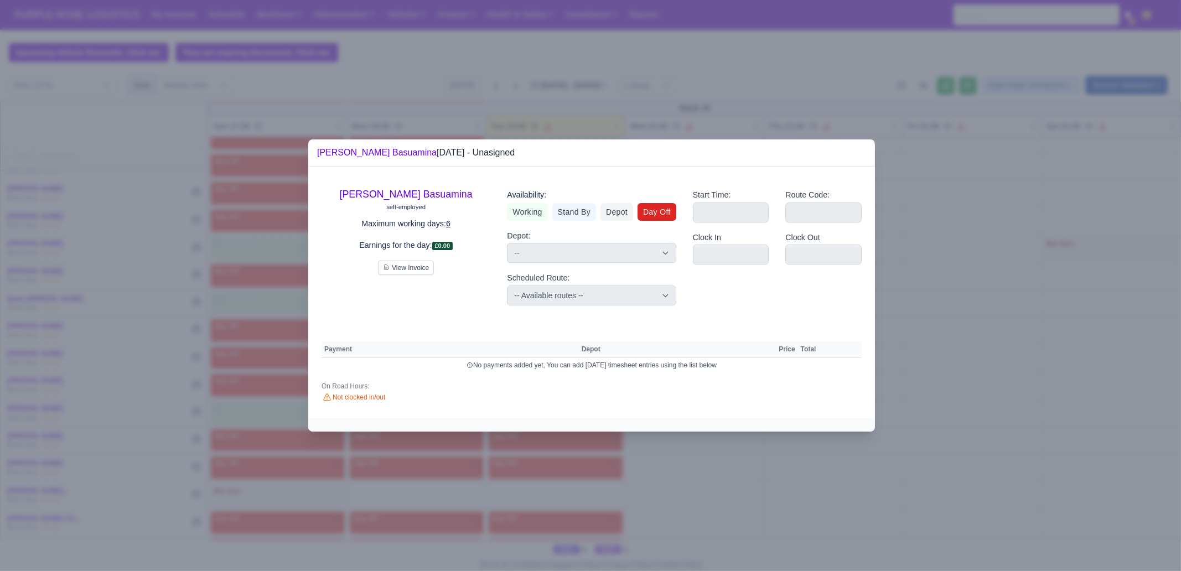
click at [656, 210] on link "Day Off" at bounding box center [657, 212] width 39 height 18
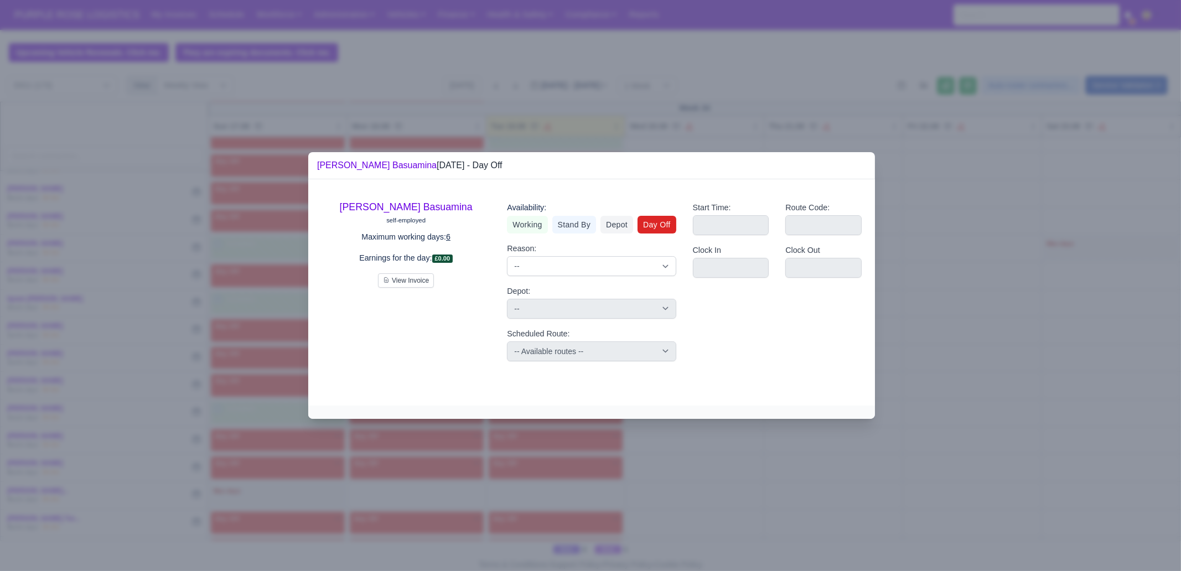
click at [747, 489] on div at bounding box center [590, 285] width 1181 height 571
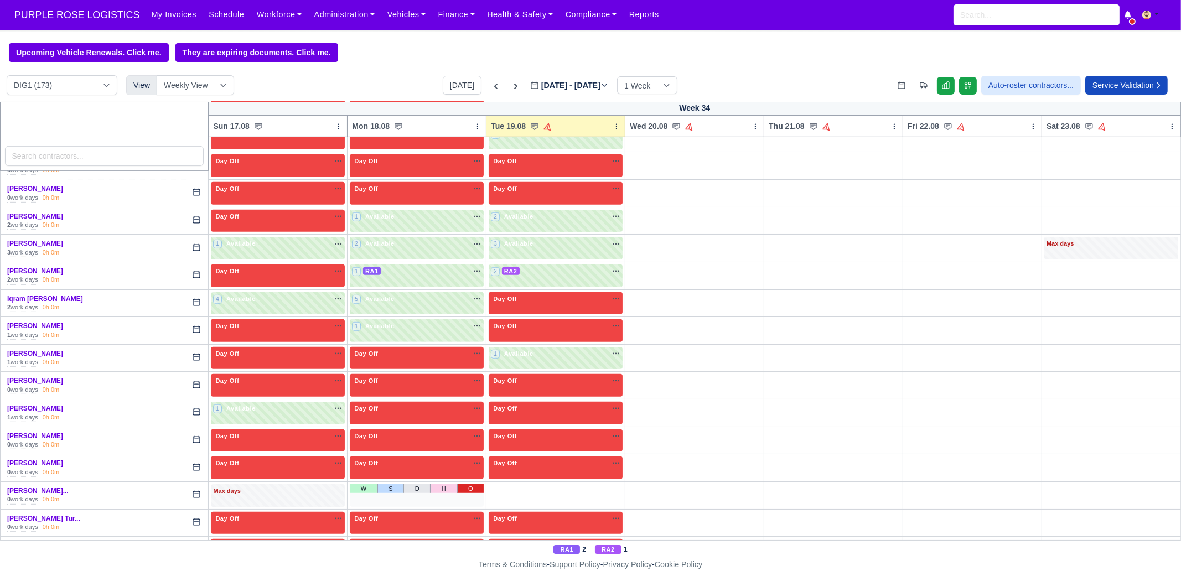
click at [464, 484] on link "O" at bounding box center [470, 488] width 27 height 9
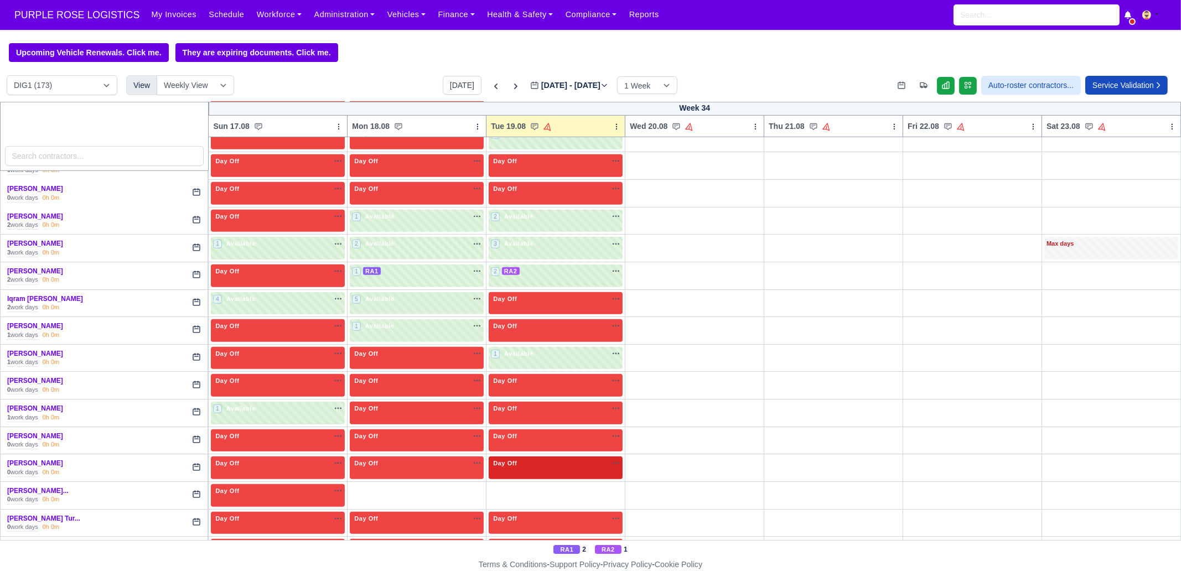
click at [604, 484] on link "O" at bounding box center [609, 488] width 27 height 9
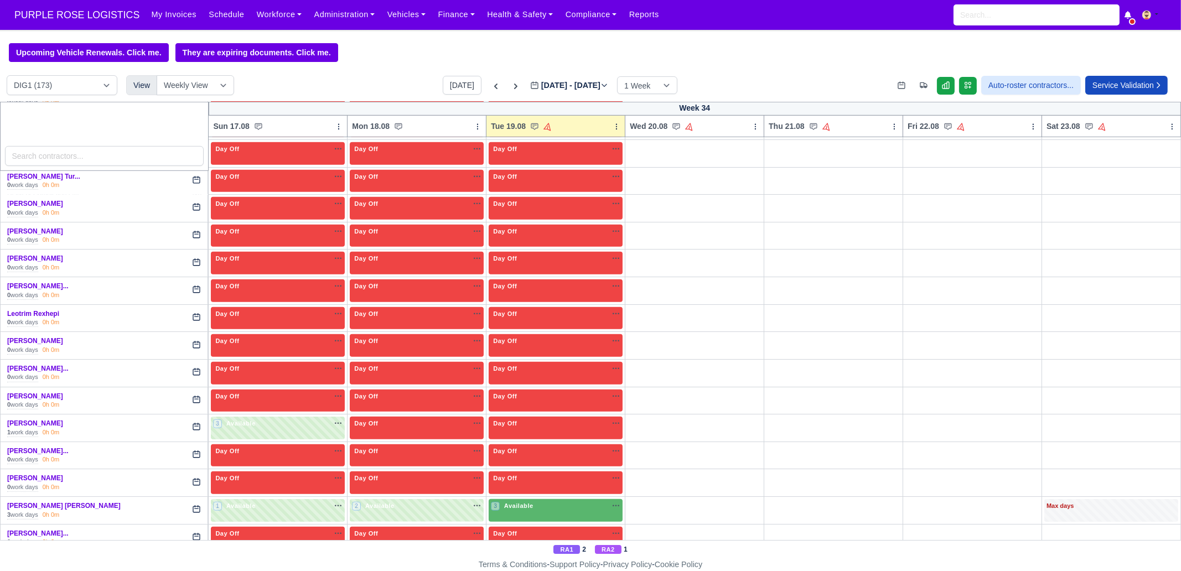
scroll to position [1384, 0]
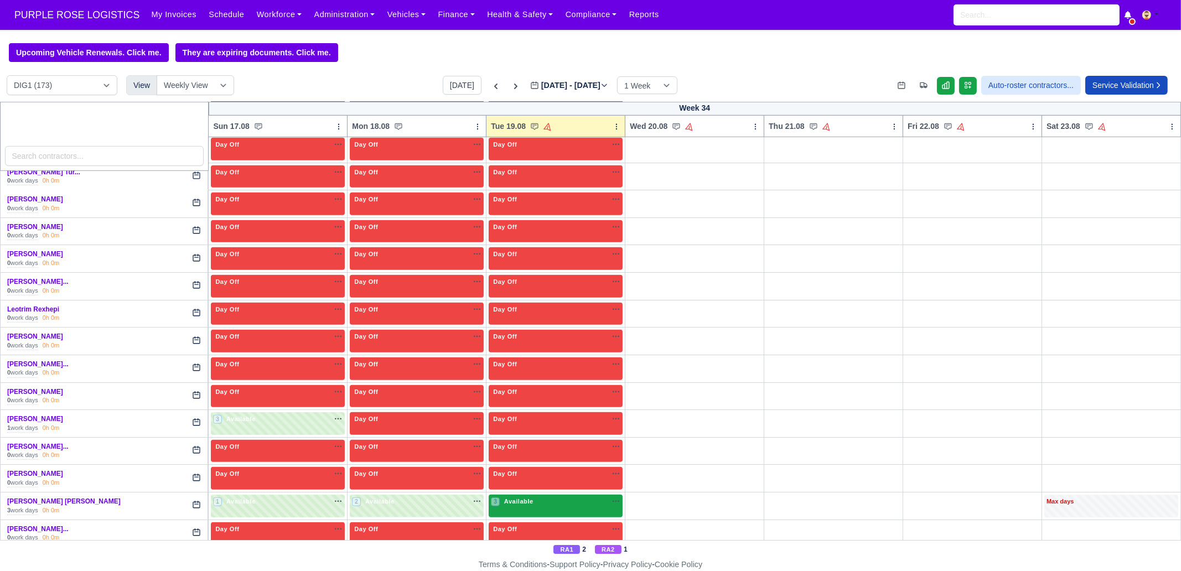
click at [560, 501] on div "3 Available" at bounding box center [556, 506] width 134 height 23
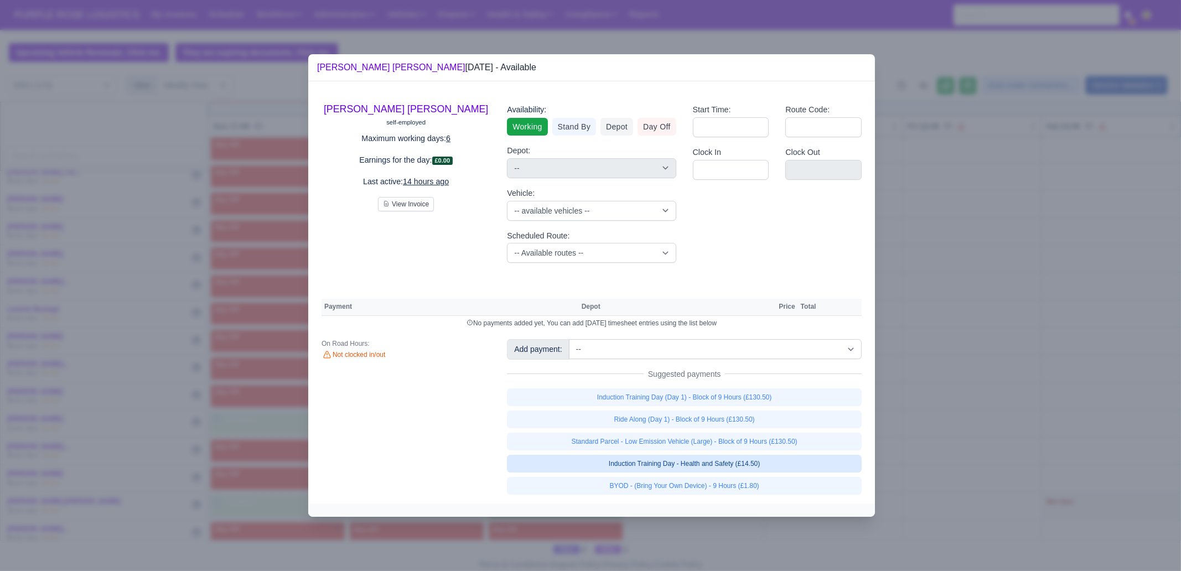
drag, startPoint x: 783, startPoint y: 439, endPoint x: 780, endPoint y: 461, distance: 21.8
click at [783, 439] on link "Standard Parcel - Low Emission Vehicle (Large) - Block of 9 Hours (£130.50)" at bounding box center [684, 442] width 355 height 18
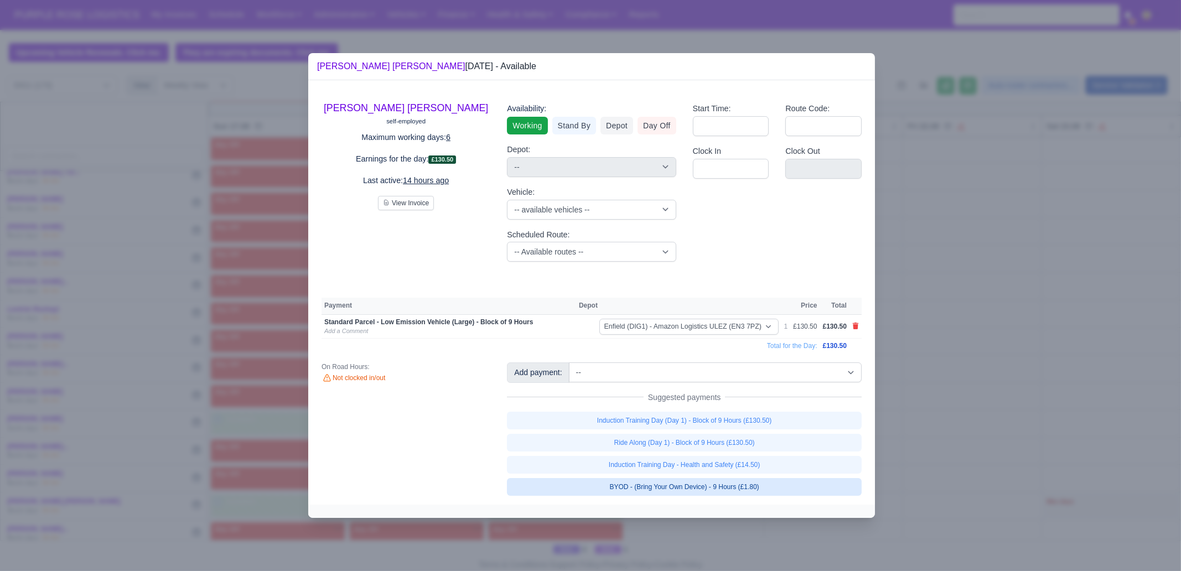
click at [773, 489] on link "BYOD - (Bring Your Own Device) - 9 Hours (£1.80)" at bounding box center [684, 487] width 355 height 18
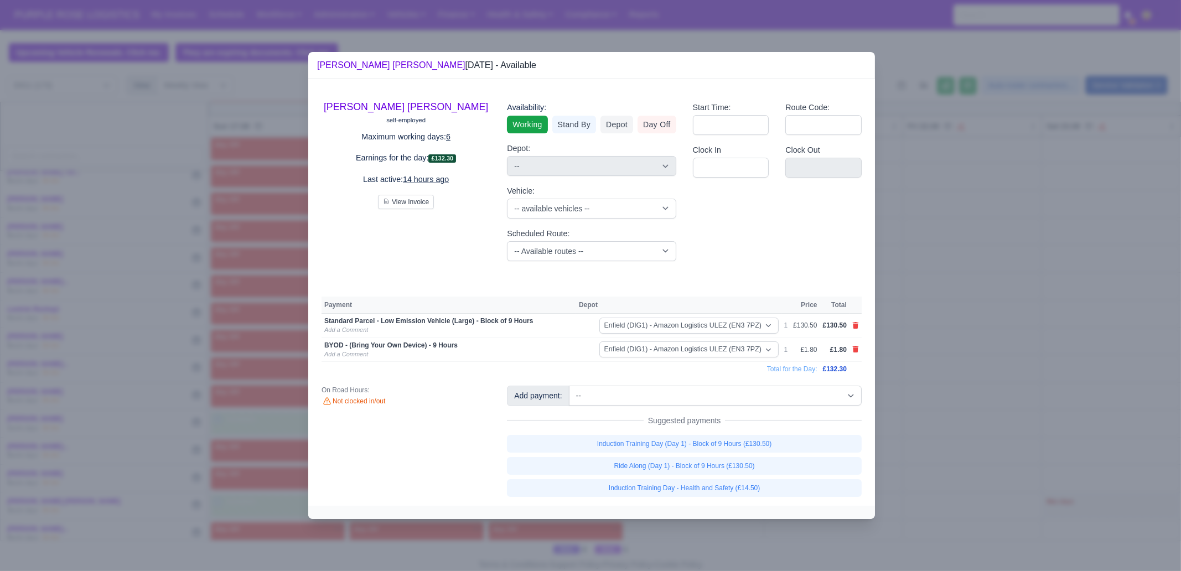
click at [1015, 446] on div at bounding box center [590, 285] width 1181 height 571
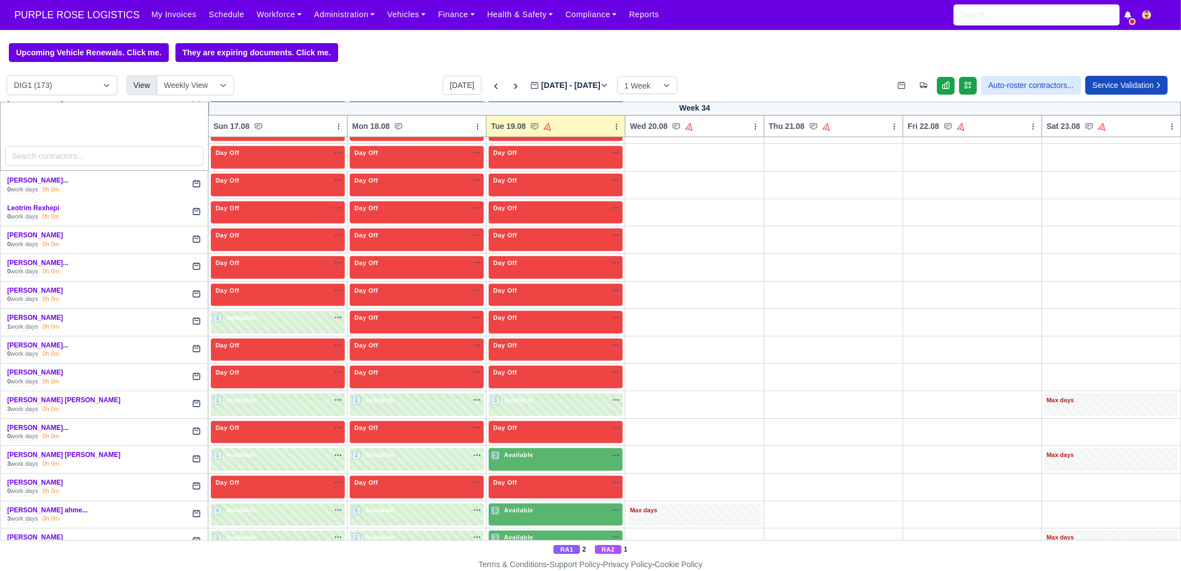
scroll to position [1522, 0]
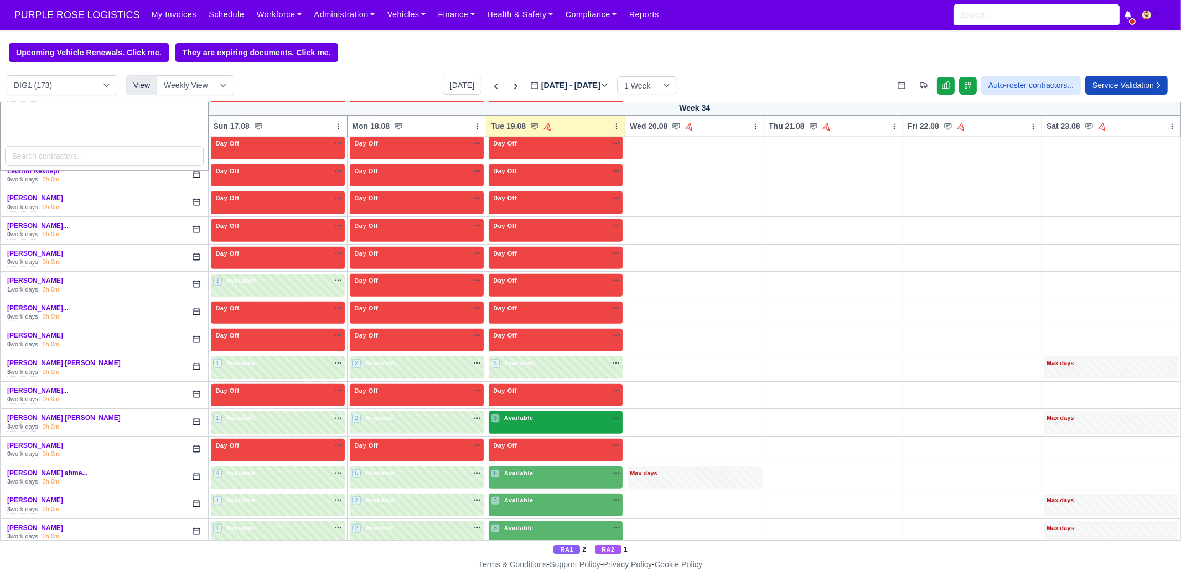
click at [510, 411] on div "3 Available" at bounding box center [556, 422] width 134 height 23
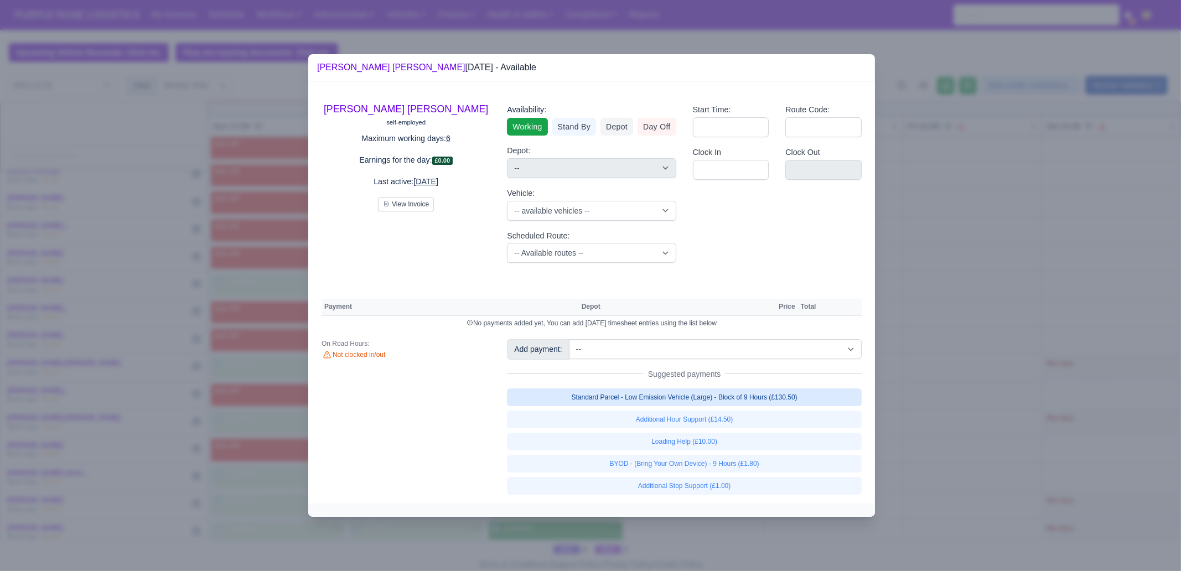
click at [746, 400] on link "Standard Parcel - Low Emission Vehicle (Large) - Block of 9 Hours (£130.50)" at bounding box center [684, 398] width 355 height 18
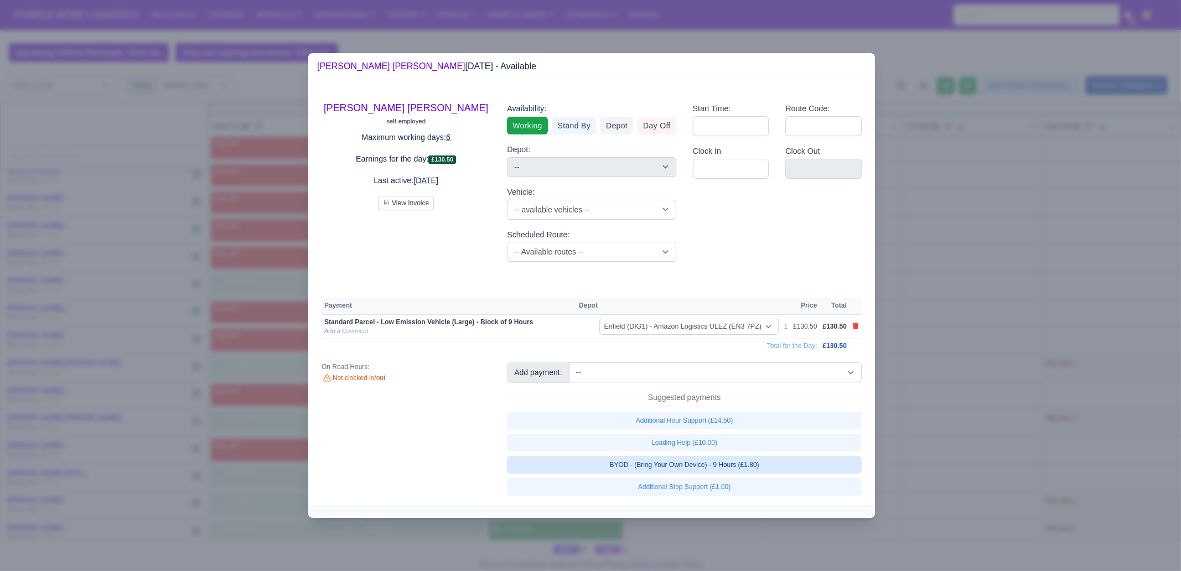
click at [764, 467] on link "BYOD - (Bring Your Own Device) - 9 Hours (£1.80)" at bounding box center [684, 465] width 355 height 18
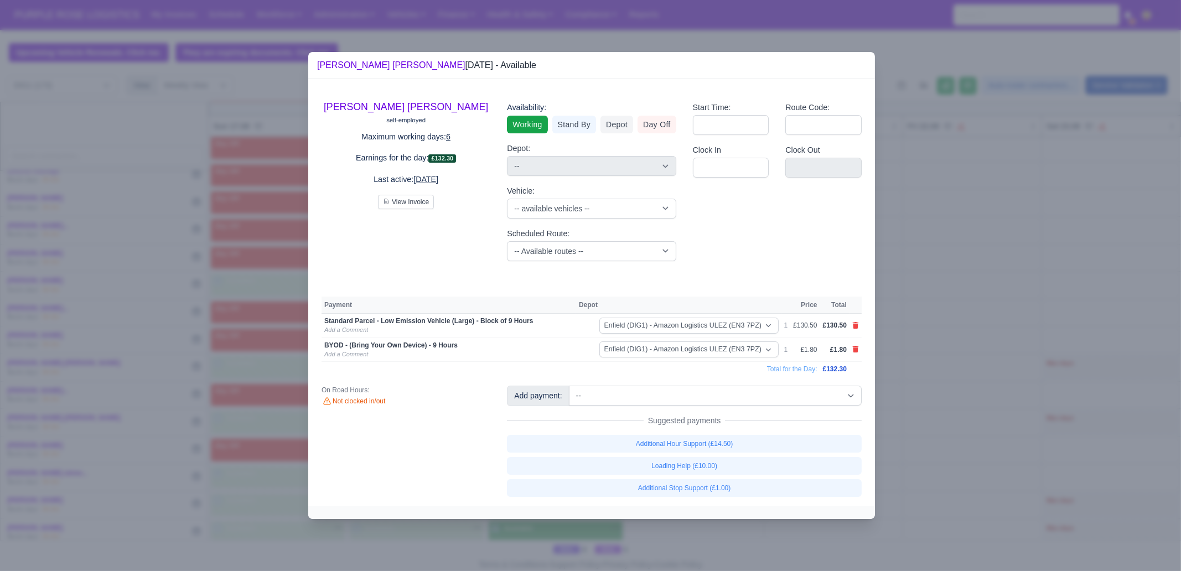
click at [968, 427] on div at bounding box center [590, 285] width 1181 height 571
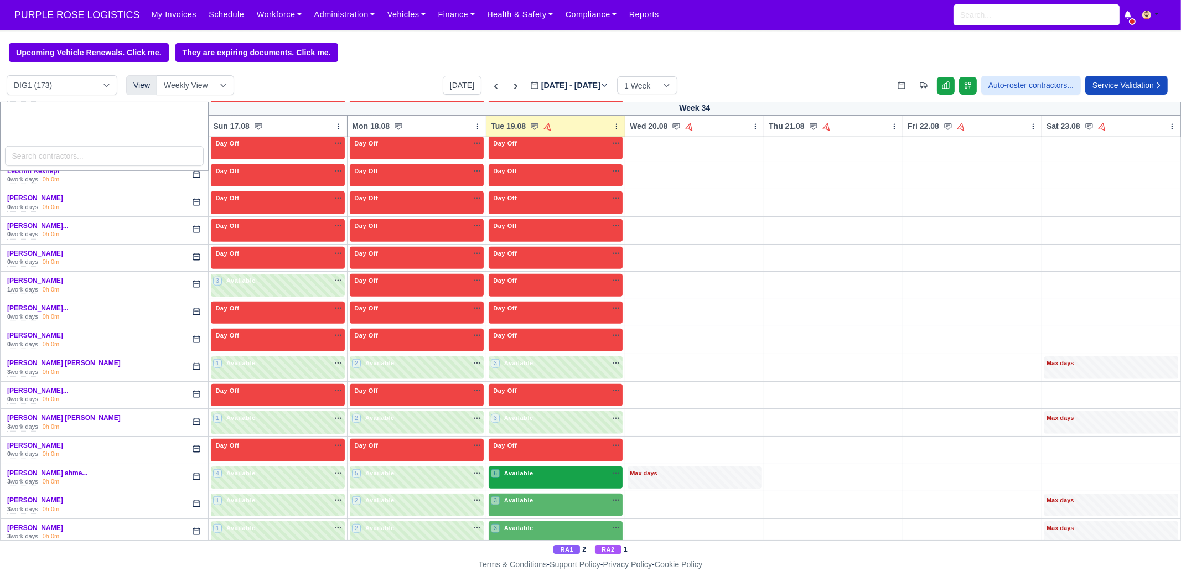
click at [512, 469] on span "Available" at bounding box center [519, 473] width 34 height 8
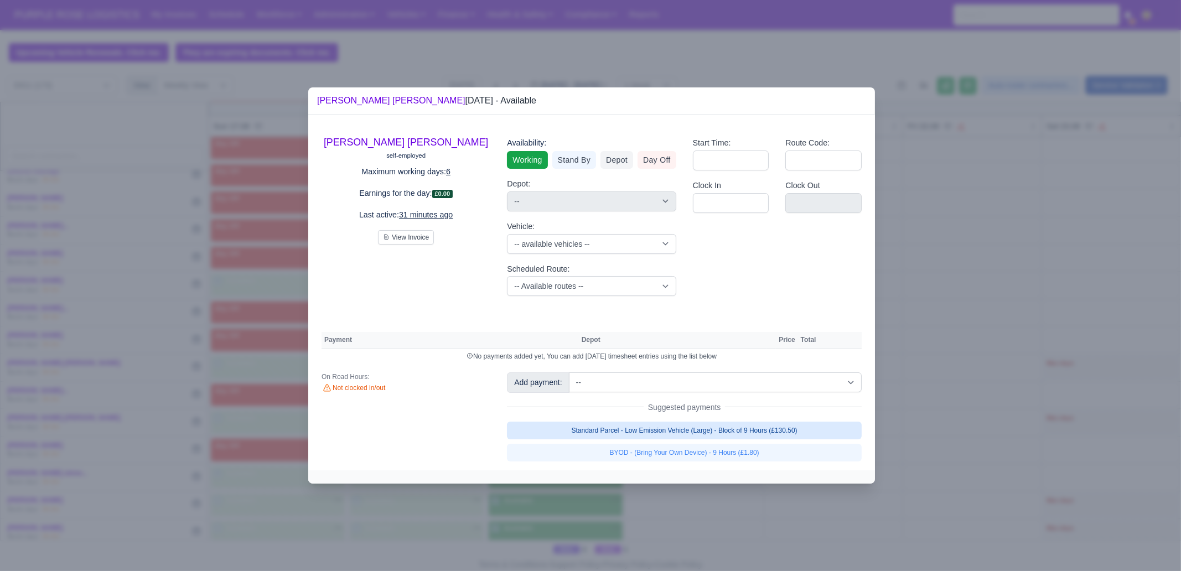
click at [739, 433] on link "Standard Parcel - Low Emission Vehicle (Large) - Block of 9 Hours (£130.50)" at bounding box center [684, 431] width 355 height 18
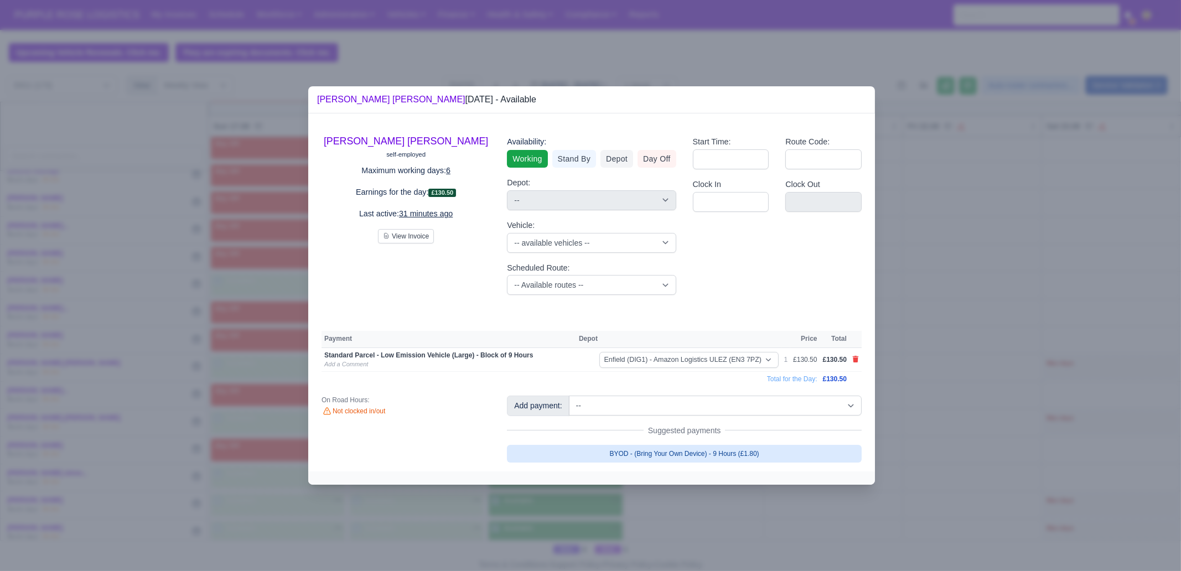
click at [737, 451] on link "BYOD - (Bring Your Own Device) - 9 Hours (£1.80)" at bounding box center [684, 454] width 355 height 18
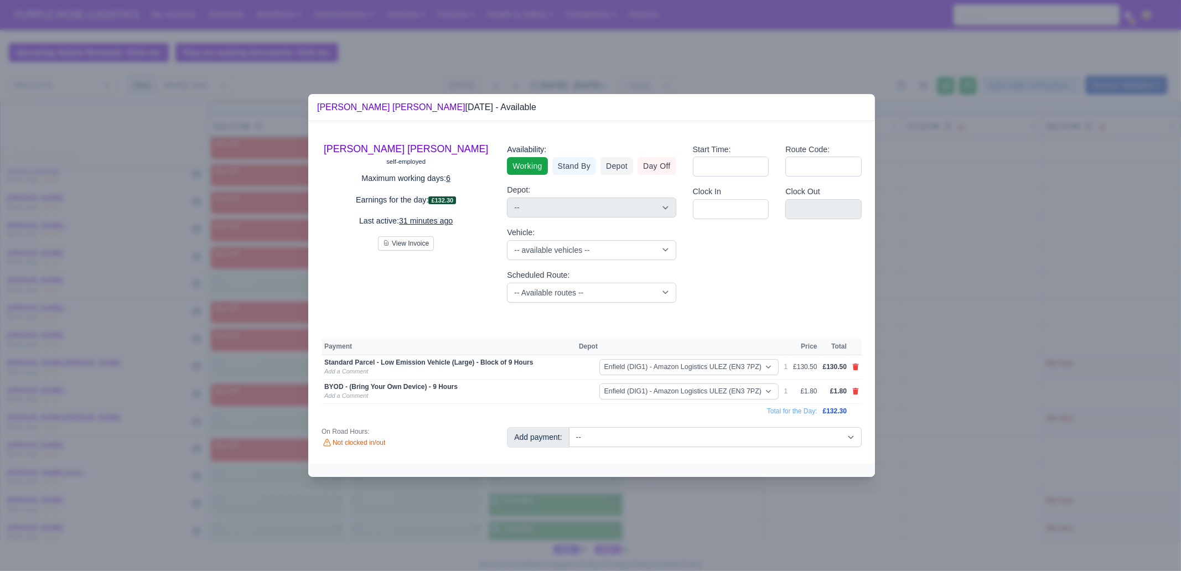
click at [980, 391] on div at bounding box center [590, 285] width 1181 height 571
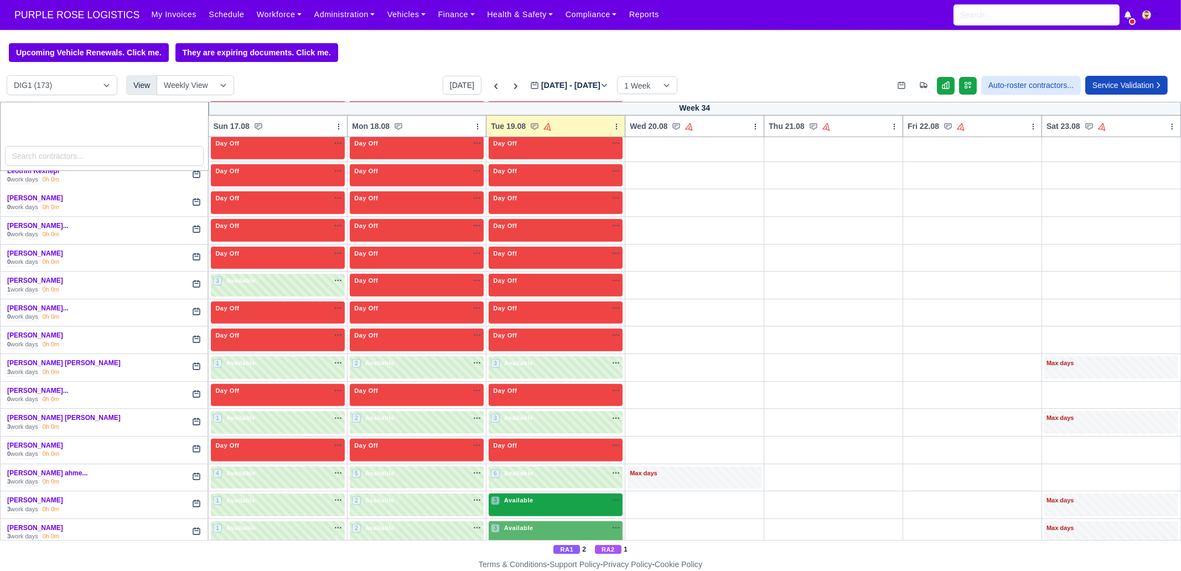
click at [545, 496] on div "3 Available na" at bounding box center [556, 500] width 130 height 9
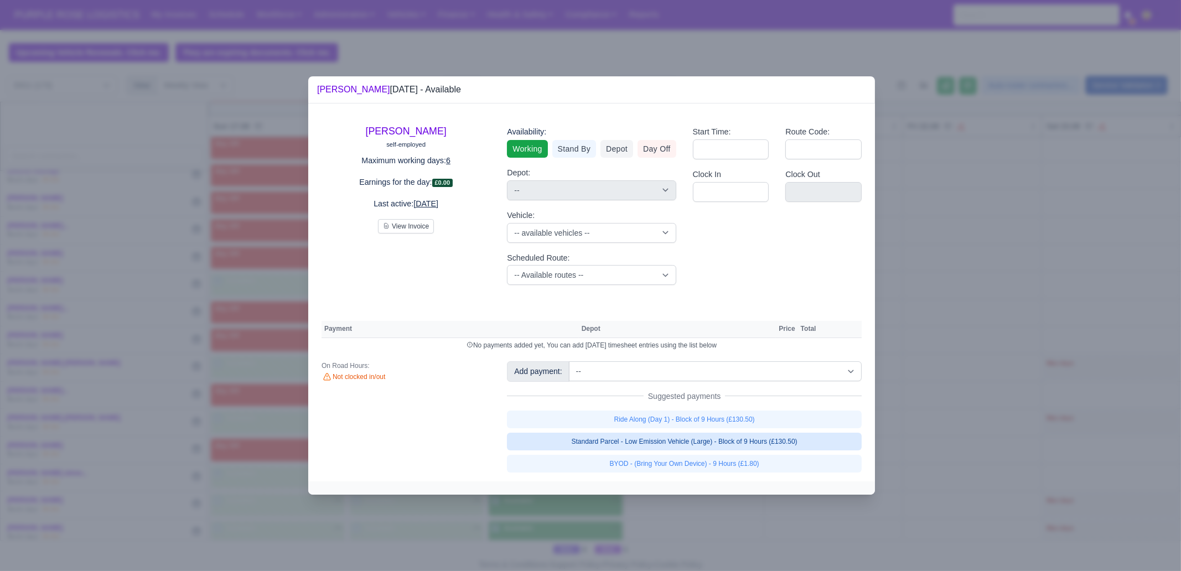
click at [736, 444] on link "Standard Parcel - Low Emission Vehicle (Large) - Block of 9 Hours (£130.50)" at bounding box center [684, 442] width 355 height 18
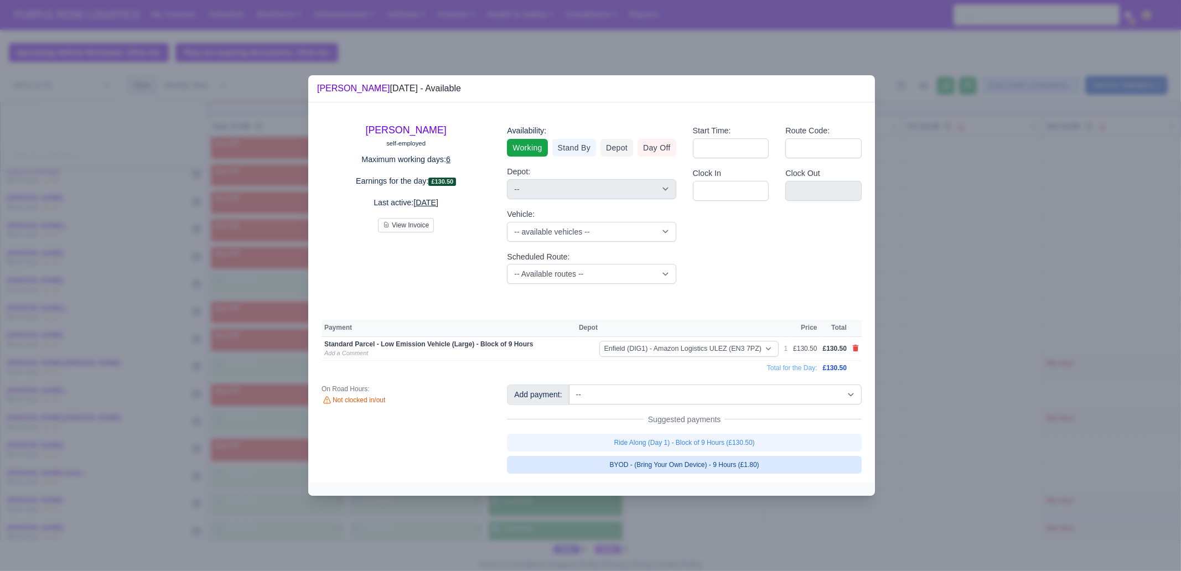
click at [742, 464] on link "BYOD - (Bring Your Own Device) - 9 Hours (£1.80)" at bounding box center [684, 465] width 355 height 18
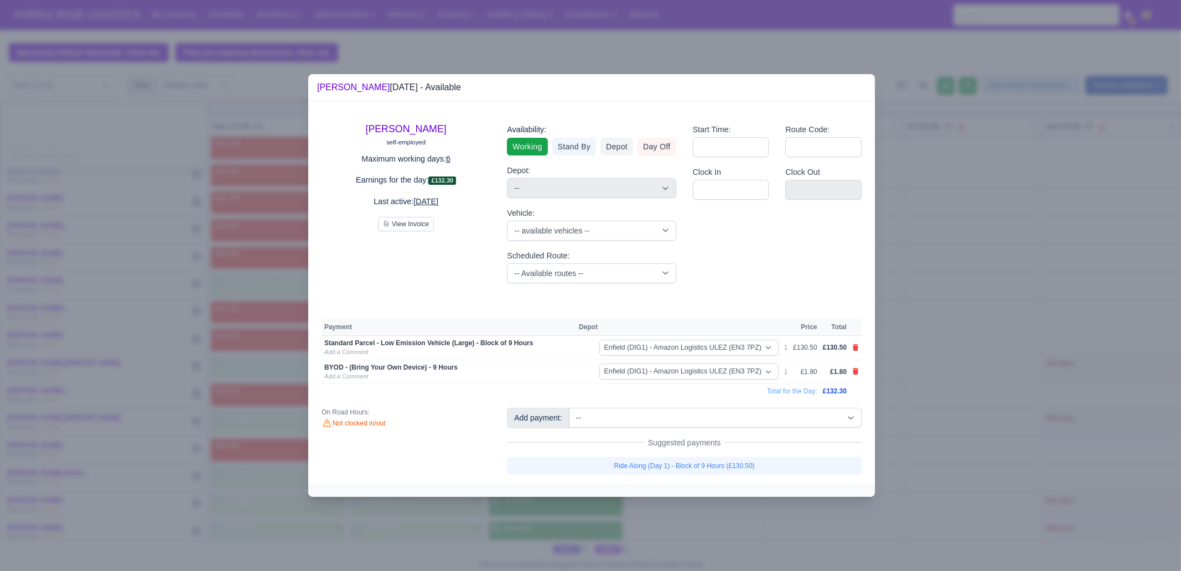
click at [761, 515] on div at bounding box center [590, 285] width 1181 height 571
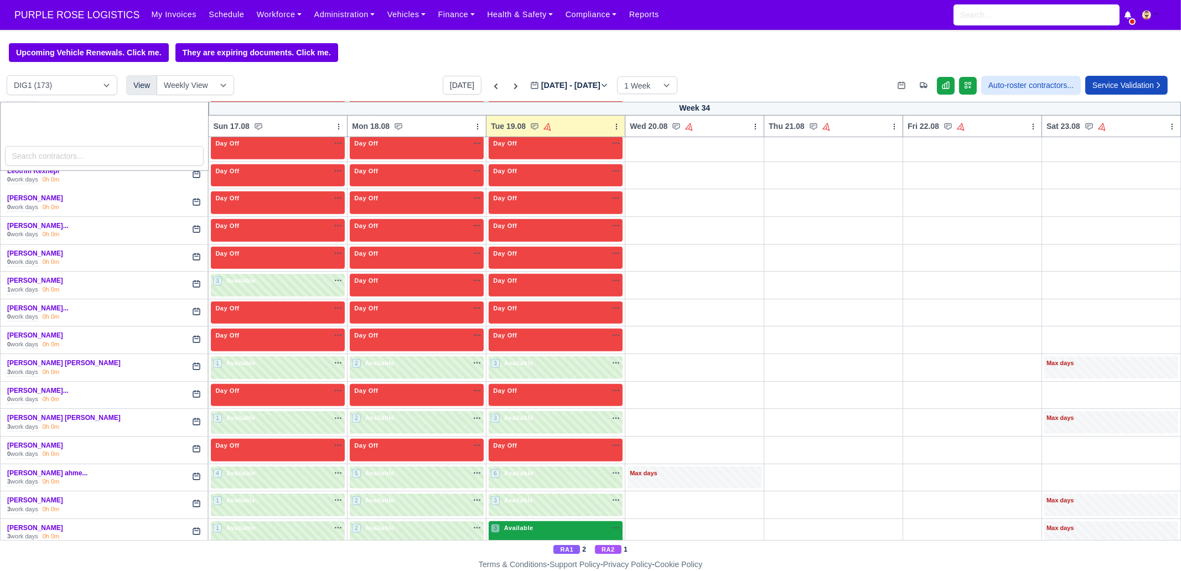
click at [540, 524] on div "3 Available" at bounding box center [556, 533] width 134 height 23
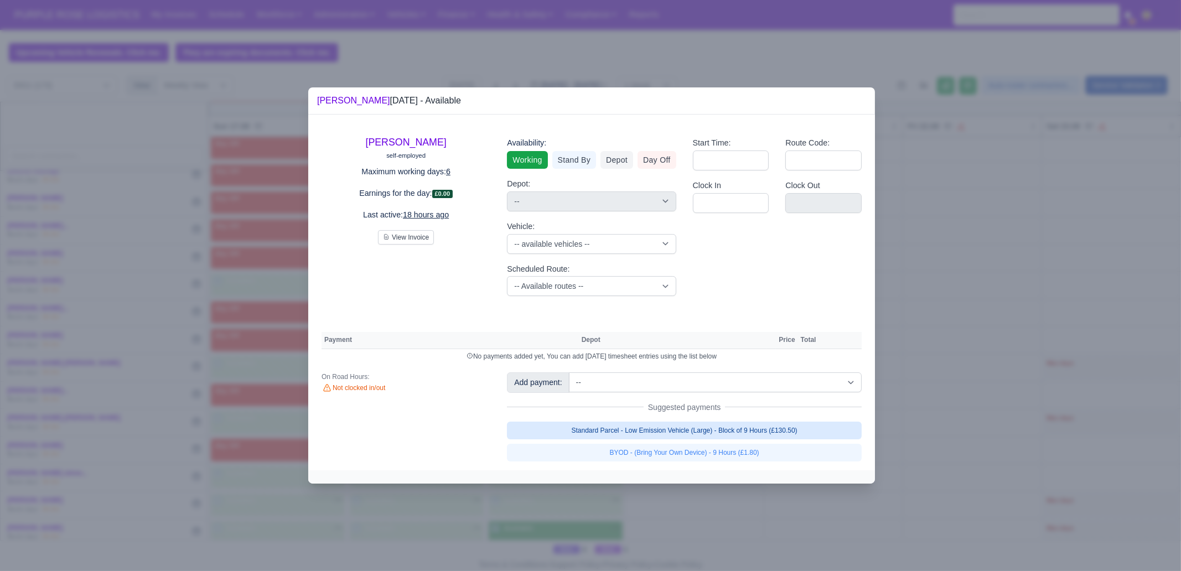
click at [711, 430] on link "Standard Parcel - Low Emission Vehicle (Large) - Block of 9 Hours (£130.50)" at bounding box center [684, 431] width 355 height 18
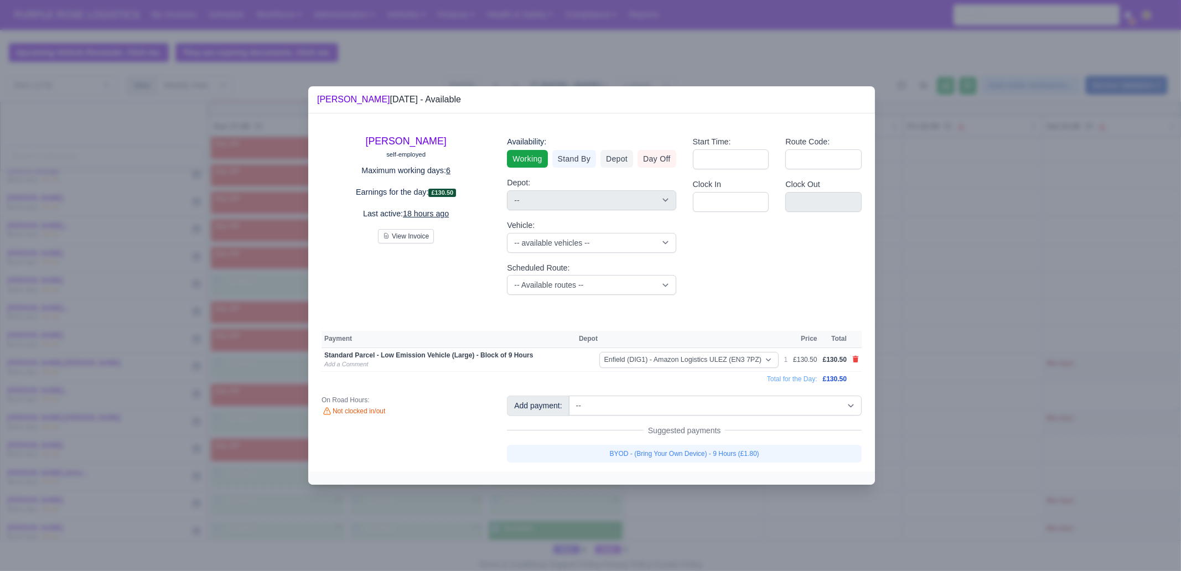
click at [711, 448] on link "BYOD - (Bring Your Own Device) - 9 Hours (£1.80)" at bounding box center [684, 454] width 355 height 18
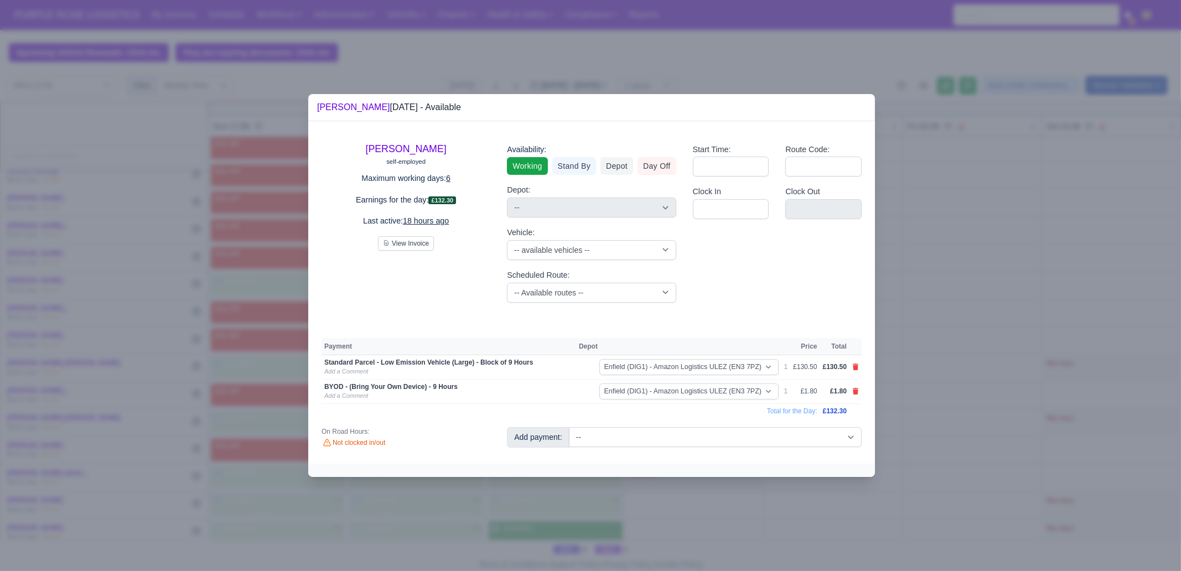
click at [722, 517] on div at bounding box center [590, 285] width 1181 height 571
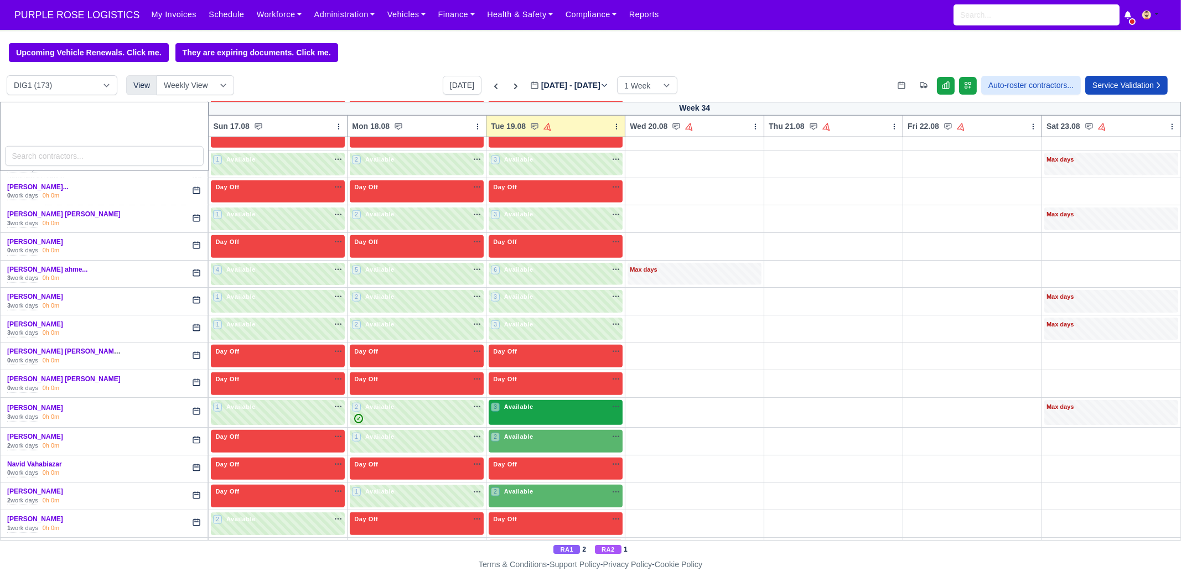
scroll to position [1730, 0]
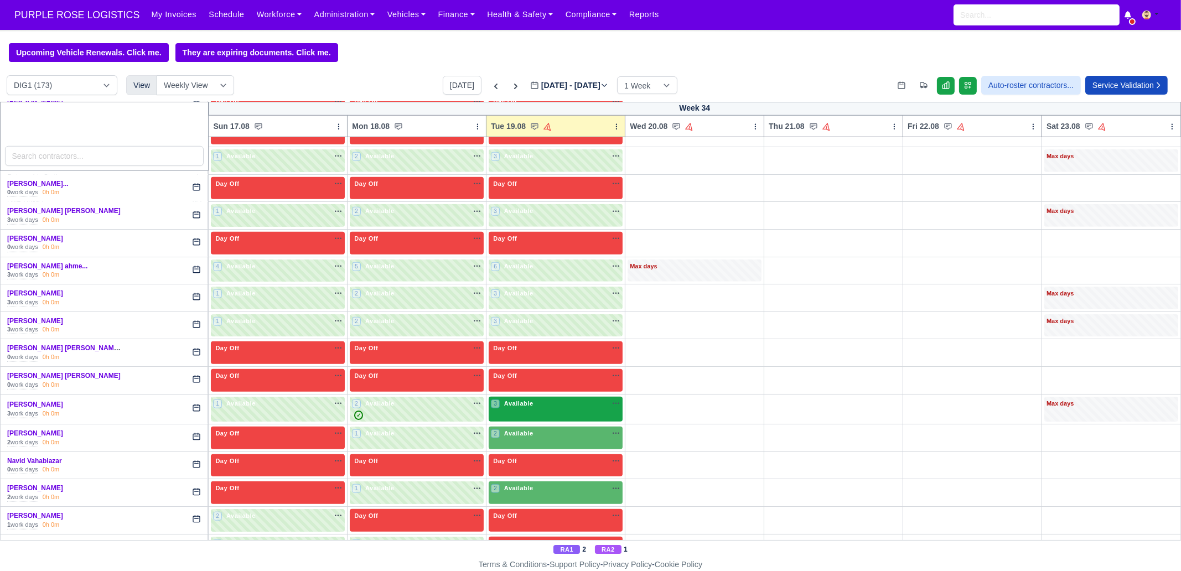
click at [512, 399] on div "3 Available na" at bounding box center [556, 405] width 130 height 12
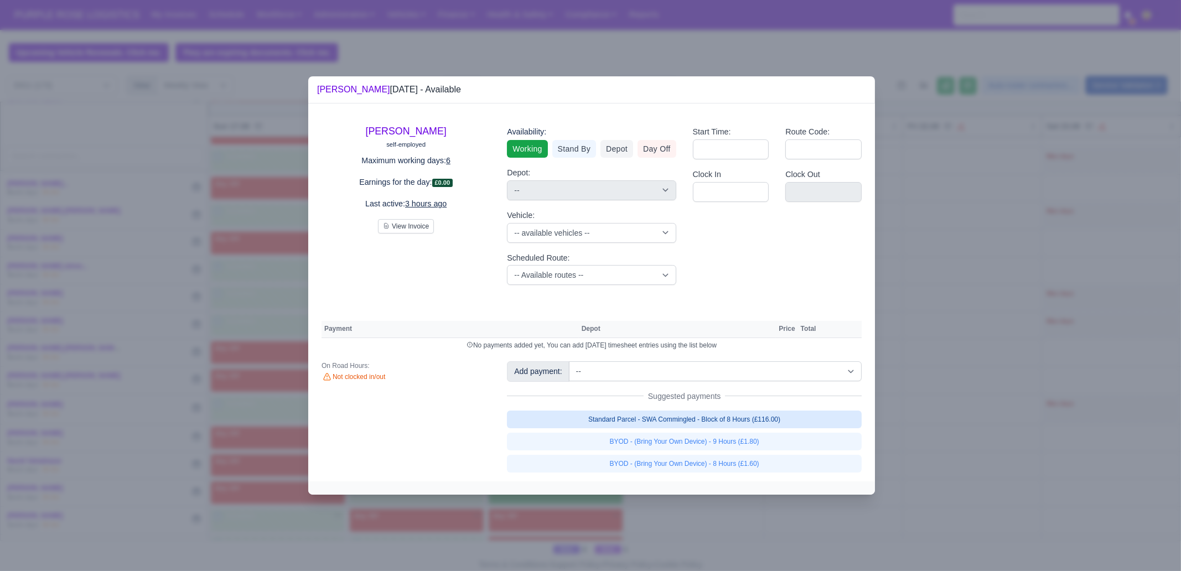
click at [761, 420] on link "Standard Parcel - SWA Commingled - Block of 8 Hours (£116.00)" at bounding box center [684, 420] width 355 height 18
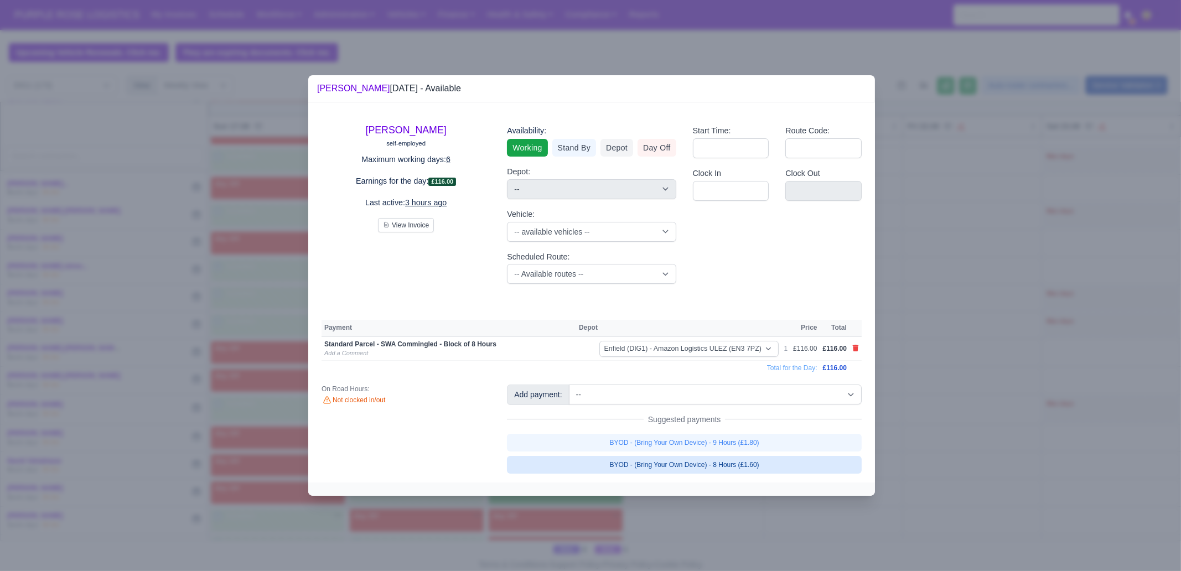
click at [772, 464] on link "BYOD - (Bring Your Own Device) - 8 Hours (£1.60)" at bounding box center [684, 465] width 355 height 18
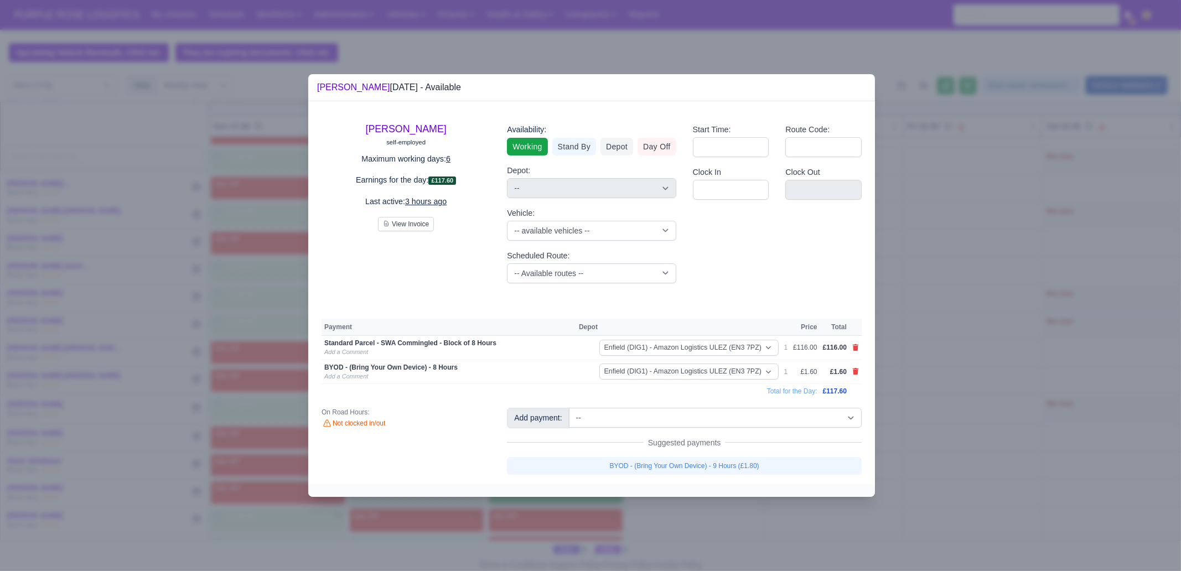
drag, startPoint x: 772, startPoint y: 522, endPoint x: 553, endPoint y: 513, distance: 219.4
click at [772, 522] on div at bounding box center [590, 285] width 1181 height 571
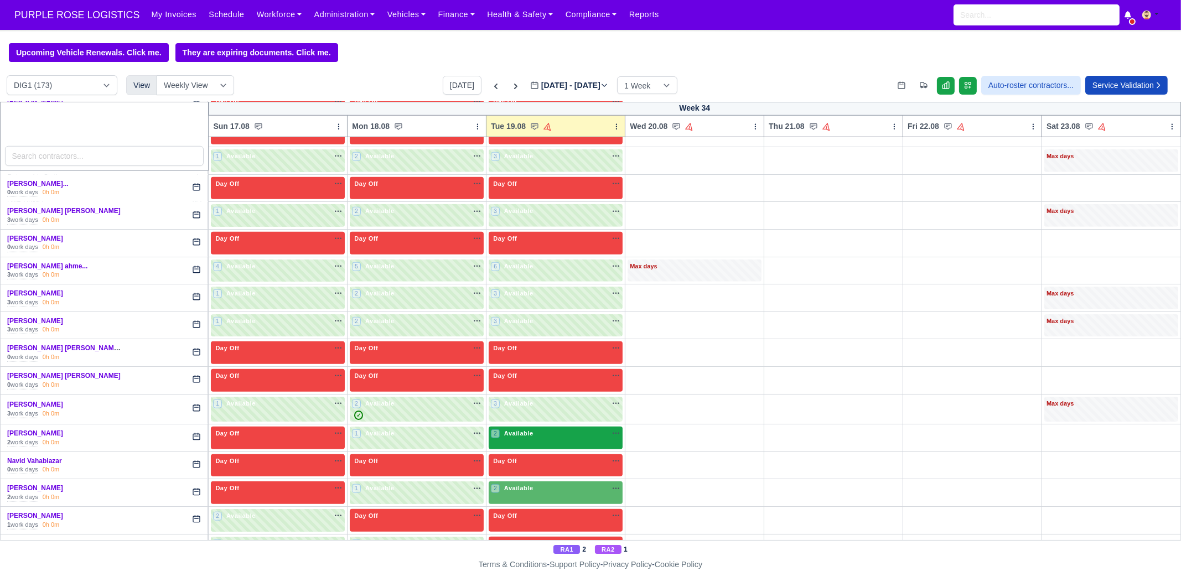
click at [531, 429] on div "2 Available na" at bounding box center [556, 433] width 130 height 9
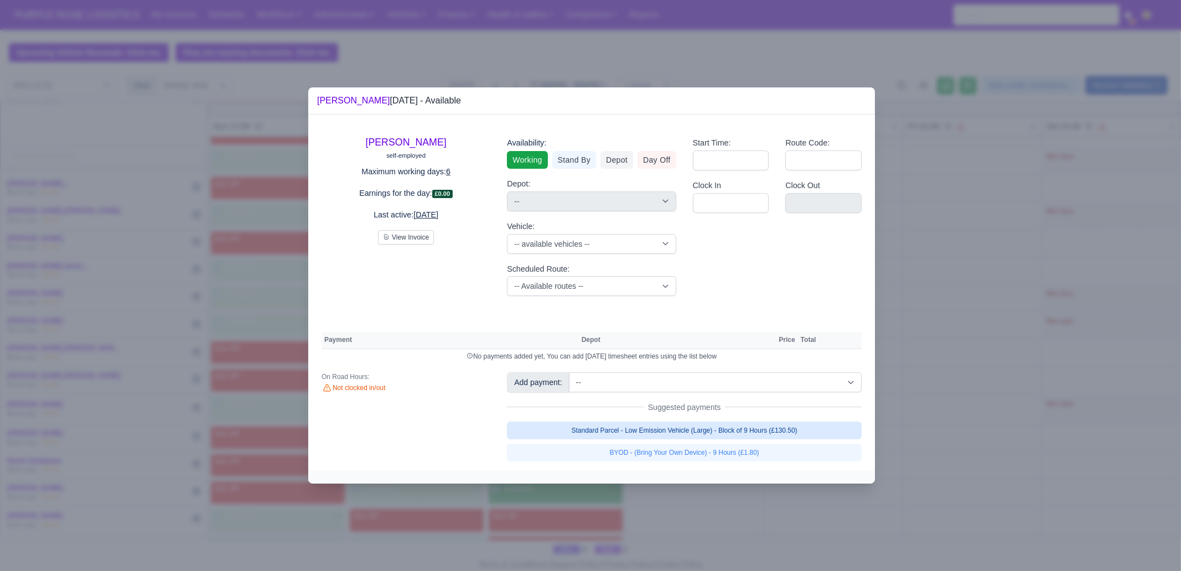
click at [736, 424] on link "Standard Parcel - Low Emission Vehicle (Large) - Block of 9 Hours (£130.50)" at bounding box center [684, 431] width 355 height 18
click at [739, 440] on link "Standard Parcel - Low Emission Vehicle (Large) - Block of 9 Hours (£130.50)" at bounding box center [684, 431] width 355 height 18
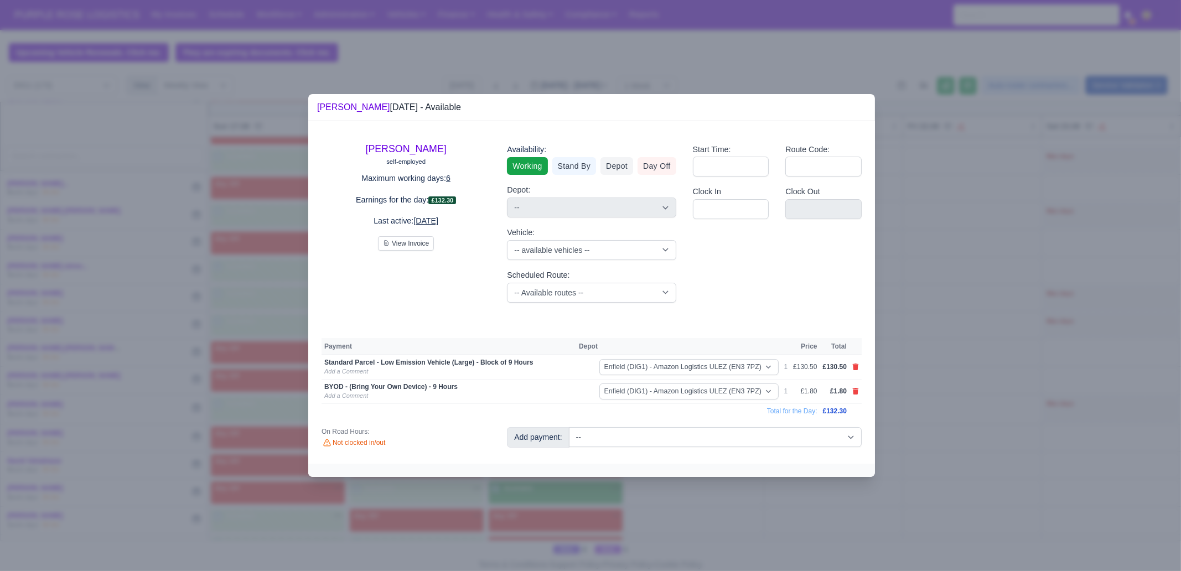
click at [751, 528] on div at bounding box center [590, 285] width 1181 height 571
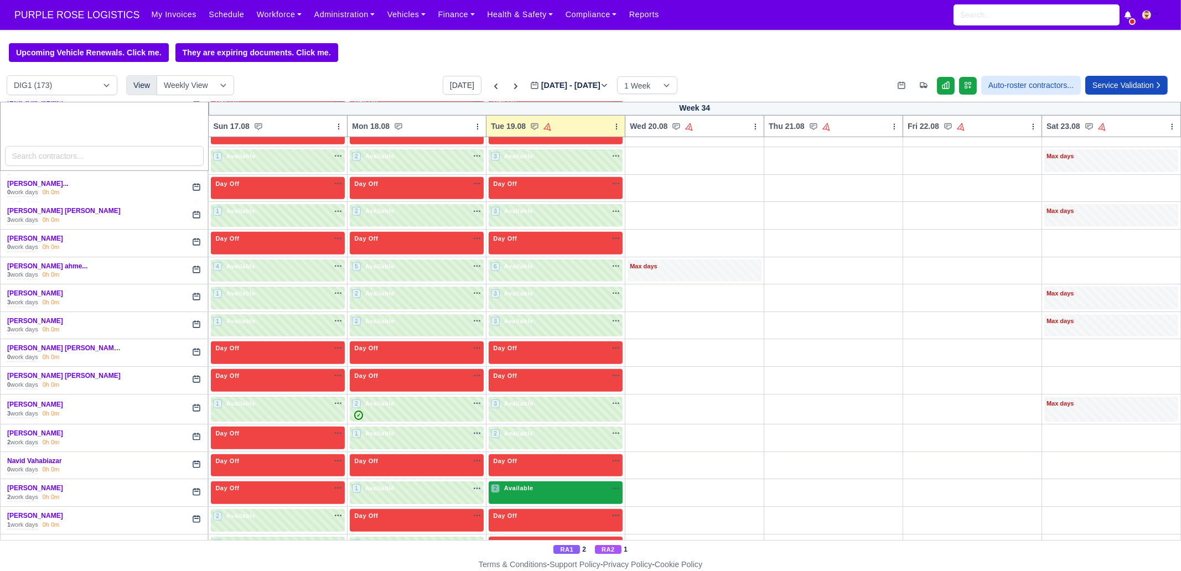
click at [526, 484] on div "2 Available na" at bounding box center [556, 490] width 130 height 12
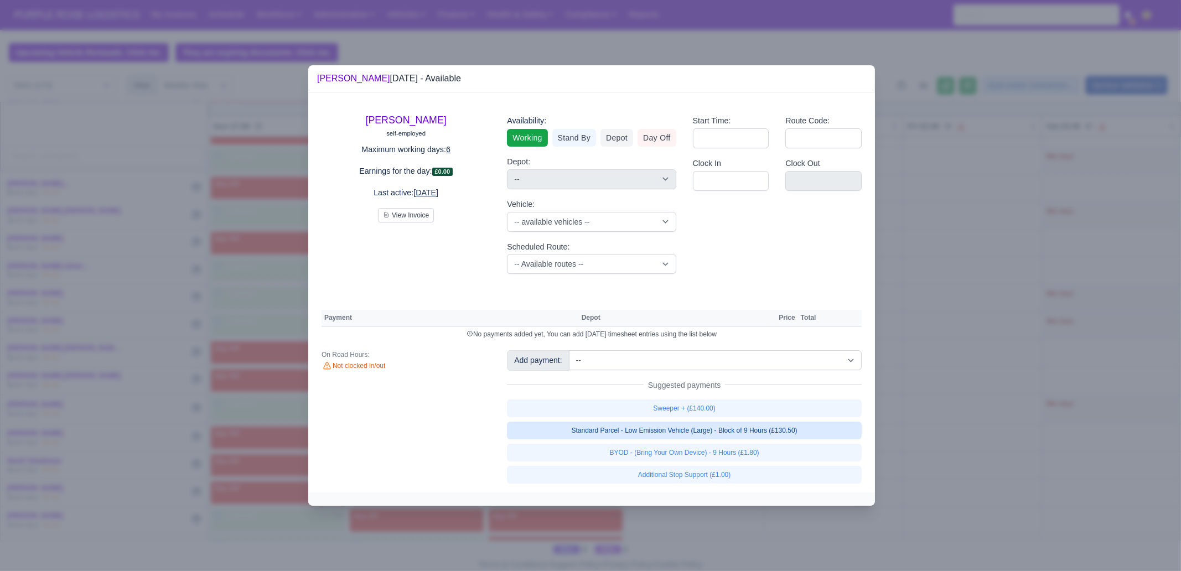
click at [751, 427] on link "Standard Parcel - Low Emission Vehicle (Large) - Block of 9 Hours (£130.50)" at bounding box center [684, 431] width 355 height 18
click at [747, 447] on div "Sweeper + (£140.00) Standard Parcel - Low Emission Vehicle (Large) - Block of 9…" at bounding box center [684, 442] width 355 height 84
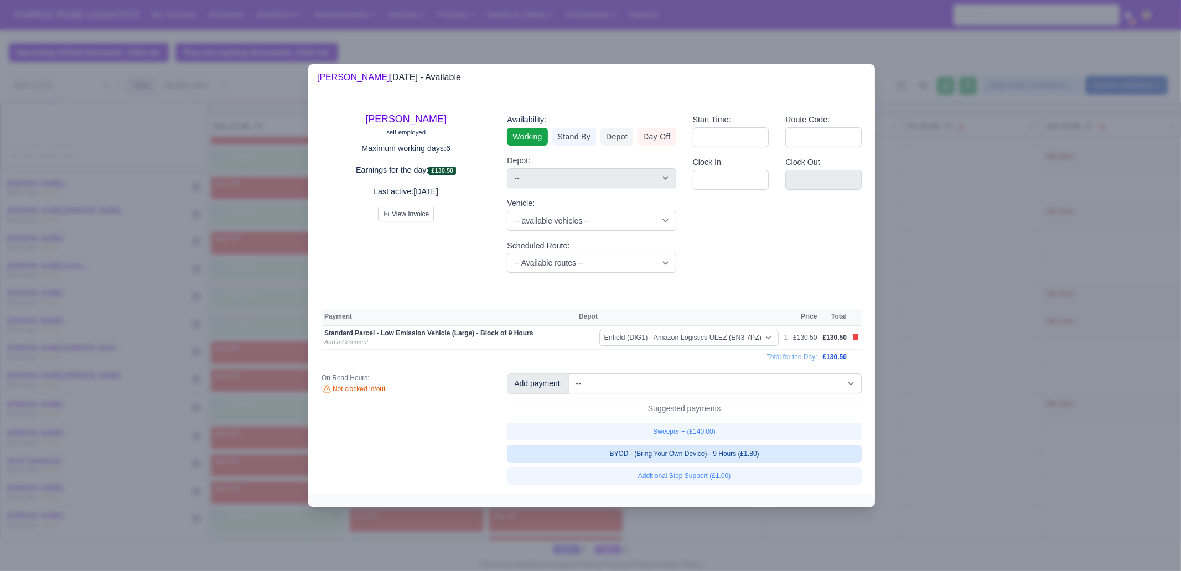
click at [737, 454] on link "BYOD - (Bring Your Own Device) - 9 Hours (£1.80)" at bounding box center [684, 454] width 355 height 18
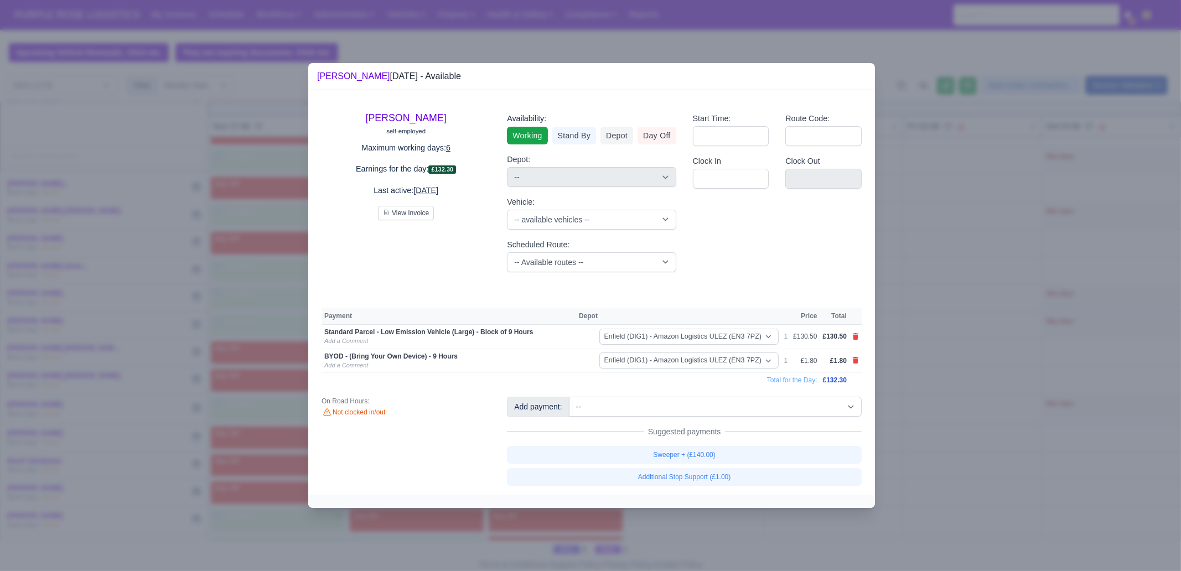
click at [814, 552] on div at bounding box center [590, 285] width 1181 height 571
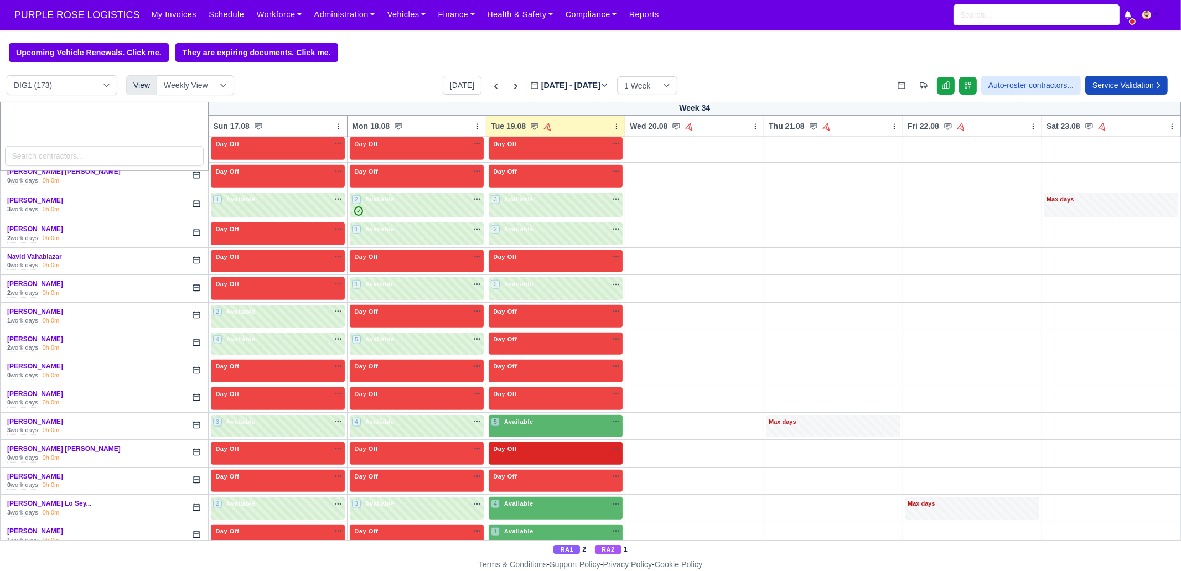
scroll to position [1937, 0]
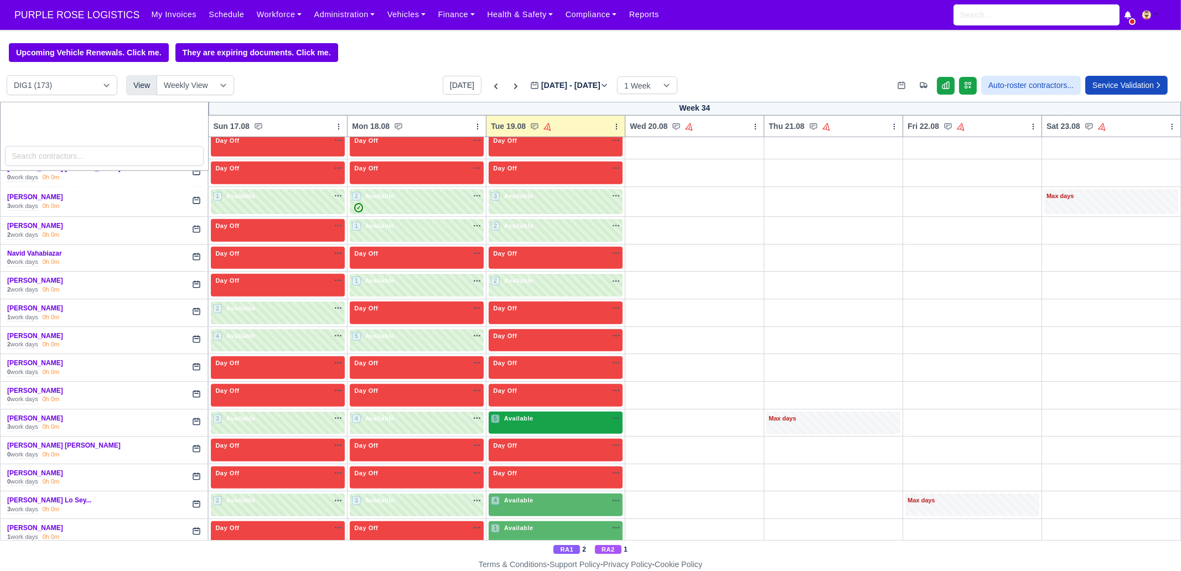
click at [526, 415] on span "Available" at bounding box center [519, 419] width 34 height 8
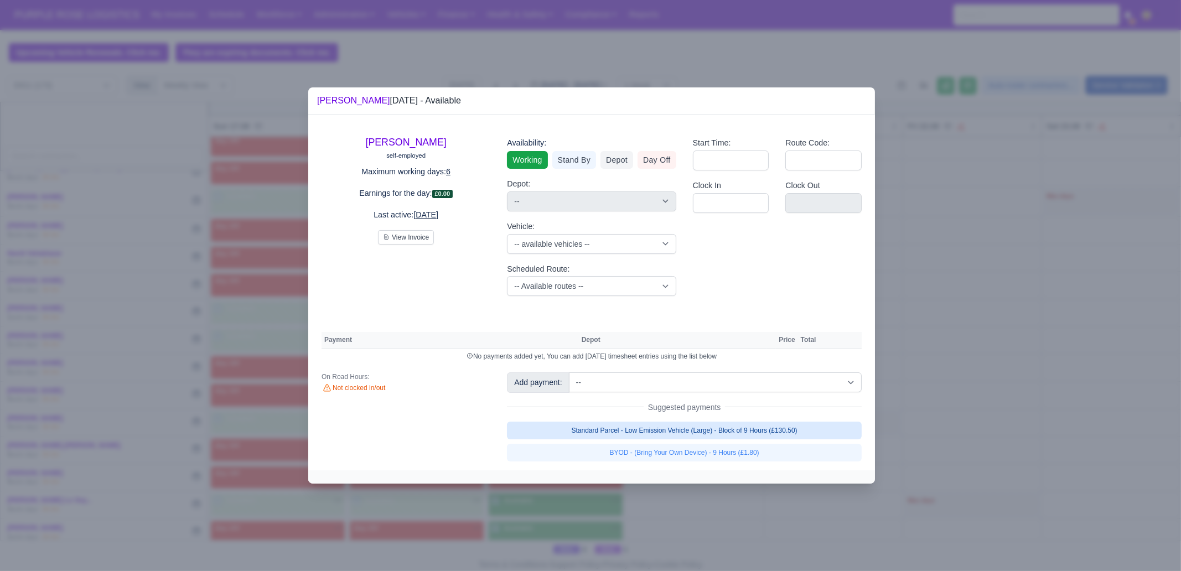
click at [741, 430] on link "Standard Parcel - Low Emission Vehicle (Large) - Block of 9 Hours (£130.50)" at bounding box center [684, 431] width 355 height 18
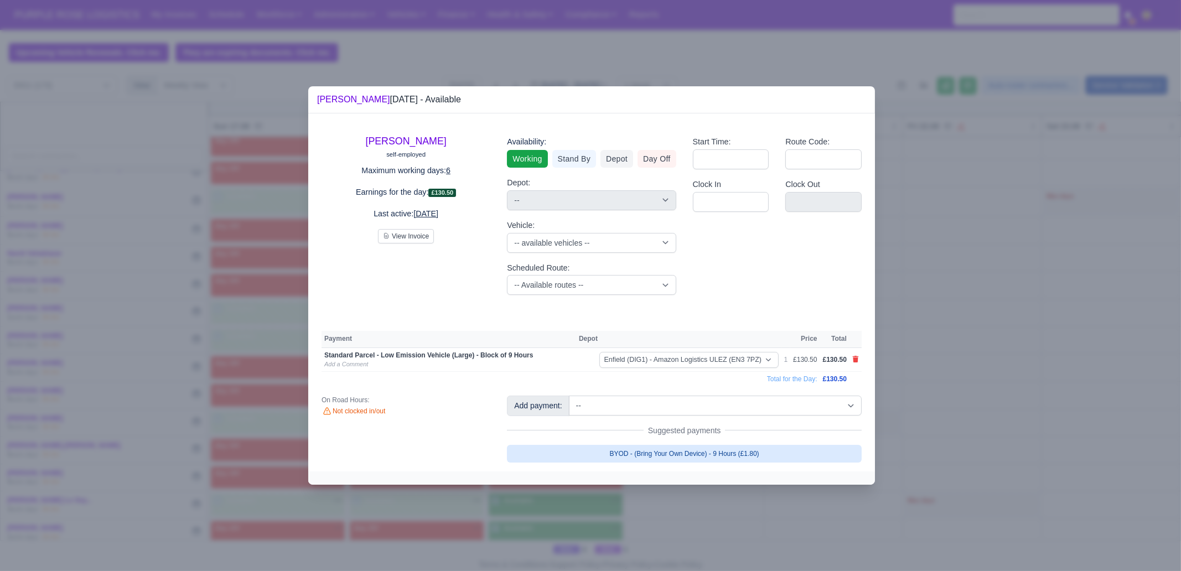
click at [749, 452] on link "BYOD - (Bring Your Own Device) - 9 Hours (£1.80)" at bounding box center [684, 454] width 355 height 18
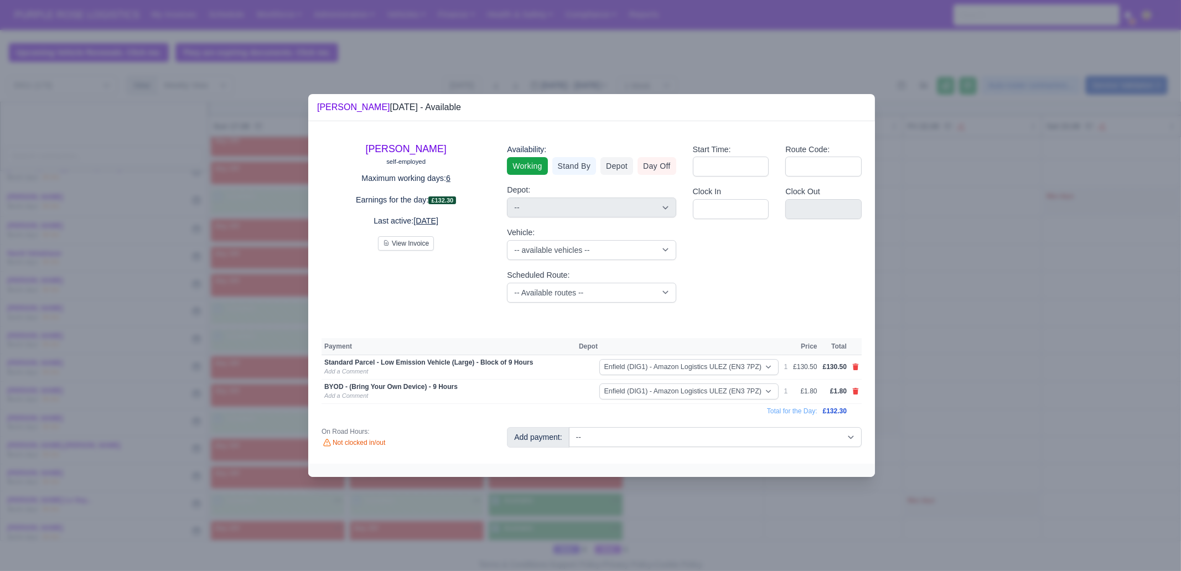
click at [728, 505] on div at bounding box center [590, 285] width 1181 height 571
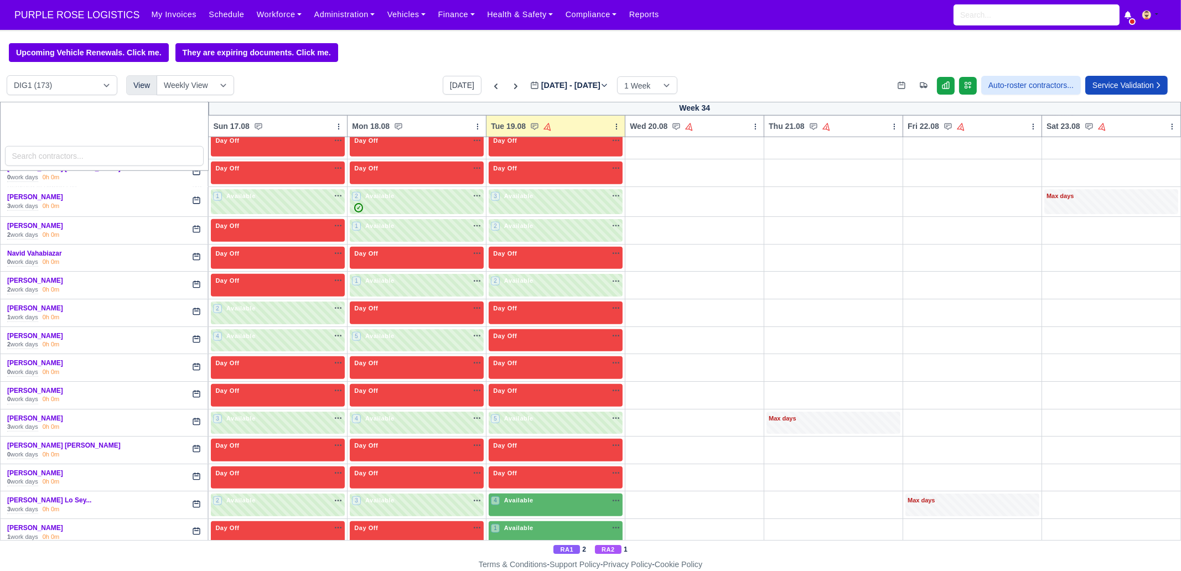
click at [520, 496] on div "4 Available na" at bounding box center [556, 502] width 130 height 12
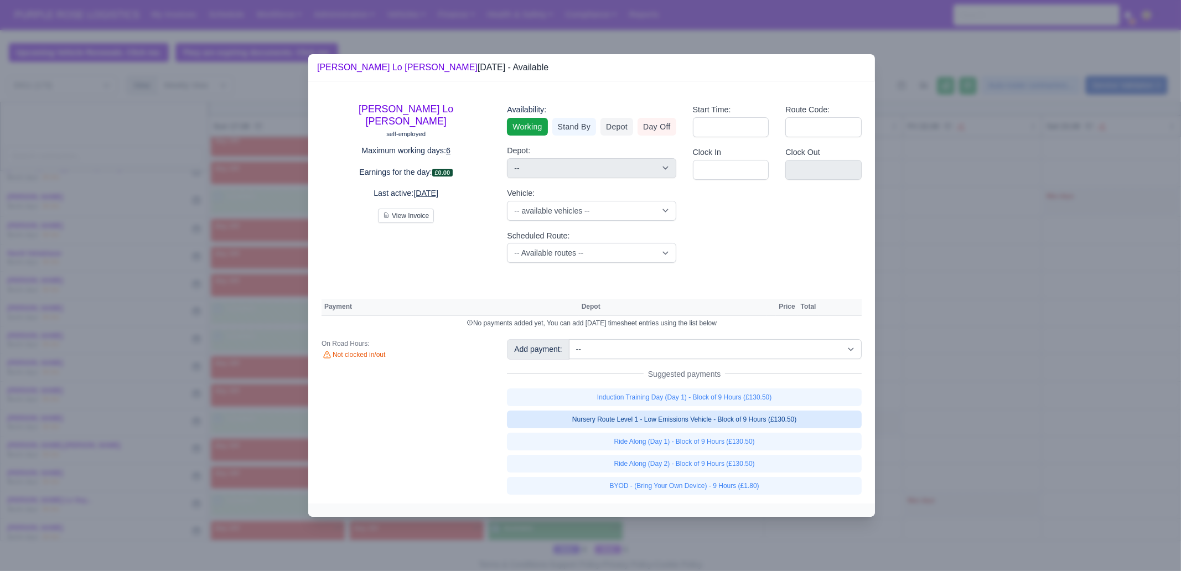
click at [802, 414] on link "Nursery Route Level 1 - Low Emissions Vehicle - Block of 9 Hours (£130.50)" at bounding box center [684, 420] width 355 height 18
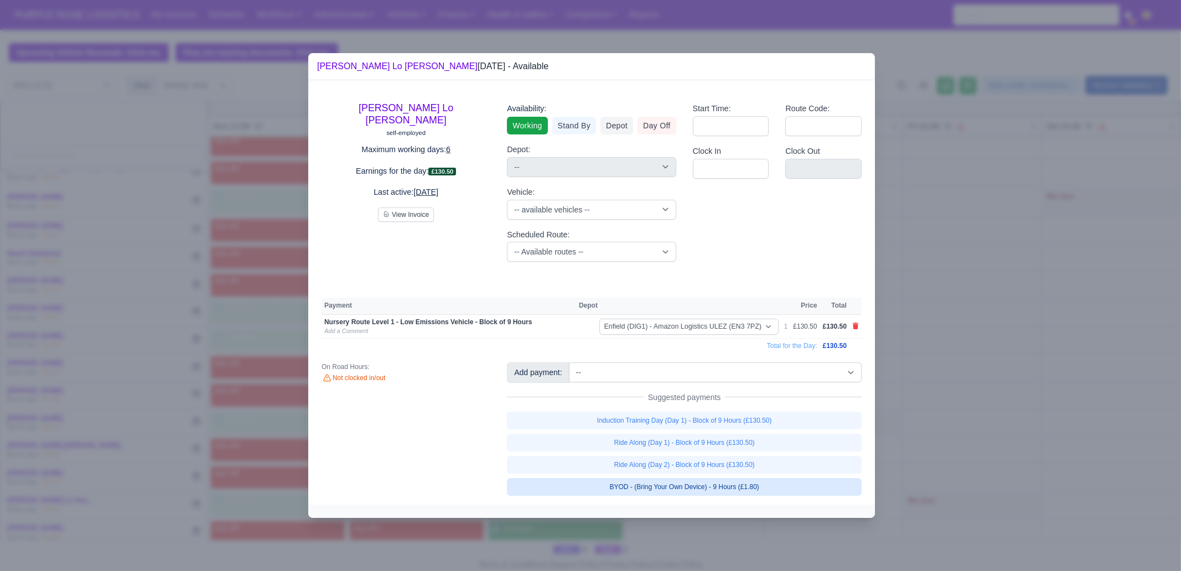
click at [768, 484] on link "BYOD - (Bring Your Own Device) - 9 Hours (£1.80)" at bounding box center [684, 487] width 355 height 18
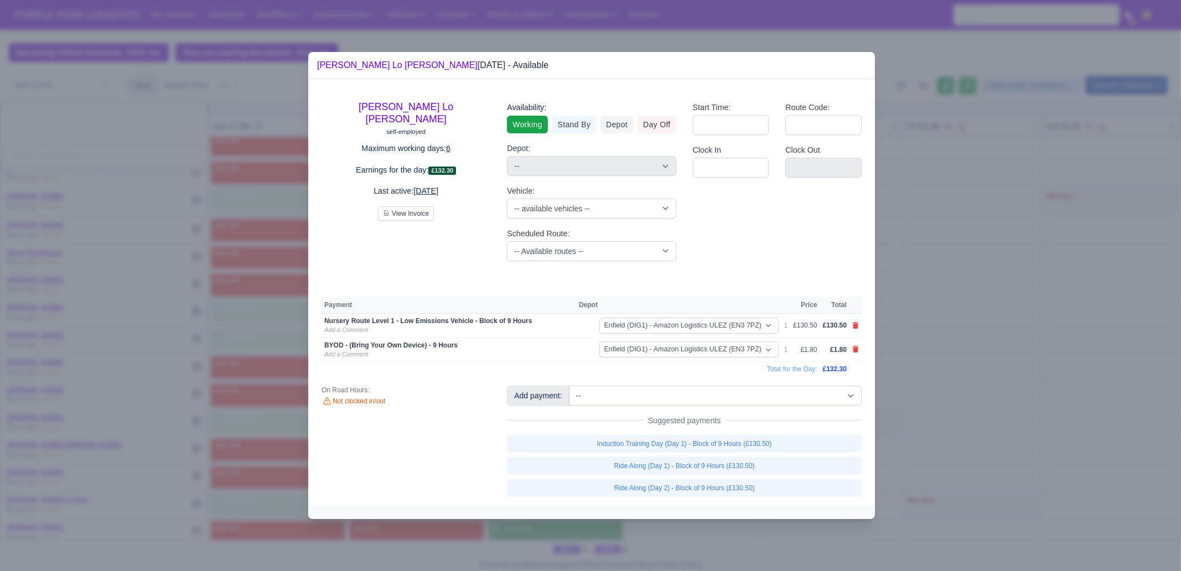
click at [771, 534] on div at bounding box center [590, 285] width 1181 height 571
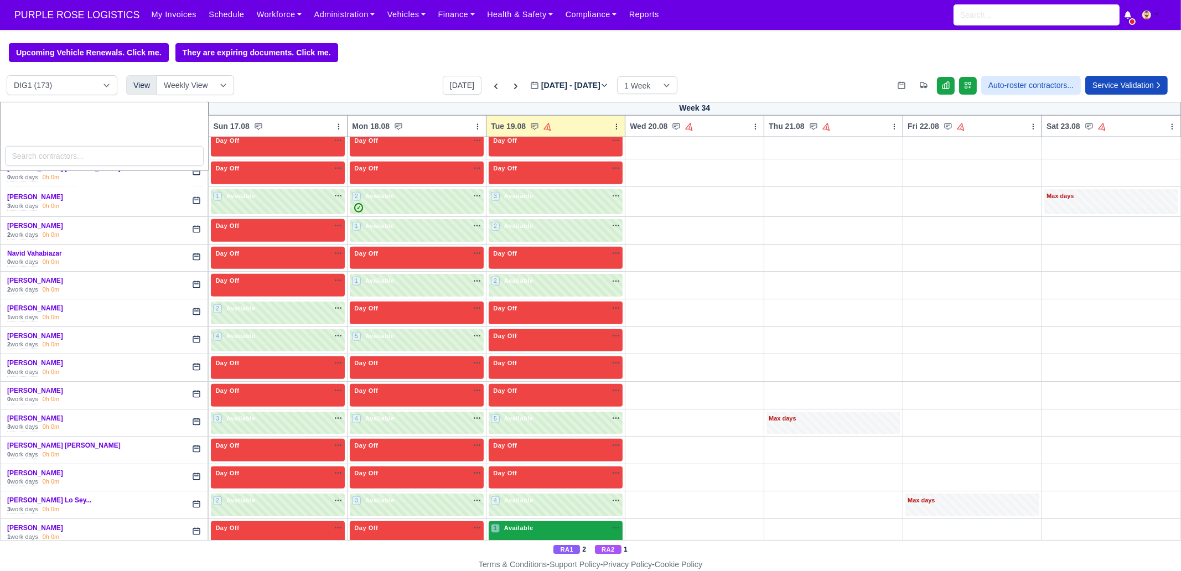
click at [538, 524] on div "1 Available na" at bounding box center [556, 530] width 130 height 12
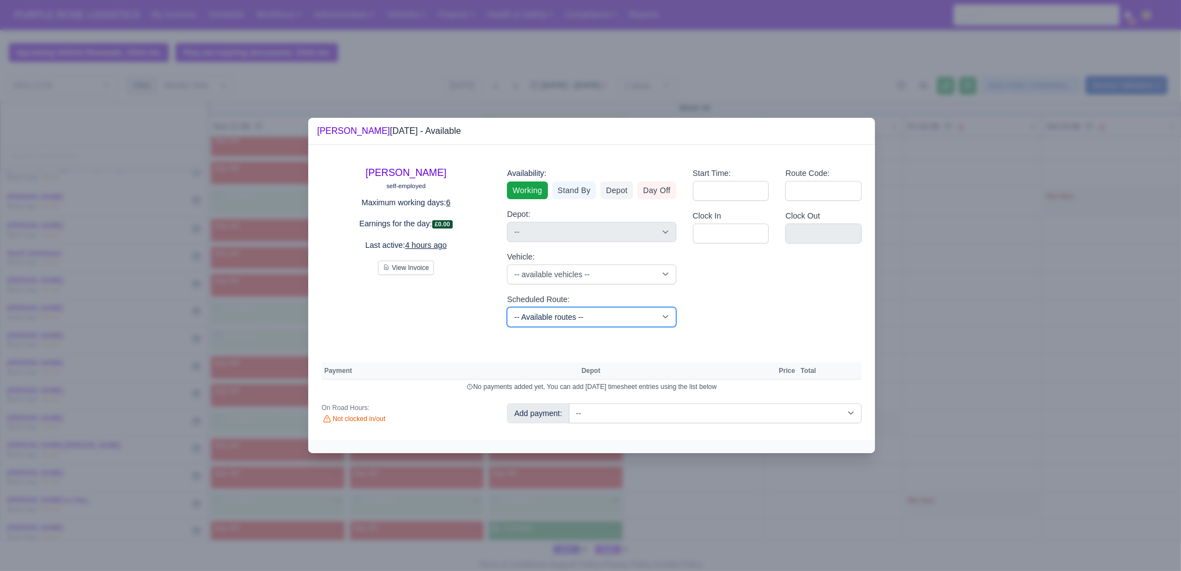
click at [560, 319] on select "-- Available routes -- Standard Parcel - Block of 6 Hours - (SD6) AmFlex RTS Ve…" at bounding box center [591, 317] width 169 height 20
click at [507, 307] on select "-- Available routes -- Standard Parcel - Block of 6 Hours - (SD6) AmFlex RTS Ve…" at bounding box center [591, 317] width 169 height 20
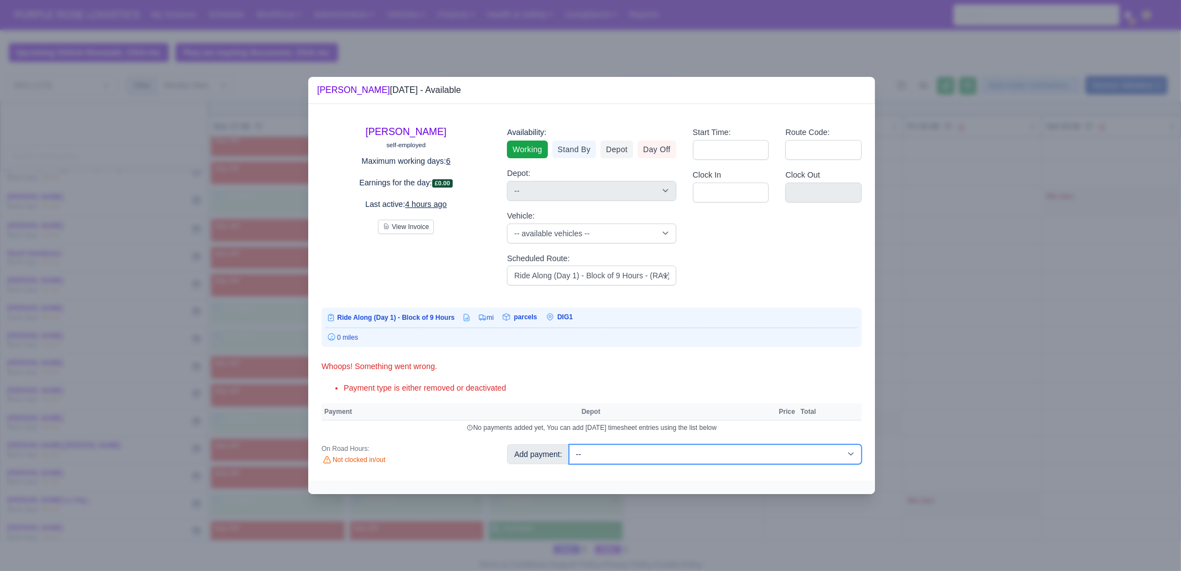
click at [651, 448] on select "-- Additional Hour Support (£14.50) Additional Stop Support (£1.00) BYOD - (Bri…" at bounding box center [715, 455] width 293 height 20
click at [569, 445] on select "-- Additional Hour Support (£14.50) Additional Stop Support (£1.00) BYOD - (Bri…" at bounding box center [715, 455] width 293 height 20
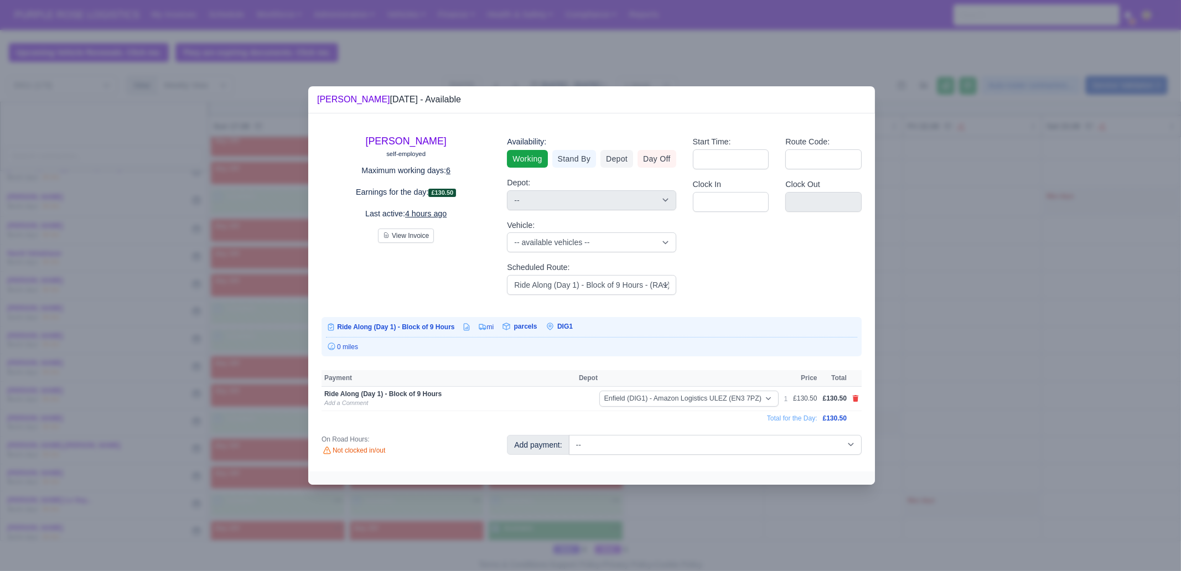
click at [1017, 389] on div at bounding box center [590, 285] width 1181 height 571
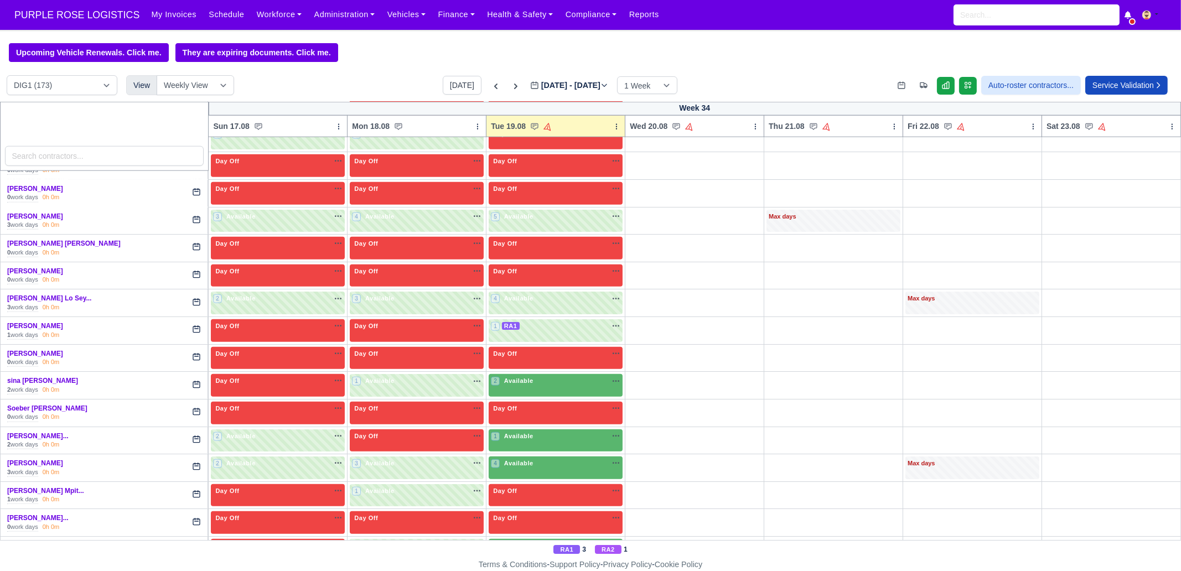
scroll to position [2145, 0]
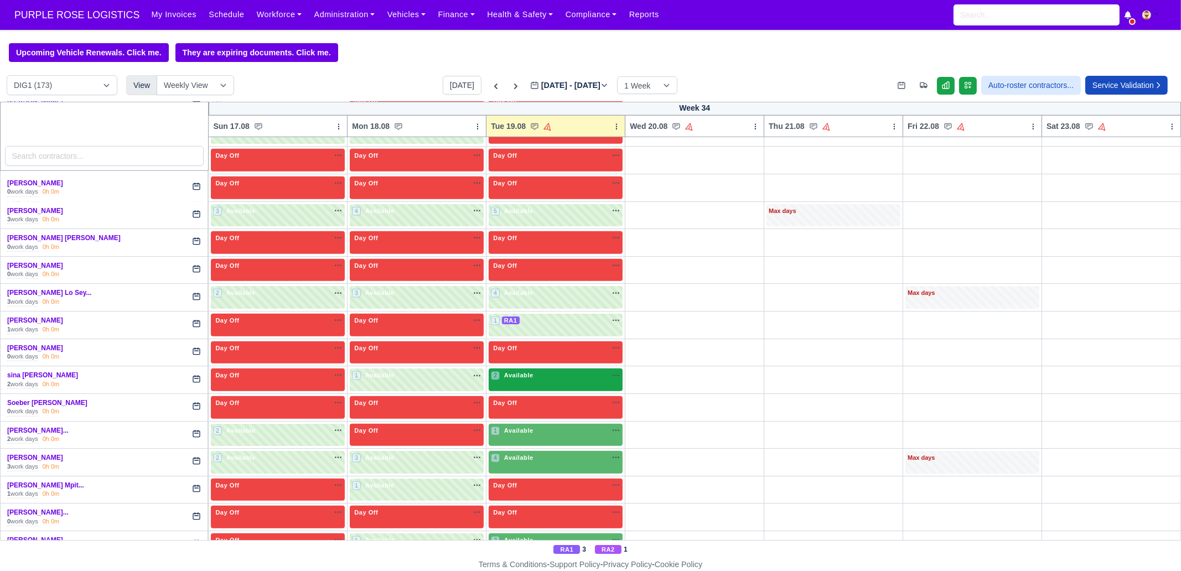
click at [513, 371] on div "2 Available" at bounding box center [556, 380] width 134 height 23
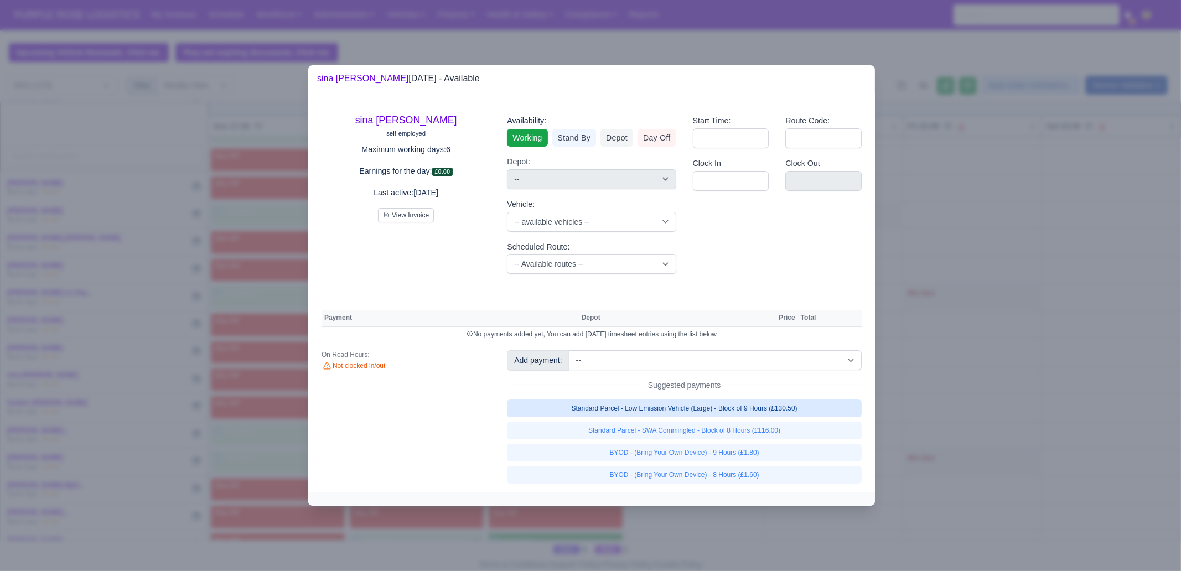
click at [797, 410] on link "Standard Parcel - Low Emission Vehicle (Large) - Block of 9 Hours (£130.50)" at bounding box center [684, 409] width 355 height 18
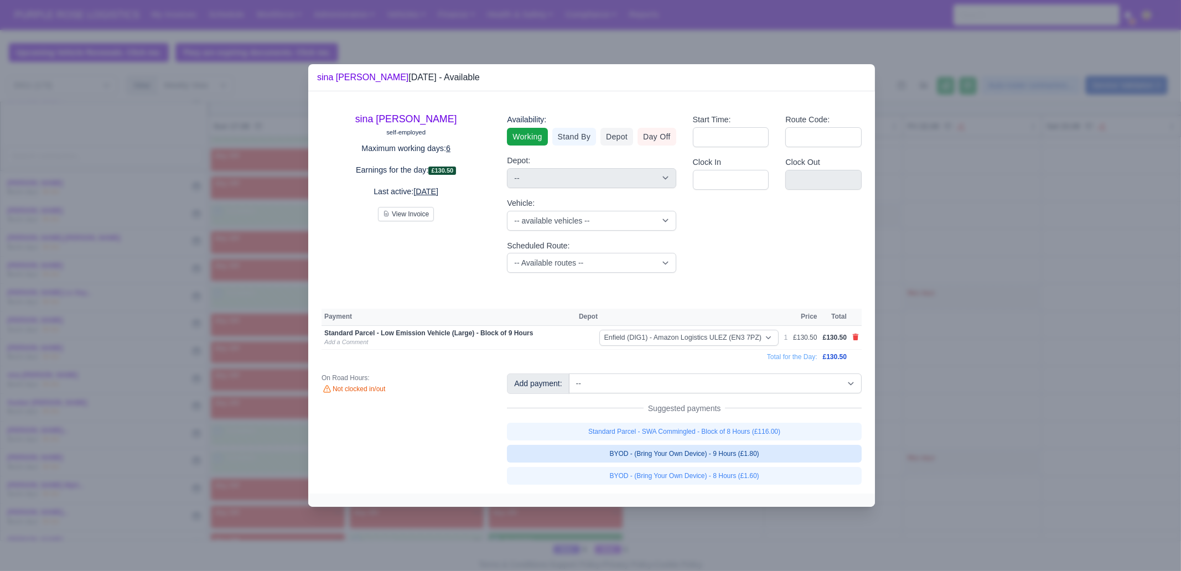
click at [776, 453] on link "BYOD - (Bring Your Own Device) - 9 Hours (£1.80)" at bounding box center [684, 454] width 355 height 18
click at [1017, 455] on div at bounding box center [590, 285] width 1181 height 571
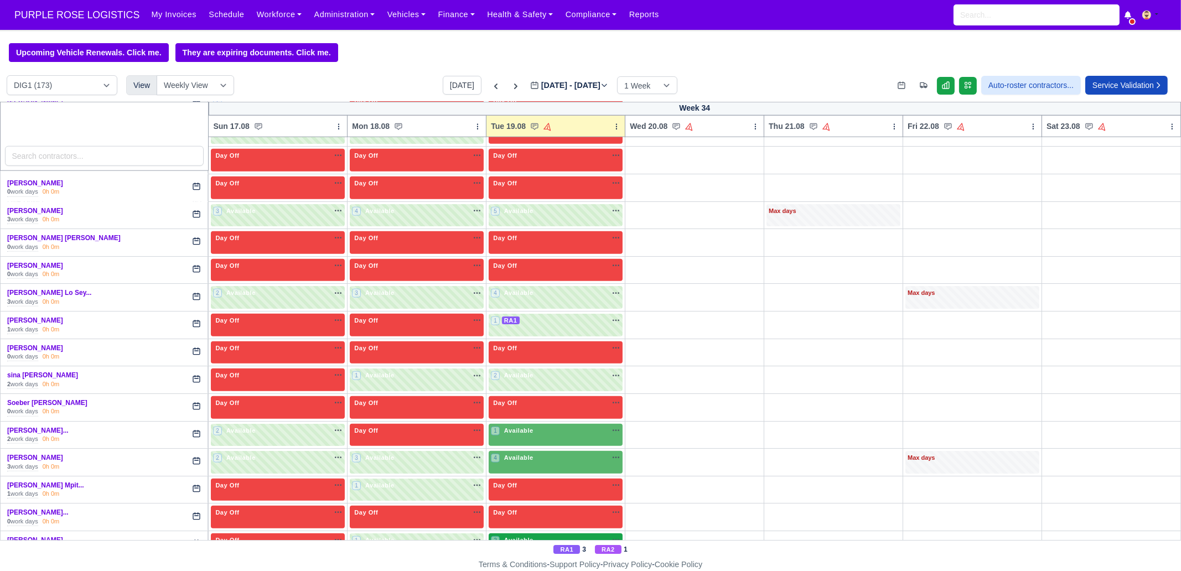
click at [539, 536] on div "2 Available na" at bounding box center [556, 540] width 130 height 9
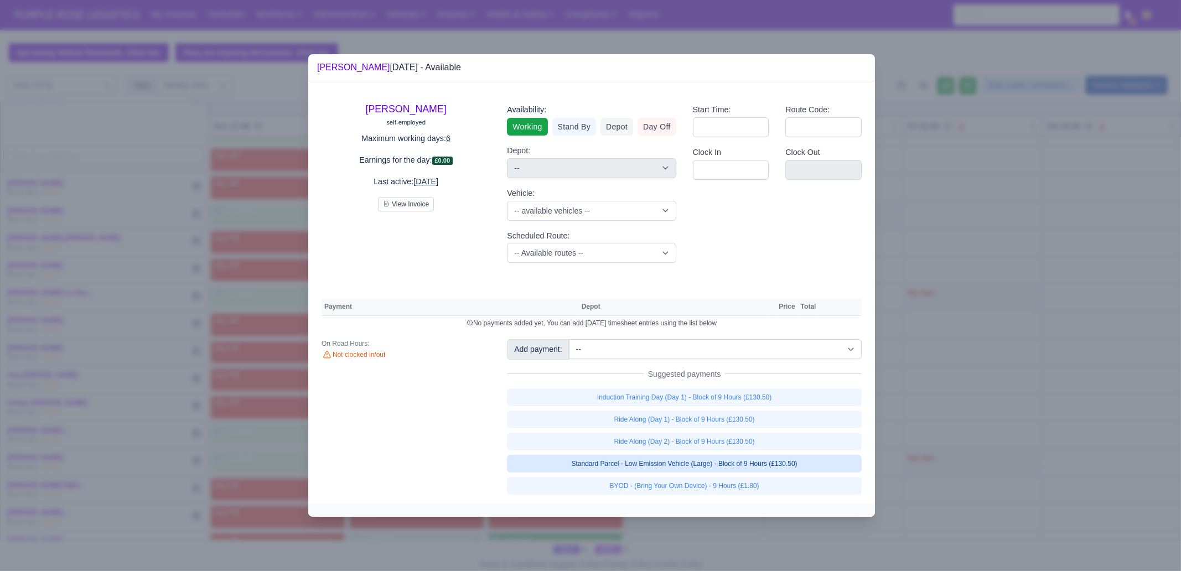
click at [800, 461] on link "Standard Parcel - Low Emission Vehicle (Large) - Block of 9 Hours (£130.50)" at bounding box center [684, 464] width 355 height 18
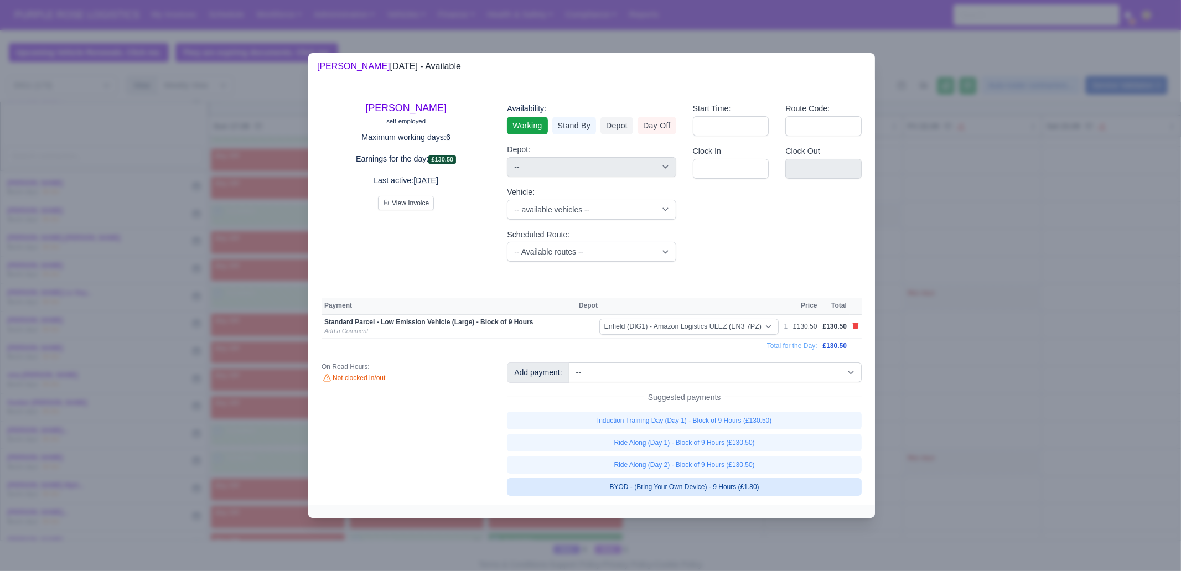
click at [792, 487] on link "BYOD - (Bring Your Own Device) - 9 Hours (£1.80)" at bounding box center [684, 487] width 355 height 18
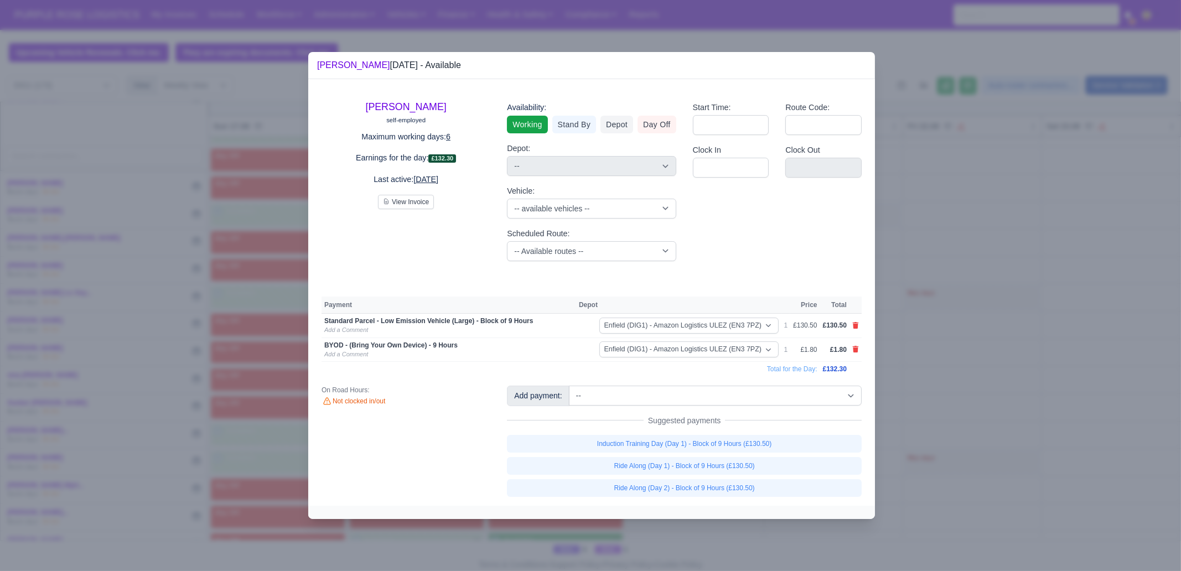
drag, startPoint x: 758, startPoint y: 530, endPoint x: 531, endPoint y: 500, distance: 228.9
click at [758, 530] on div at bounding box center [590, 285] width 1181 height 571
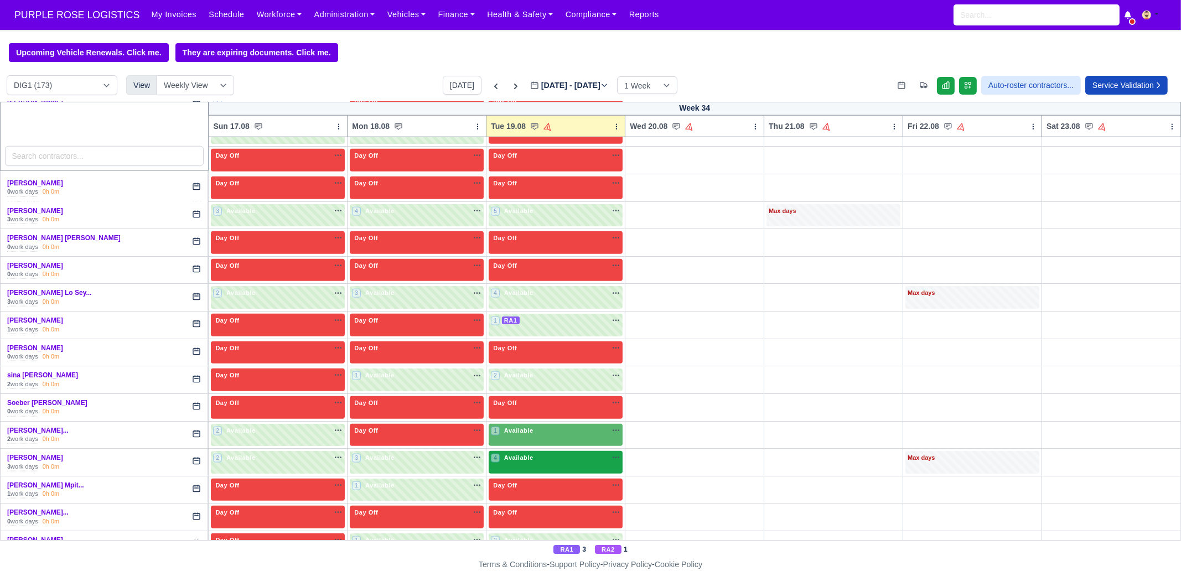
click at [509, 454] on span "Available" at bounding box center [519, 458] width 34 height 8
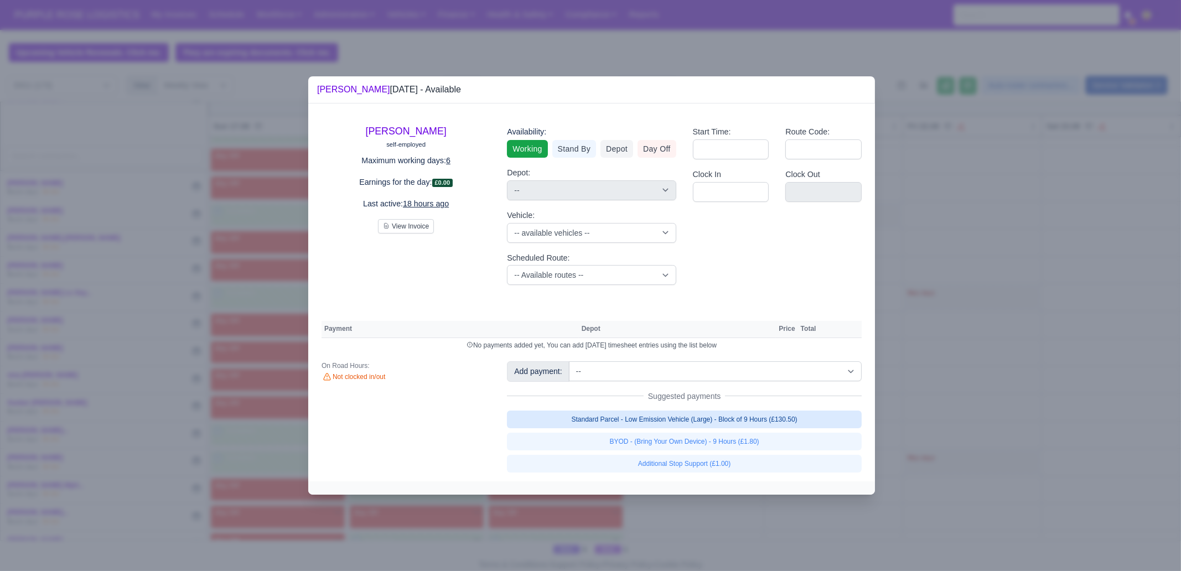
click at [745, 419] on link "Standard Parcel - Low Emission Vehicle (Large) - Block of 9 Hours (£130.50)" at bounding box center [684, 420] width 355 height 18
click at [745, 440] on div "Standard Parcel - Low Emission Vehicle (Large) - Block of 9 Hours (£130.50) BYO…" at bounding box center [684, 442] width 355 height 62
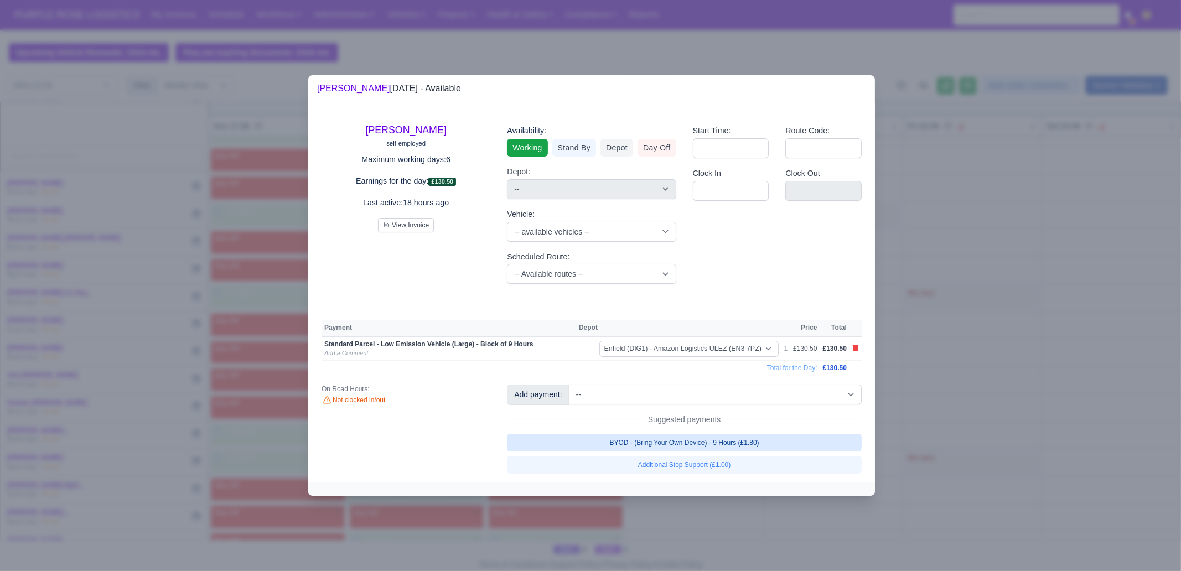
click at [783, 443] on link "BYOD - (Bring Your Own Device) - 9 Hours (£1.80)" at bounding box center [684, 443] width 355 height 18
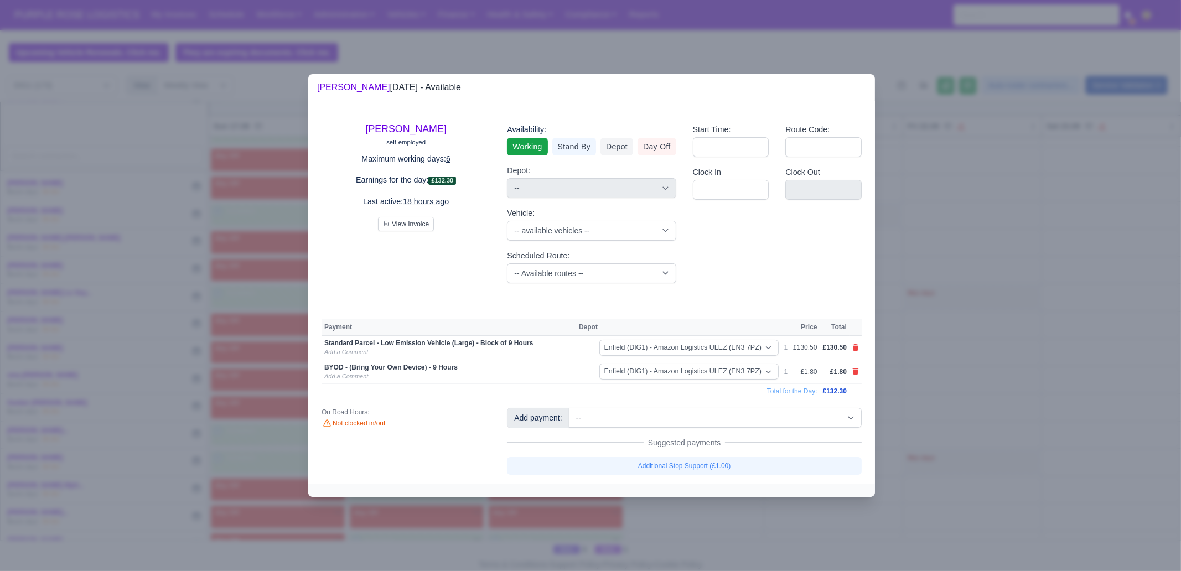
click at [1031, 393] on div at bounding box center [590, 285] width 1181 height 571
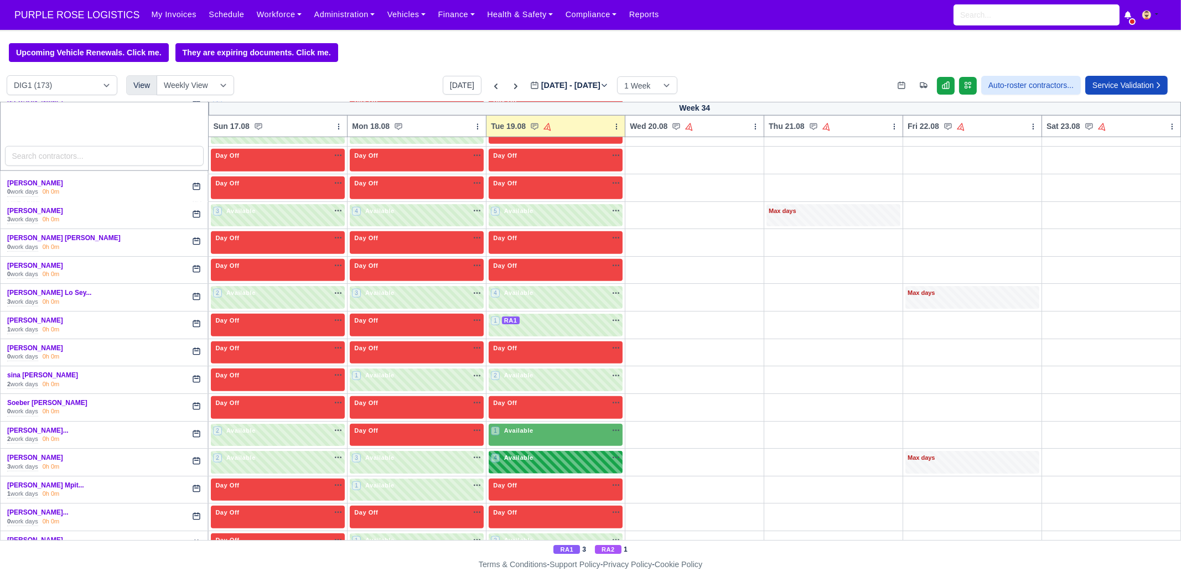
click at [576, 453] on div "4 Available na" at bounding box center [556, 457] width 130 height 9
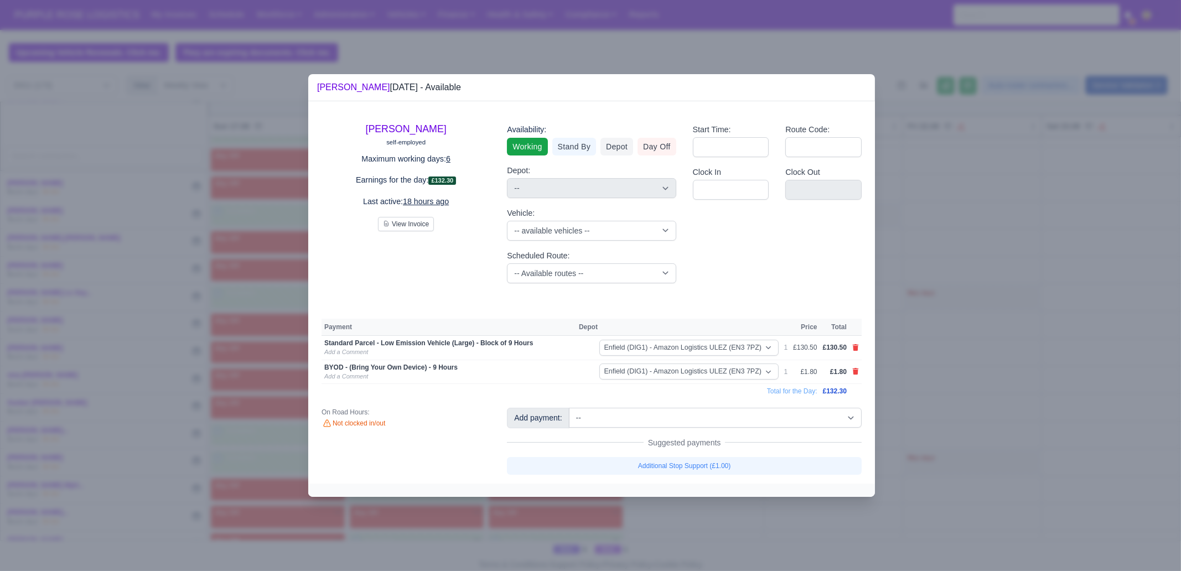
click at [936, 479] on div at bounding box center [590, 285] width 1181 height 571
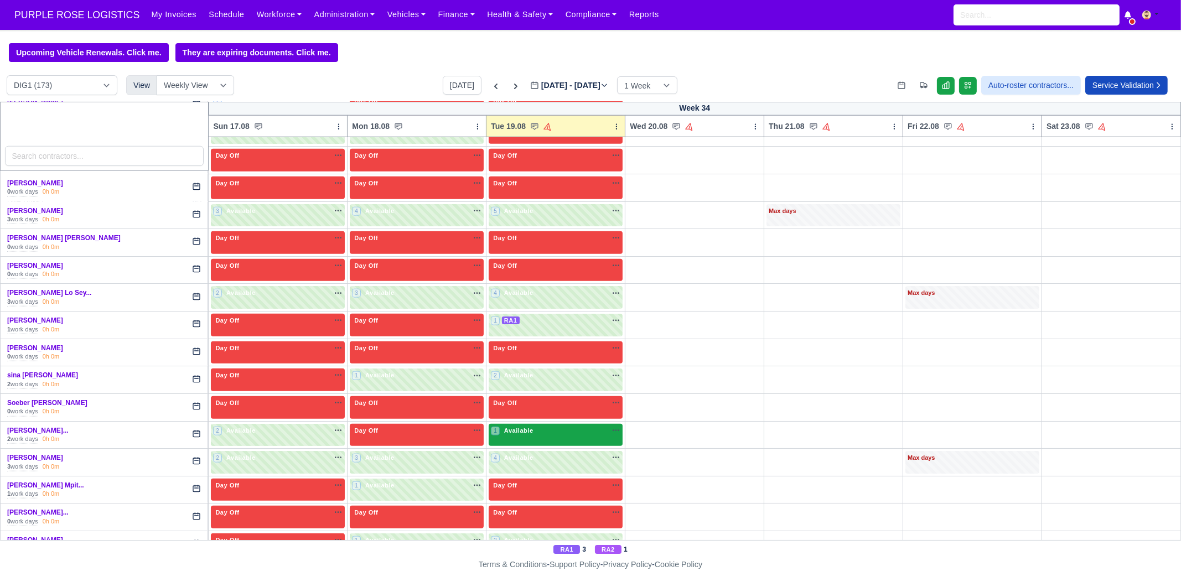
click at [539, 425] on div "1 Available" at bounding box center [556, 435] width 134 height 23
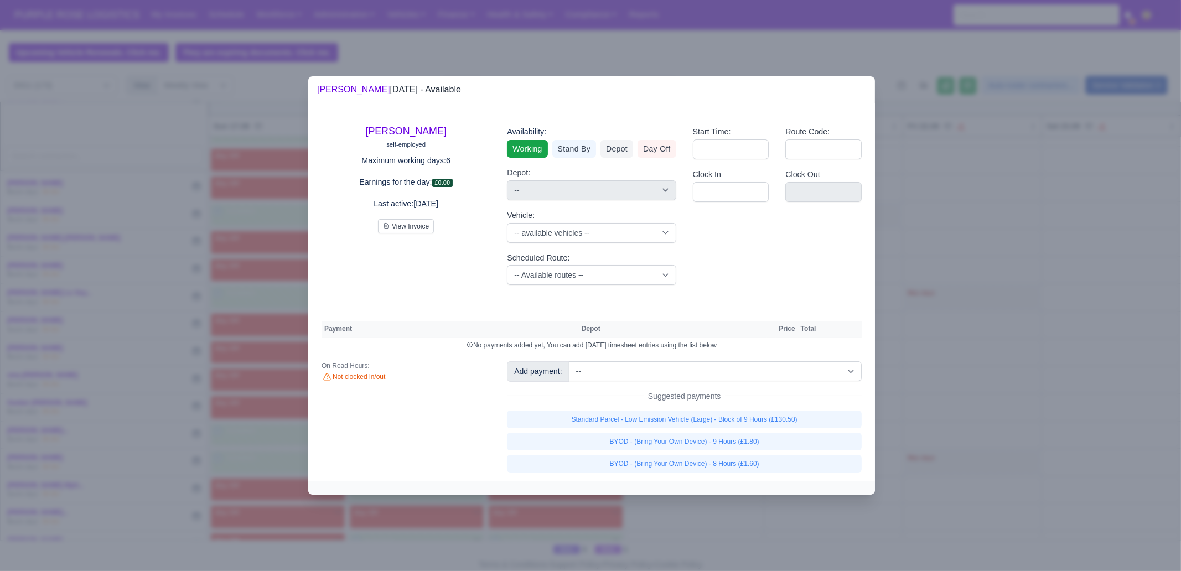
click at [745, 429] on div "Standard Parcel - Low Emission Vehicle (Large) - Block of 9 Hours (£130.50) BYO…" at bounding box center [684, 442] width 355 height 62
click at [752, 418] on link "Standard Parcel - Low Emission Vehicle (Large) - Block of 9 Hours (£130.50)" at bounding box center [684, 420] width 355 height 18
click at [758, 429] on link "Standard Parcel - Low Emission Vehicle (Large) - Block of 9 Hours (£130.50)" at bounding box center [684, 420] width 355 height 18
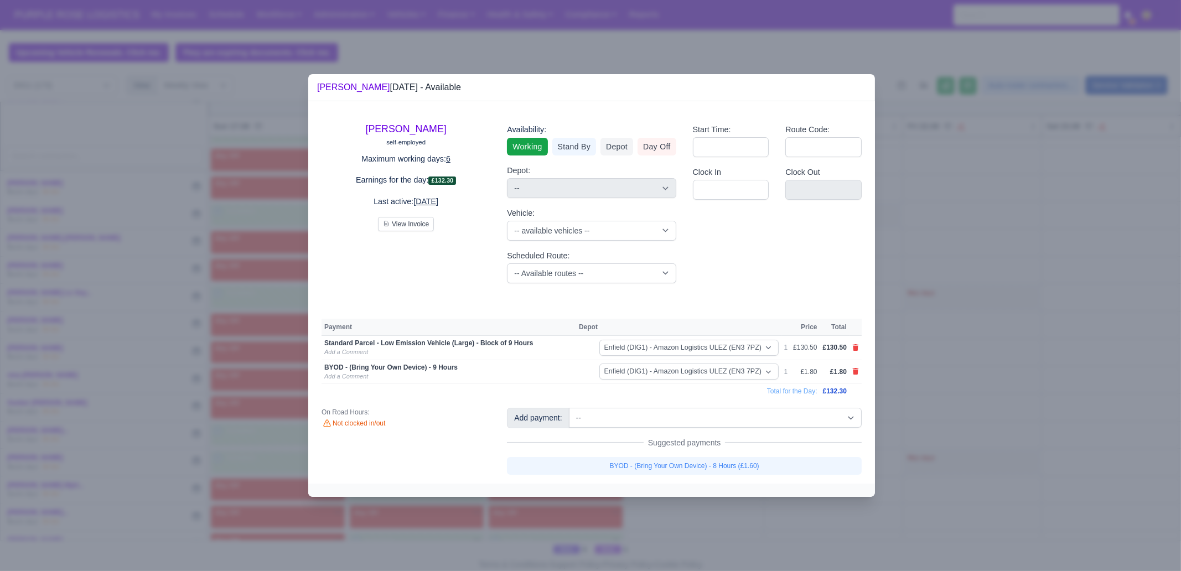
click at [1016, 472] on div at bounding box center [590, 285] width 1181 height 571
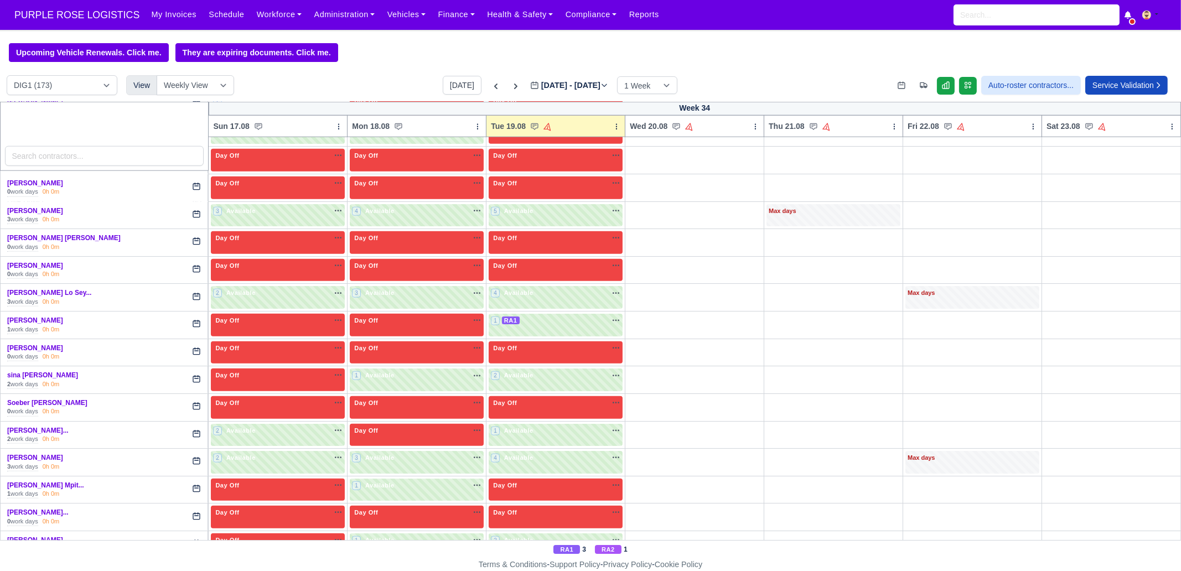
scroll to position [2283, 0]
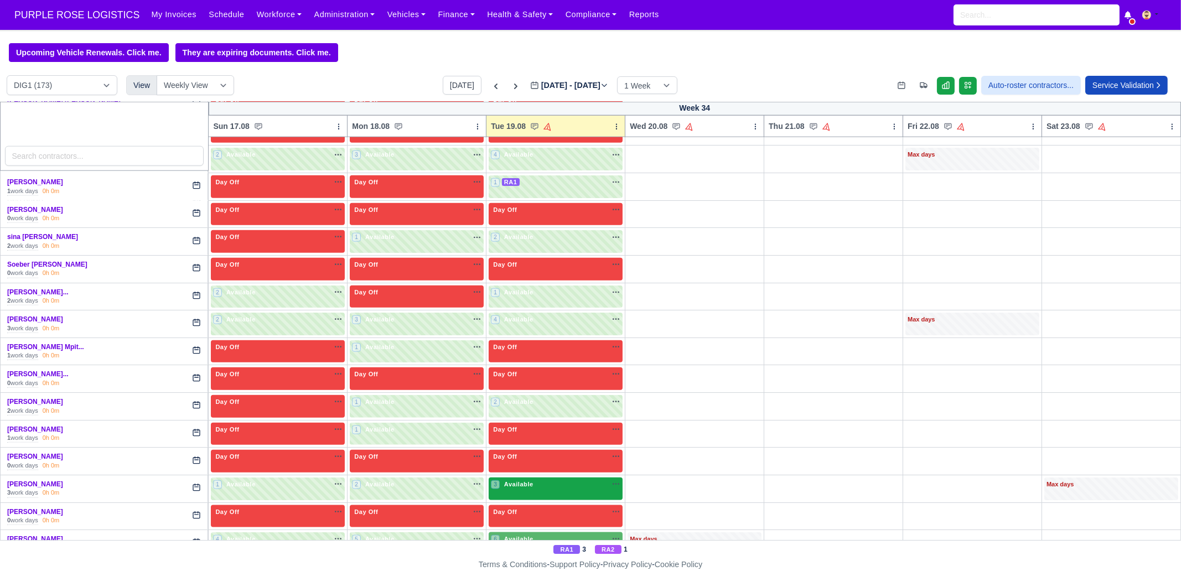
click at [529, 478] on div "3 Available" at bounding box center [556, 489] width 134 height 23
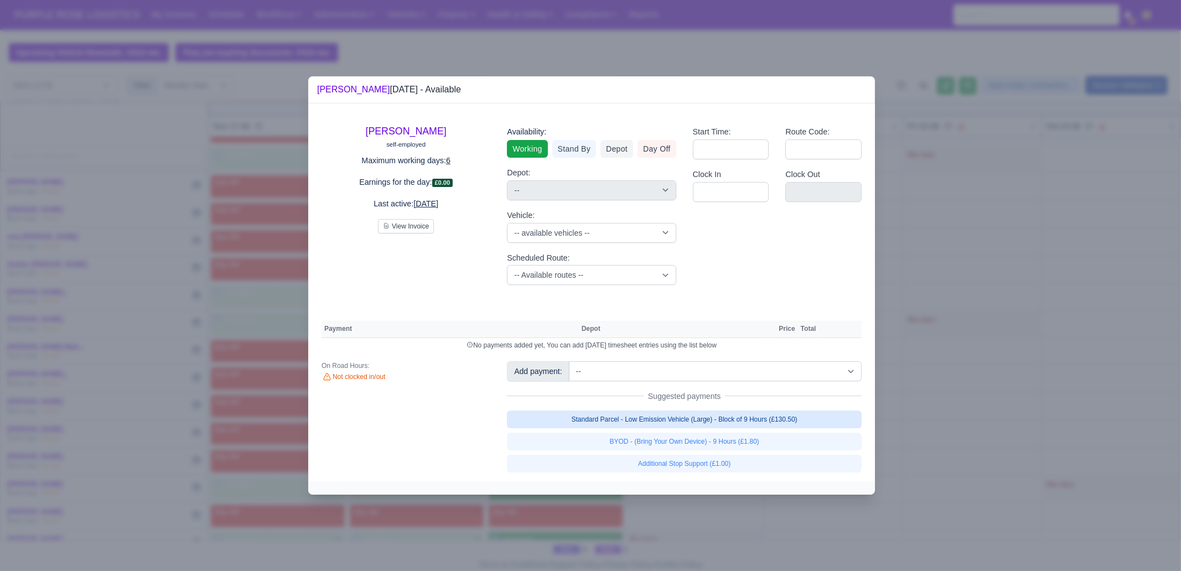
click at [708, 417] on link "Standard Parcel - Low Emission Vehicle (Large) - Block of 9 Hours (£130.50)" at bounding box center [684, 420] width 355 height 18
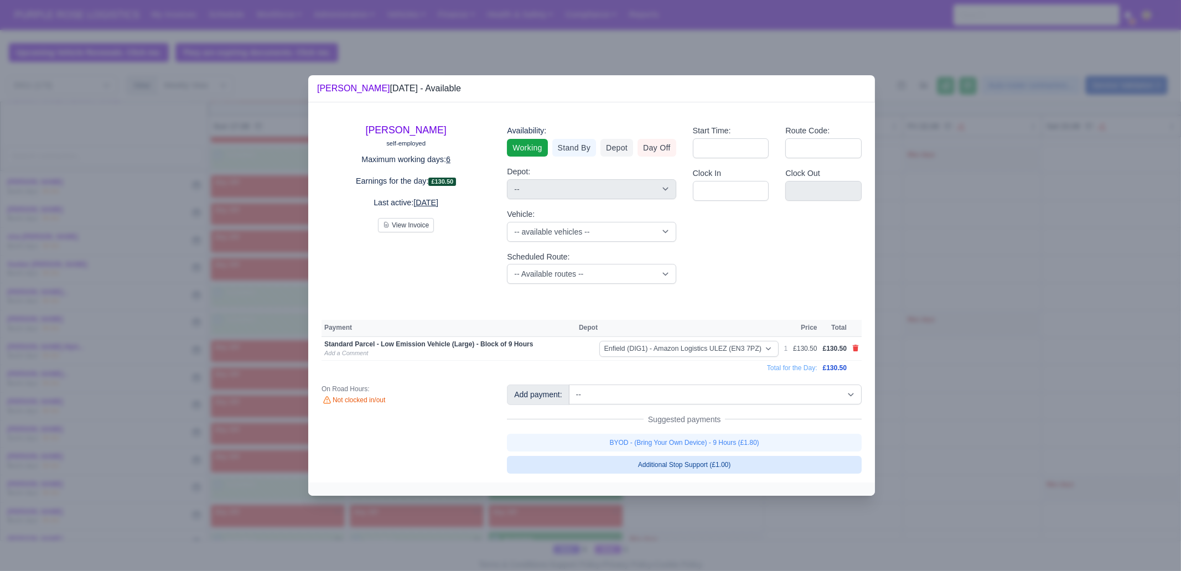
click at [711, 436] on link "BYOD - (Bring Your Own Device) - 9 Hours (£1.80)" at bounding box center [684, 443] width 355 height 18
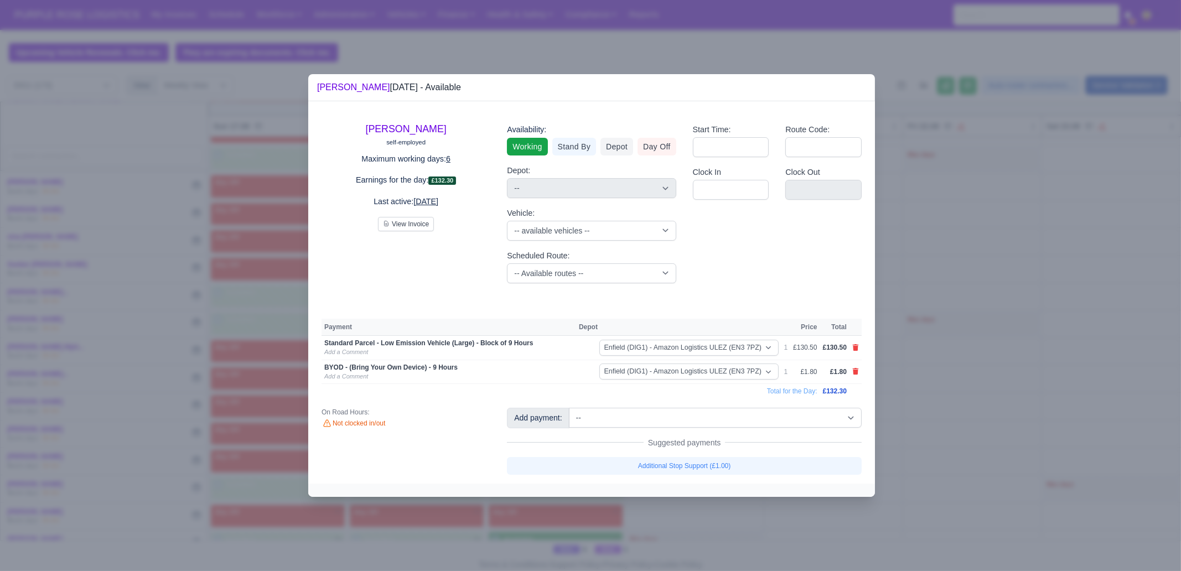
click at [1012, 401] on div at bounding box center [590, 285] width 1181 height 571
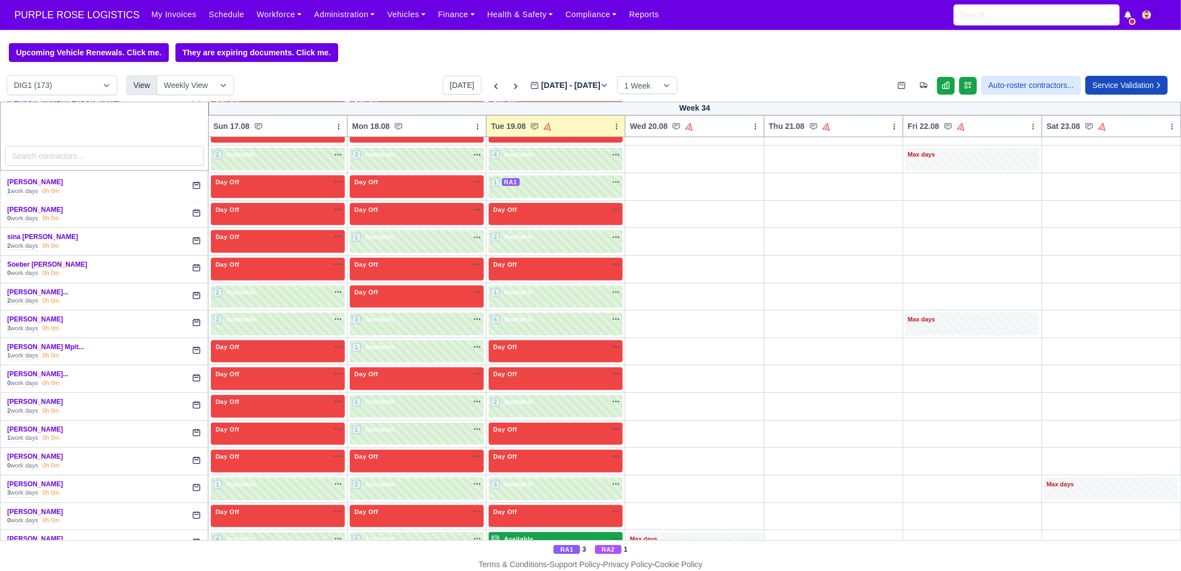
click at [545, 535] on div "6 Available na" at bounding box center [556, 541] width 130 height 12
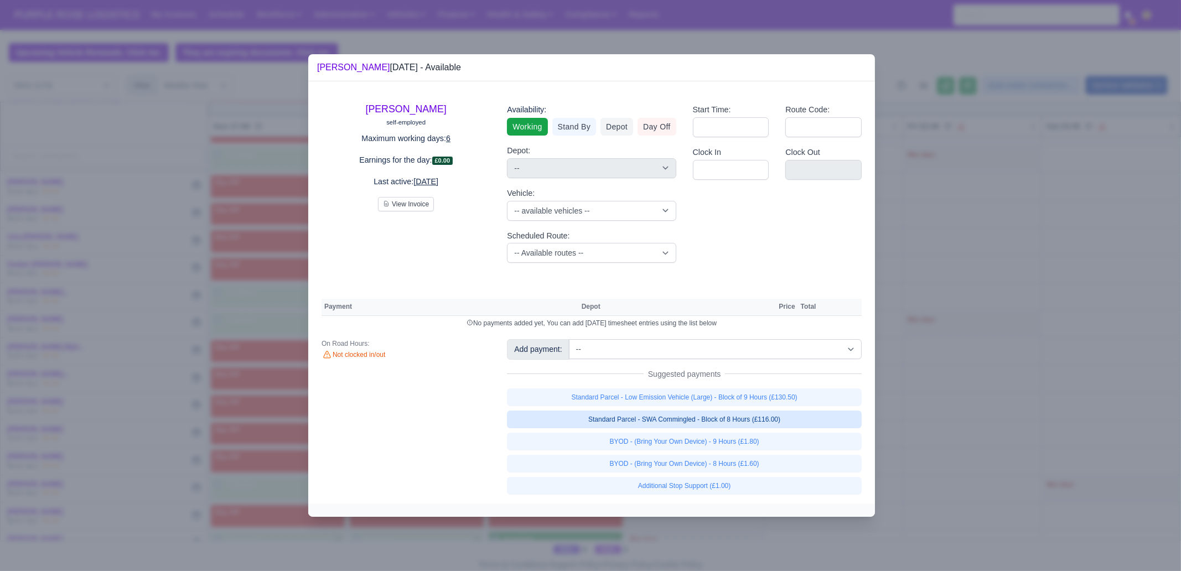
click at [794, 422] on link "Standard Parcel - SWA Commingled - Block of 8 Hours (£116.00)" at bounding box center [684, 420] width 355 height 18
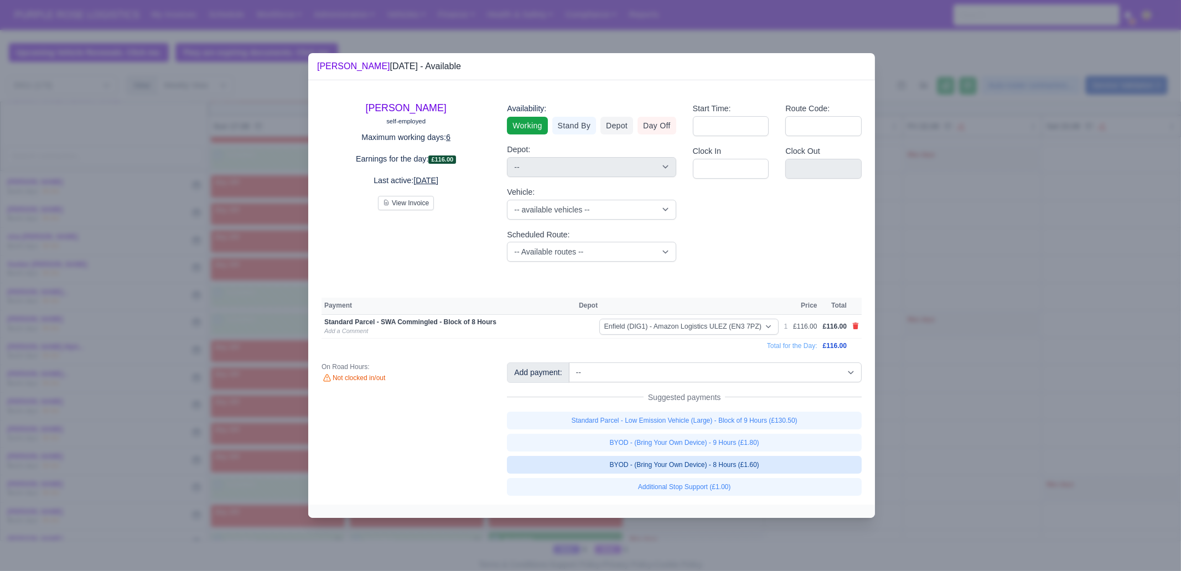
click at [776, 466] on link "BYOD - (Bring Your Own Device) - 8 Hours (£1.60)" at bounding box center [684, 465] width 355 height 18
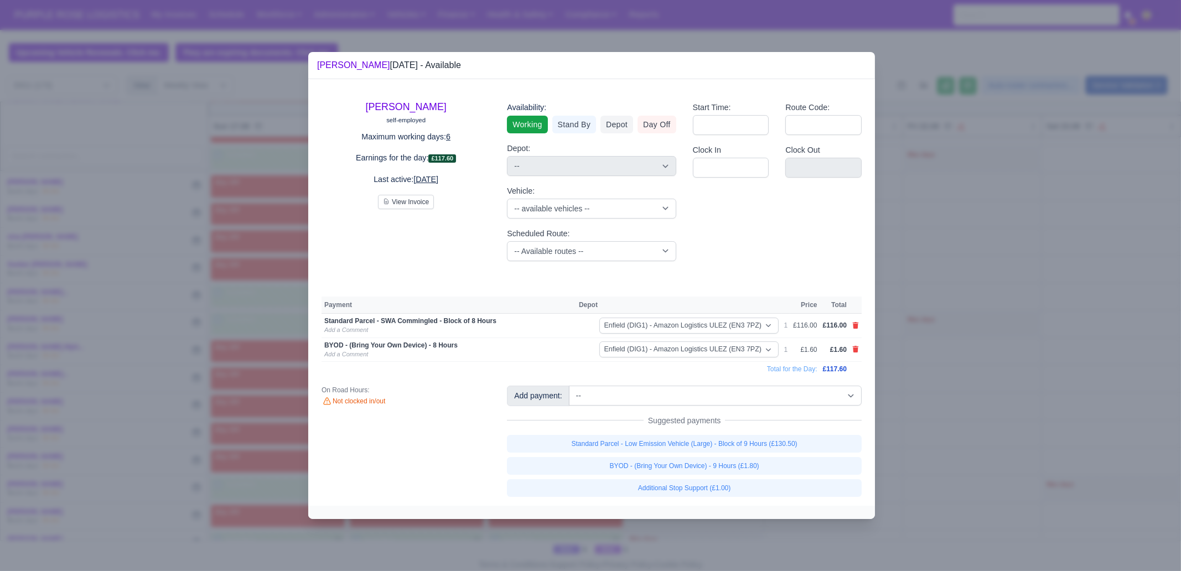
click at [989, 398] on div at bounding box center [590, 285] width 1181 height 571
